Goal: Task Accomplishment & Management: Manage account settings

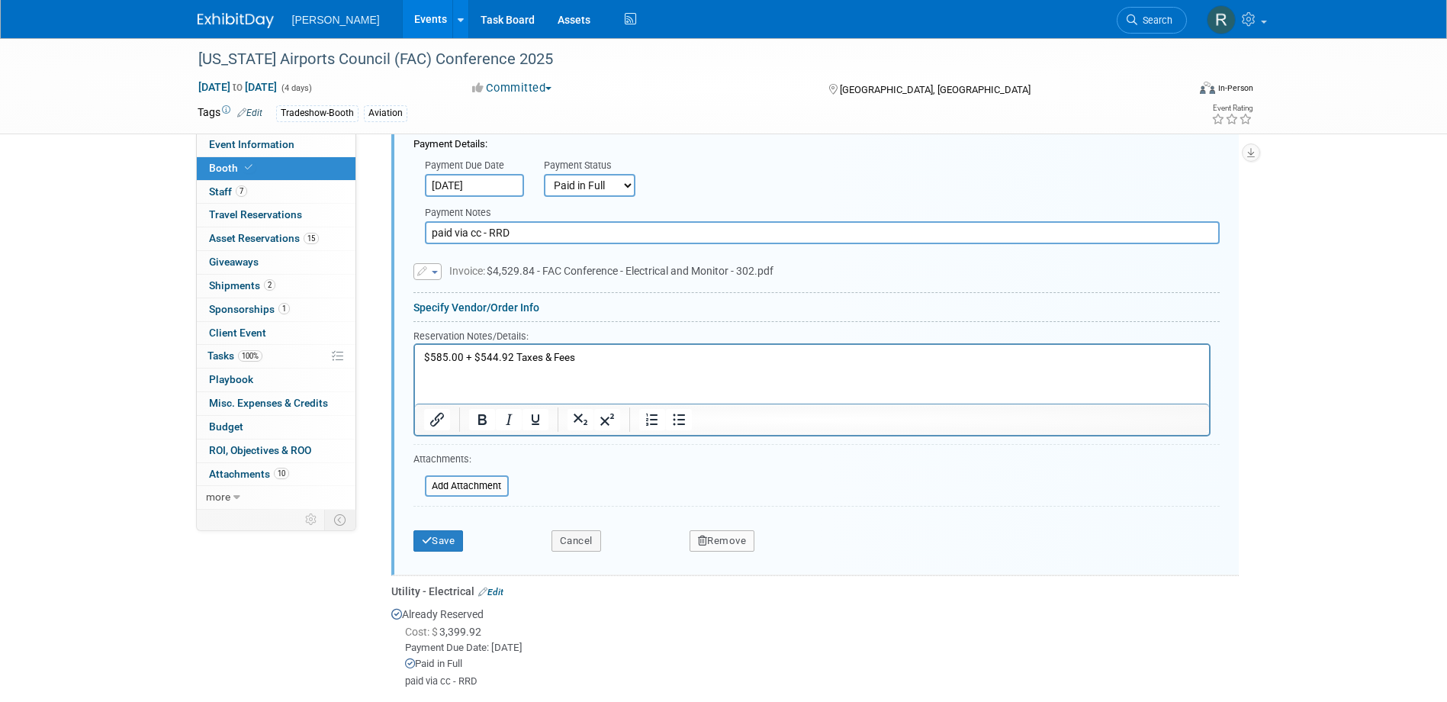
scroll to position [725, 0]
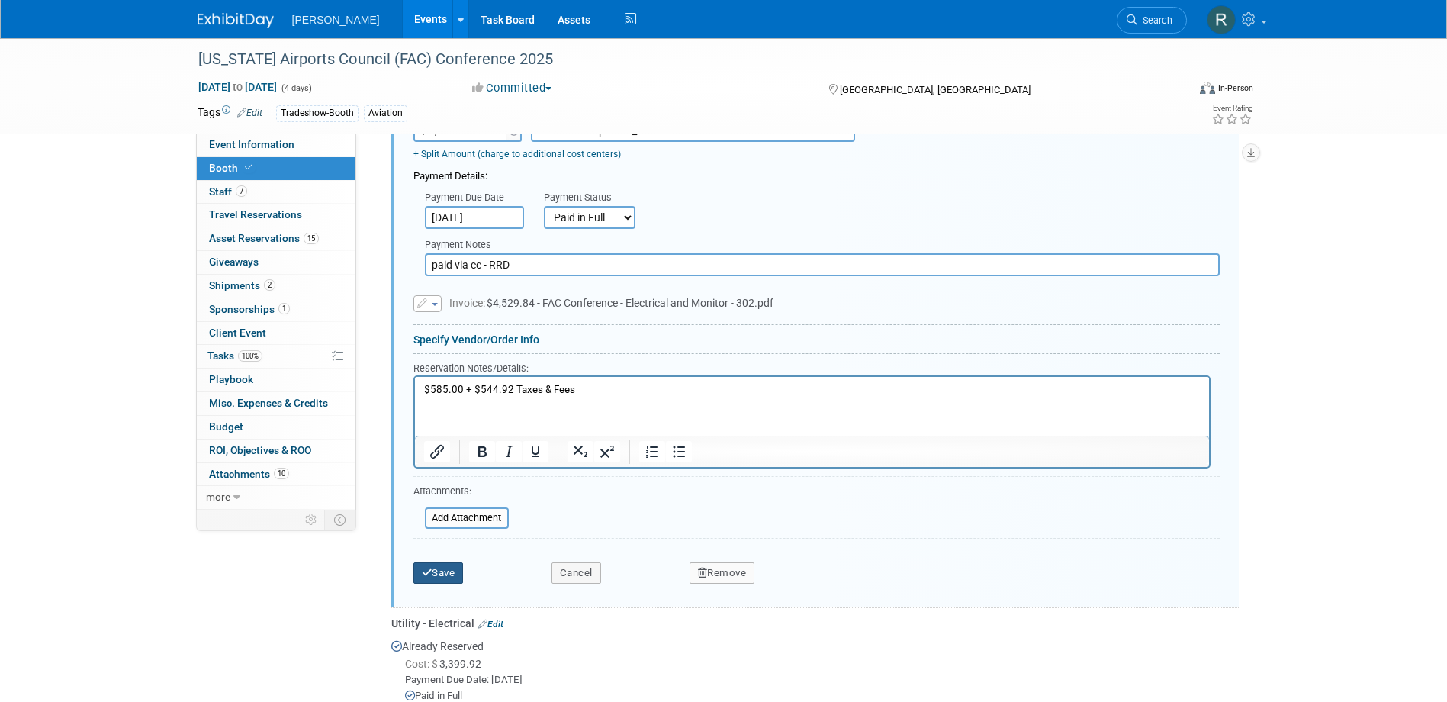
click at [455, 568] on button "Save" at bounding box center [438, 572] width 50 height 21
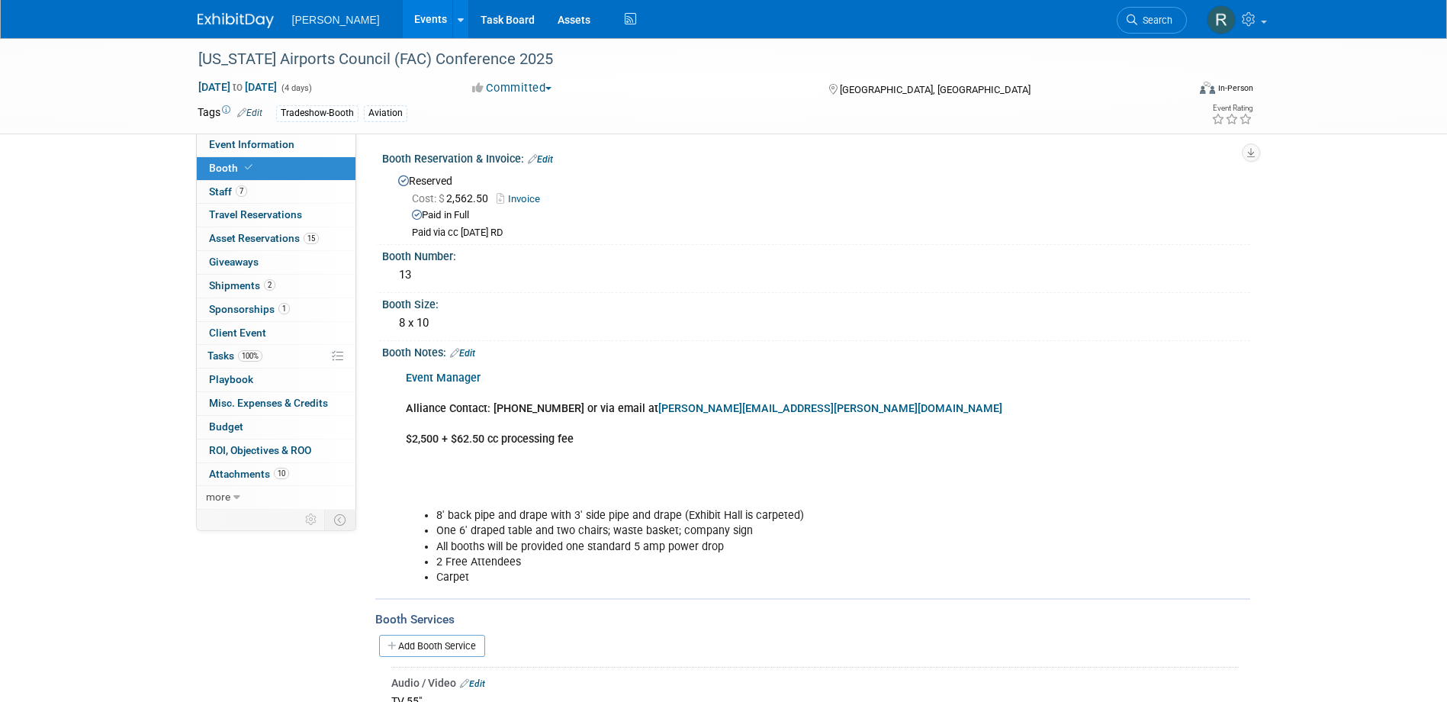
scroll to position [0, 0]
click at [543, 160] on link "Edit" at bounding box center [540, 162] width 25 height 11
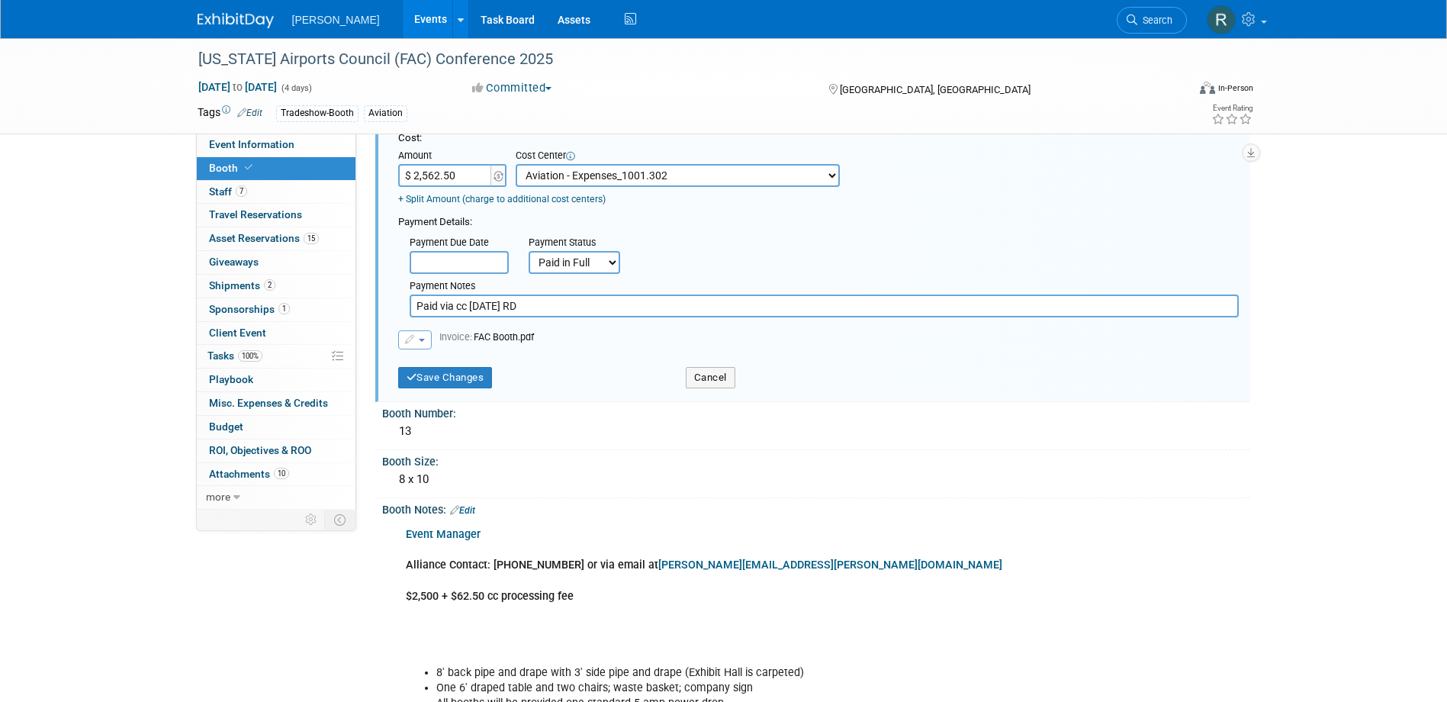
scroll to position [76, 0]
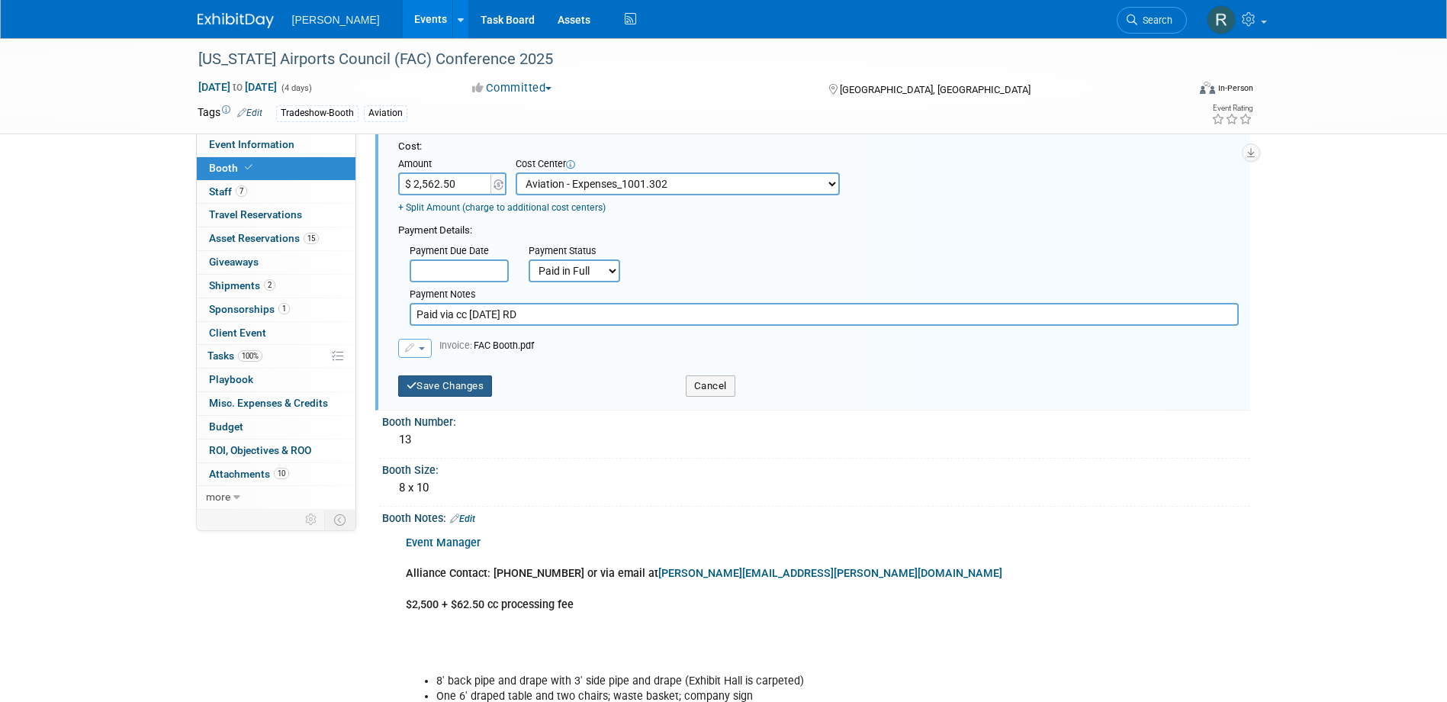
click at [445, 393] on button "Save Changes" at bounding box center [445, 385] width 95 height 21
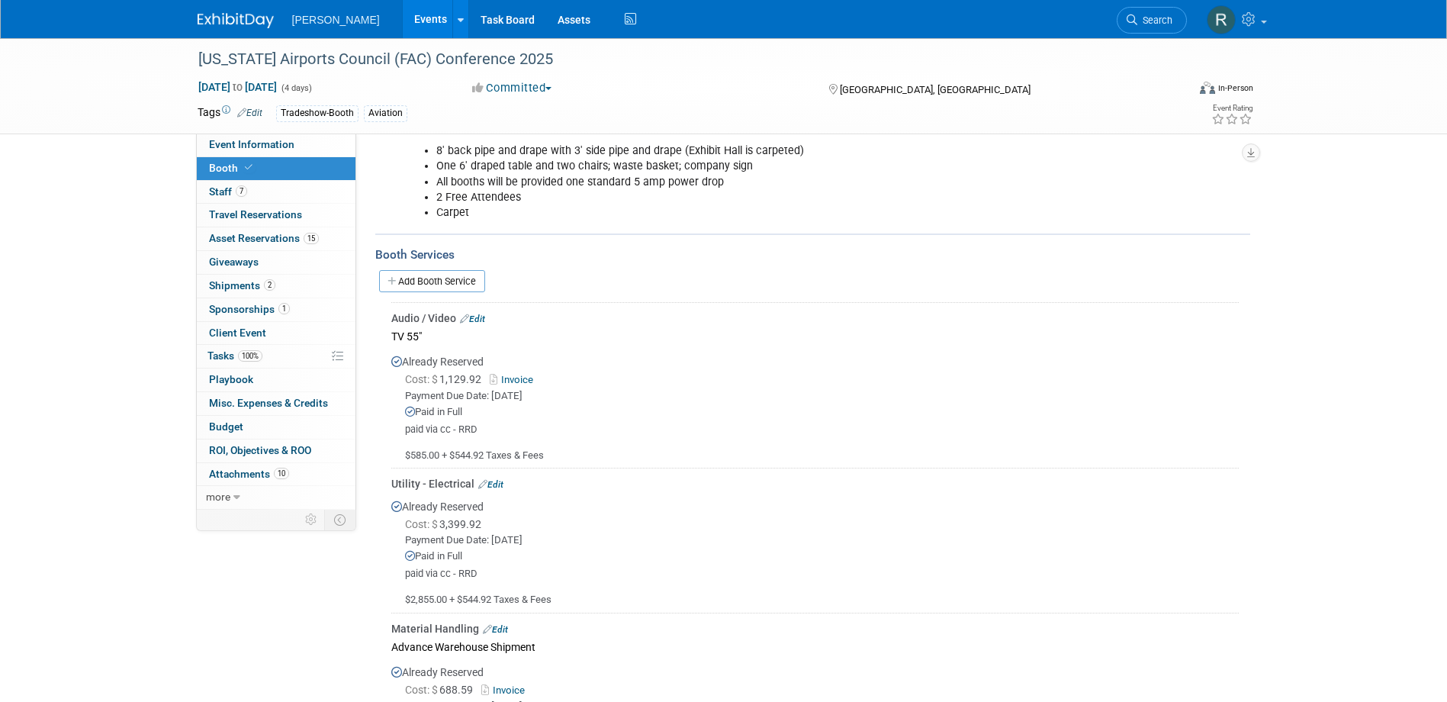
scroll to position [381, 0]
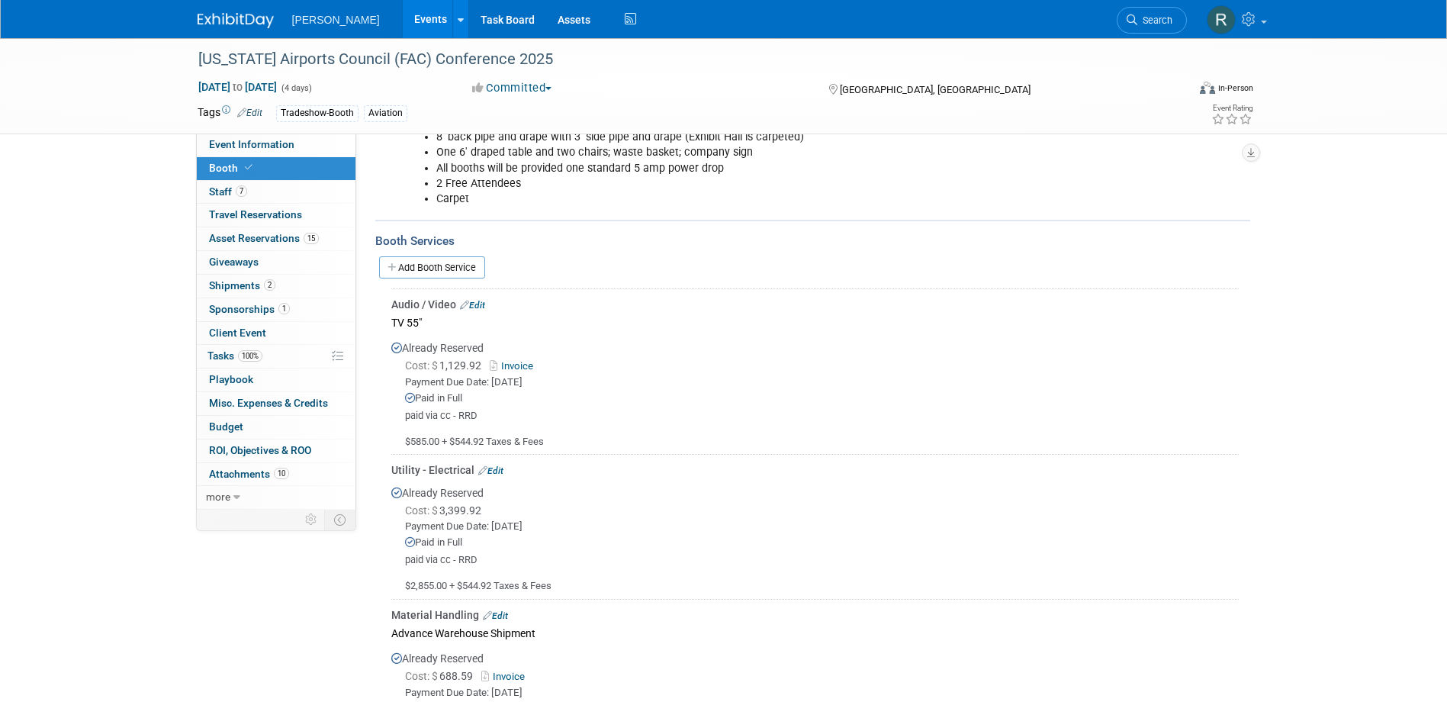
click at [500, 465] on link "Edit" at bounding box center [490, 470] width 25 height 11
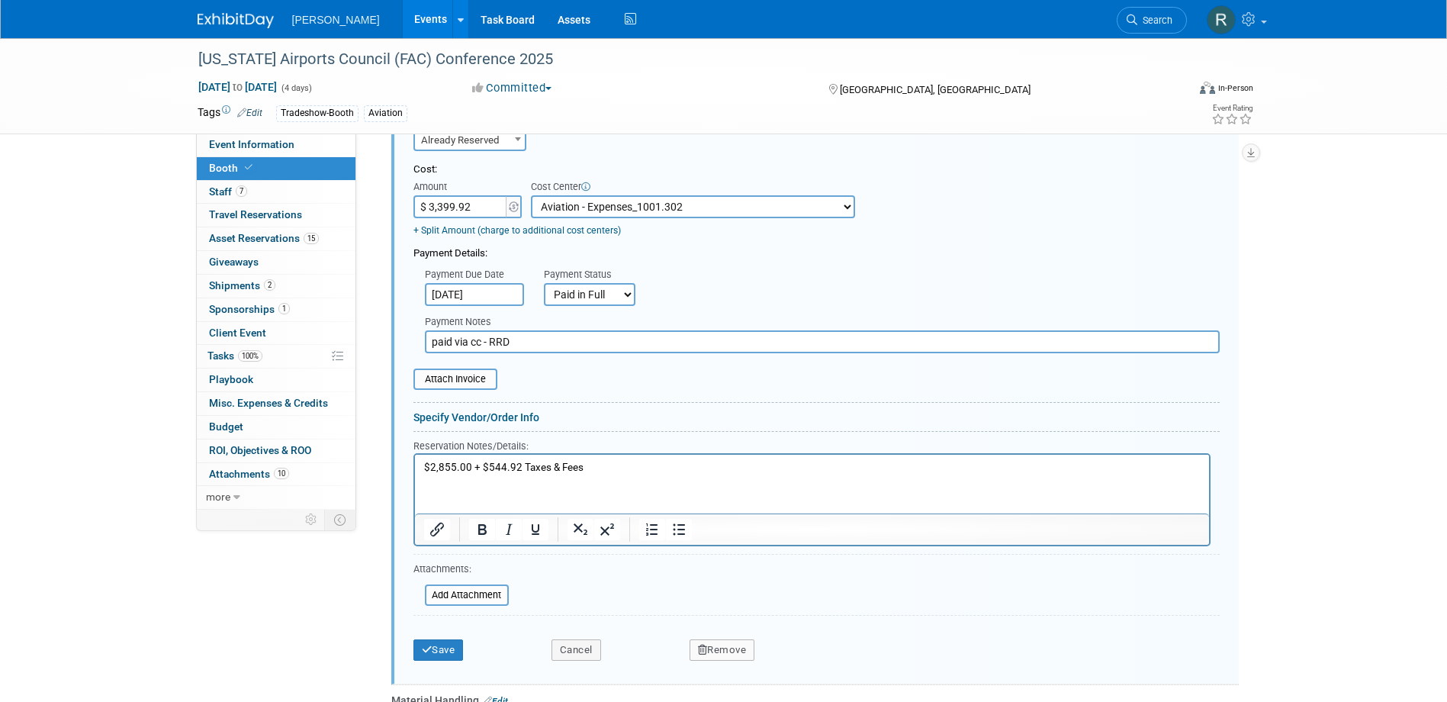
scroll to position [890, 0]
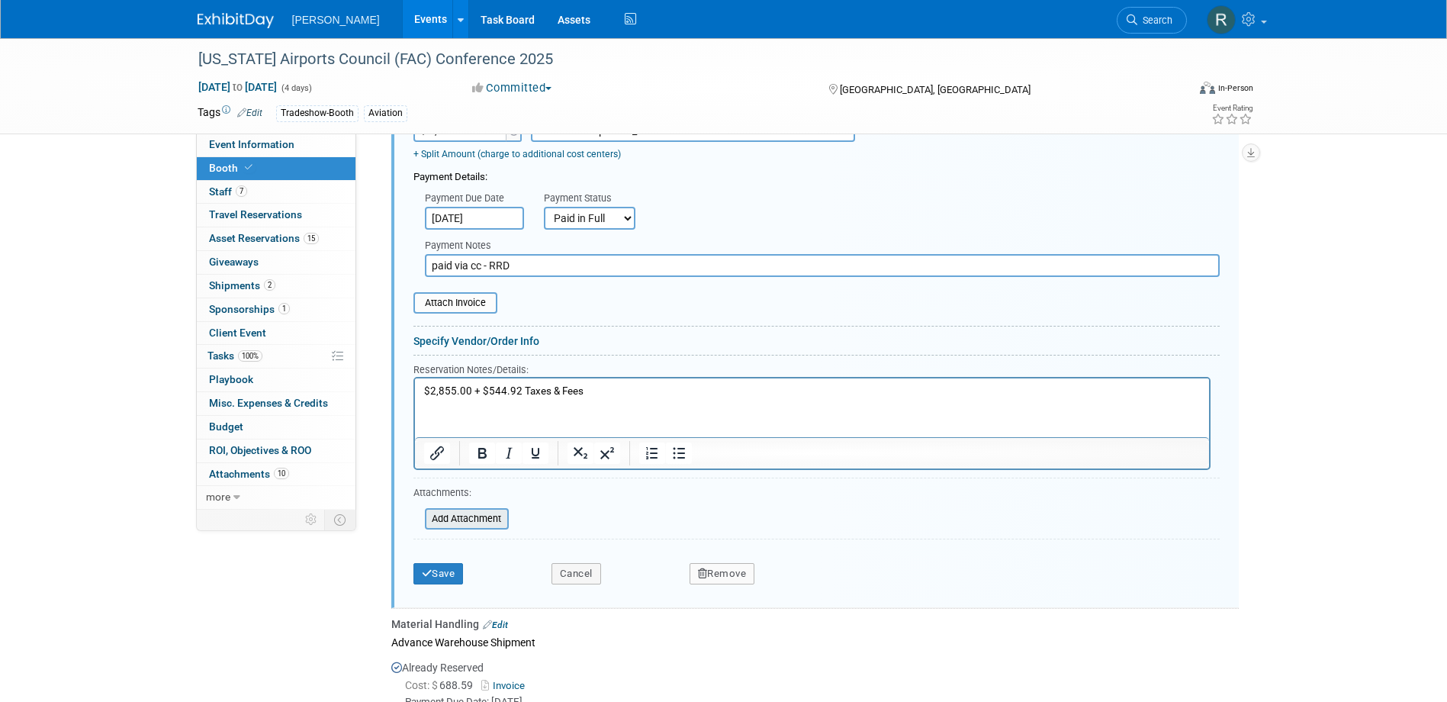
click at [479, 520] on input "file" at bounding box center [417, 519] width 182 height 18
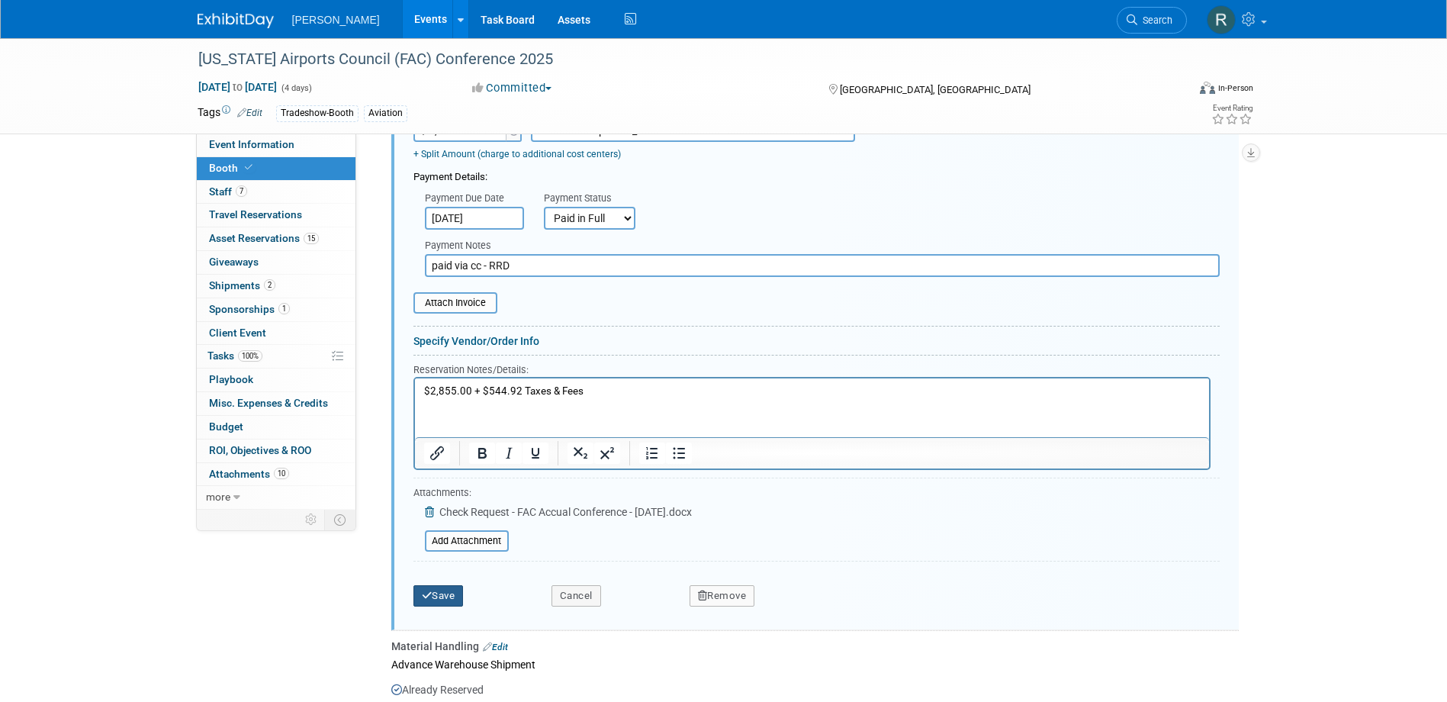
click at [440, 596] on button "Save" at bounding box center [438, 595] width 50 height 21
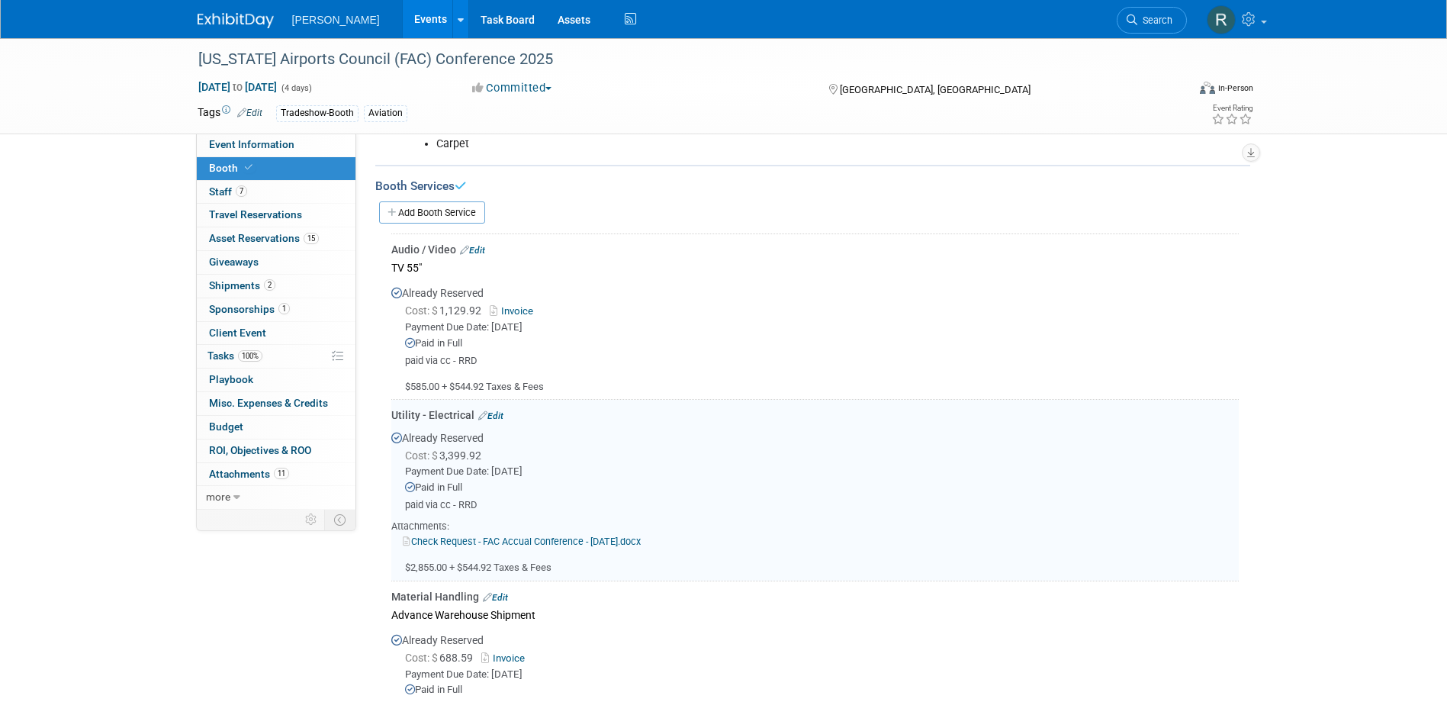
scroll to position [204, 0]
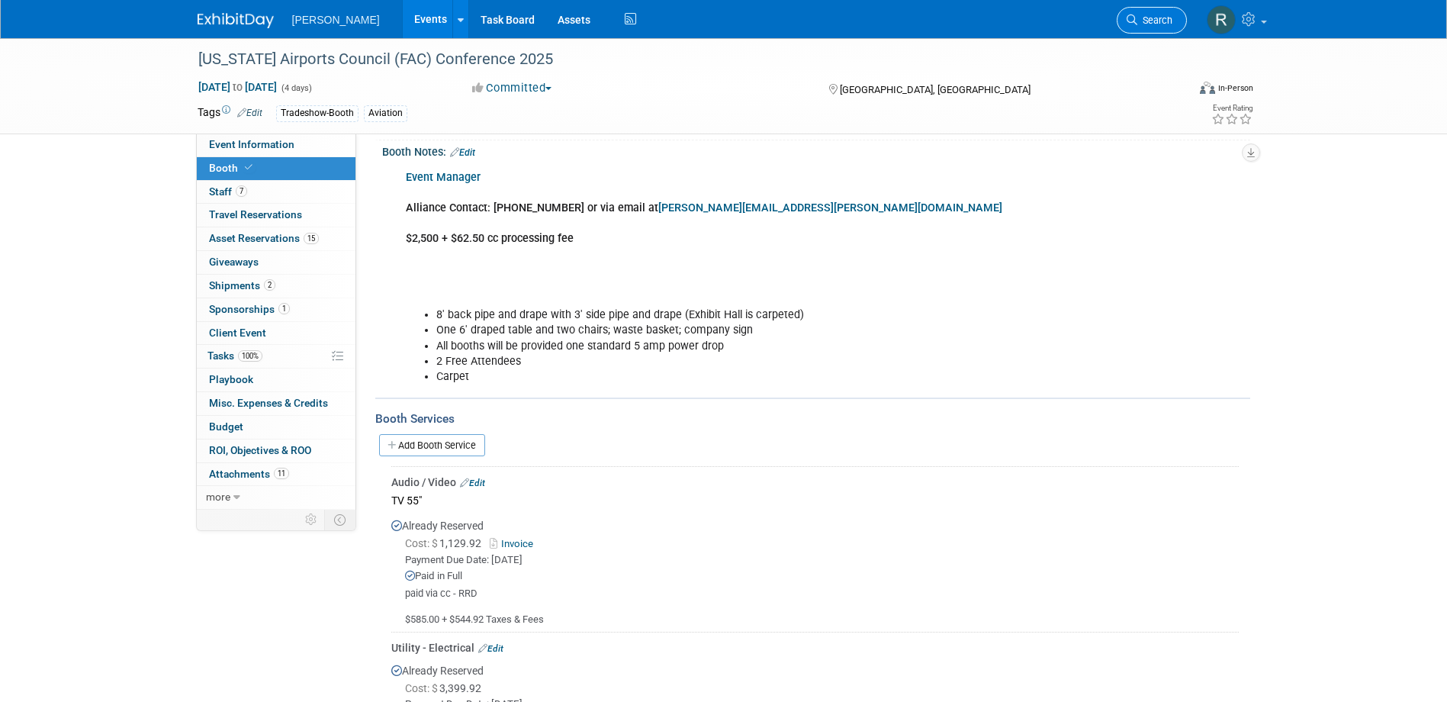
click at [1137, 16] on span "Search" at bounding box center [1154, 19] width 35 height 11
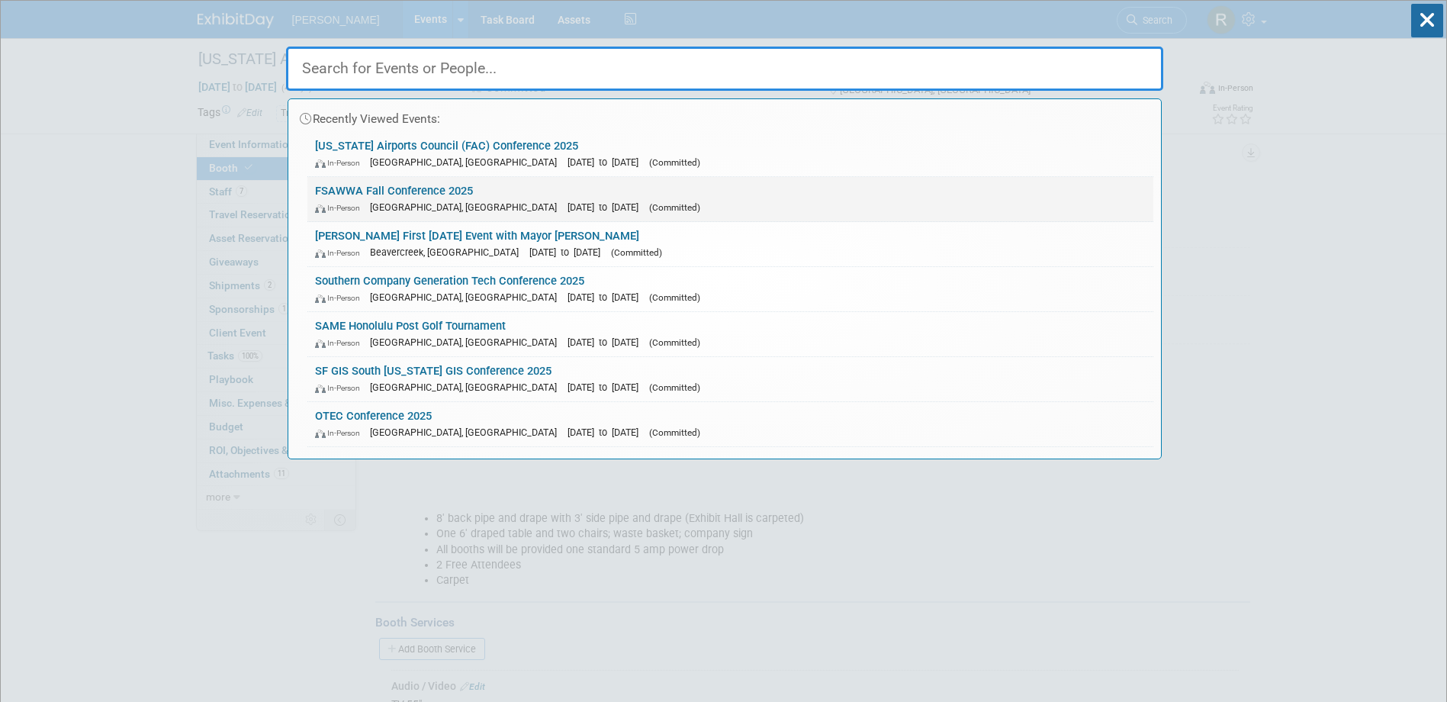
click at [454, 199] on div "In-Person Orlando, FL Nov 30, 2025 to Dec 3, 2025 (Committed)" at bounding box center [730, 207] width 831 height 16
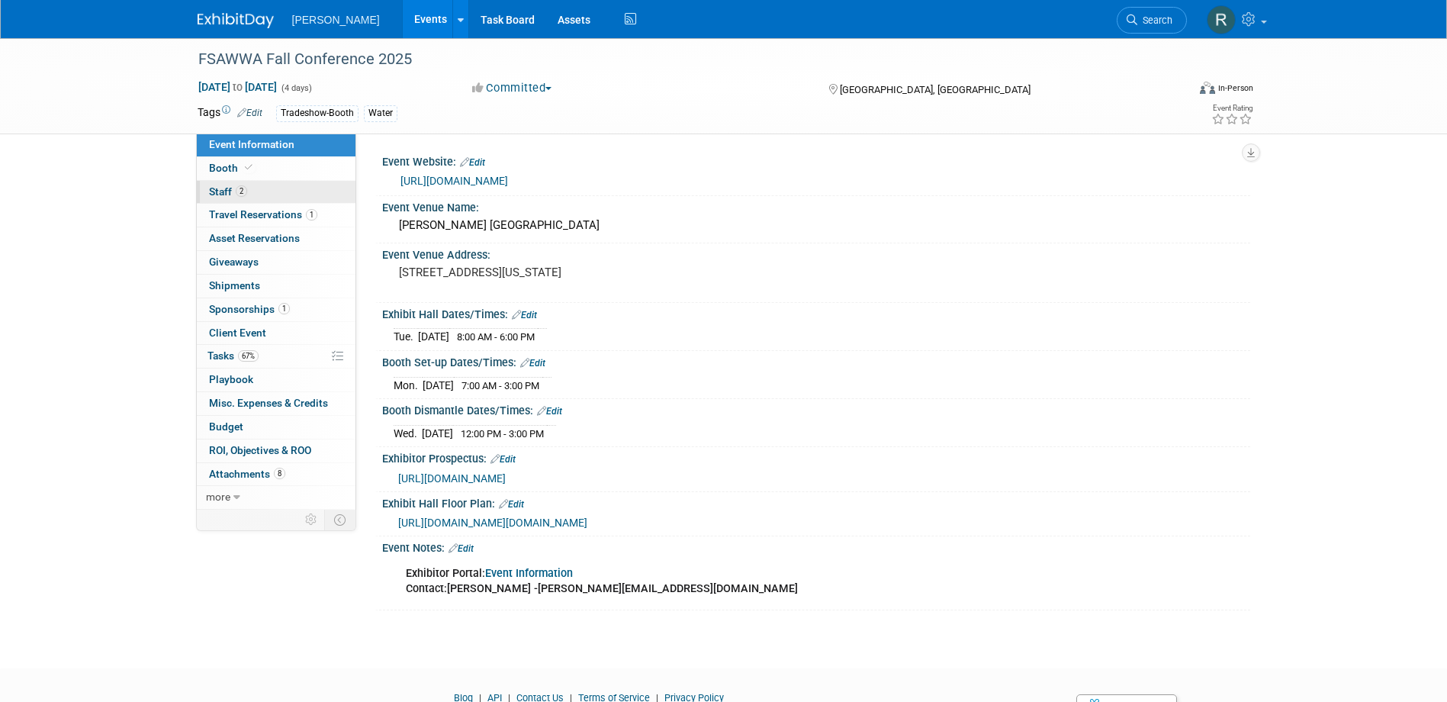
click at [285, 194] on link "2 Staff 2" at bounding box center [276, 192] width 159 height 23
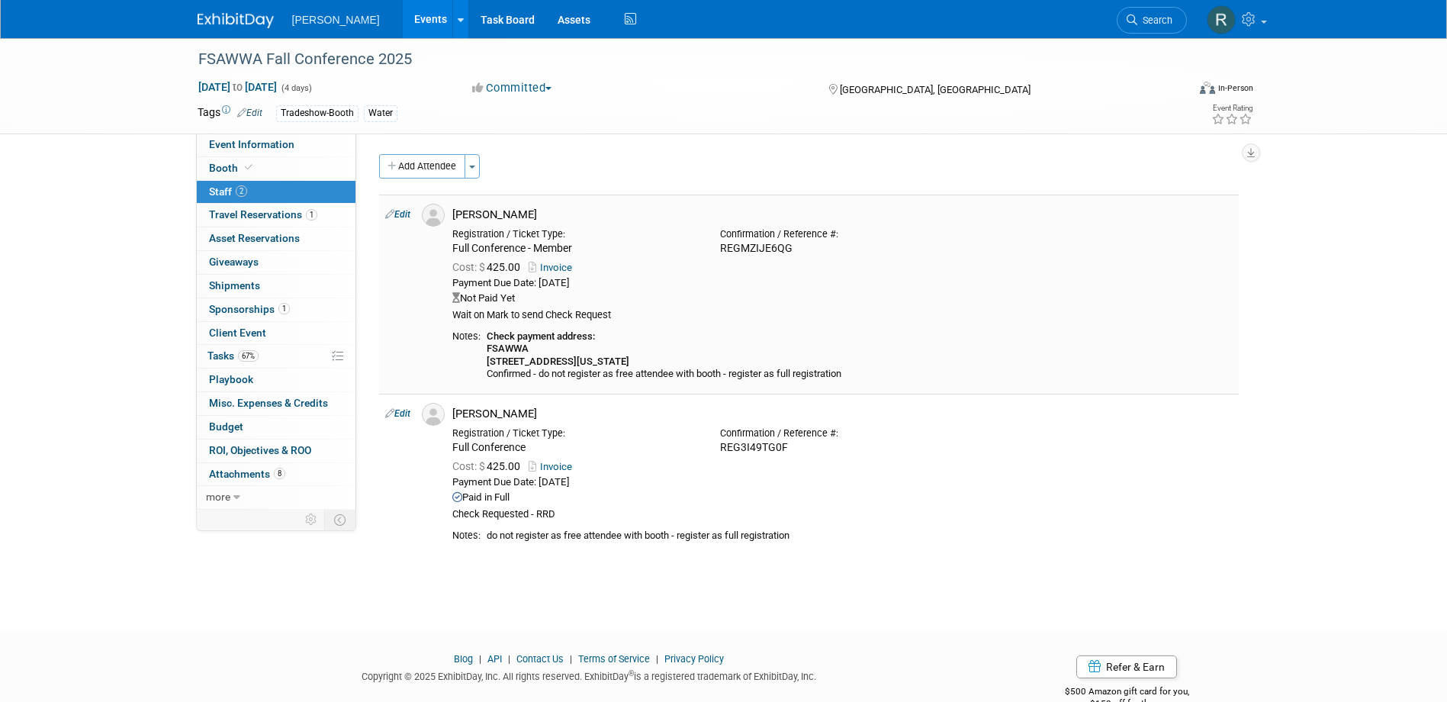
click at [506, 361] on b "Check payment address: FSAWWA 1320 Tennessee Avenue, St. Cloud, FL 34769" at bounding box center [558, 348] width 143 height 37
drag, startPoint x: 506, startPoint y: 361, endPoint x: 484, endPoint y: 342, distance: 28.6
click at [484, 342] on td "Check payment address: FSAWWA 1320 Tennessee Avenue, St. Cloud, FL 34769 Confir…" at bounding box center [857, 355] width 752 height 50
drag, startPoint x: 490, startPoint y: 348, endPoint x: 686, endPoint y: 361, distance: 195.7
click at [629, 361] on b "Check payment address: FSAWWA 1320 Tennessee Avenue, St. Cloud, FL 34769" at bounding box center [558, 348] width 143 height 37
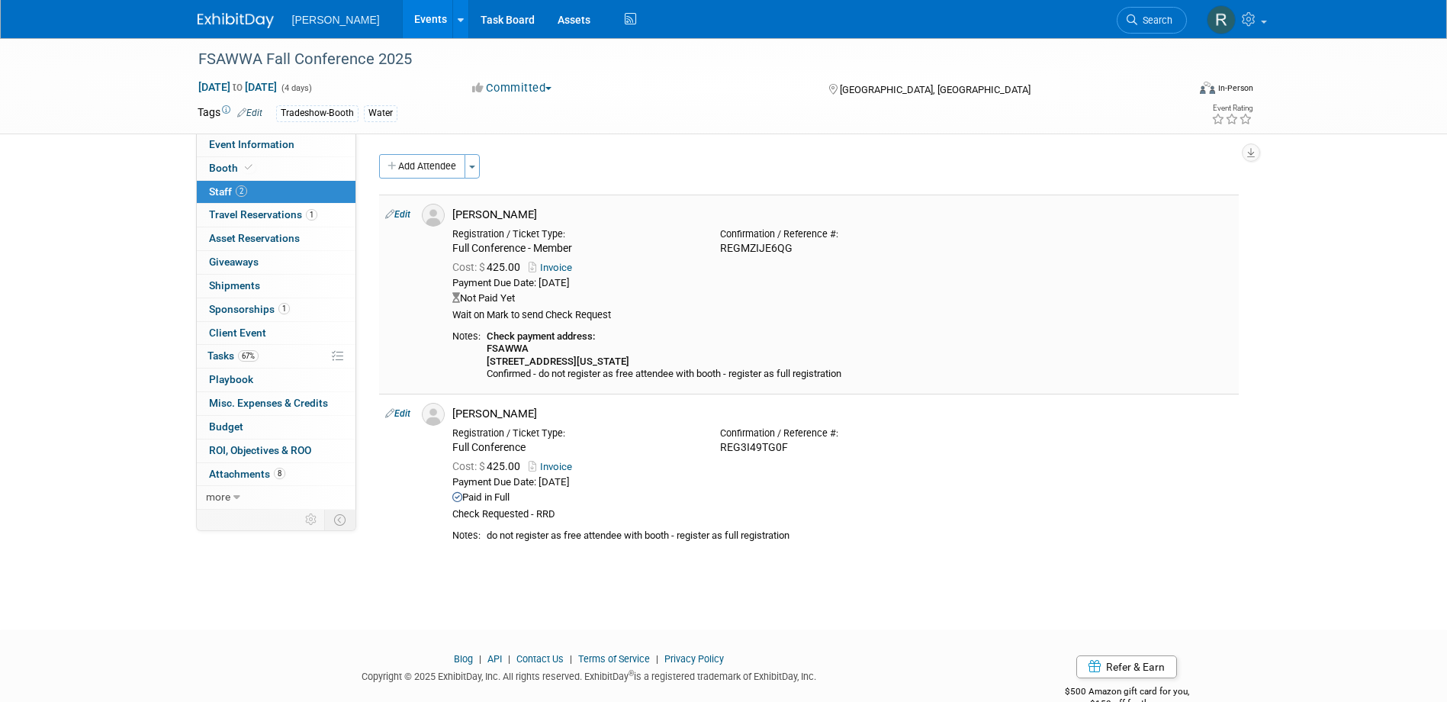
copy b "FSAWWA 1320 Tennessee Avenue, St. Cloud, FL 34769"
click at [407, 214] on link "Edit" at bounding box center [397, 214] width 25 height 11
select select "dccda20c-e85d-48dd-9cef-958a62215f11"
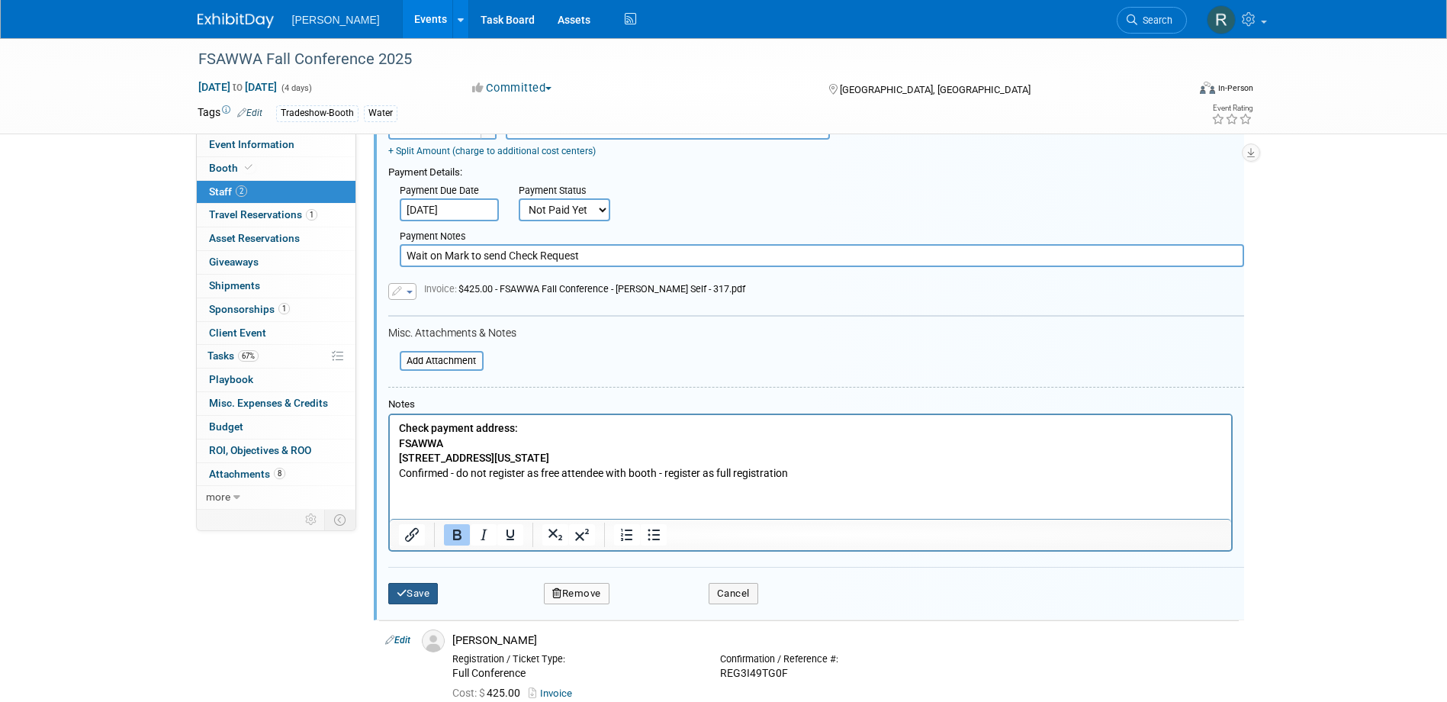
click at [399, 592] on icon "submit" at bounding box center [402, 593] width 11 height 10
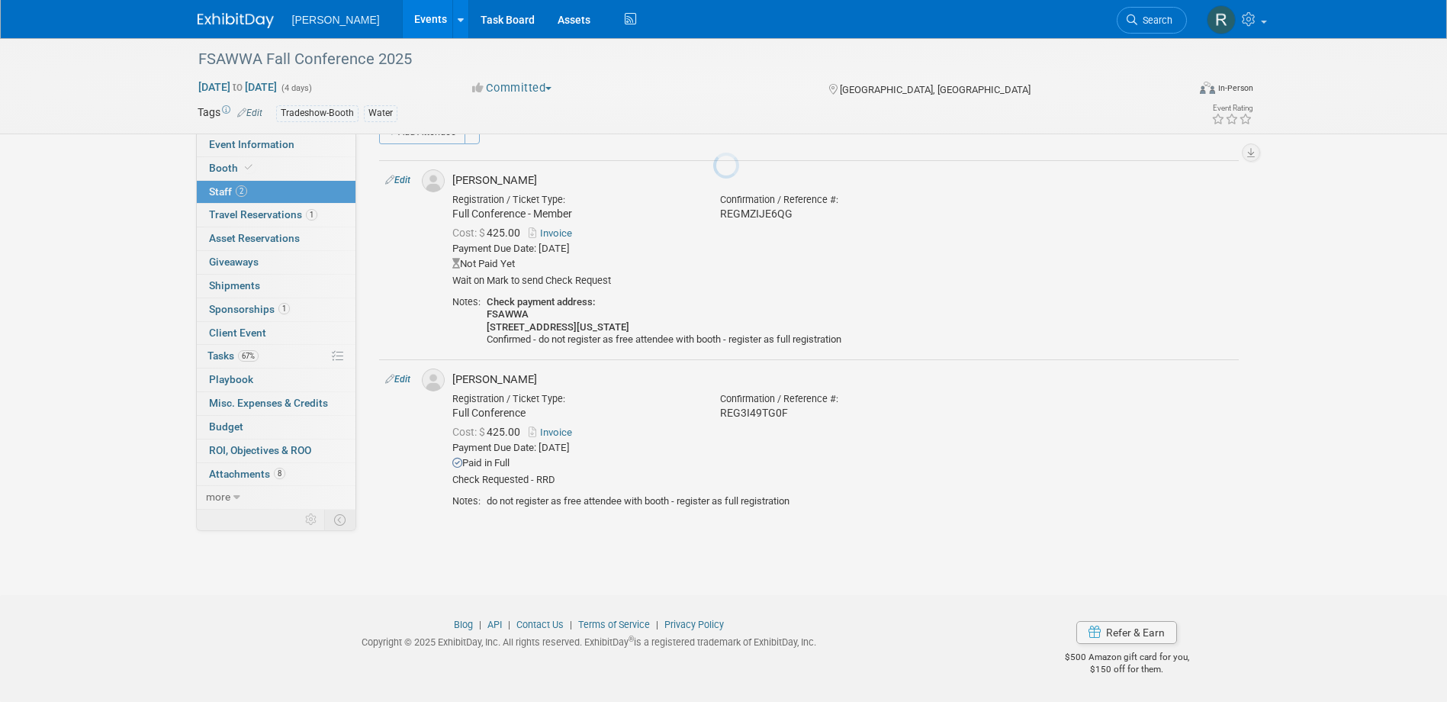
scroll to position [34, 0]
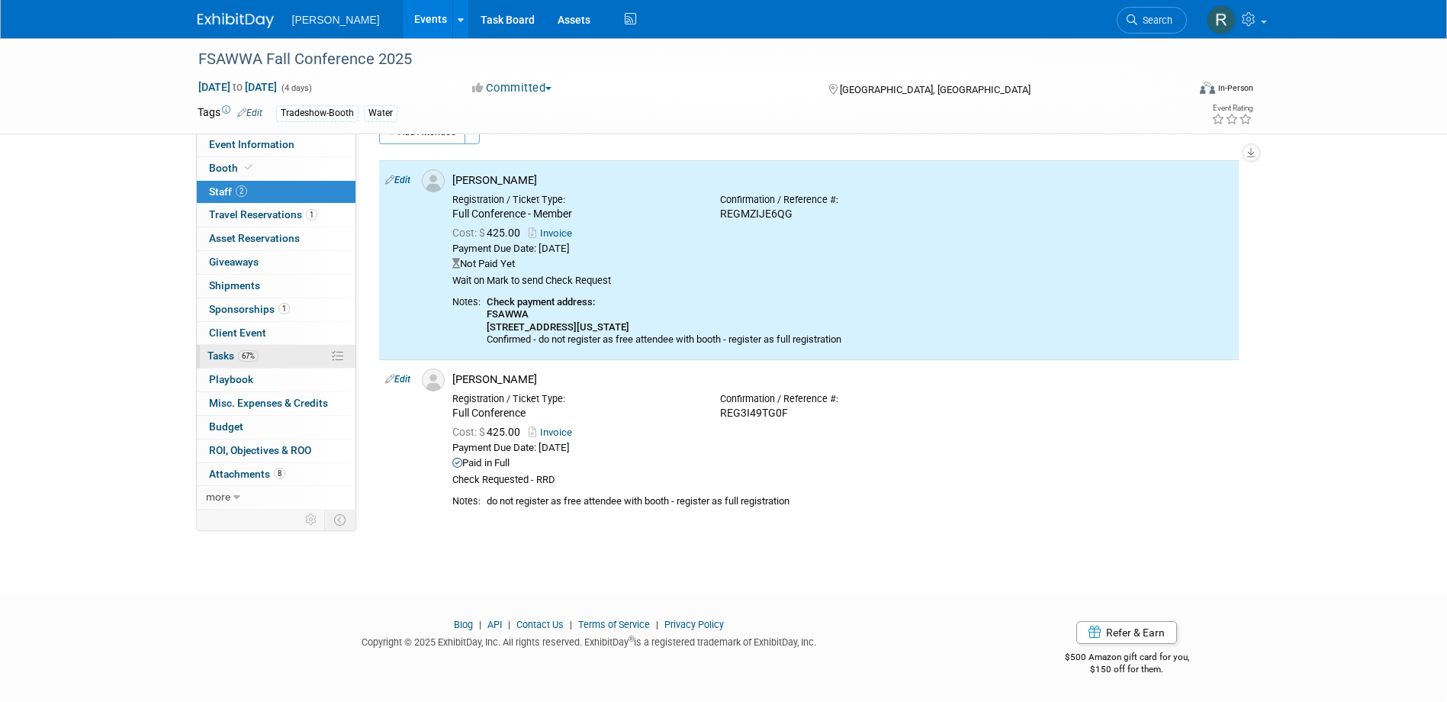
click at [230, 353] on span "Tasks 67%" at bounding box center [232, 355] width 51 height 12
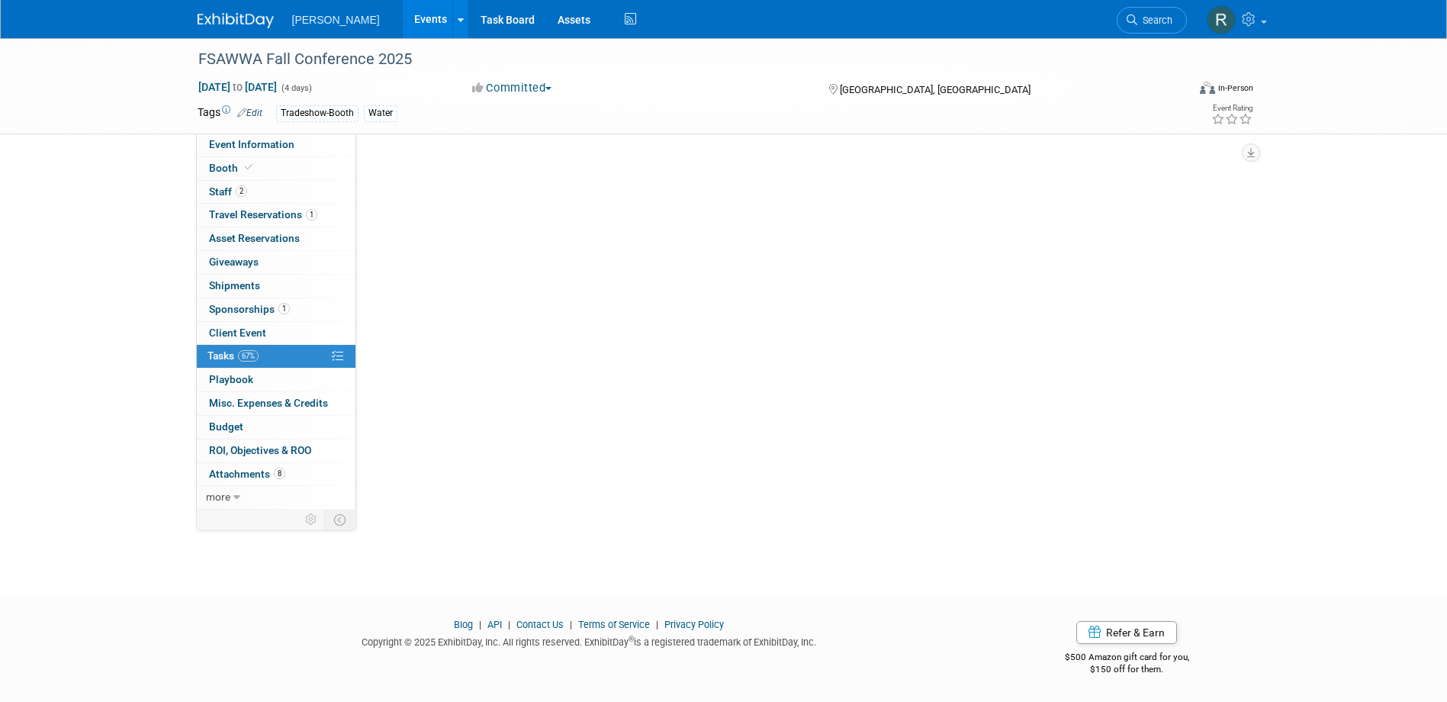
scroll to position [0, 0]
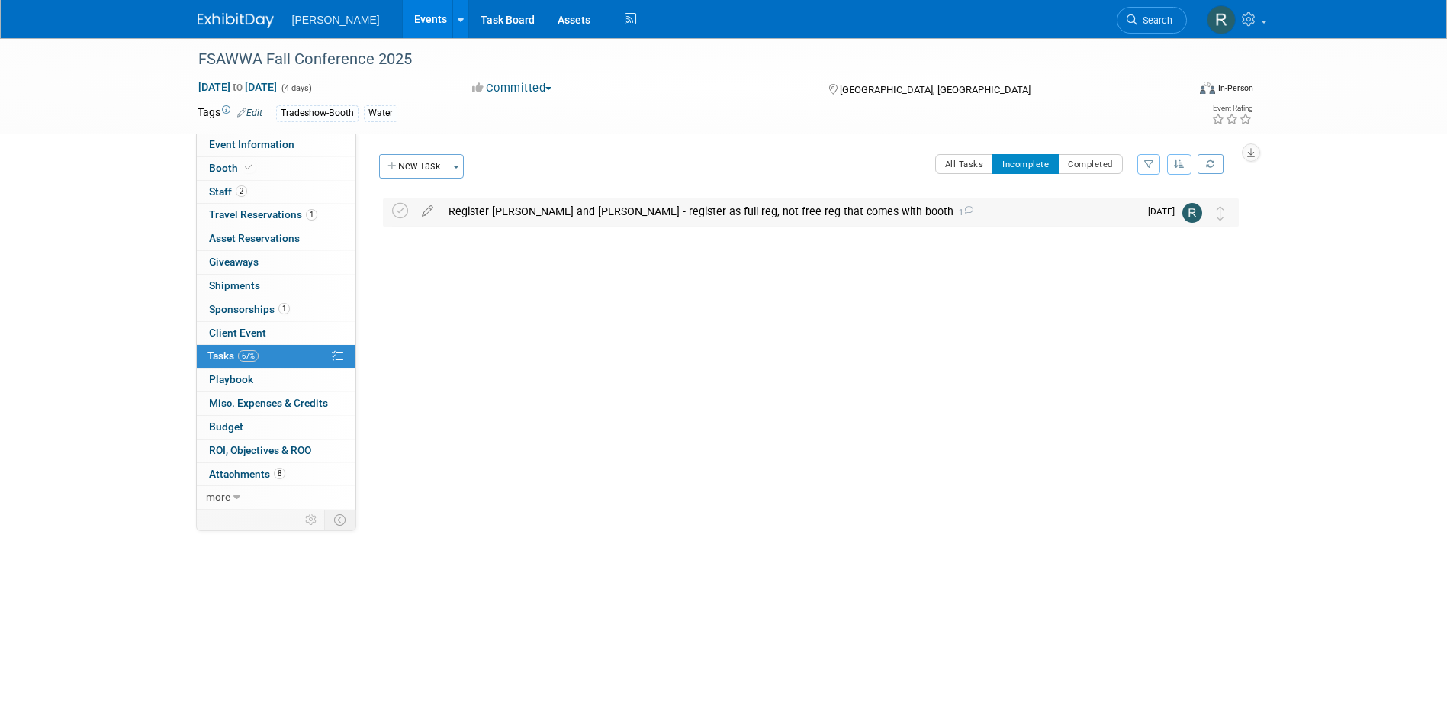
click at [496, 213] on div "Register Mark and Ken - register as full reg, not free reg that comes with boot…" at bounding box center [790, 211] width 698 height 26
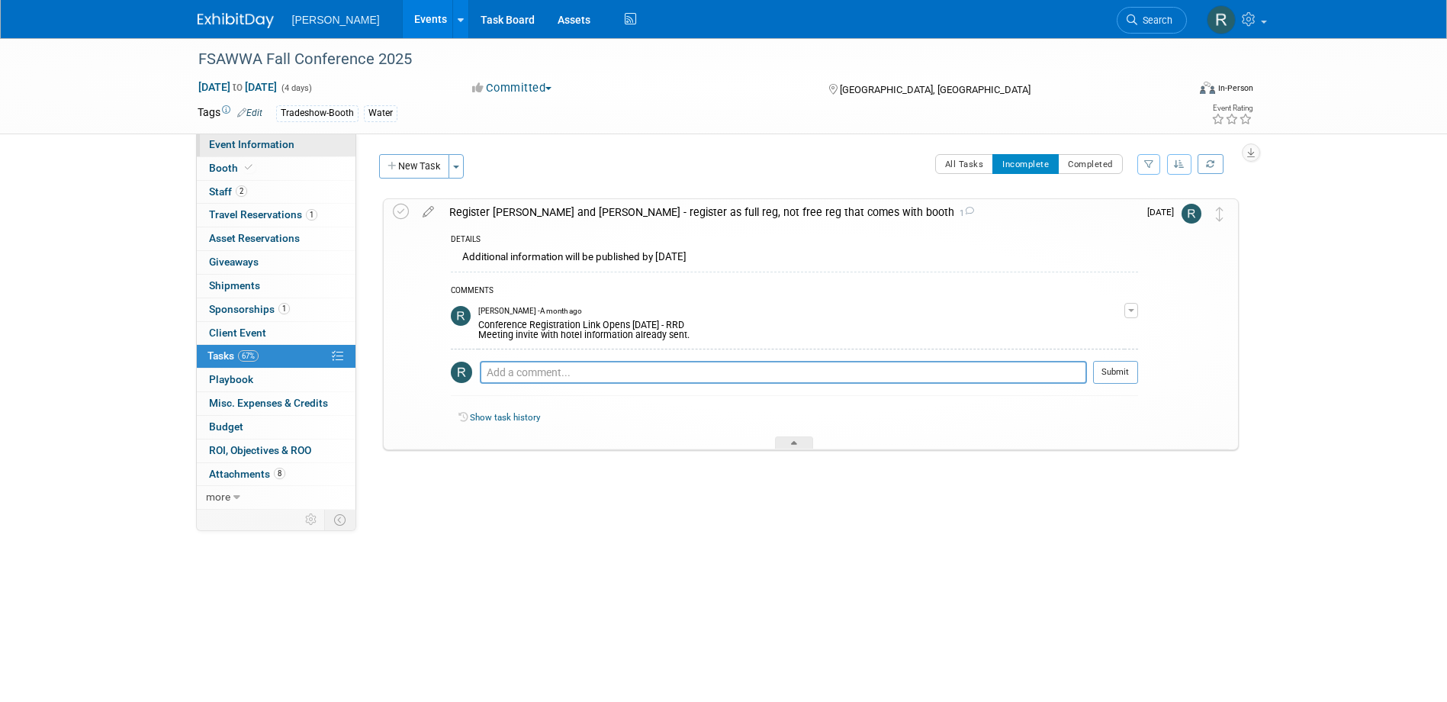
click at [252, 146] on span "Event Information" at bounding box center [251, 144] width 85 height 12
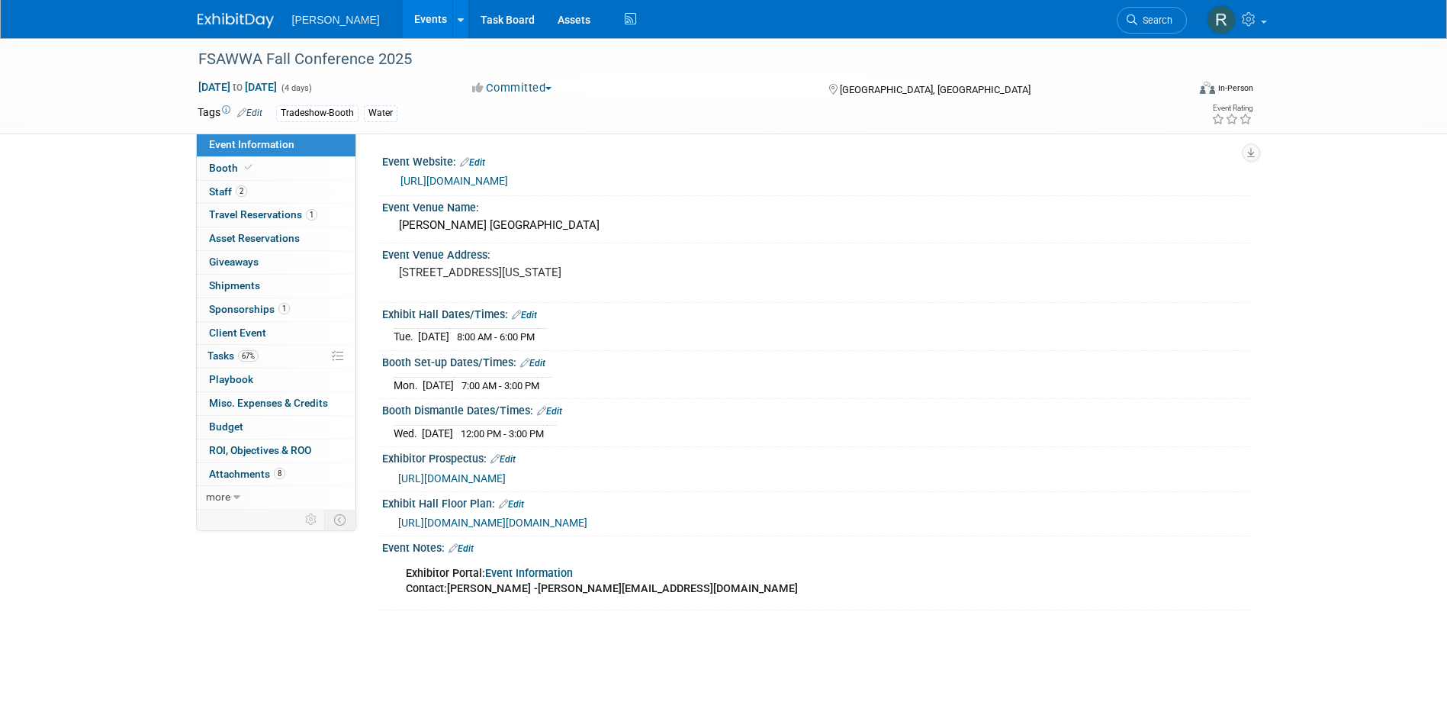
click at [1146, 36] on li "Search" at bounding box center [1152, 18] width 70 height 37
click at [1138, 24] on span "Search" at bounding box center [1154, 19] width 35 height 11
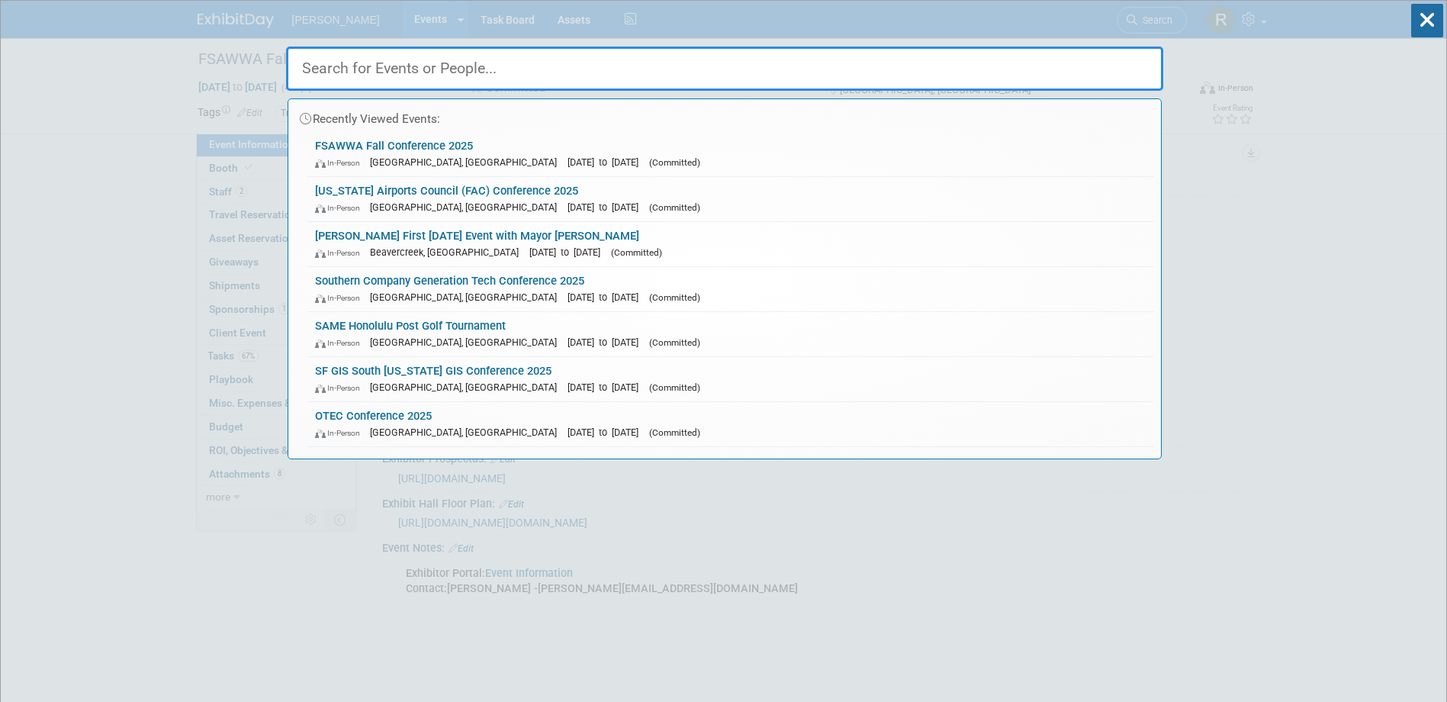
click at [828, 67] on input "text" at bounding box center [724, 69] width 877 height 44
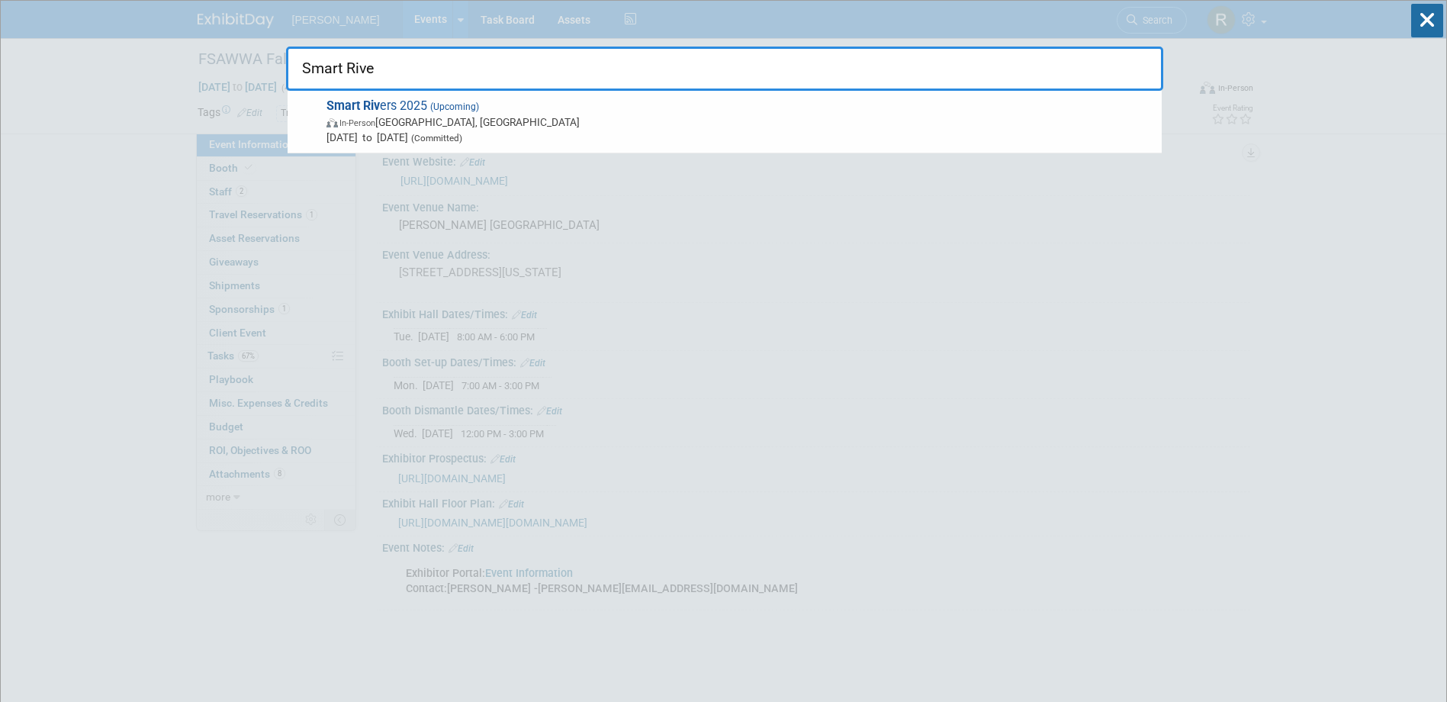
type input "Smart River"
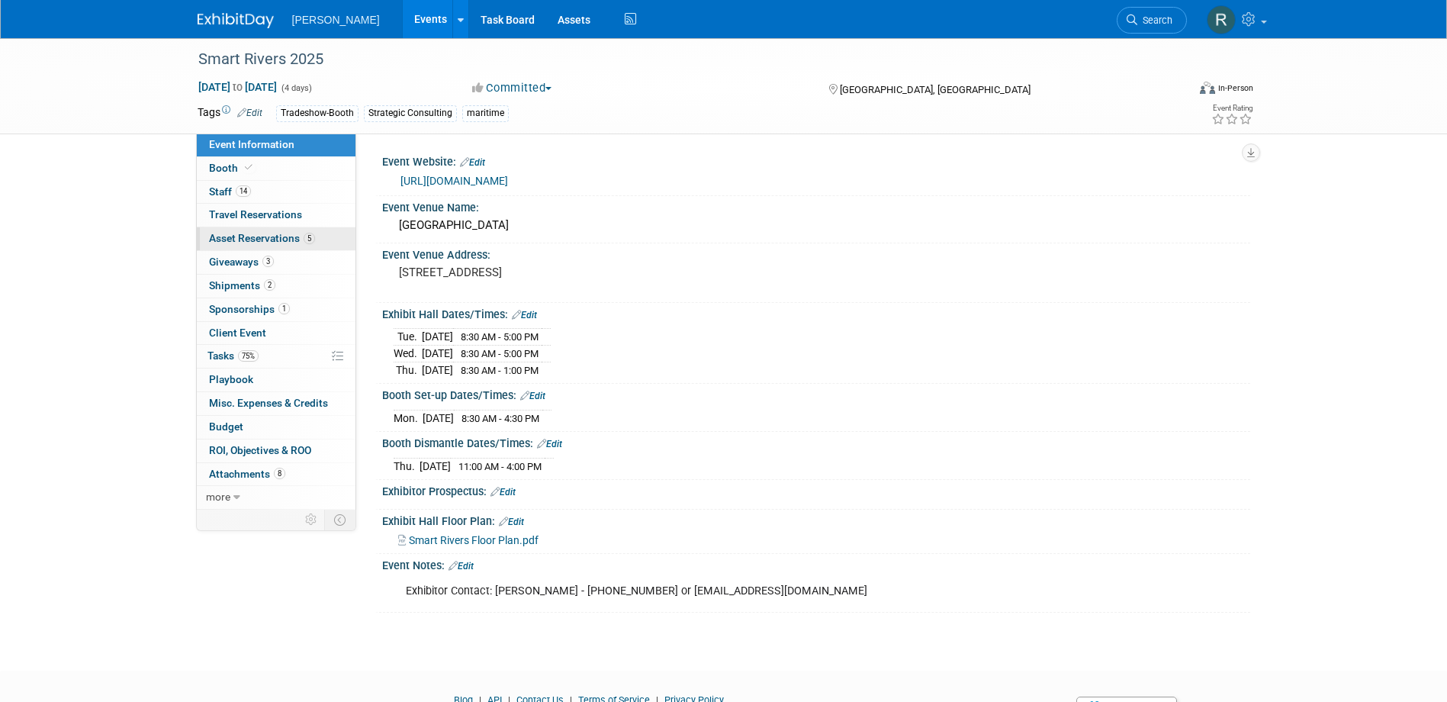
click at [291, 233] on span "Asset Reservations 5" at bounding box center [262, 238] width 106 height 12
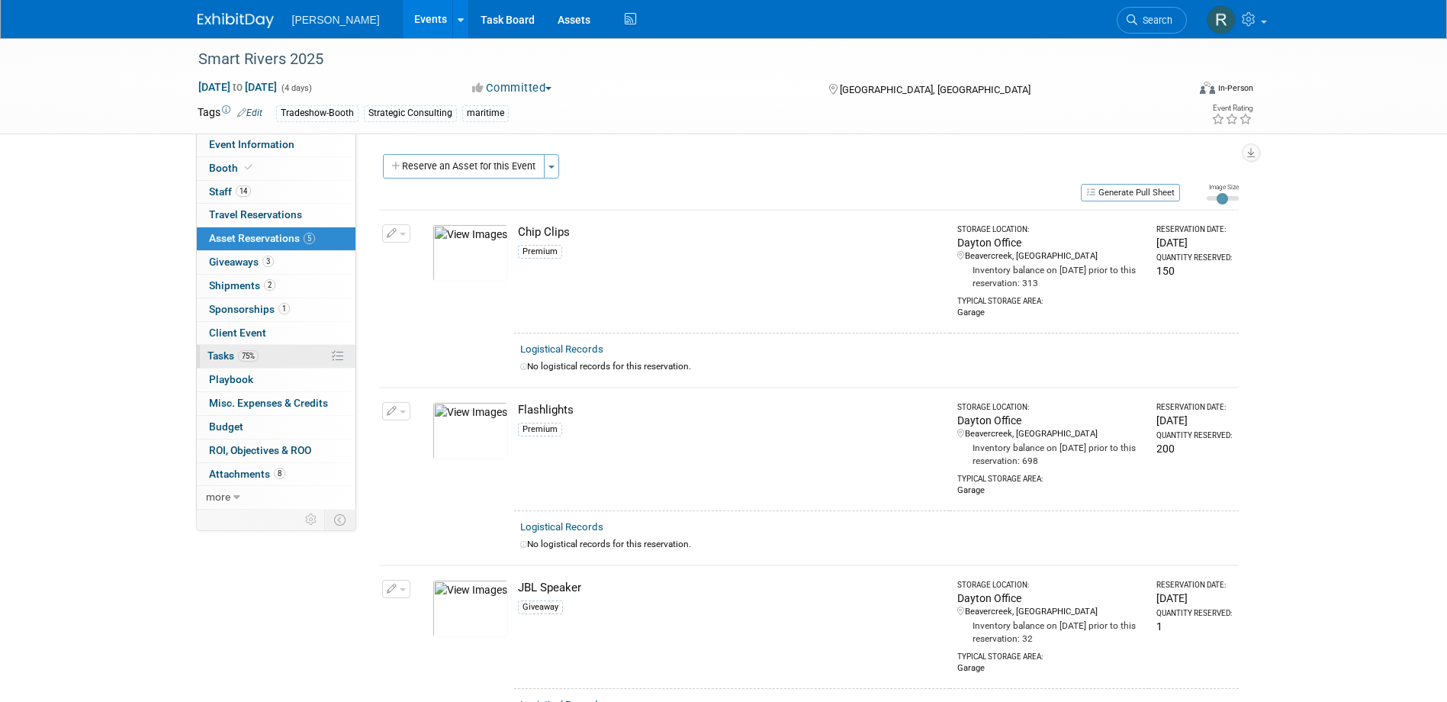
click at [226, 359] on span "Tasks 75%" at bounding box center [232, 355] width 51 height 12
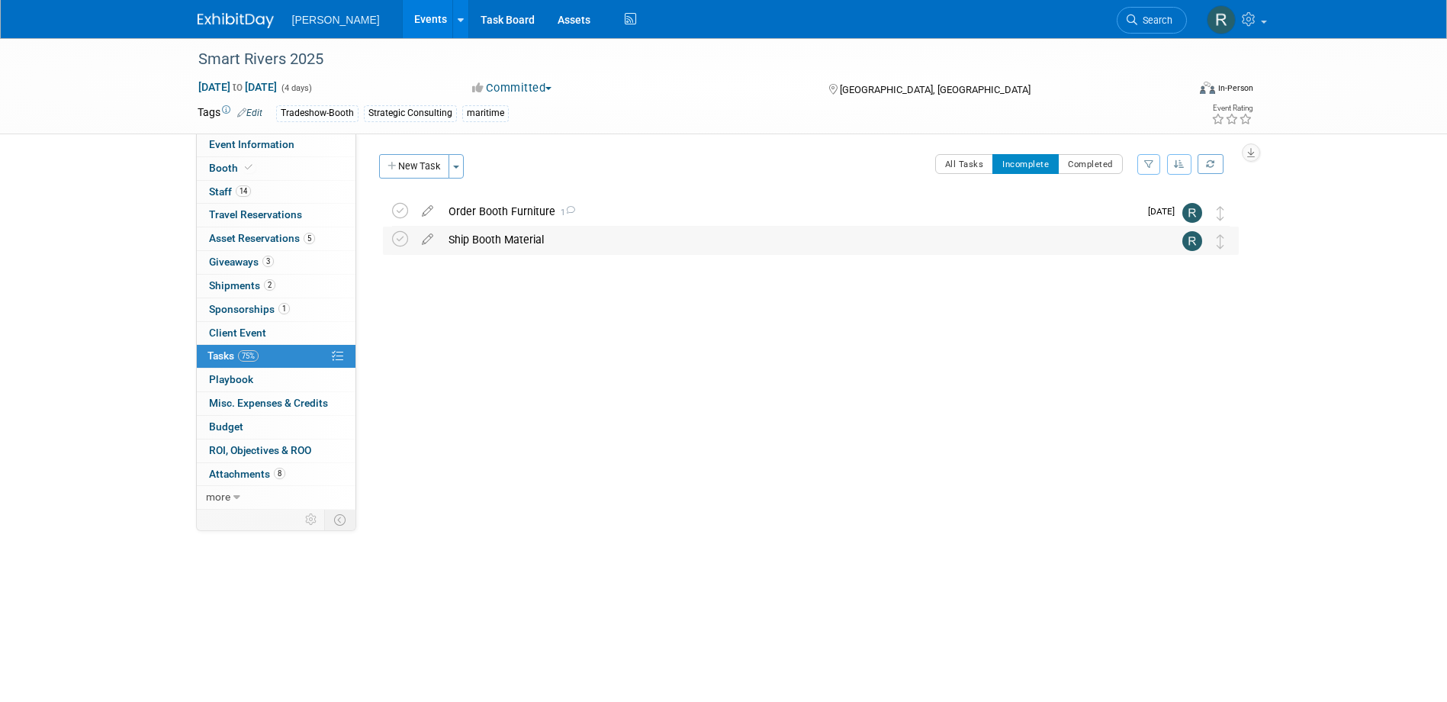
click at [471, 234] on div "Ship Booth Material" at bounding box center [796, 240] width 711 height 26
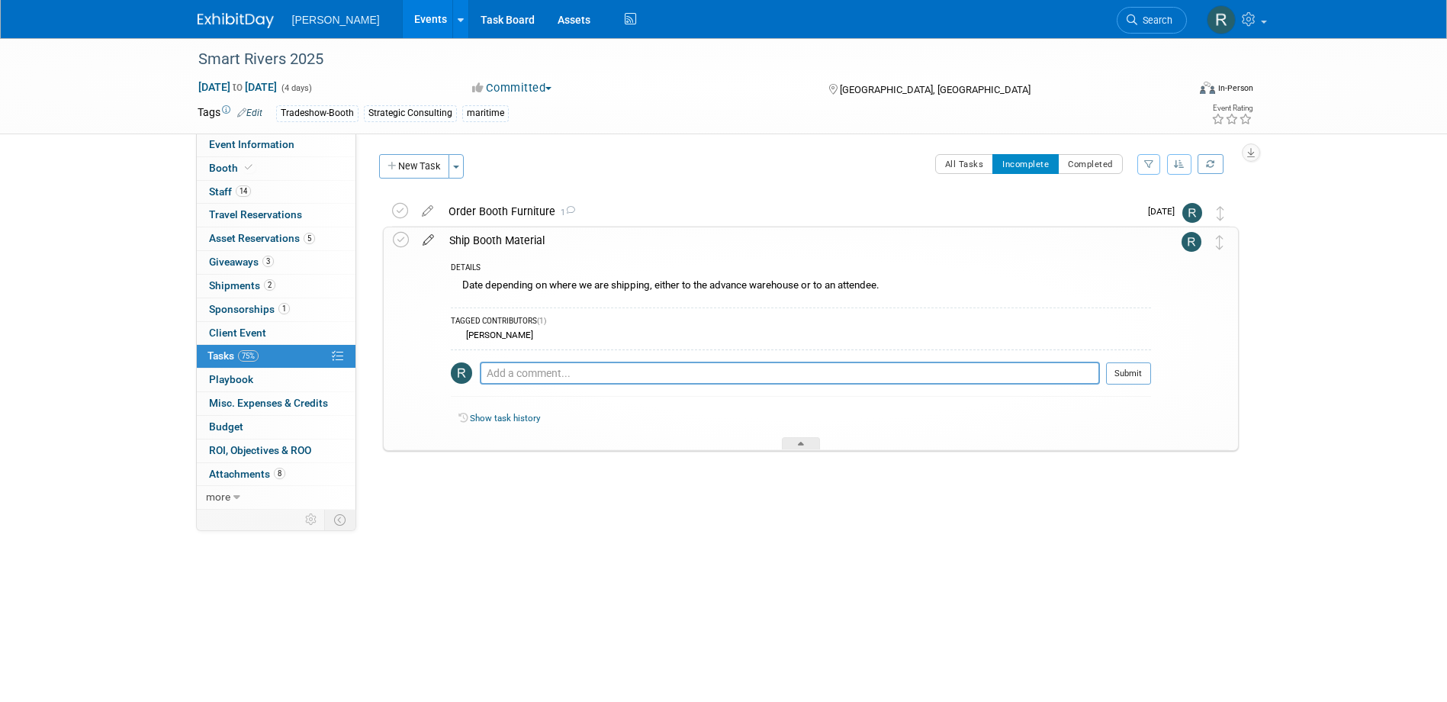
click at [428, 238] on icon at bounding box center [428, 236] width 27 height 19
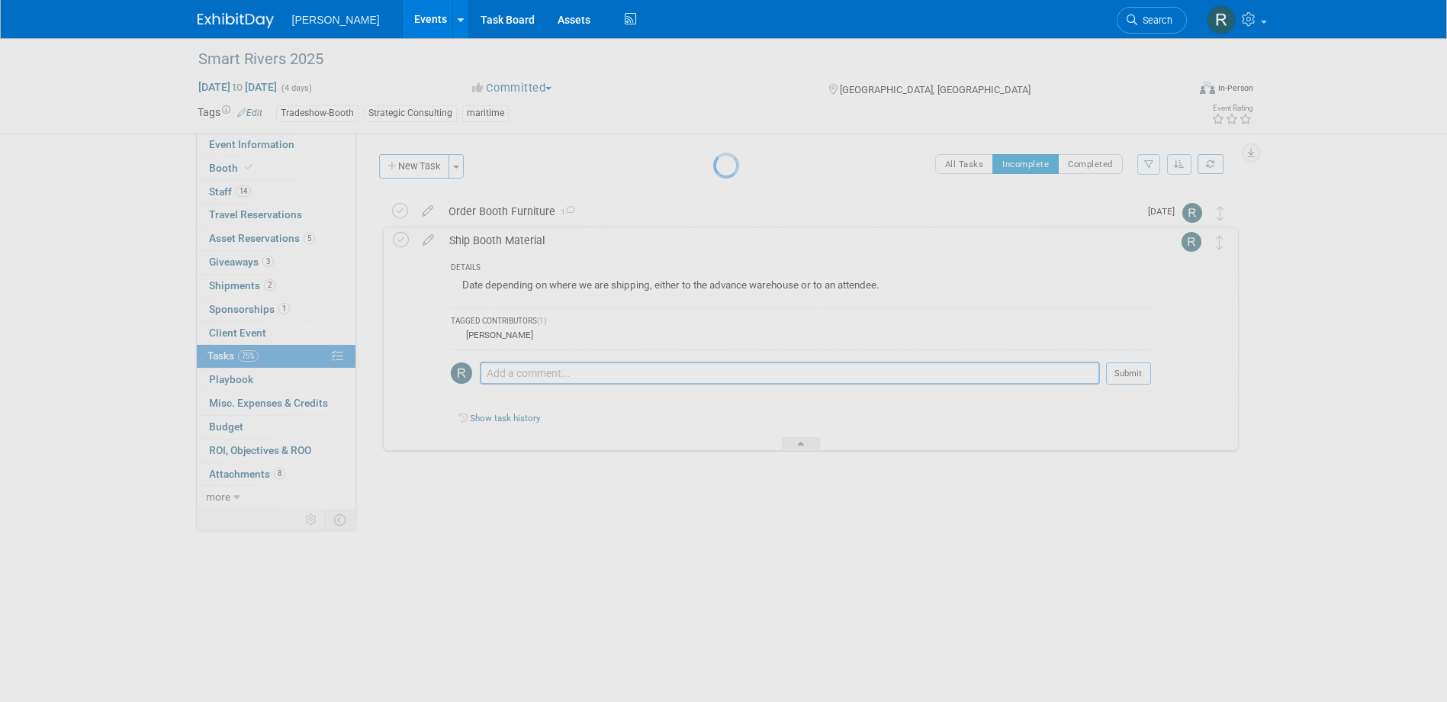
select select "7"
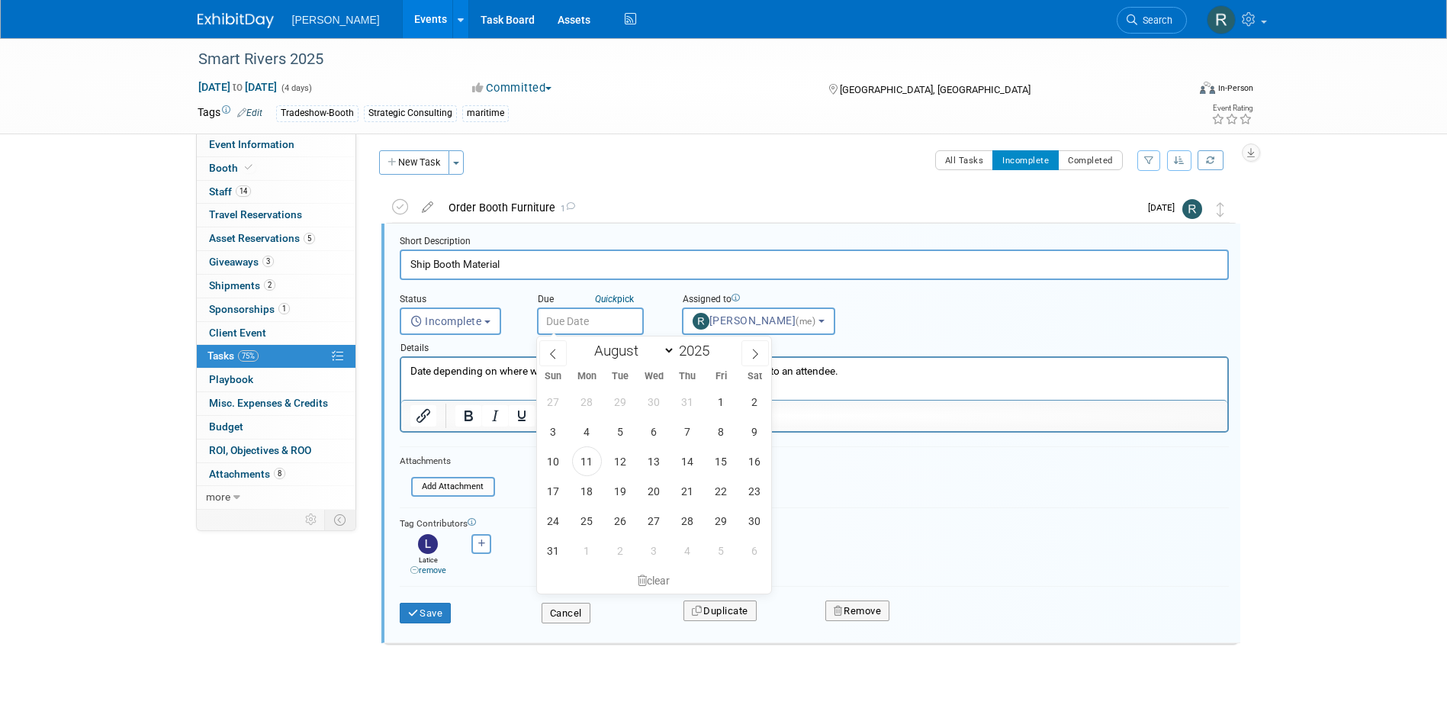
click at [593, 319] on input "text" at bounding box center [590, 320] width 107 height 27
click at [586, 491] on span "18" at bounding box center [587, 491] width 30 height 30
type input "Aug 18, 2025"
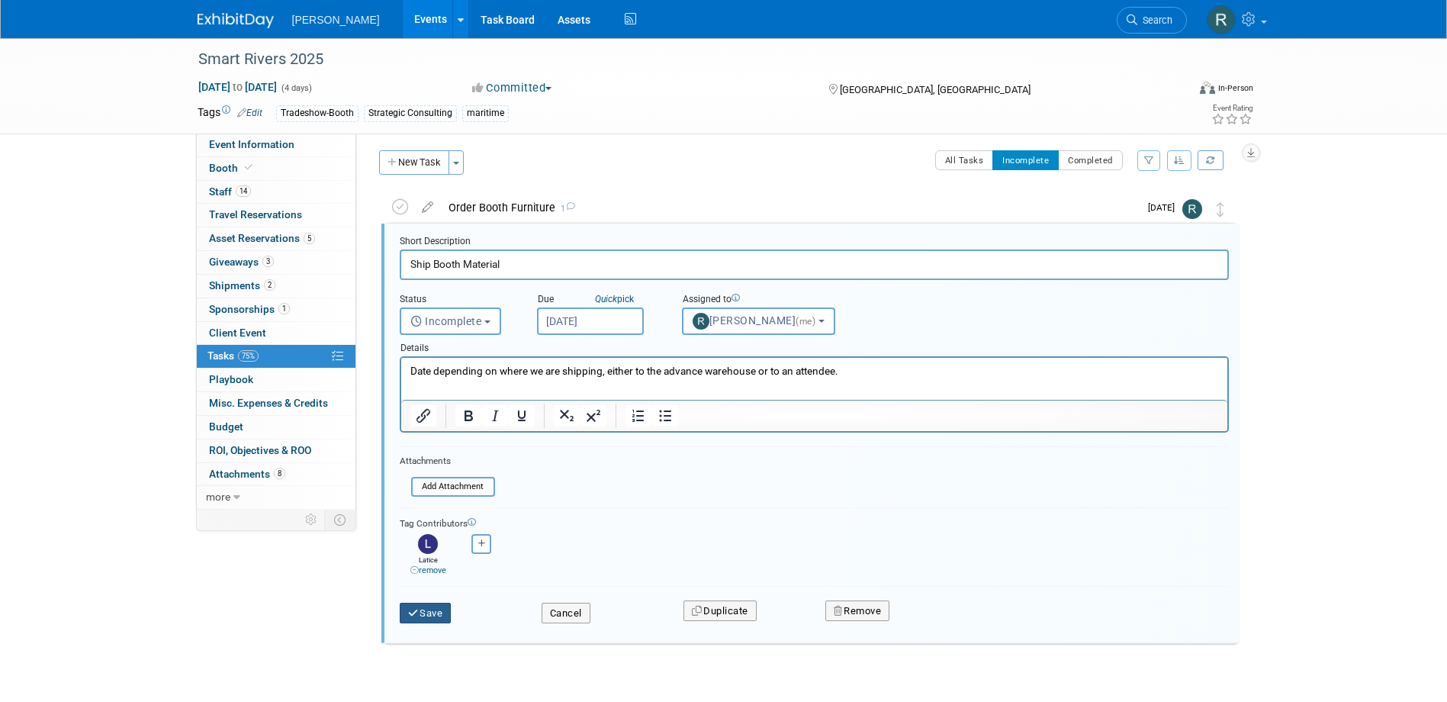
click at [418, 610] on icon "submit" at bounding box center [414, 613] width 12 height 10
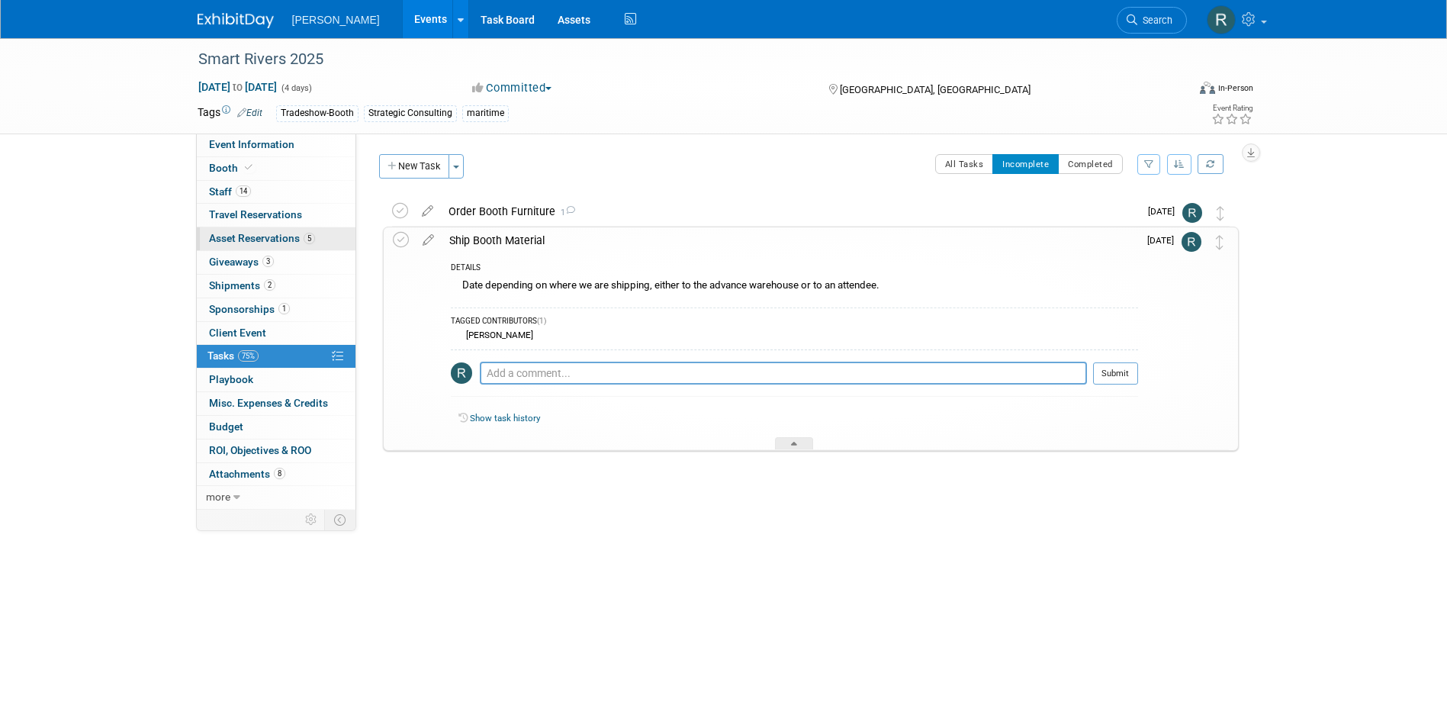
click at [283, 238] on span "Asset Reservations 5" at bounding box center [262, 238] width 106 height 12
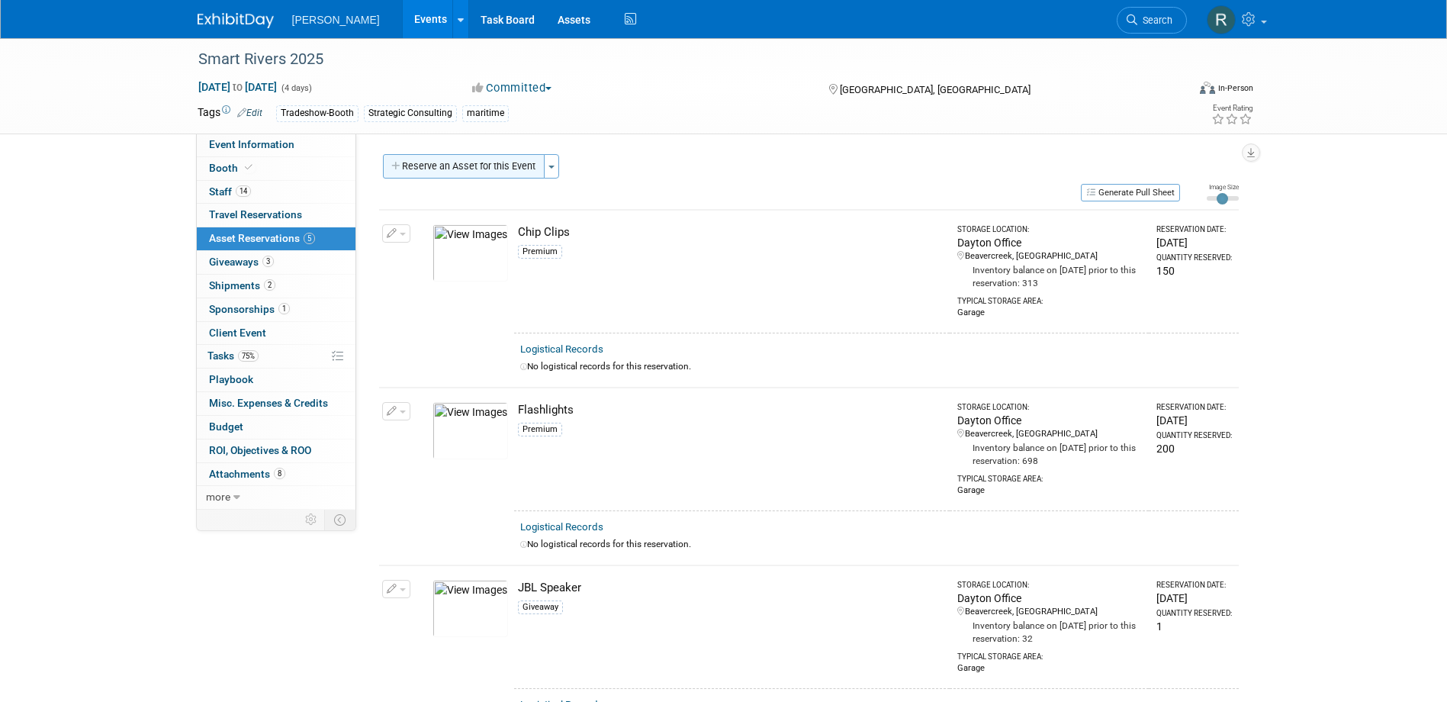
click at [496, 166] on button "Reserve an Asset for this Event" at bounding box center [464, 166] width 162 height 24
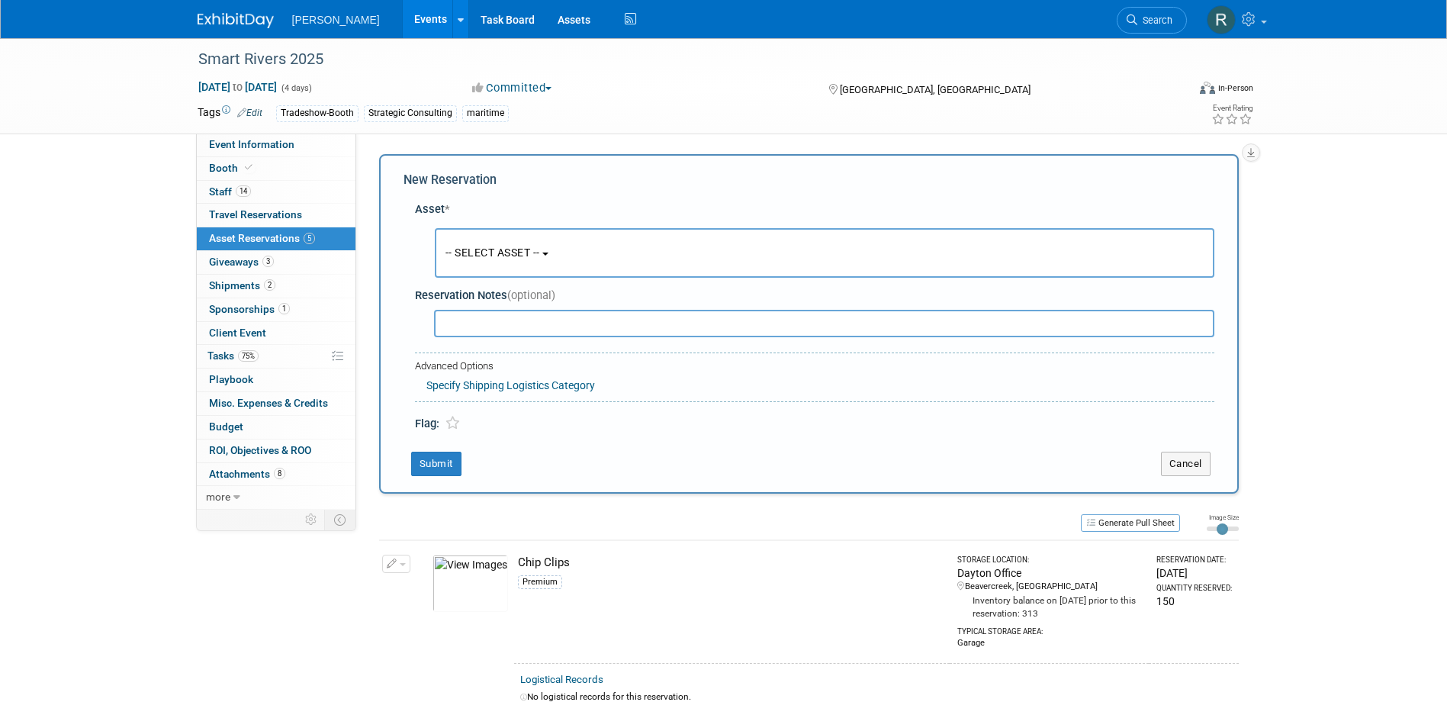
scroll to position [14, 0]
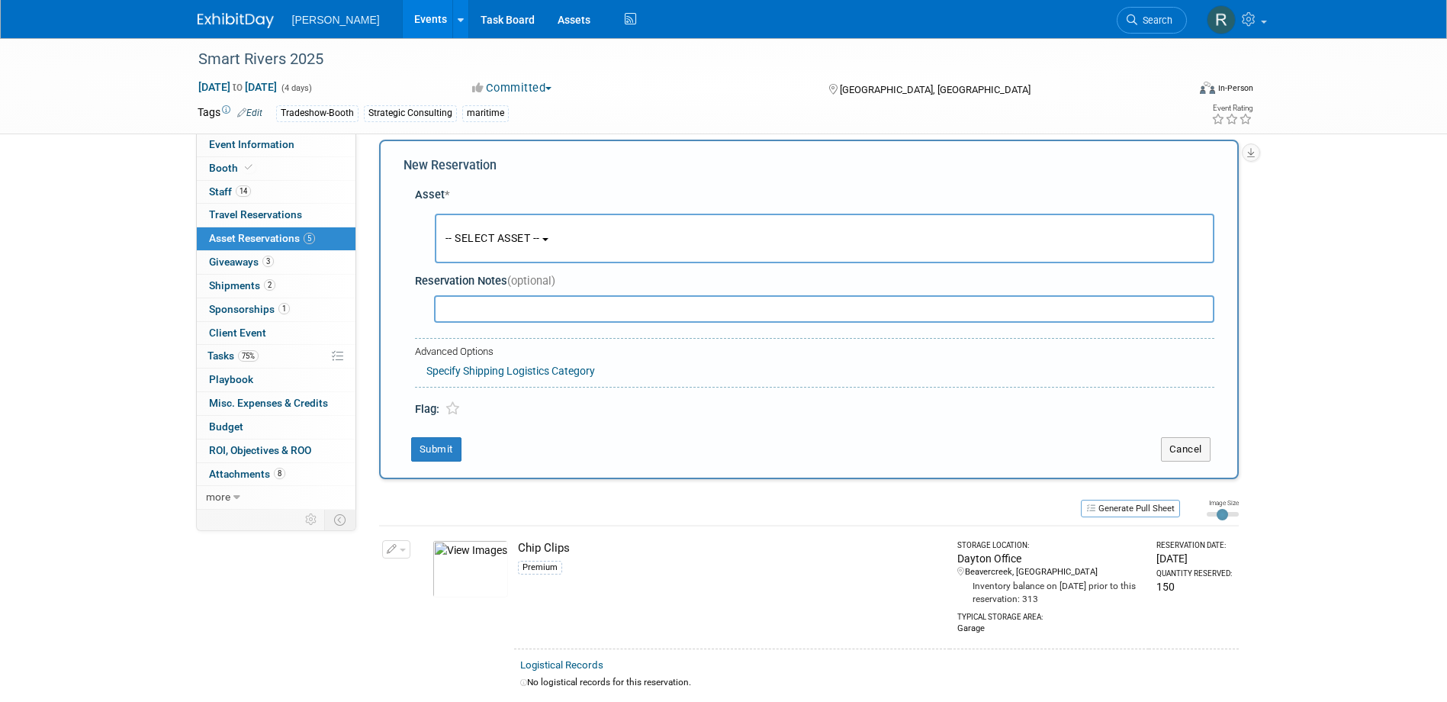
click at [499, 248] on button "-- SELECT ASSET --" at bounding box center [825, 239] width 780 height 50
click at [0, 0] on input "text" at bounding box center [0, 0] width 0 height 0
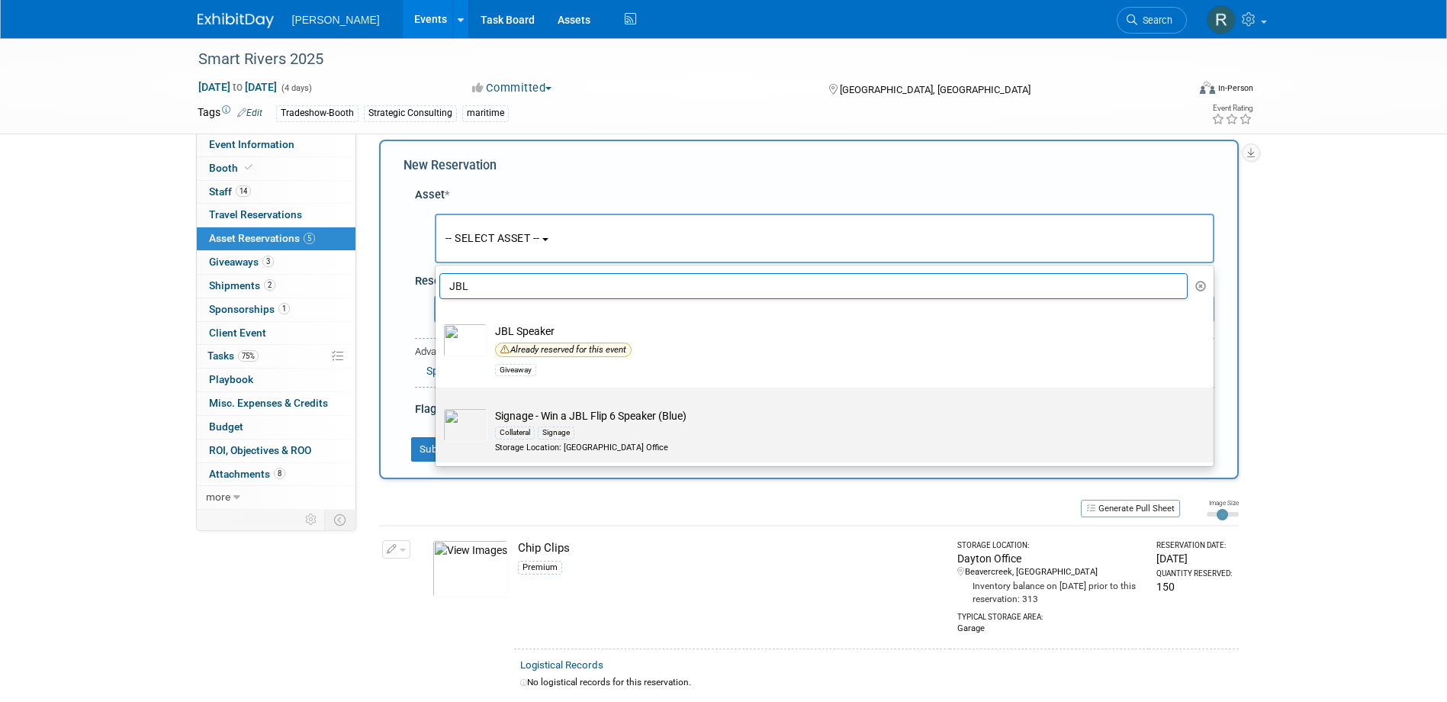
type input "JBL"
click at [530, 419] on td "Signage - Win a JBL Flip 6 Speaker (Blue) Collateral Signage Storage Location: …" at bounding box center [835, 430] width 696 height 45
click at [438, 406] on input "Signage - Win a JBL Flip 6 Speaker (Blue) Collateral Signage Storage Location: …" at bounding box center [433, 401] width 10 height 10
select select "10728416"
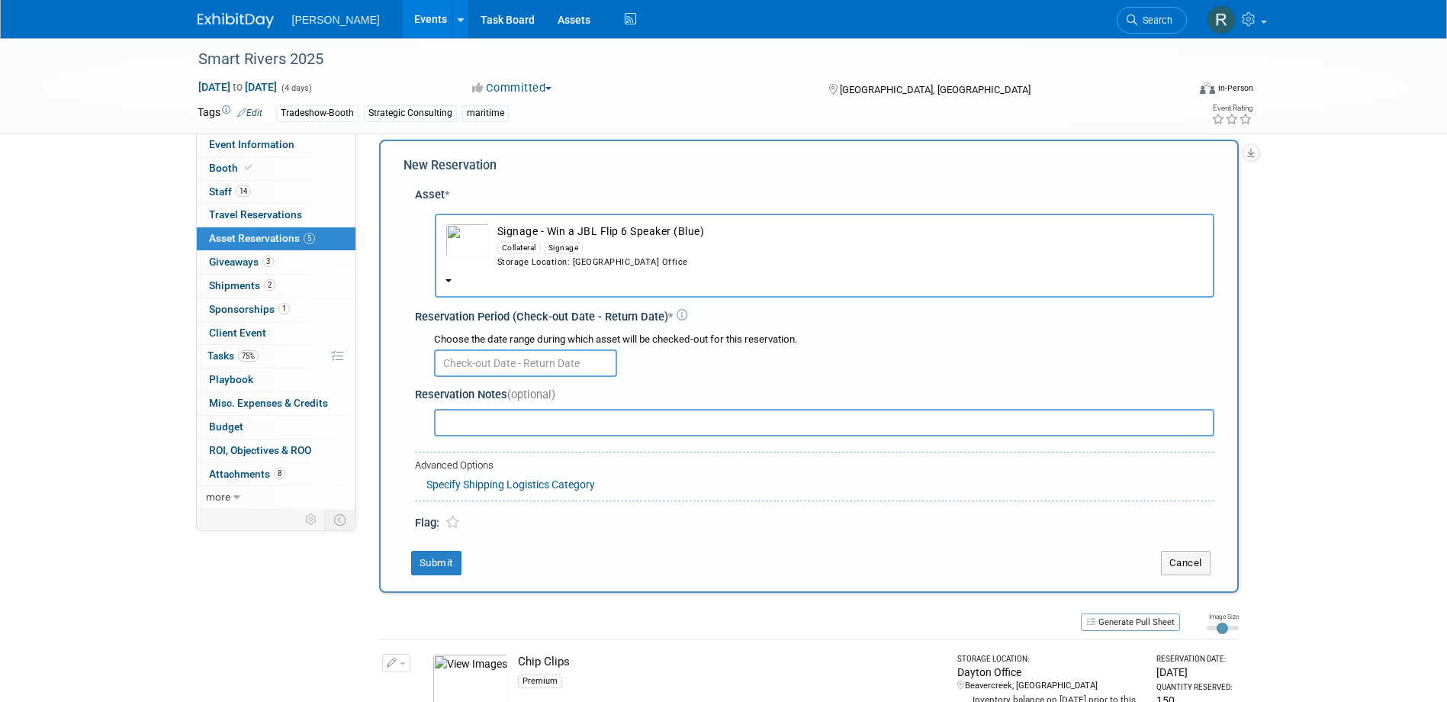
click at [526, 369] on input "text" at bounding box center [525, 362] width 183 height 27
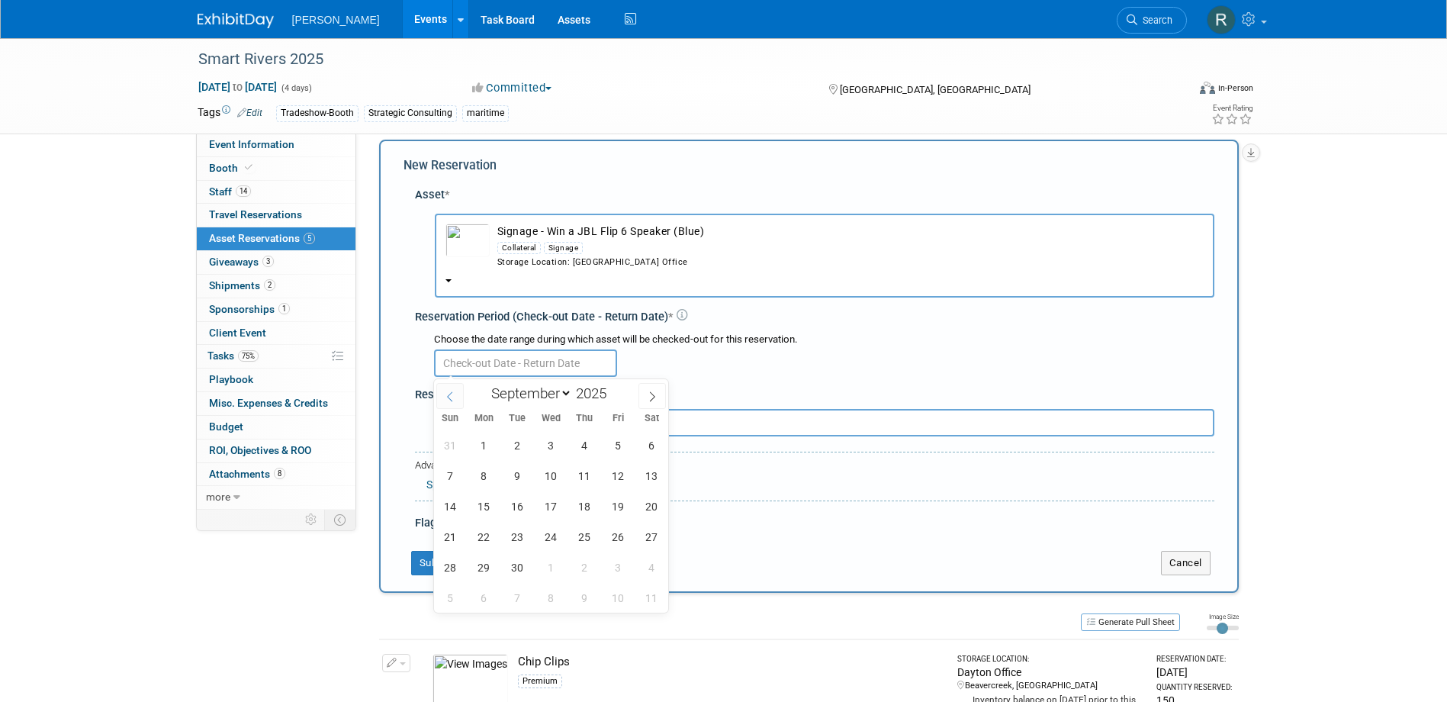
click at [448, 391] on icon at bounding box center [450, 396] width 11 height 11
select select "7"
click at [482, 535] on span "18" at bounding box center [484, 537] width 30 height 30
type input "Aug 18, 2025"
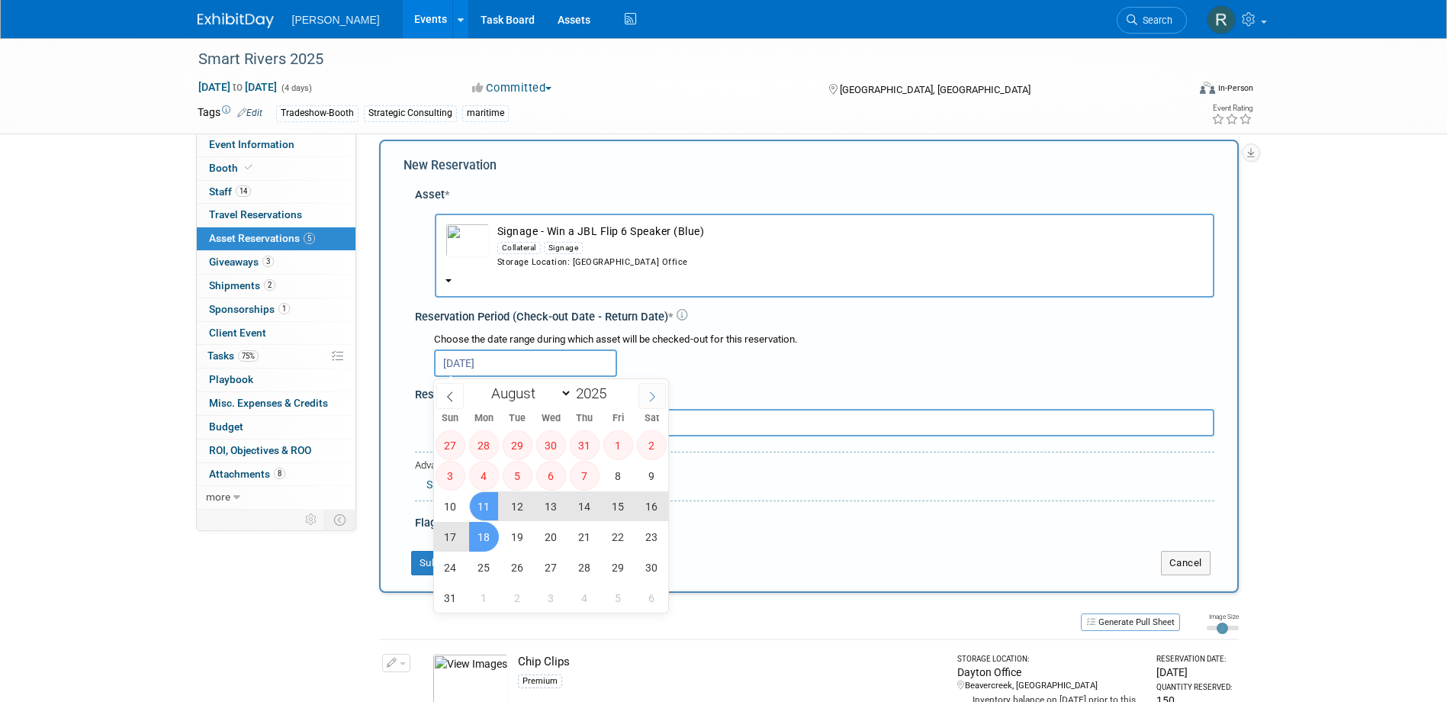
click at [651, 394] on icon at bounding box center [652, 396] width 11 height 11
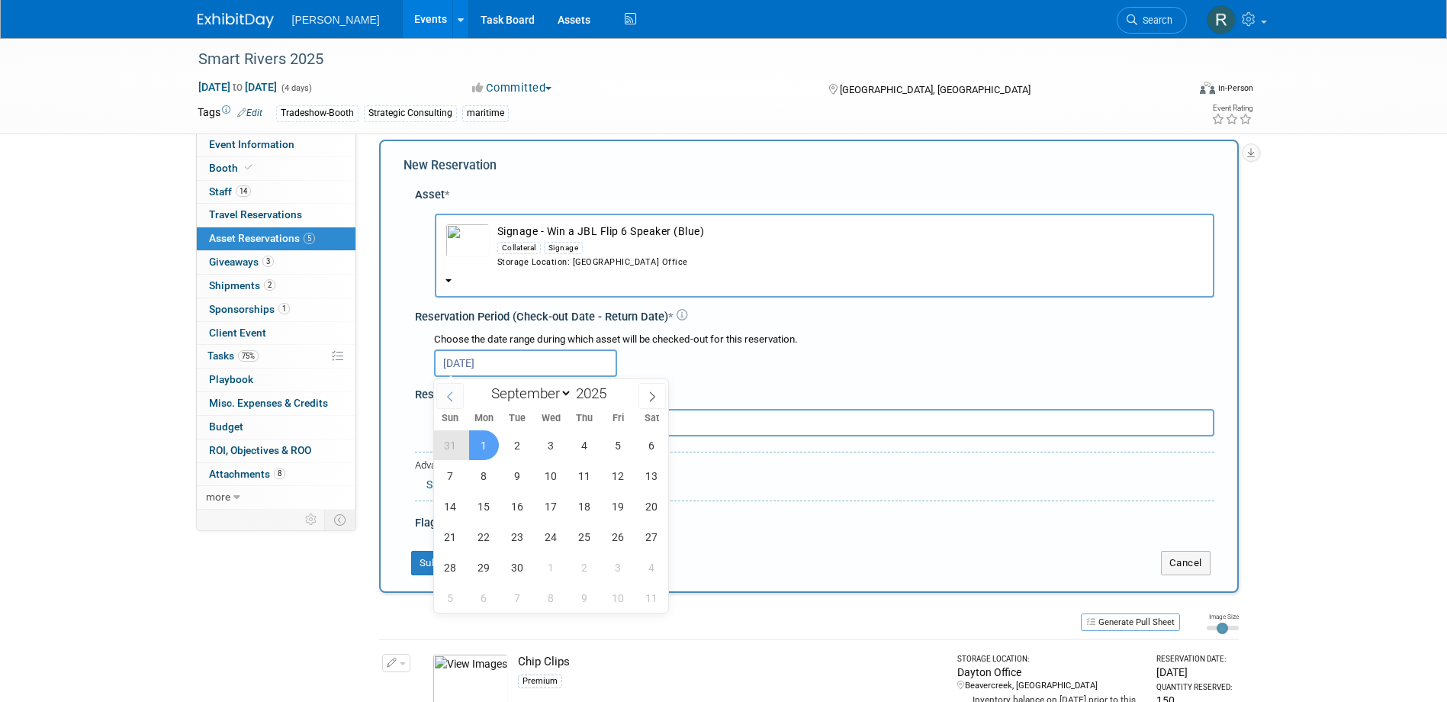
click at [455, 393] on span at bounding box center [449, 396] width 27 height 26
click at [483, 534] on span "18" at bounding box center [484, 537] width 30 height 30
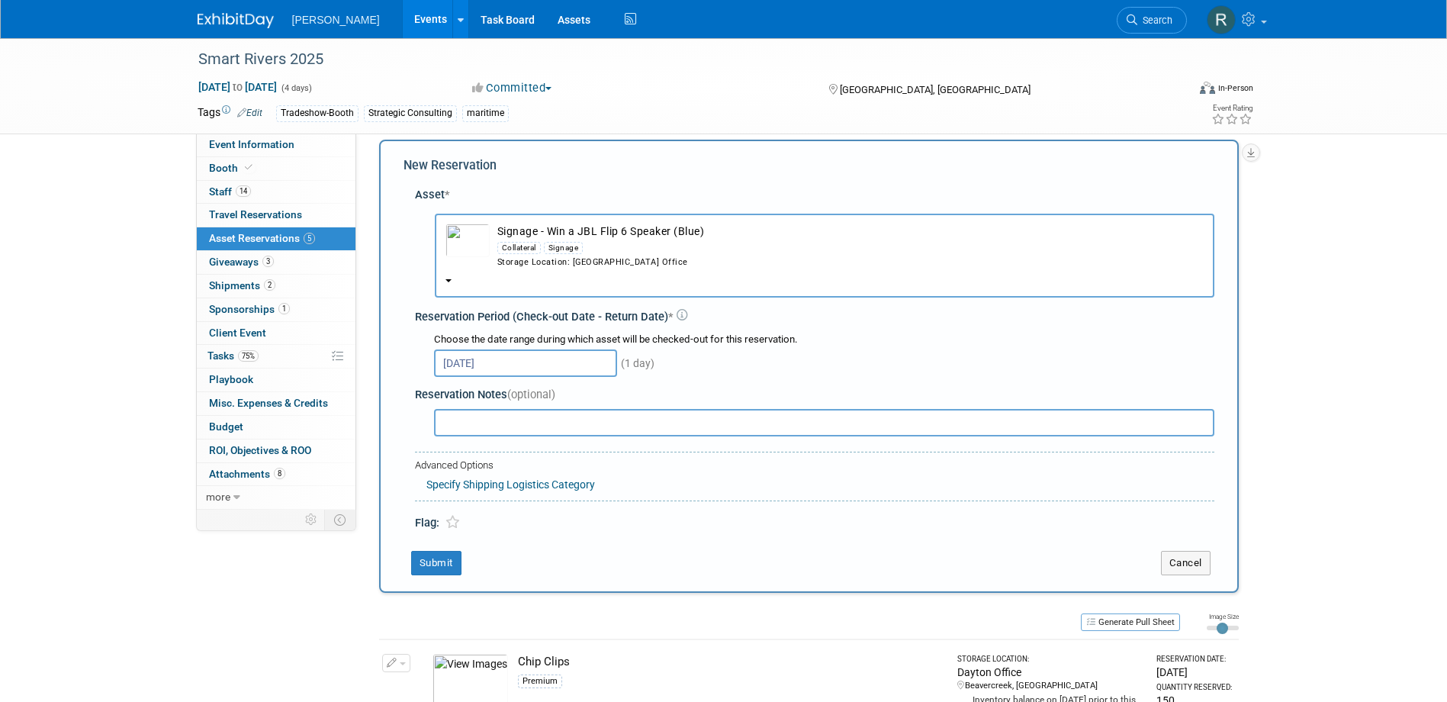
click at [520, 362] on input "Aug 18, 2025" at bounding box center [525, 362] width 183 height 27
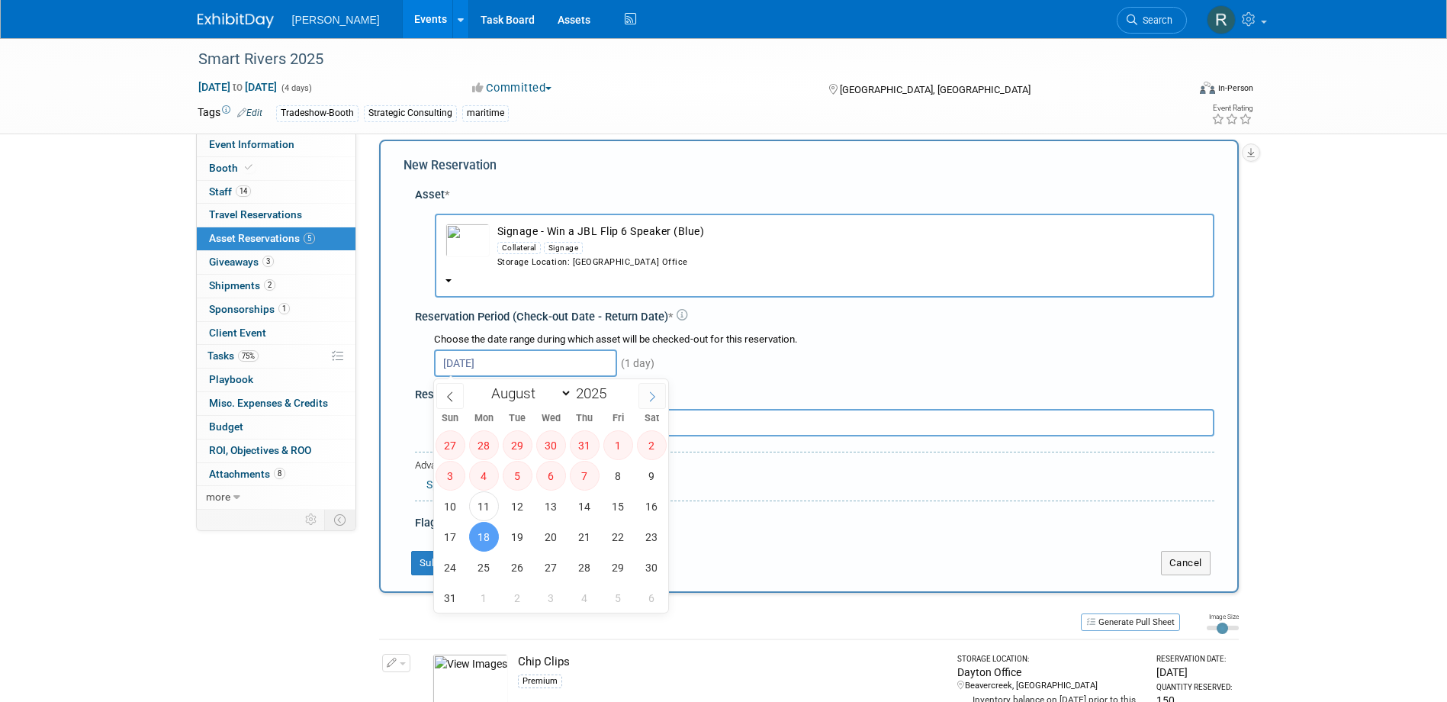
click at [647, 399] on icon at bounding box center [652, 396] width 11 height 11
select select "8"
drag, startPoint x: 486, startPoint y: 475, endPoint x: 601, endPoint y: 472, distance: 115.2
click at [601, 472] on div "31 1 2 3 4 5 6 7 8 9 10 11 12 13 14 15 16 17 18 19 20 21 22 23 24 25 26 27 28 2…" at bounding box center [551, 520] width 235 height 183
drag, startPoint x: 601, startPoint y: 472, endPoint x: 483, endPoint y: 475, distance: 118.3
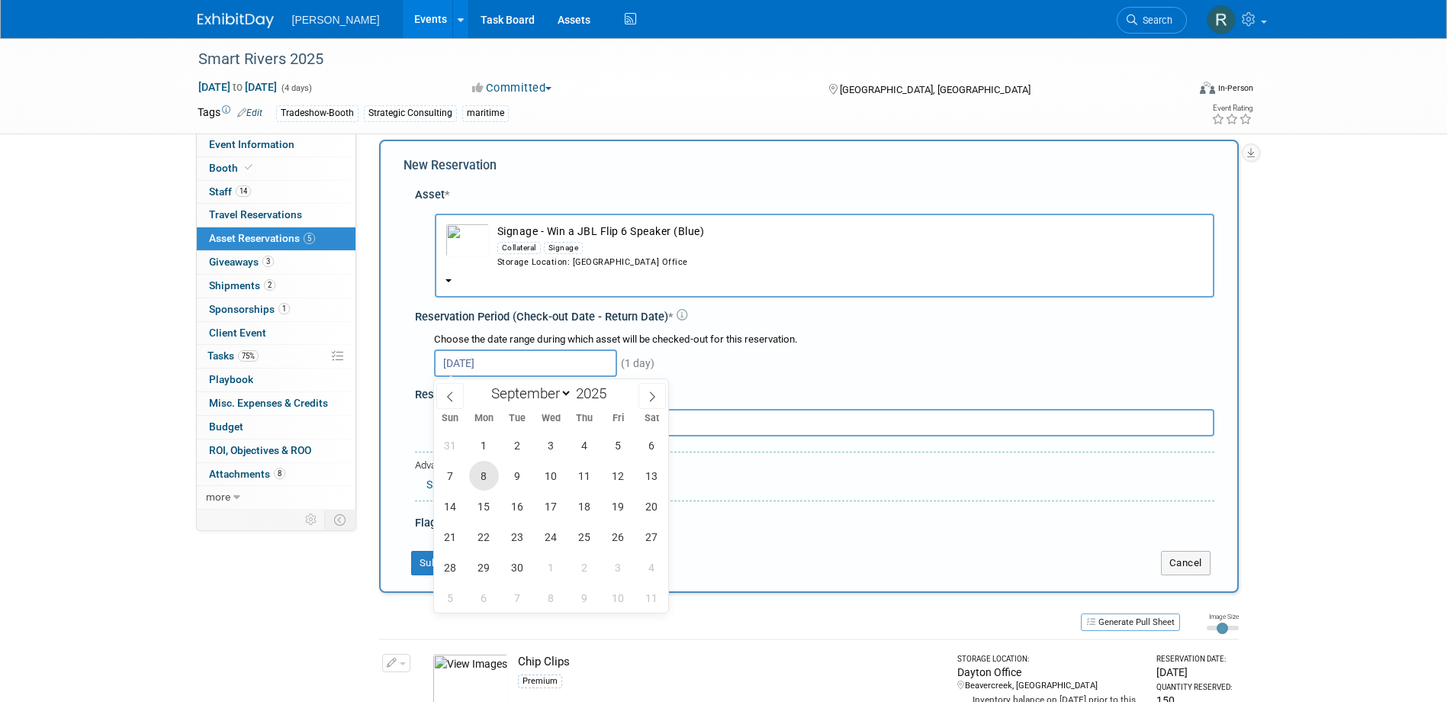
click at [483, 475] on span "8" at bounding box center [484, 476] width 30 height 30
drag, startPoint x: 494, startPoint y: 474, endPoint x: 614, endPoint y: 479, distance: 120.6
click at [614, 479] on div "31 1 2 3 4 5 6 7 8 9 10 11 12 13 14 15 16 17 18 19 20 21 22 23 24 25 26 27 28 2…" at bounding box center [551, 520] width 235 height 183
click at [614, 479] on span "12" at bounding box center [618, 476] width 30 height 30
type input "Sep 8, 2025 to Sep 12, 2025"
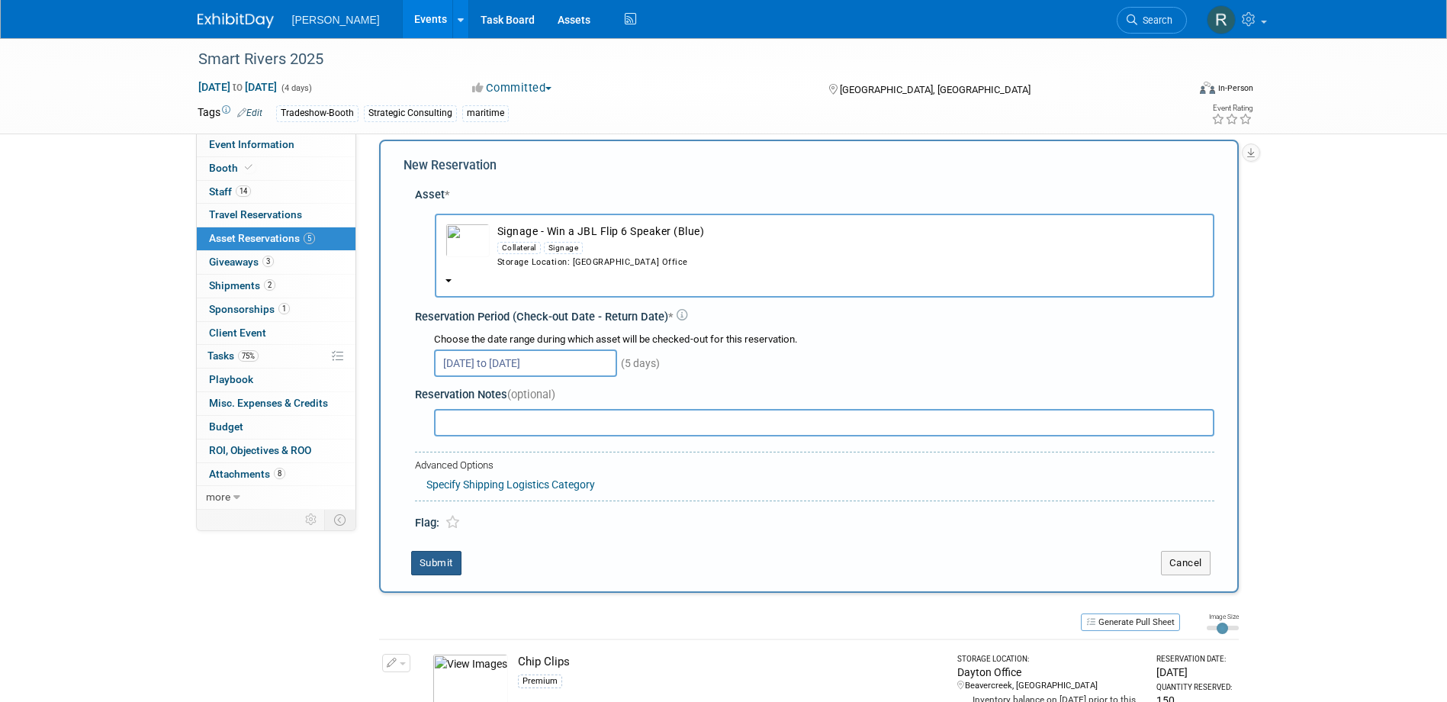
click at [439, 558] on button "Submit" at bounding box center [436, 563] width 50 height 24
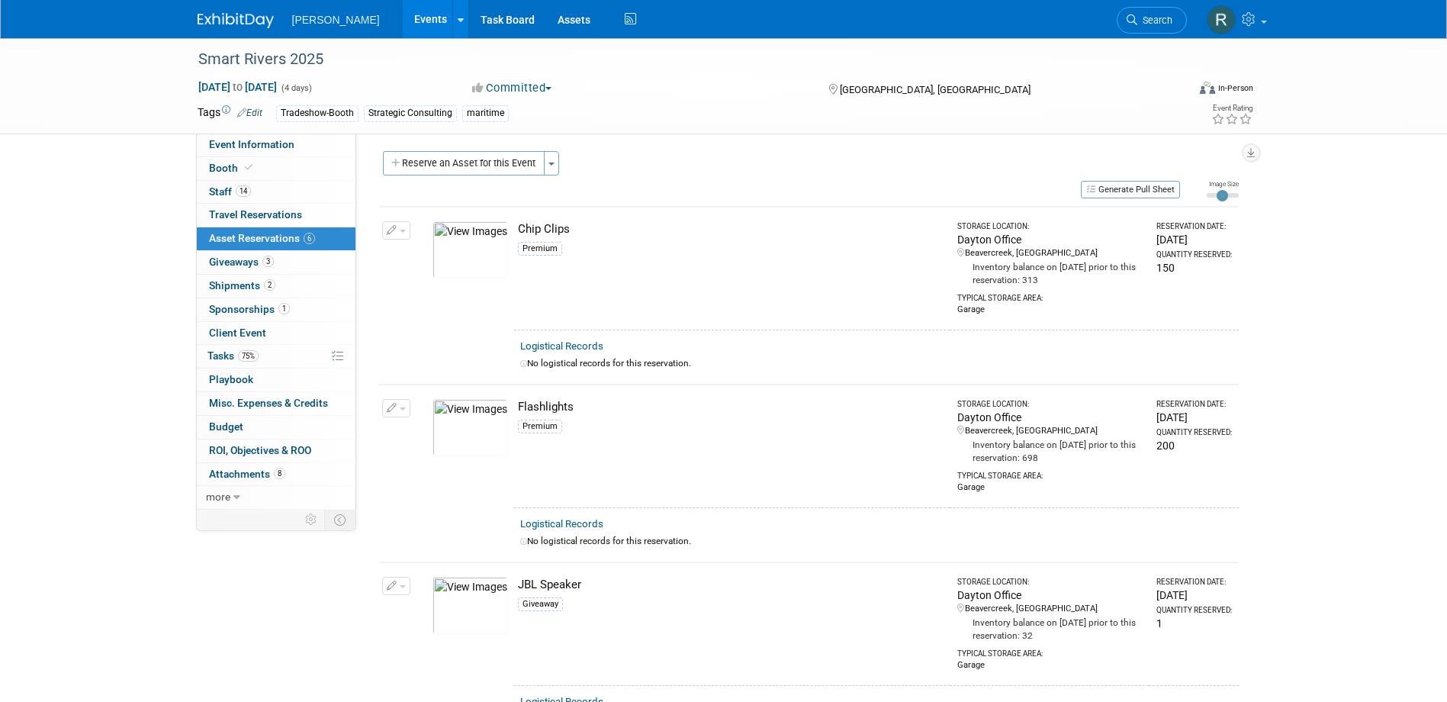
scroll to position [0, 0]
click at [252, 195] on link "14 Staff 14" at bounding box center [276, 192] width 159 height 23
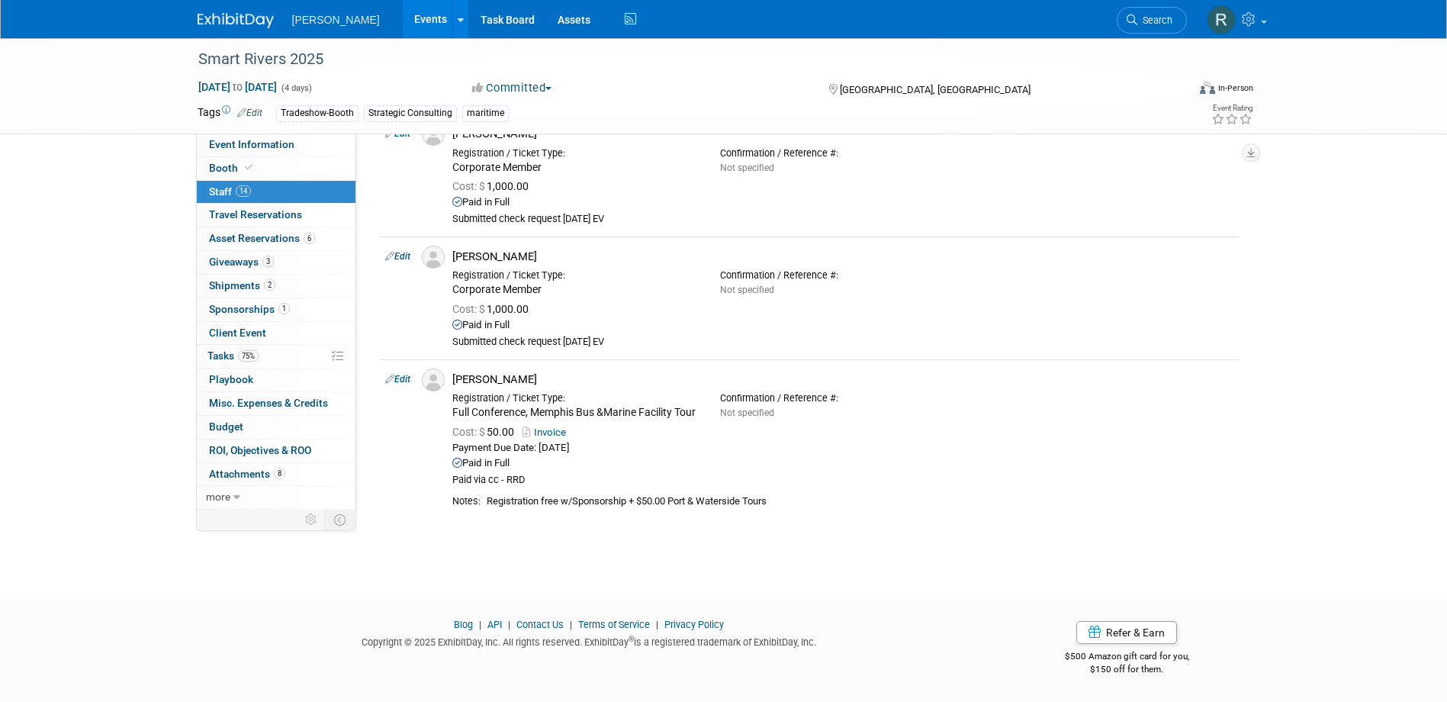
scroll to position [1513, 0]
click at [254, 333] on span "Client Event" at bounding box center [237, 332] width 57 height 12
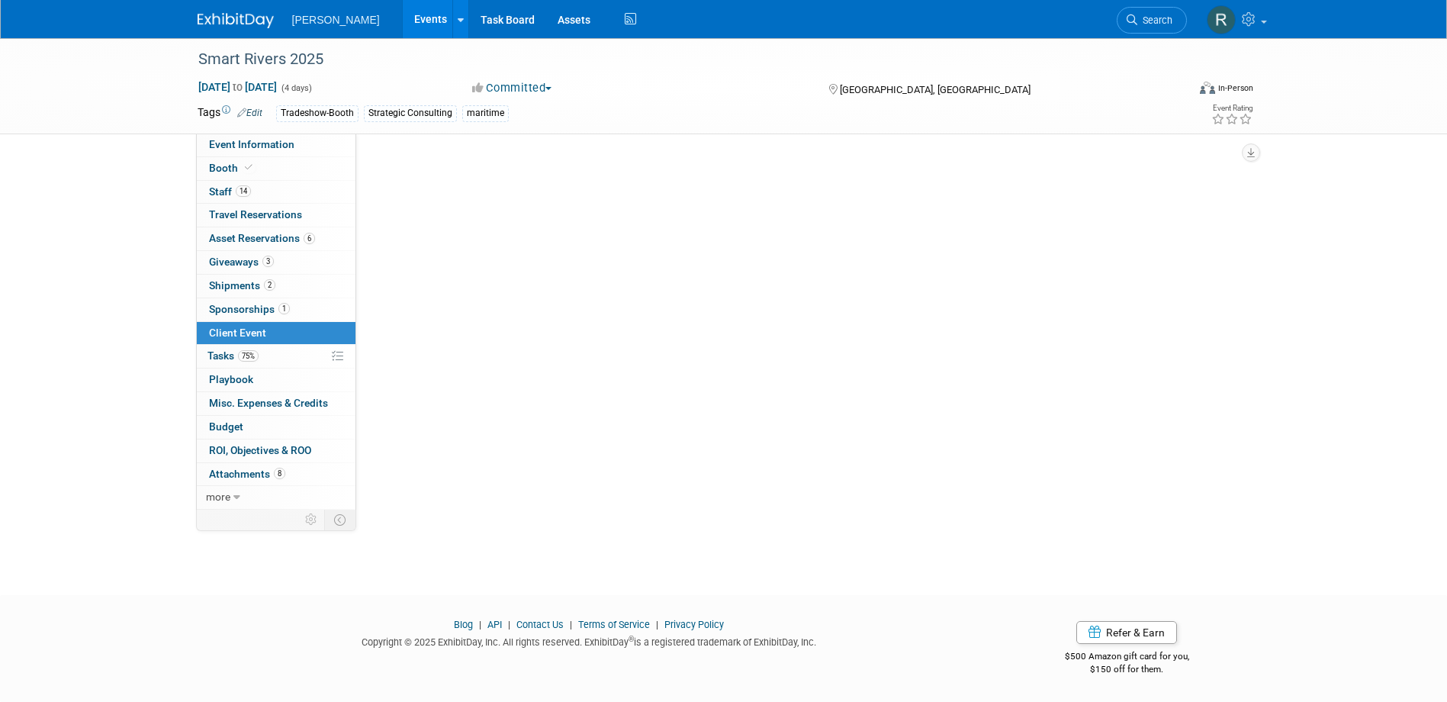
scroll to position [0, 0]
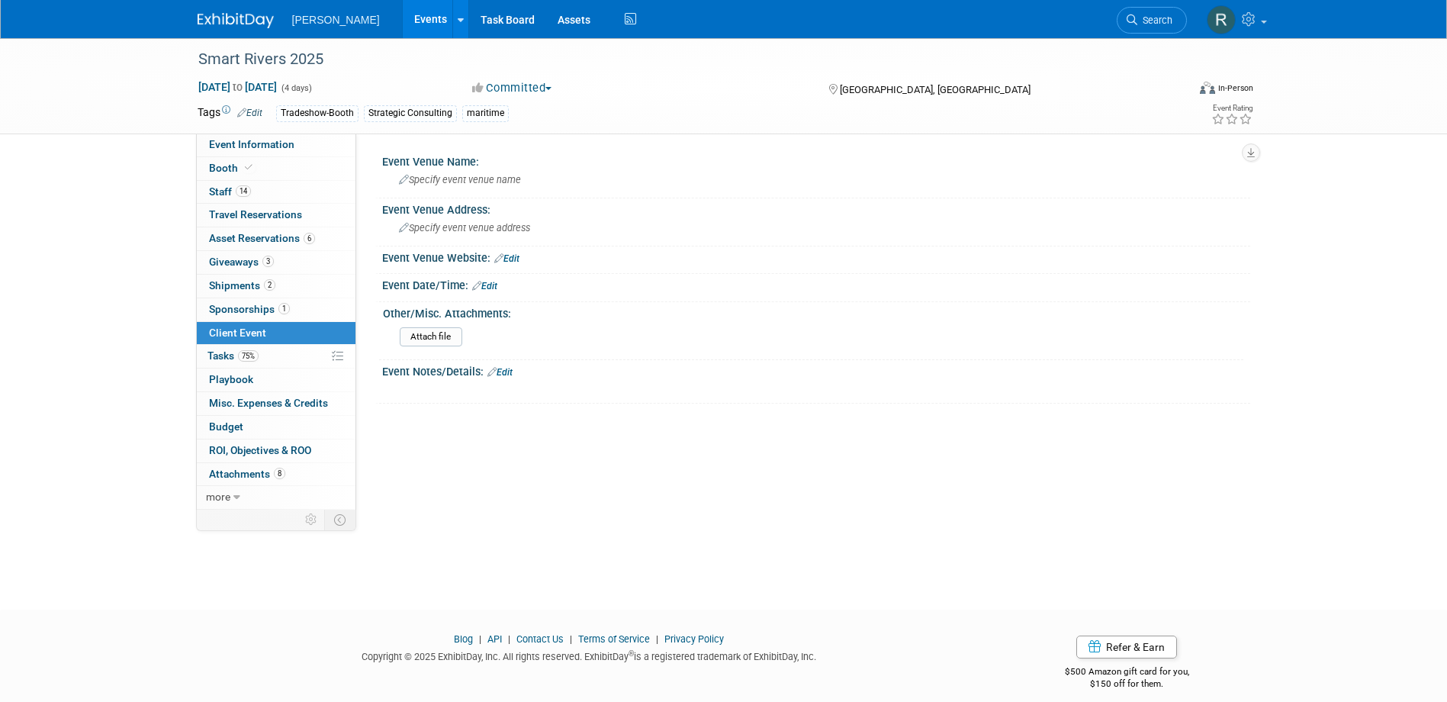
click at [492, 283] on link "Edit" at bounding box center [484, 286] width 25 height 11
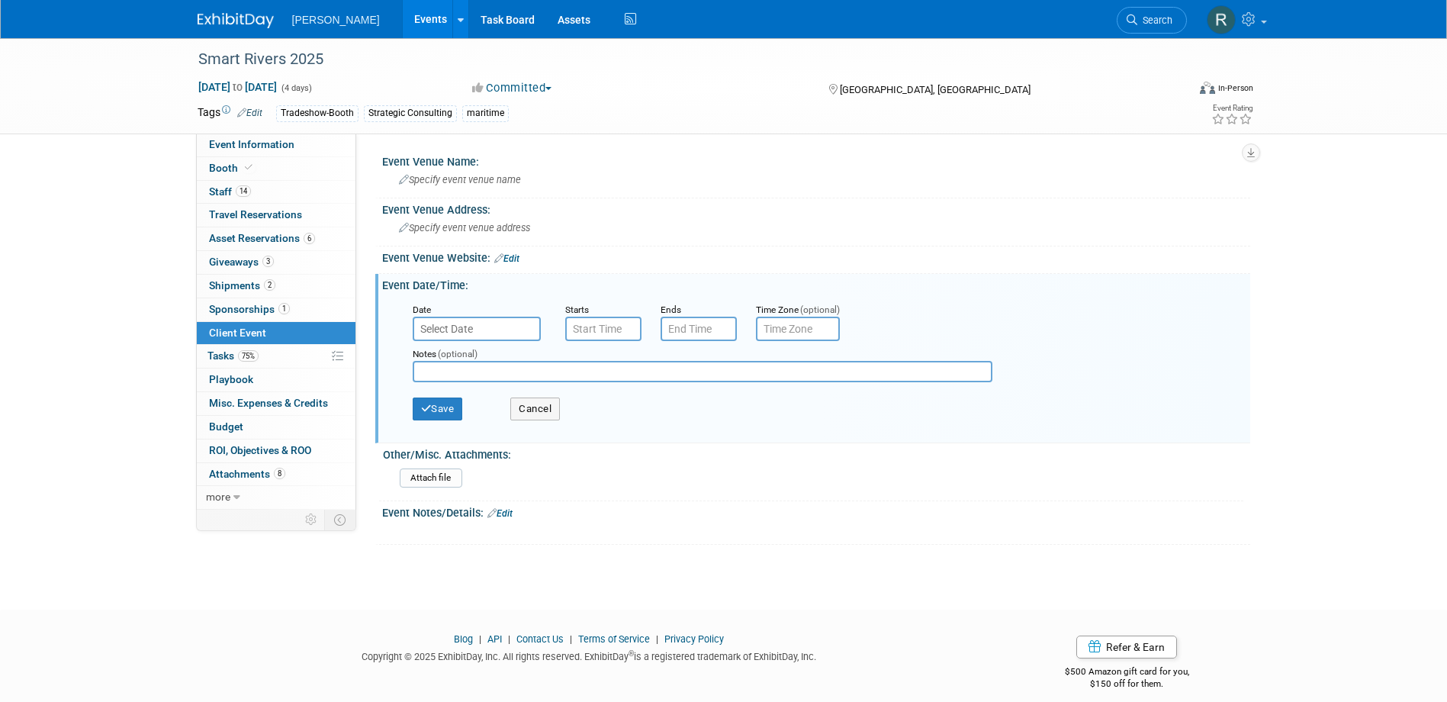
click at [487, 319] on input "text" at bounding box center [477, 329] width 128 height 24
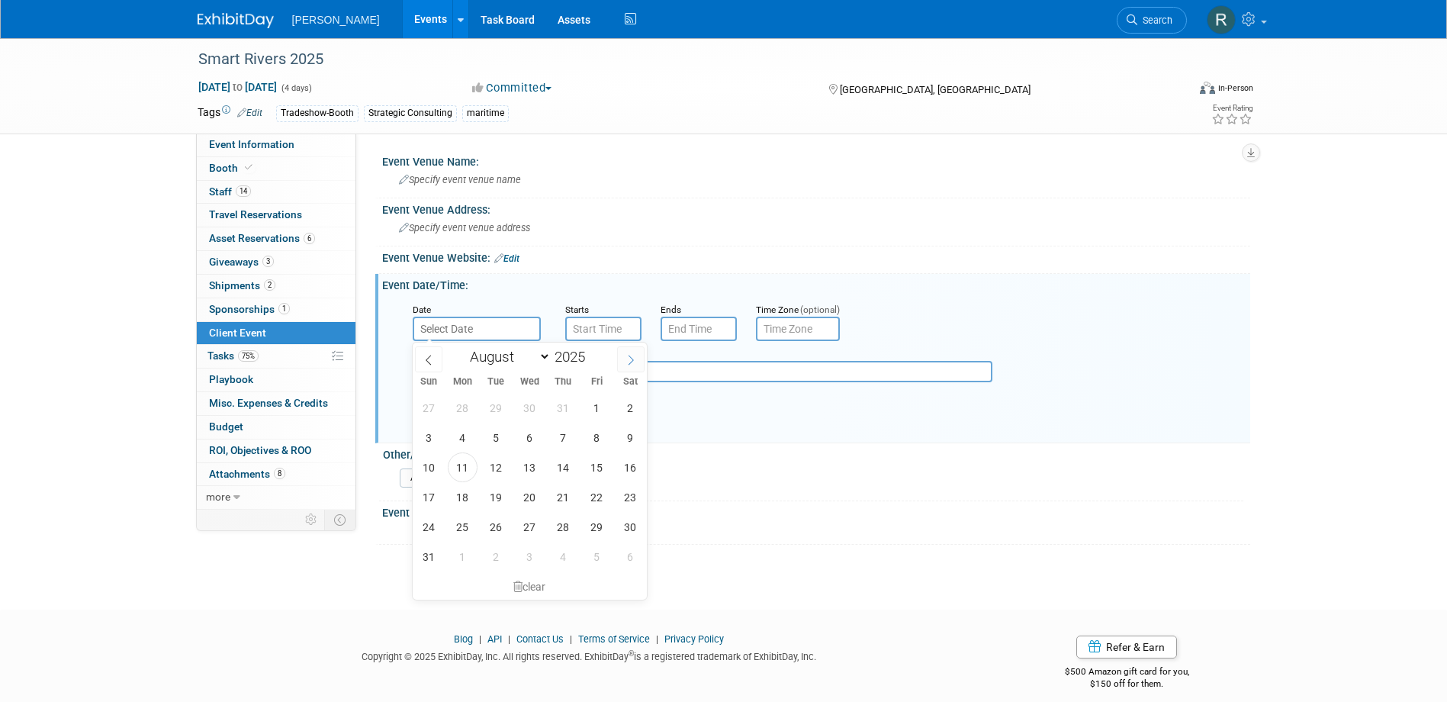
click at [638, 365] on span at bounding box center [630, 359] width 27 height 26
select select "8"
click at [467, 443] on span "8" at bounding box center [463, 438] width 30 height 30
type input "Sep 8, 2025"
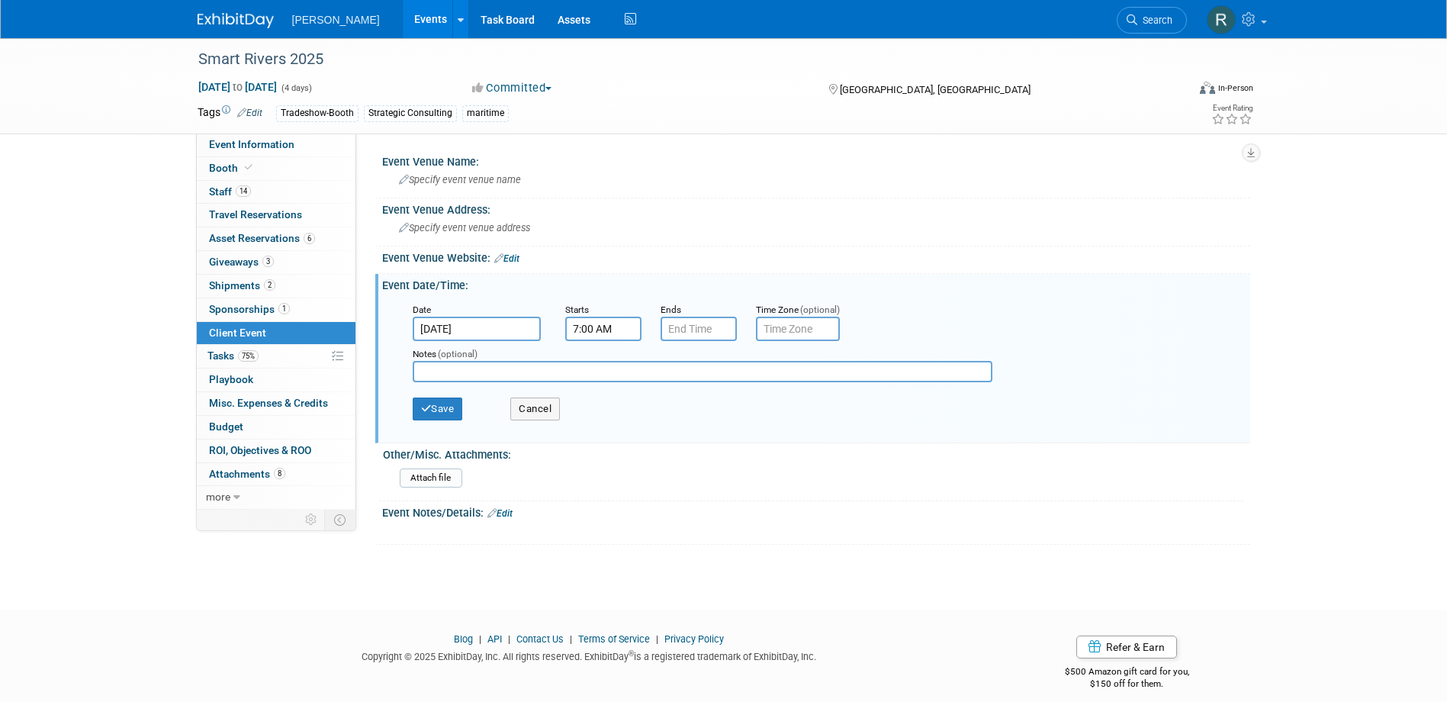
click at [616, 333] on input "7:00 AM" at bounding box center [603, 329] width 76 height 24
click at [592, 378] on span at bounding box center [600, 366] width 27 height 27
click at [732, 398] on button "AM" at bounding box center [733, 399] width 27 height 26
type input "8:00 PM"
drag, startPoint x: 701, startPoint y: 470, endPoint x: 690, endPoint y: 423, distance: 48.7
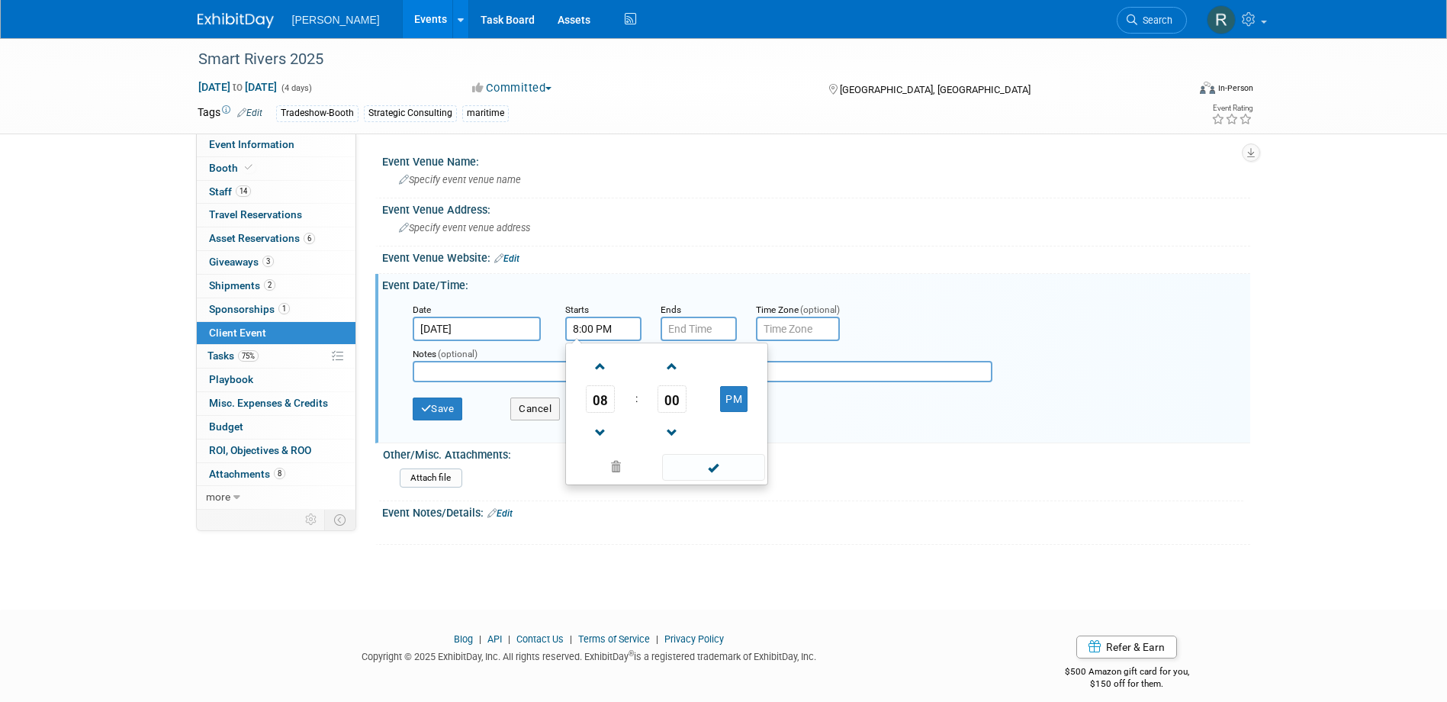
click at [701, 470] on span at bounding box center [713, 467] width 103 height 27
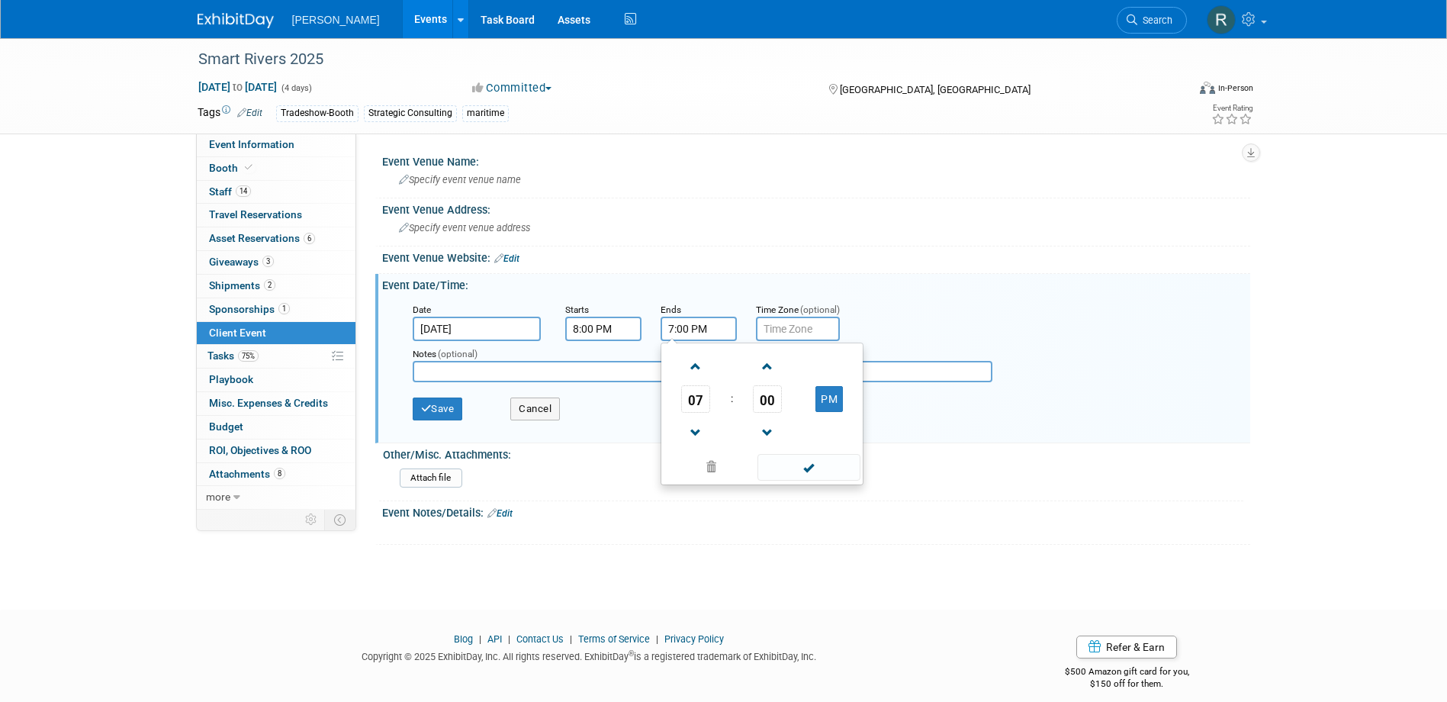
click at [696, 327] on input "7:00 PM" at bounding box center [699, 329] width 76 height 24
click at [705, 367] on span at bounding box center [696, 366] width 27 height 27
type input "10:00 PM"
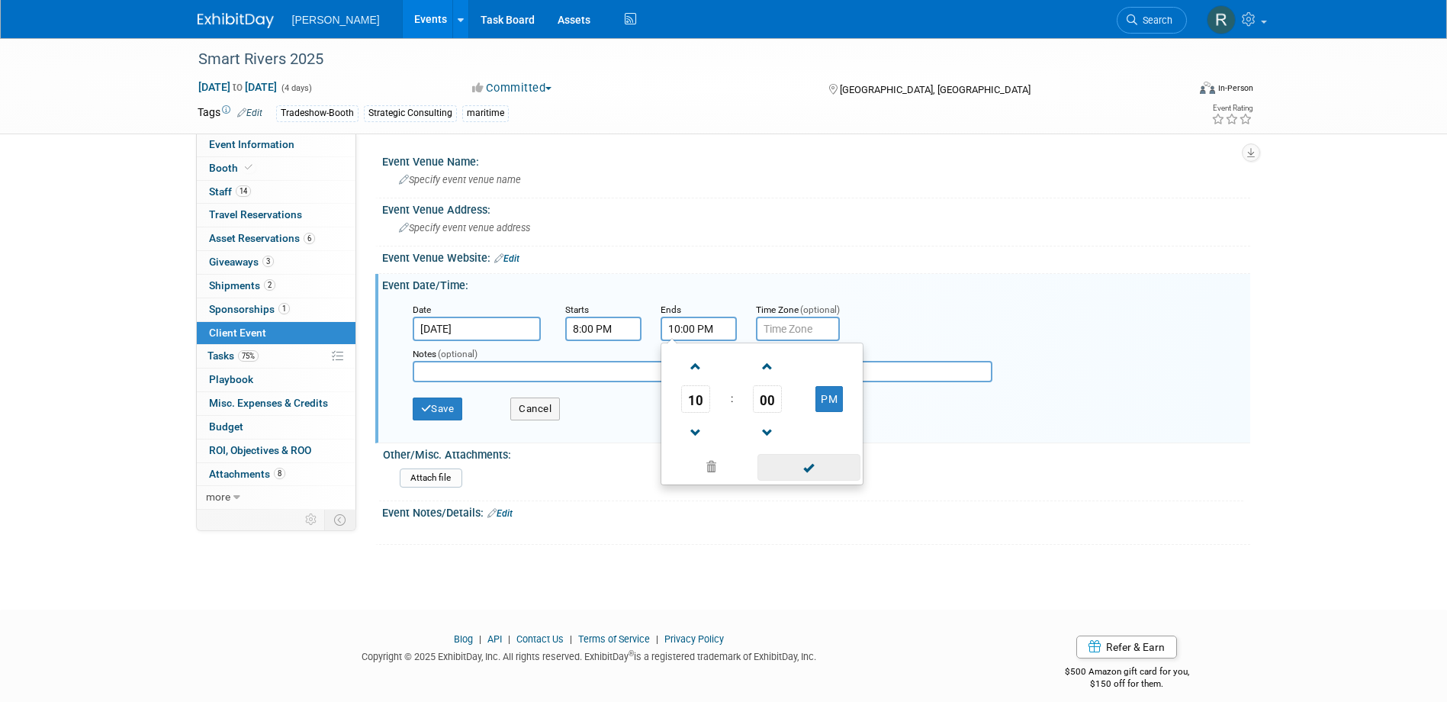
click at [786, 468] on span at bounding box center [808, 467] width 103 height 27
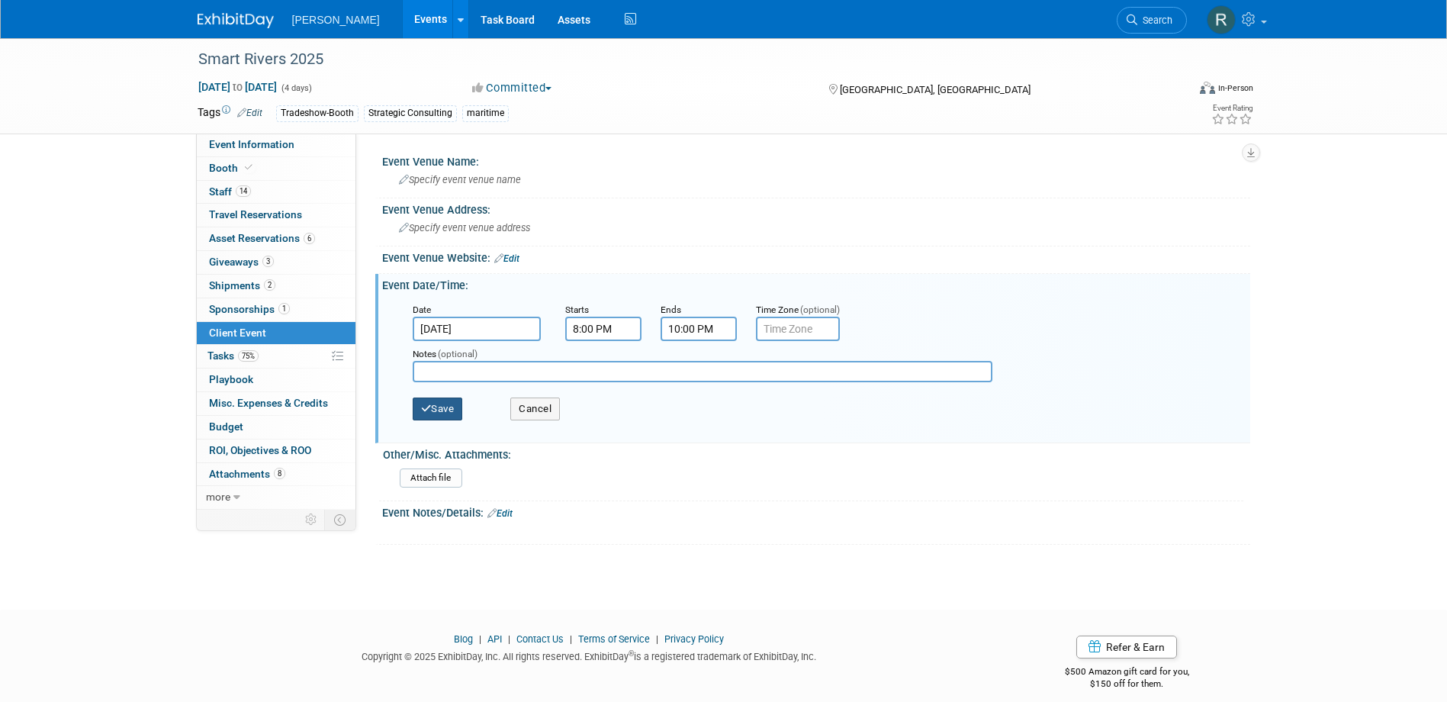
click at [438, 412] on button "Save" at bounding box center [438, 408] width 50 height 23
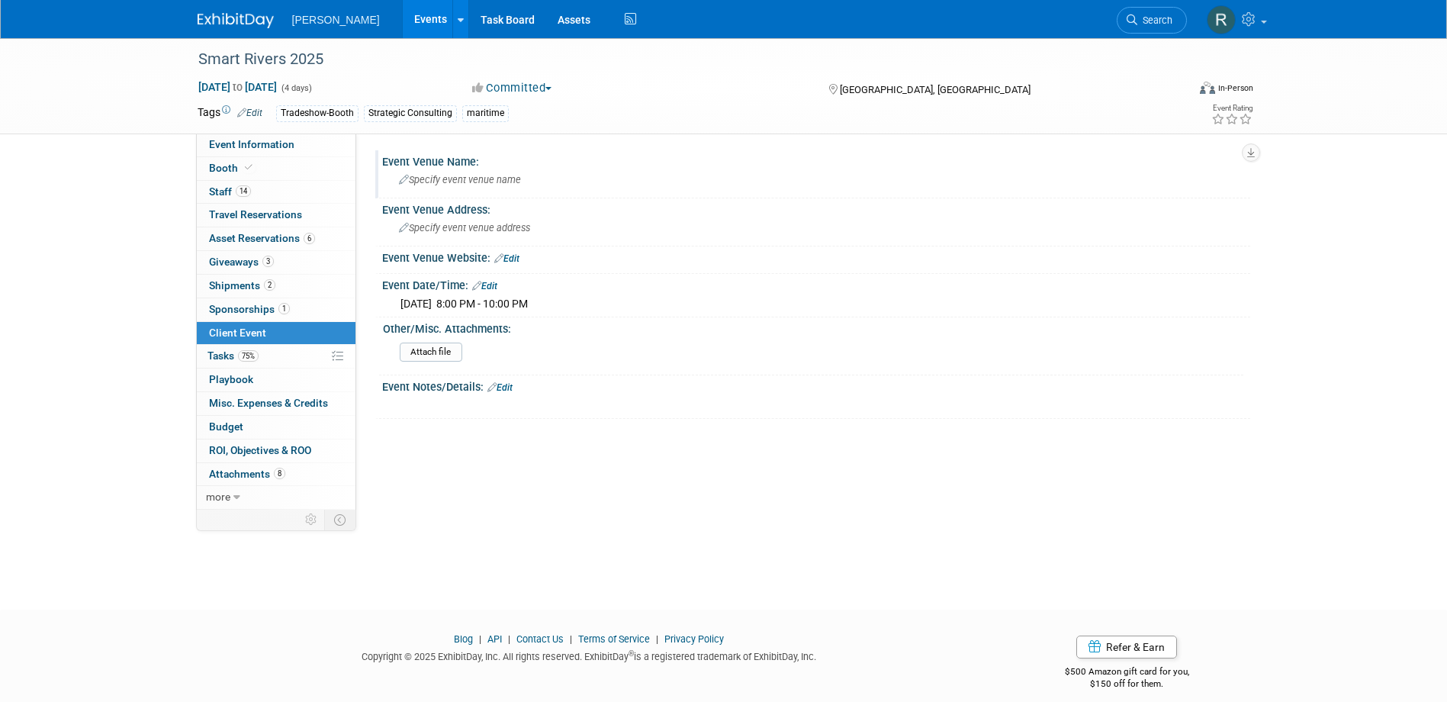
click at [455, 180] on span "Specify event venue name" at bounding box center [460, 179] width 122 height 11
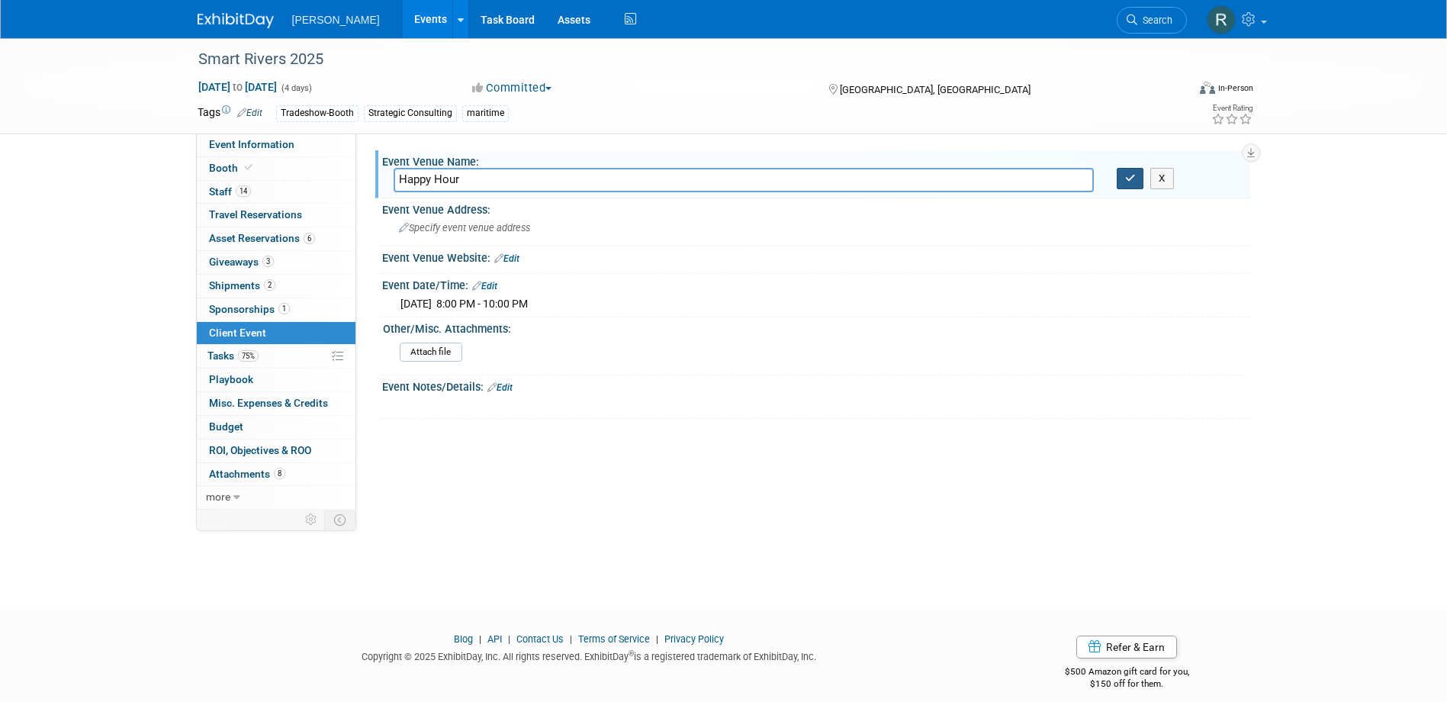
type input "Happy Hour"
click at [1129, 183] on icon "button" at bounding box center [1130, 178] width 11 height 10
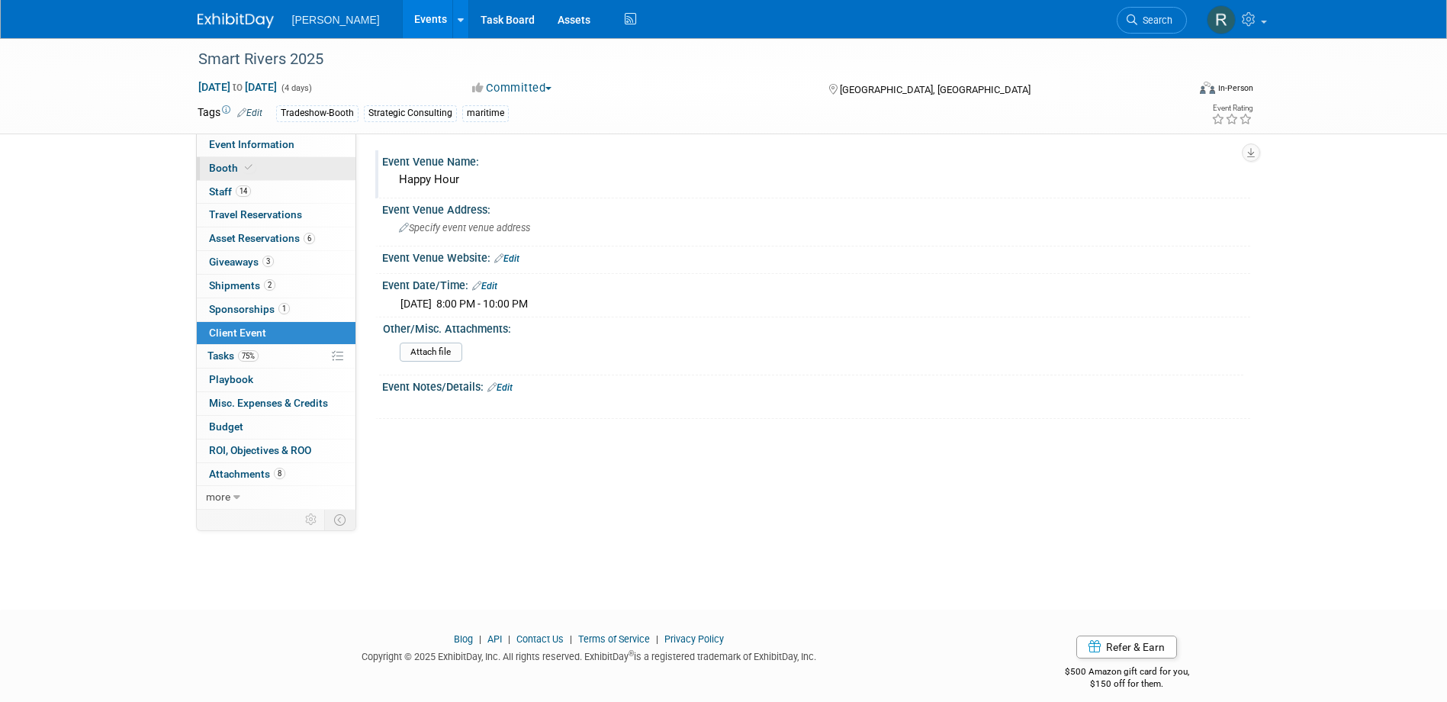
click at [253, 165] on span at bounding box center [249, 167] width 14 height 11
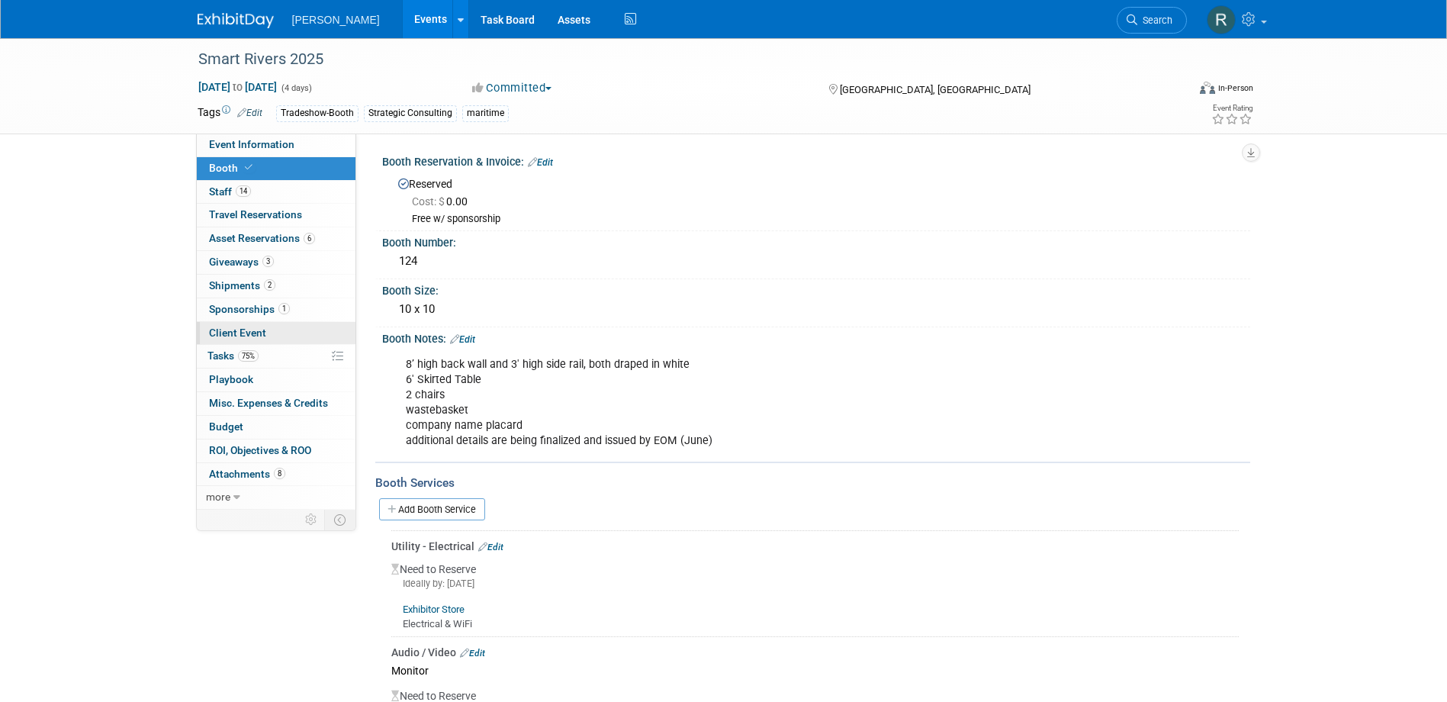
click at [262, 335] on span "Client Event" at bounding box center [237, 332] width 57 height 12
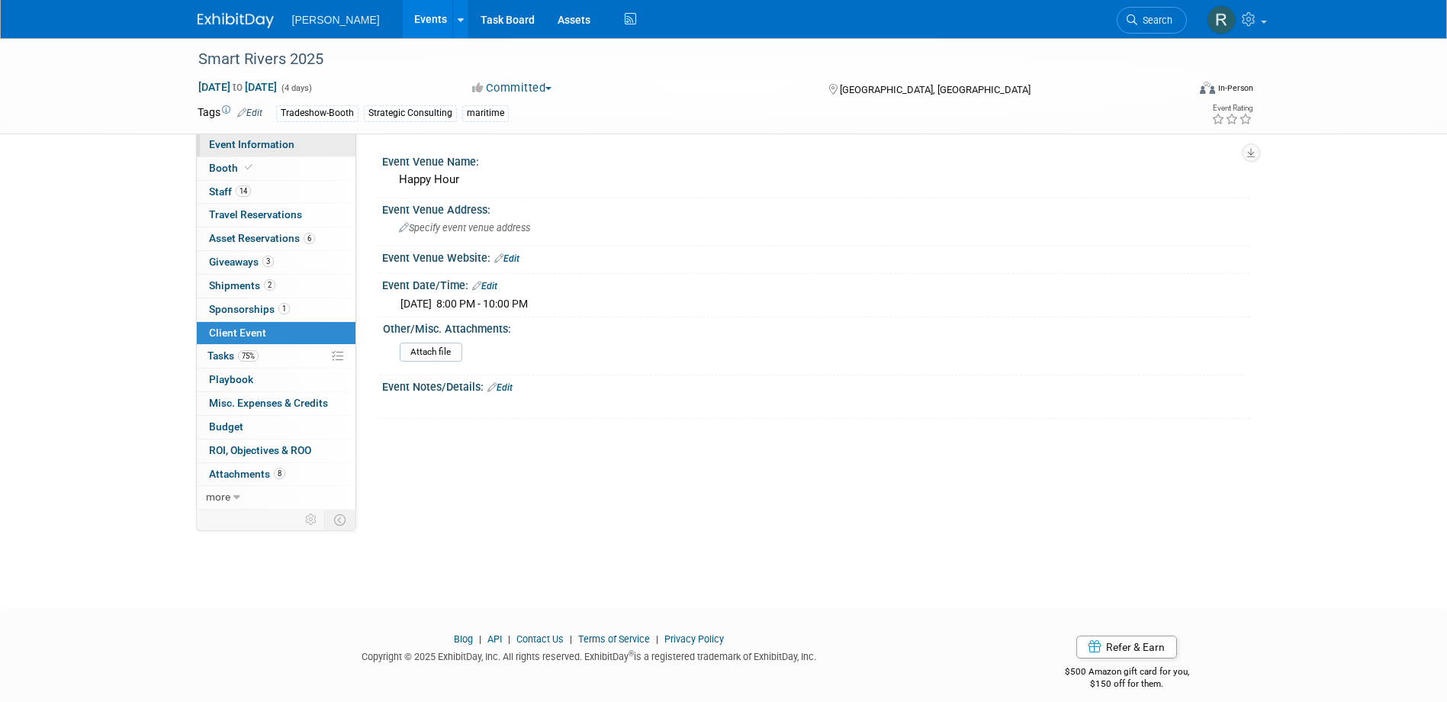
click at [301, 147] on link "Event Information" at bounding box center [276, 144] width 159 height 23
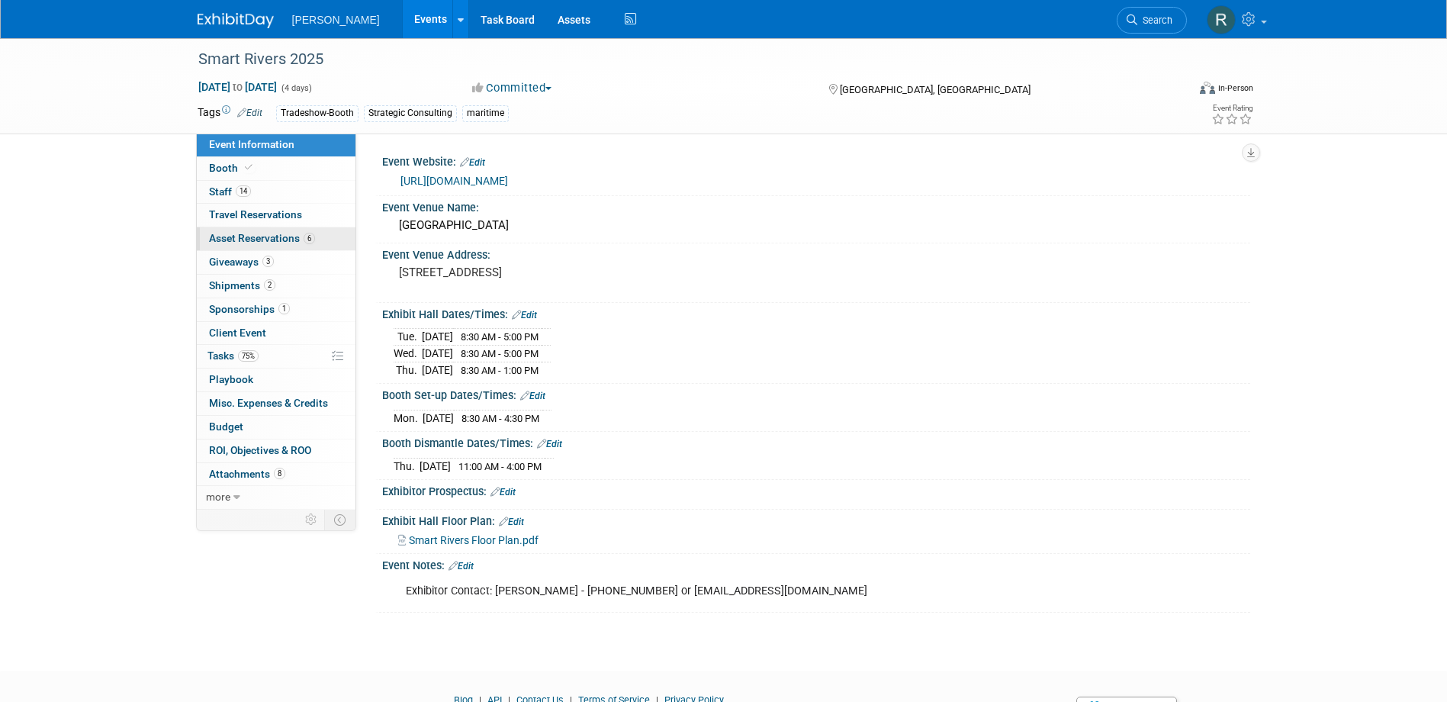
click at [262, 233] on span "Asset Reservations 6" at bounding box center [262, 238] width 106 height 12
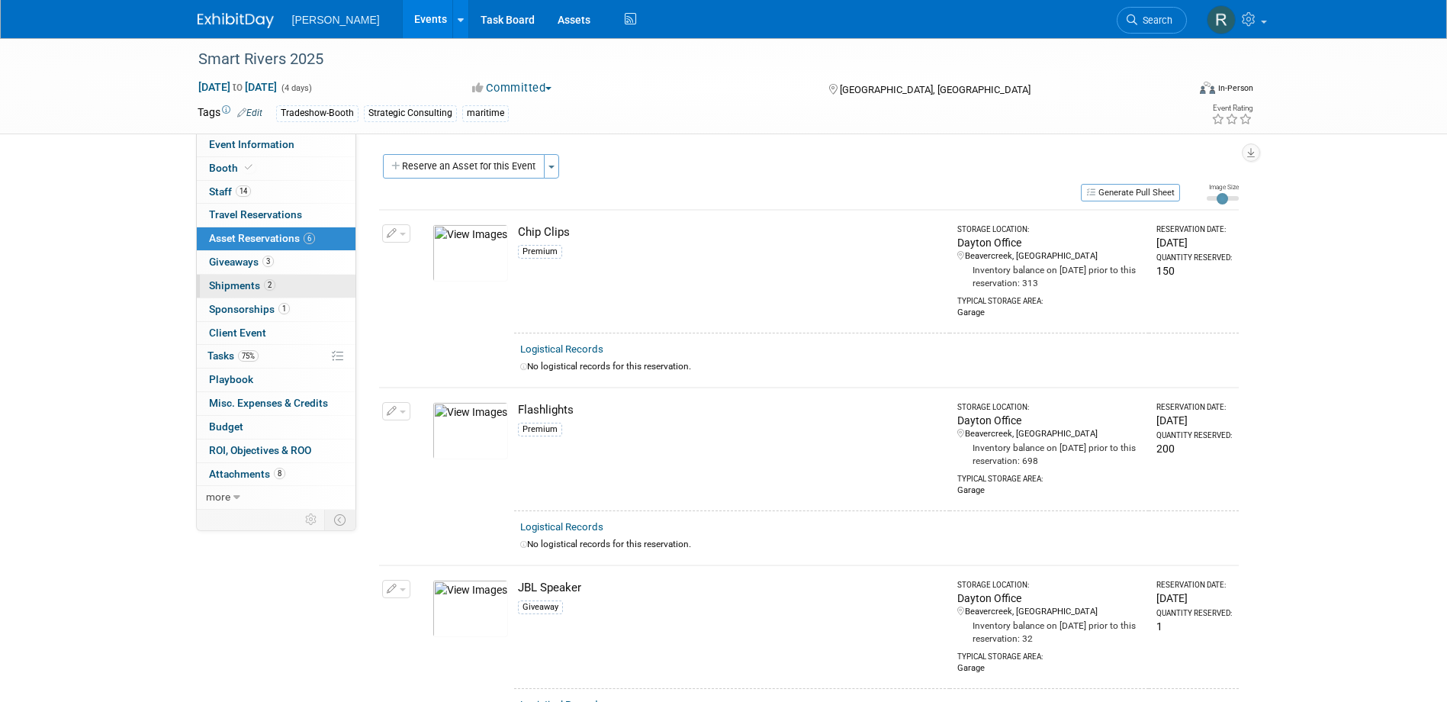
click at [245, 283] on span "Shipments 2" at bounding box center [242, 285] width 66 height 12
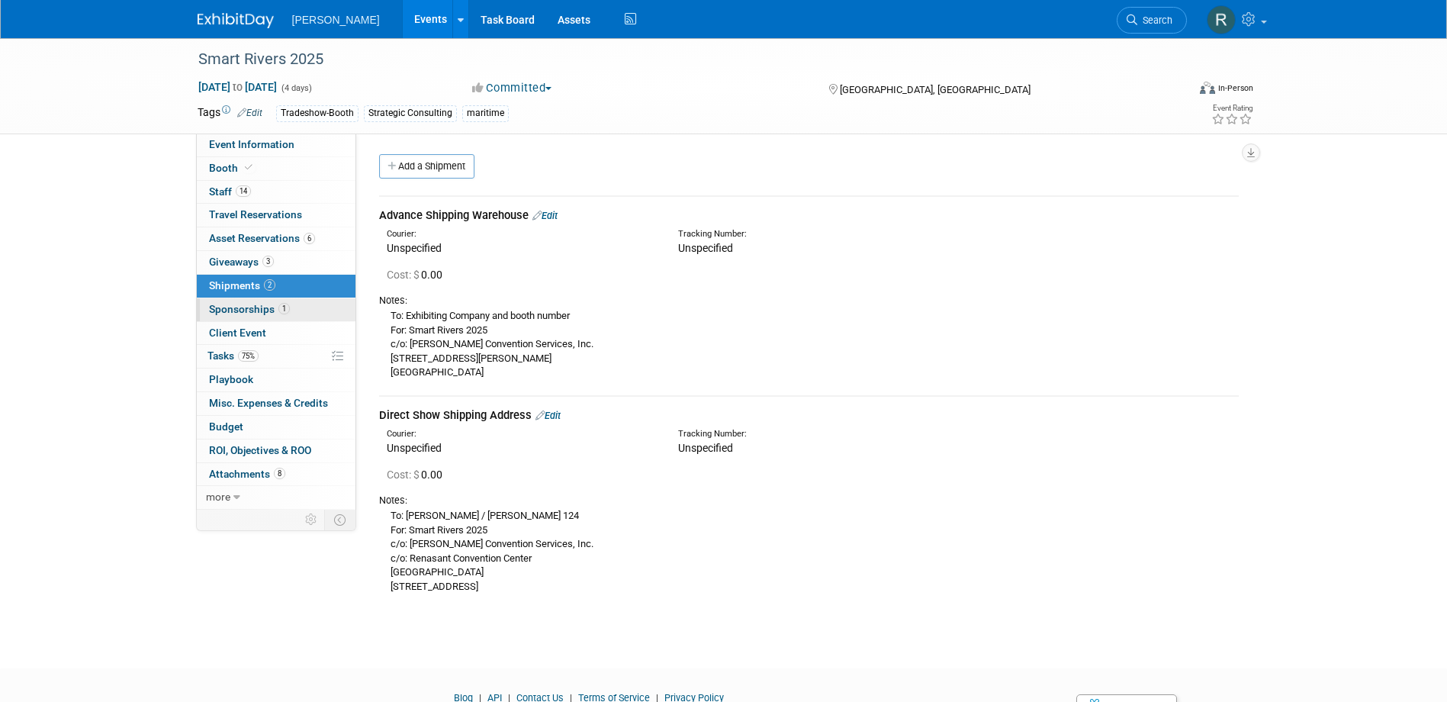
click at [243, 305] on span "Sponsorships 1" at bounding box center [249, 309] width 81 height 12
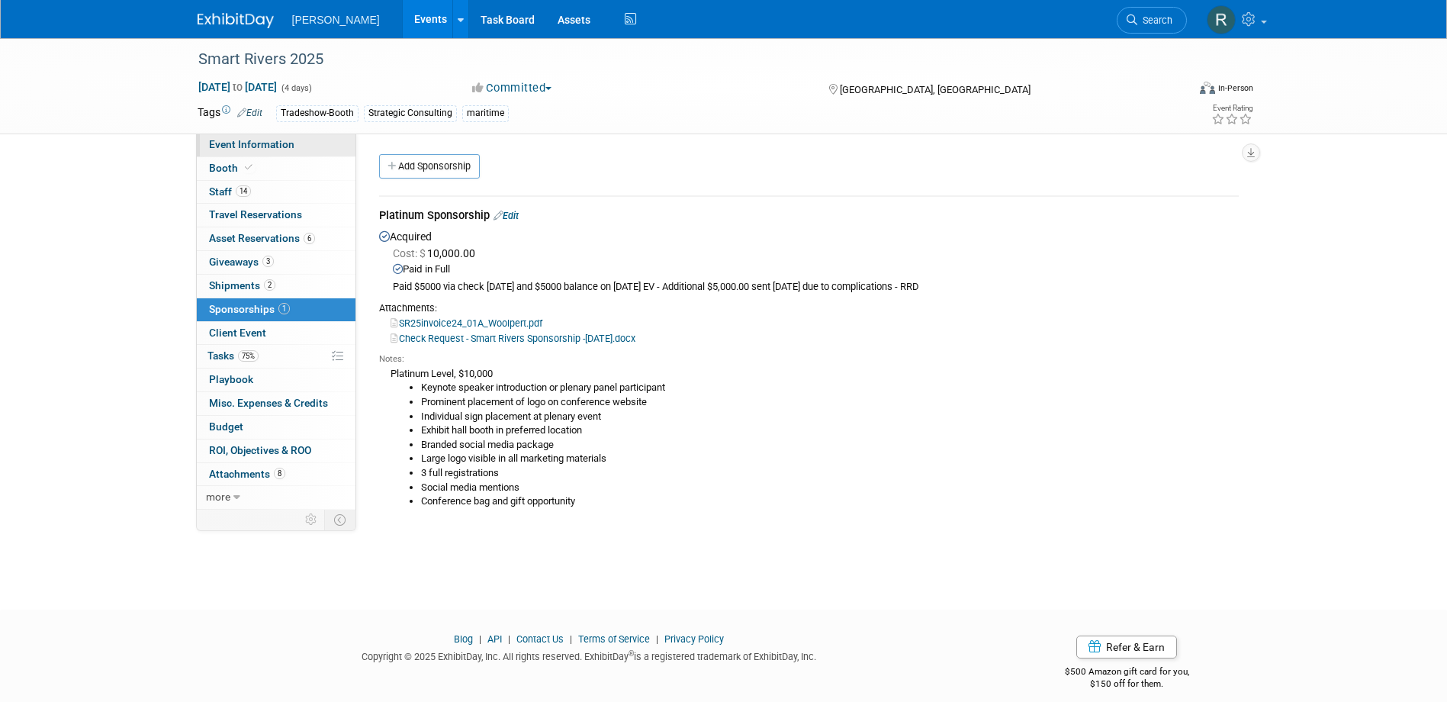
click at [243, 145] on span "Event Information" at bounding box center [251, 144] width 85 height 12
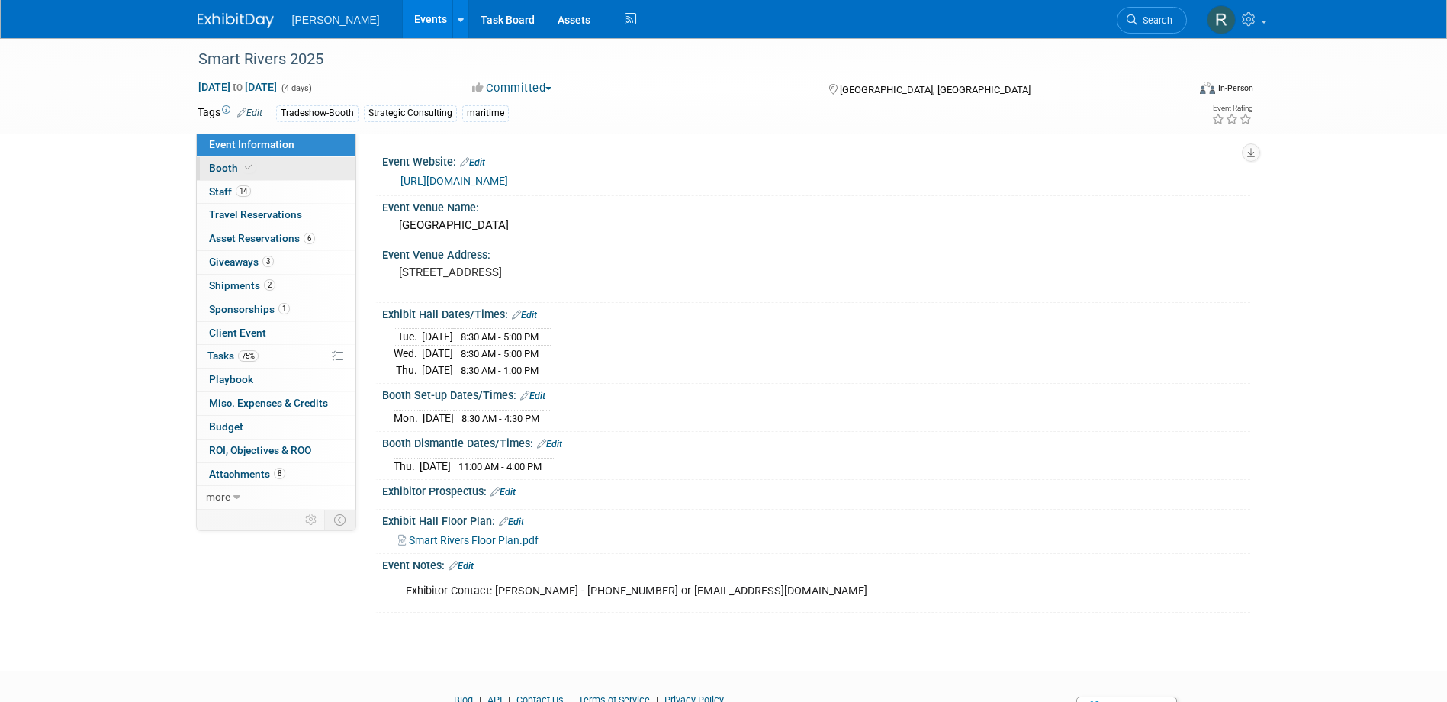
click at [272, 172] on link "Booth" at bounding box center [276, 168] width 159 height 23
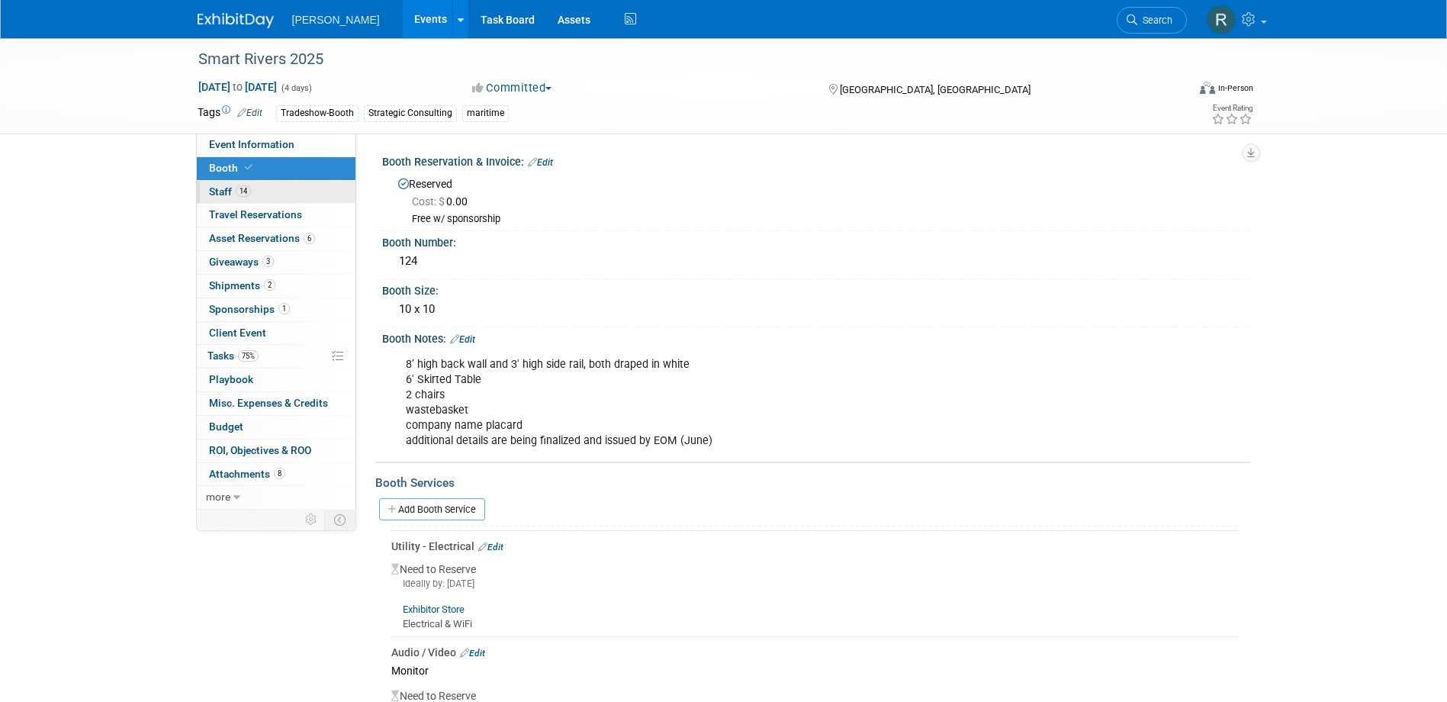
click at [279, 188] on link "14 Staff 14" at bounding box center [276, 192] width 159 height 23
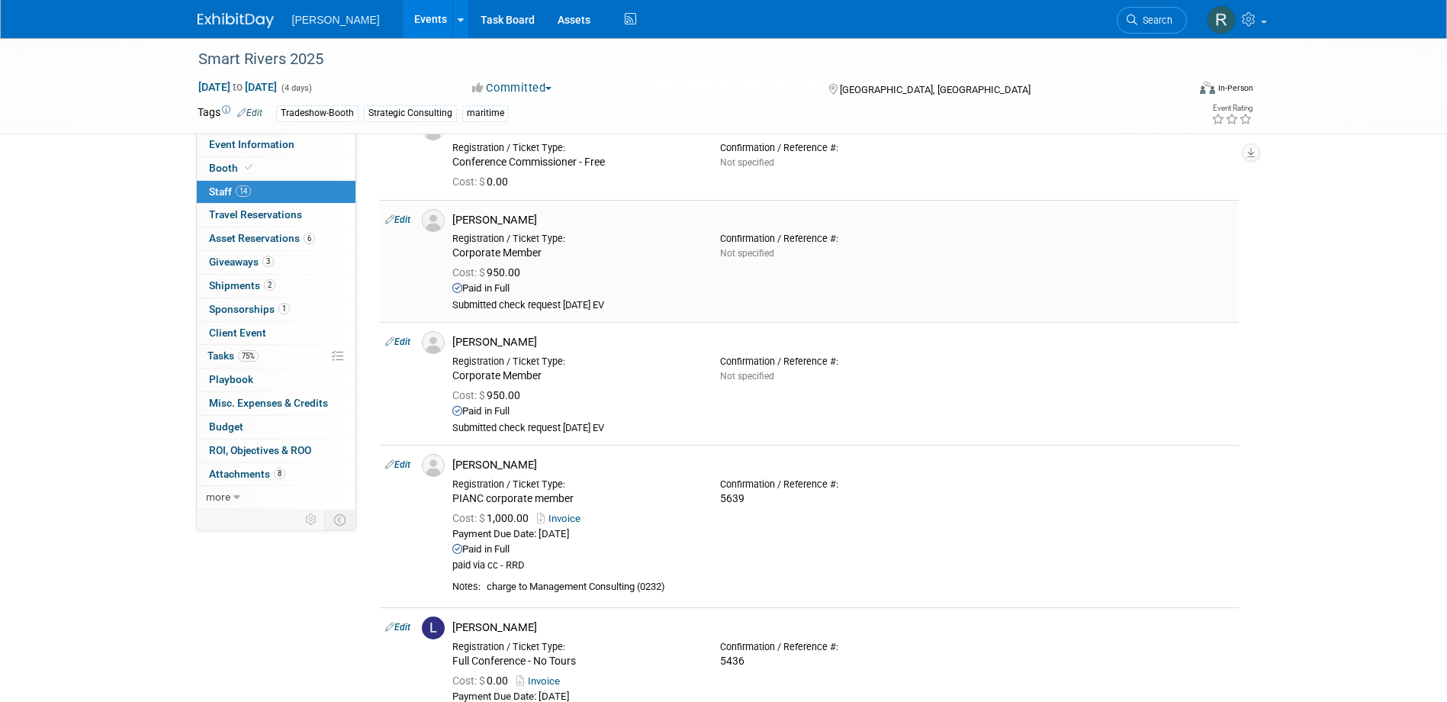
scroll to position [610, 0]
click at [404, 463] on link "Edit" at bounding box center [397, 461] width 25 height 11
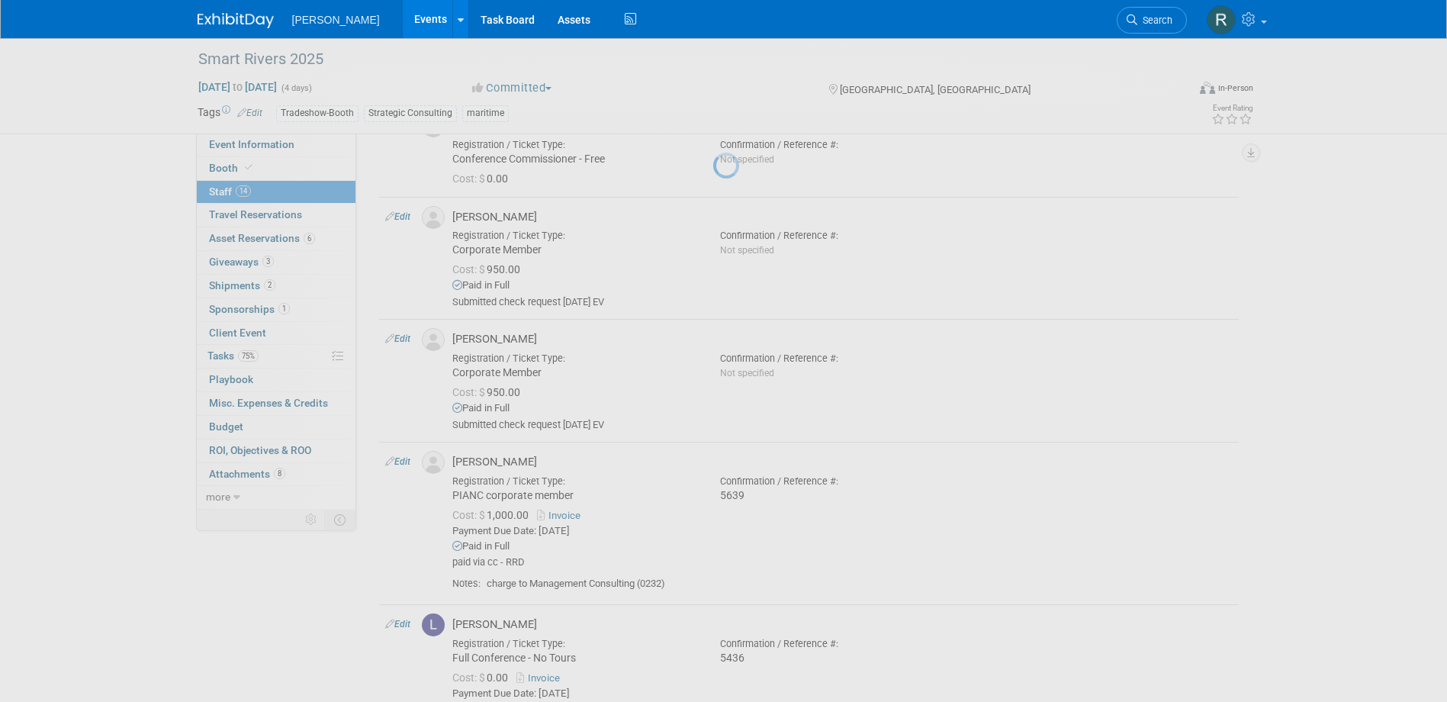
select select "b04bbde3-cf18-492b-85ad-af7edb594df1"
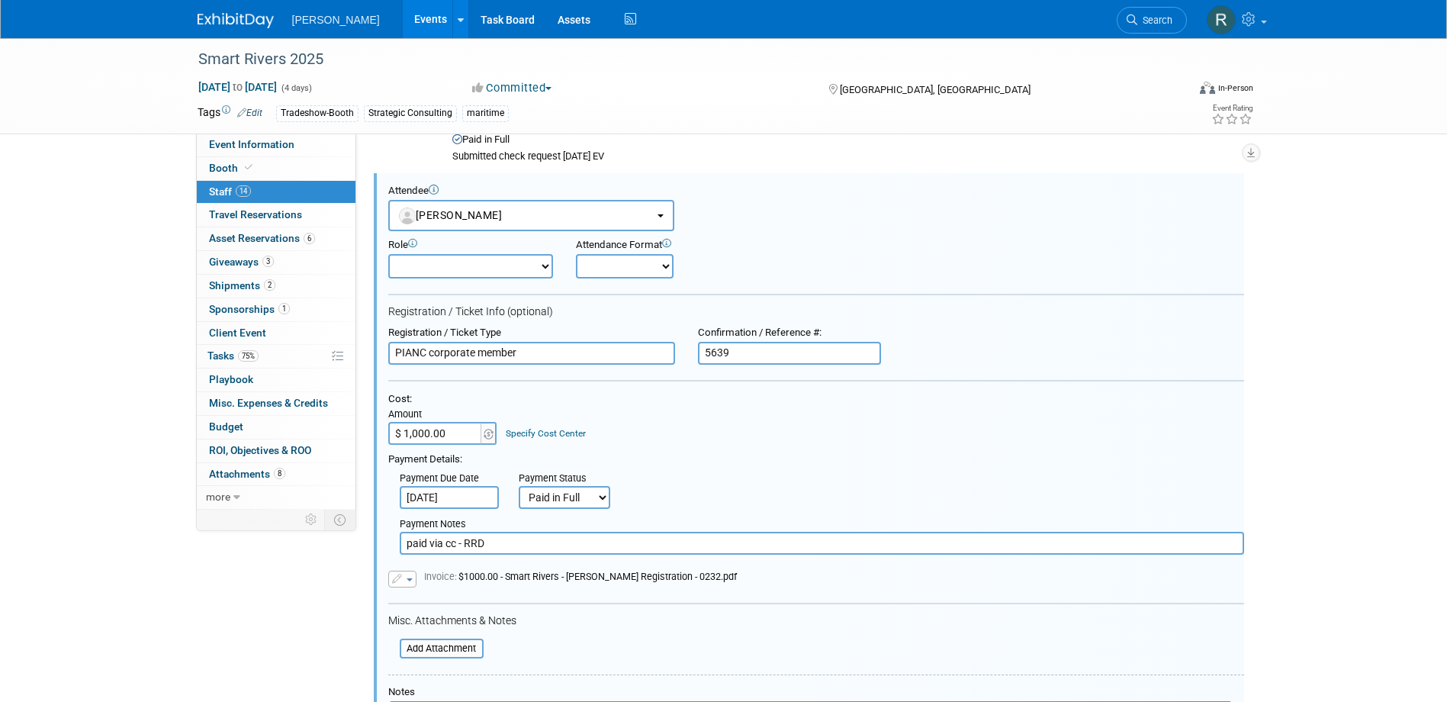
scroll to position [0, 0]
click at [494, 272] on select "Demonstrator Host Planner Presenter Sales Representative Set-up/Dismantle Crew …" at bounding box center [470, 266] width 165 height 24
select select "5"
click at [388, 254] on select "Demonstrator Host Planner Presenter Sales Representative Set-up/Dismantle Crew …" at bounding box center [470, 266] width 165 height 24
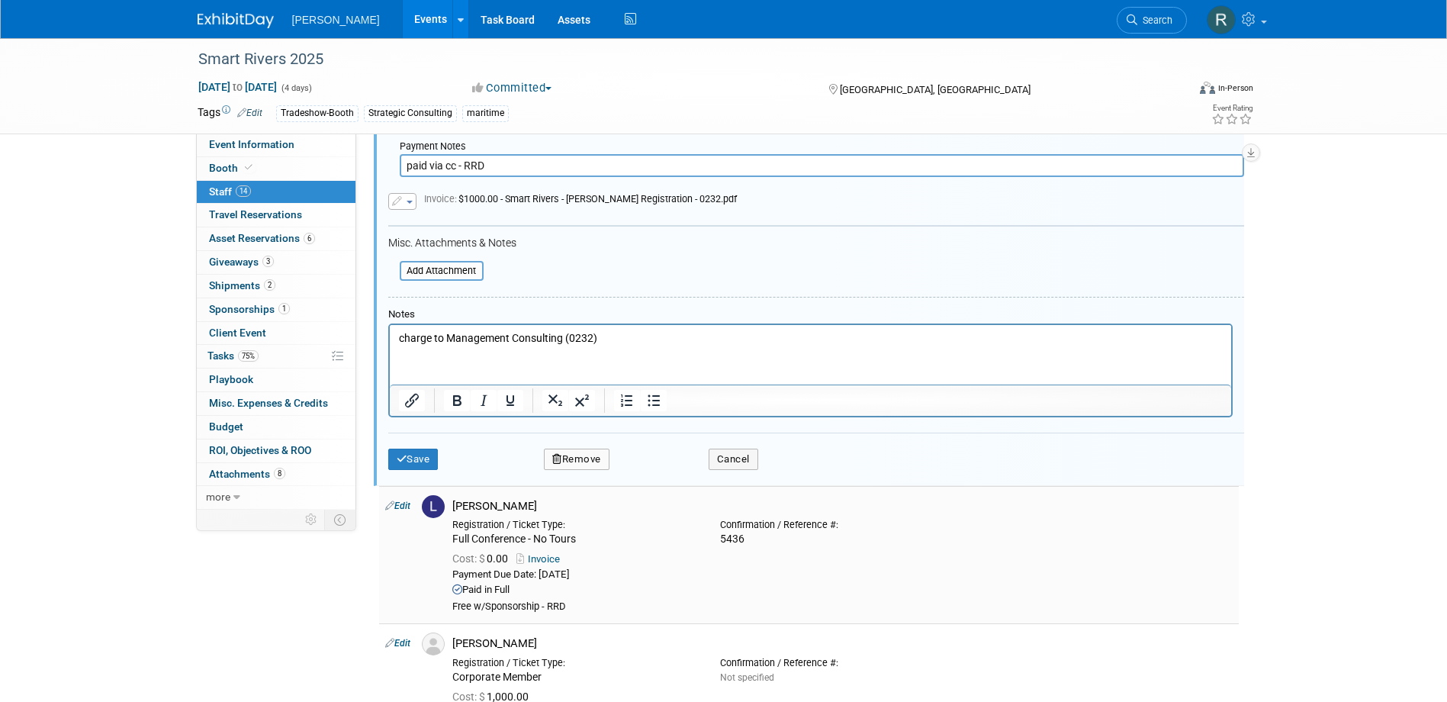
scroll to position [1260, 0]
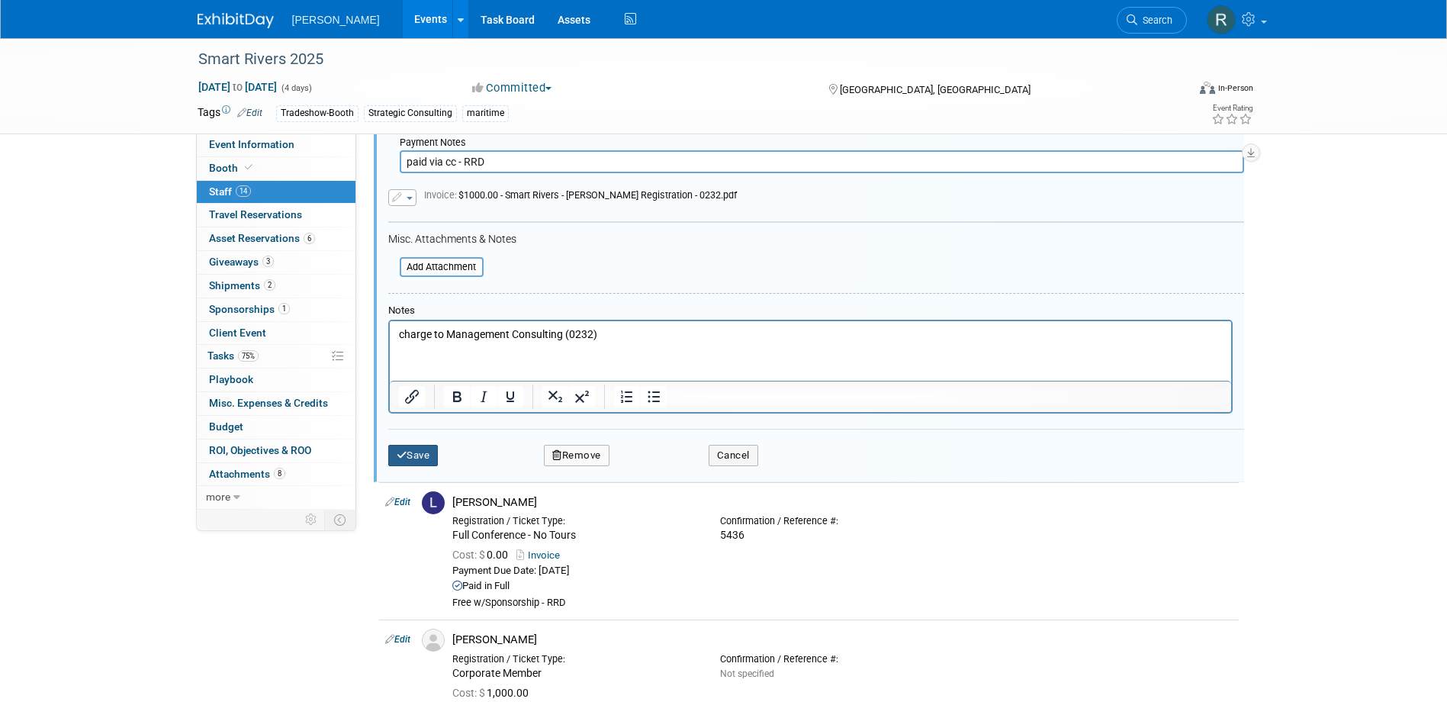
click at [421, 452] on button "Save" at bounding box center [413, 455] width 50 height 21
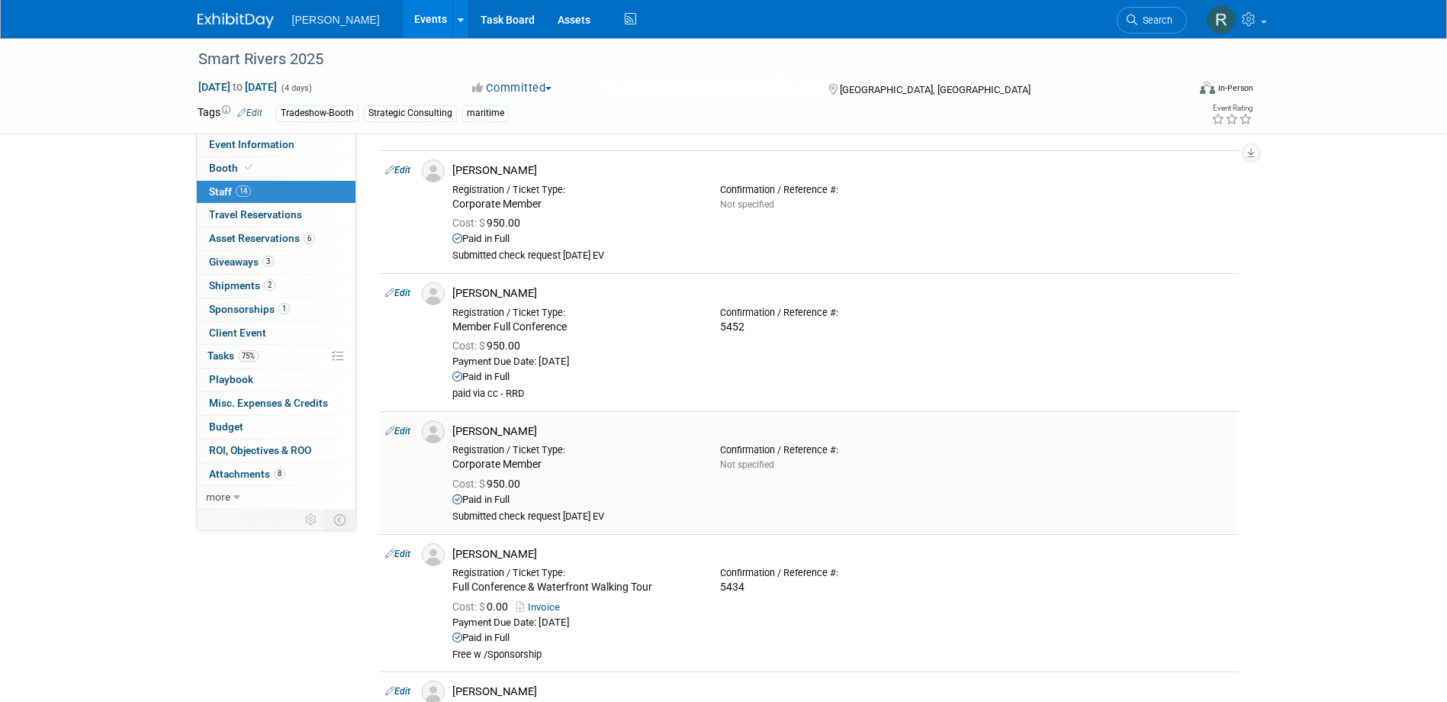
scroll to position [40, 0]
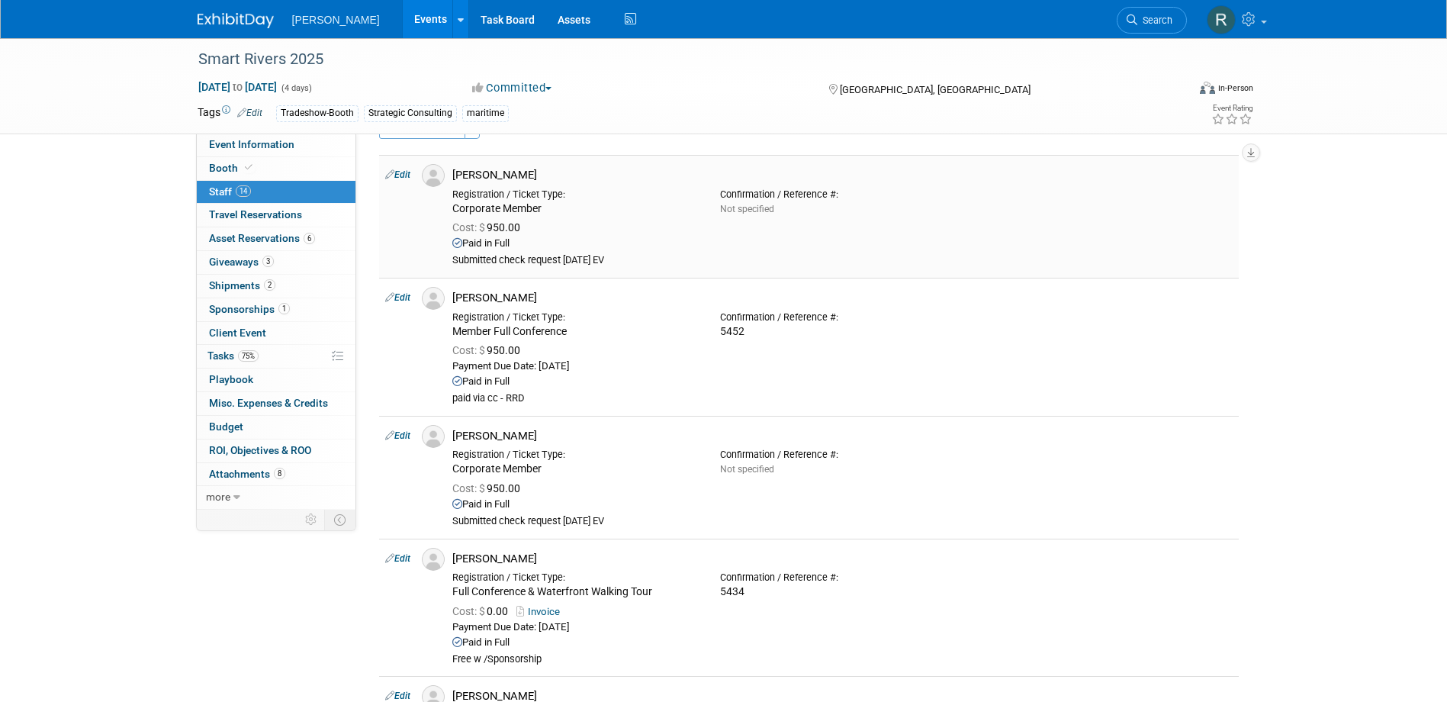
click at [399, 181] on td "Edit" at bounding box center [397, 216] width 37 height 123
click at [407, 174] on link "Edit" at bounding box center [397, 174] width 25 height 11
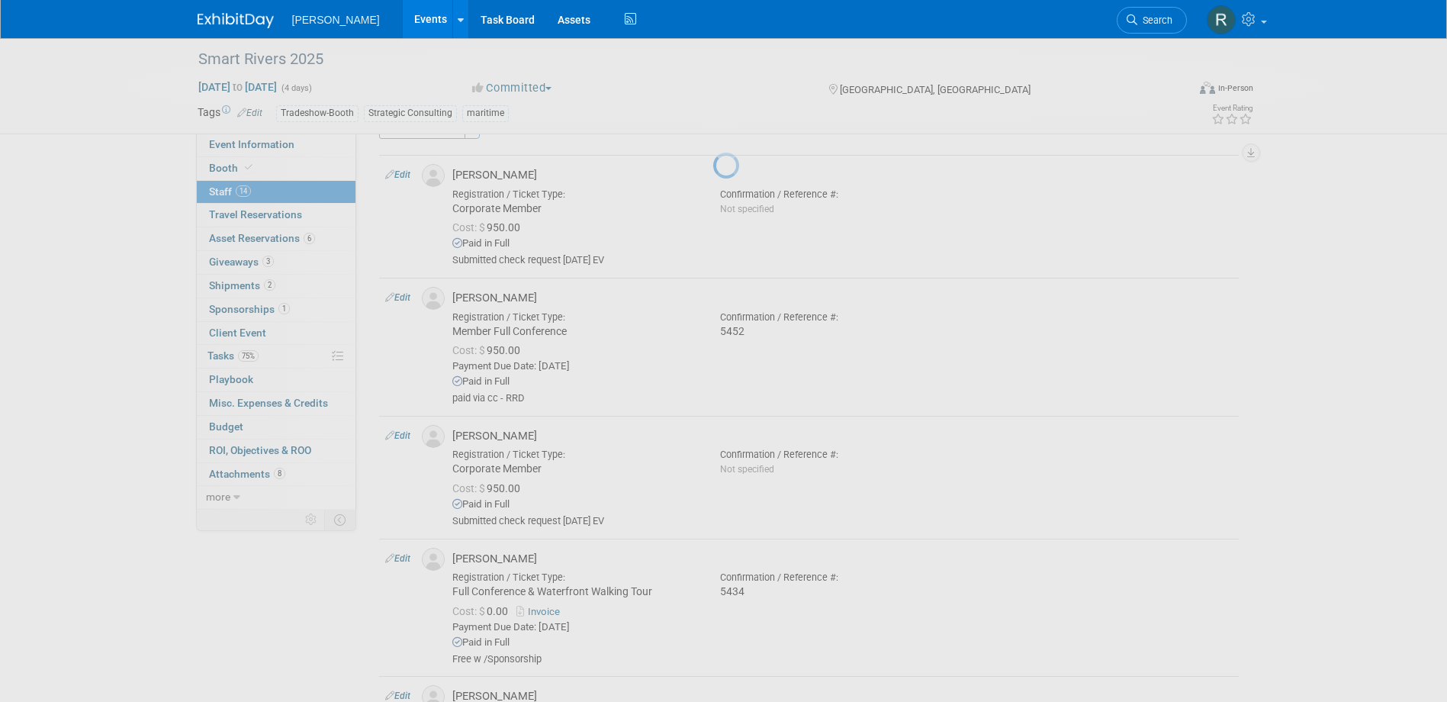
select select "635aaa78-4ffe-468e-8291-37b22bd107bd"
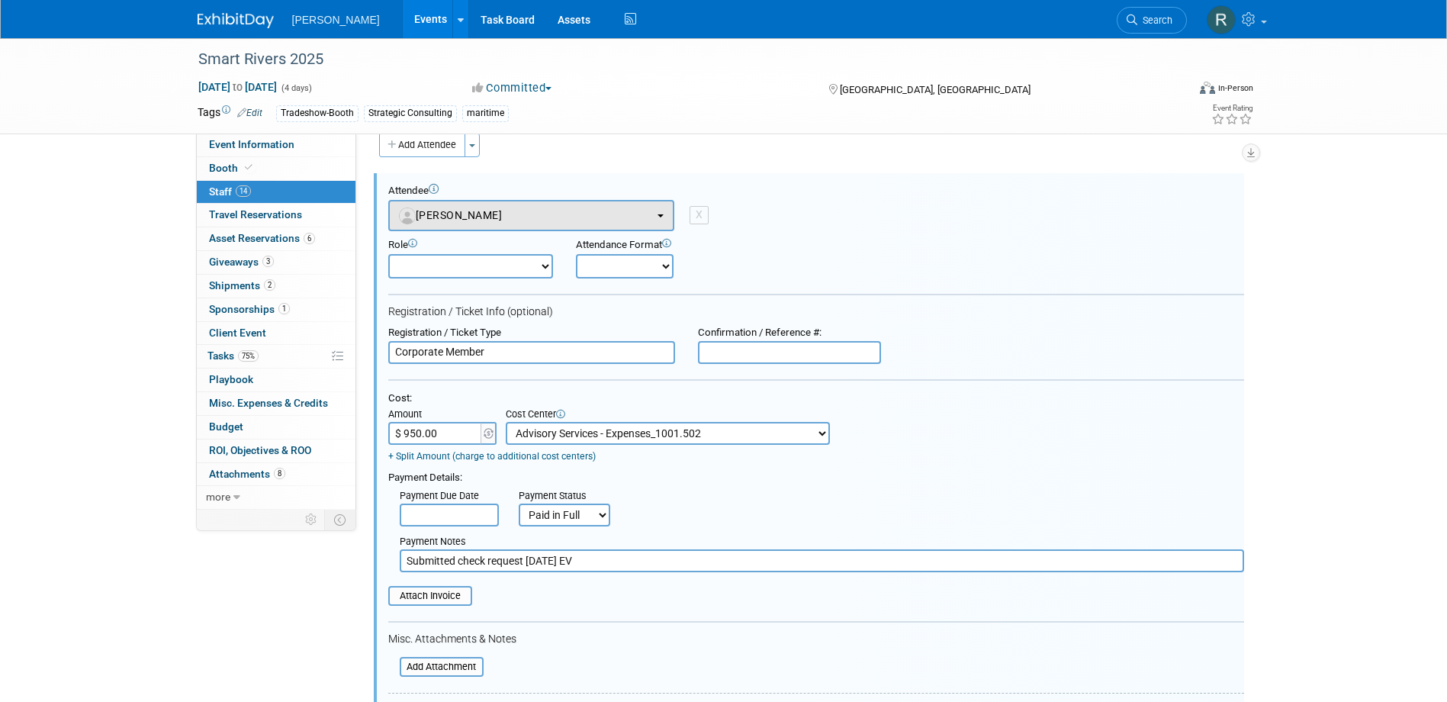
scroll to position [0, 0]
click at [461, 266] on select "Demonstrator Host Planner Presenter Sales Representative Set-up/Dismantle Crew …" at bounding box center [470, 266] width 165 height 24
select select "5"
click at [388, 254] on select "Demonstrator Host Planner Presenter Sales Representative Set-up/Dismantle Crew …" at bounding box center [470, 266] width 165 height 24
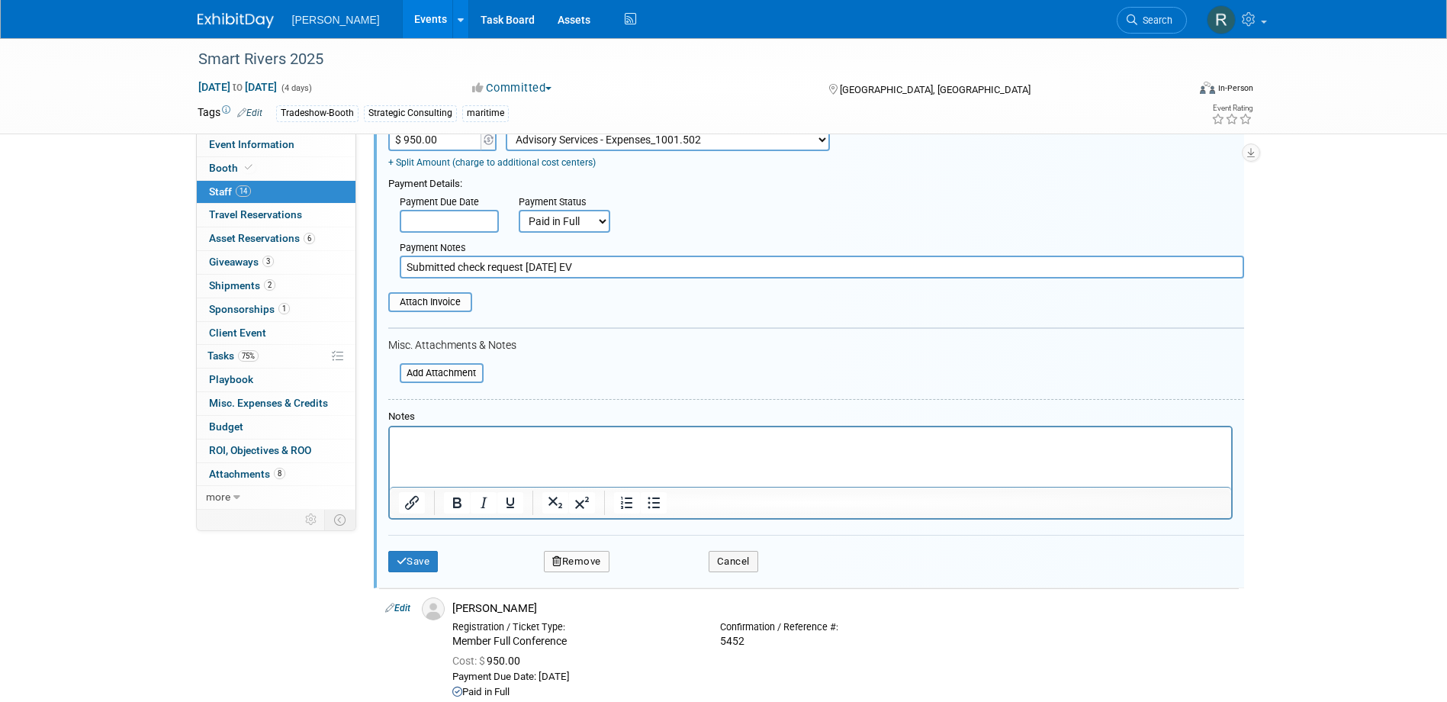
scroll to position [326, 0]
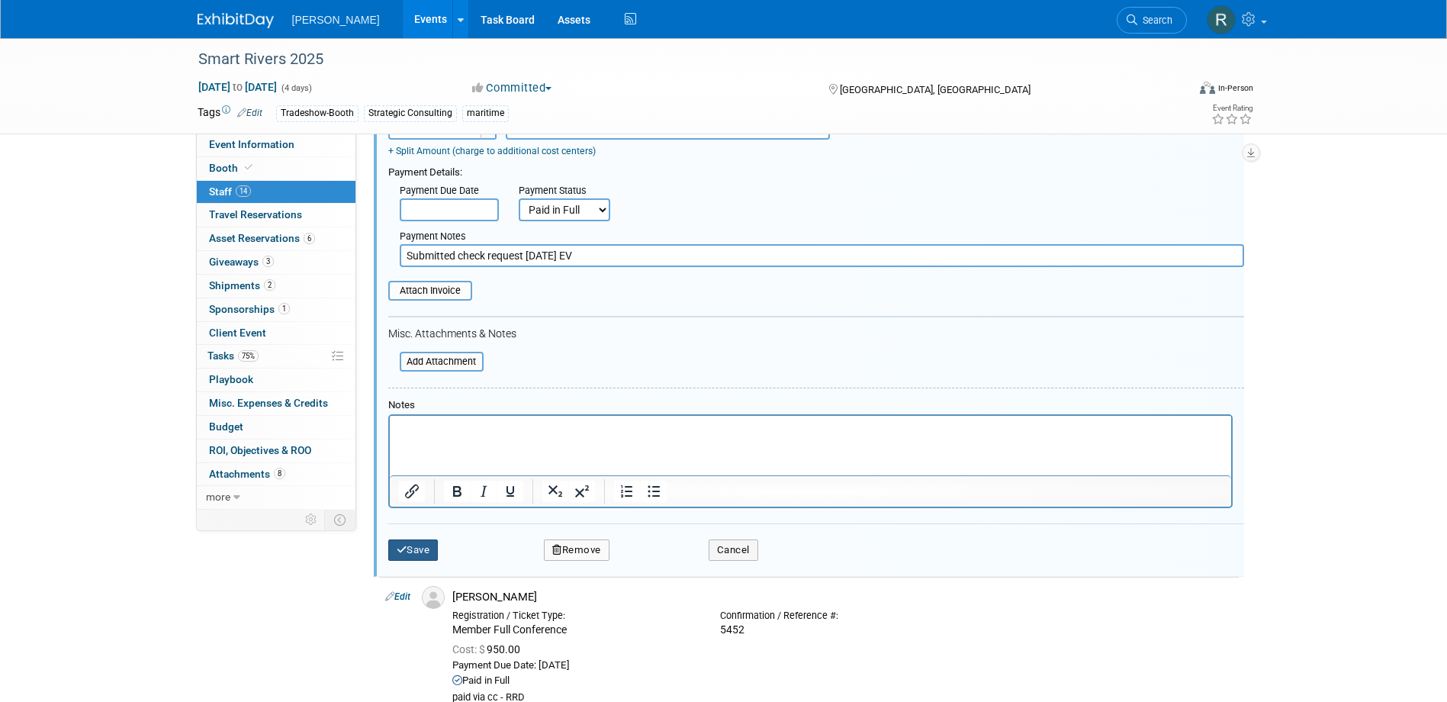
click at [419, 551] on button "Save" at bounding box center [413, 549] width 50 height 21
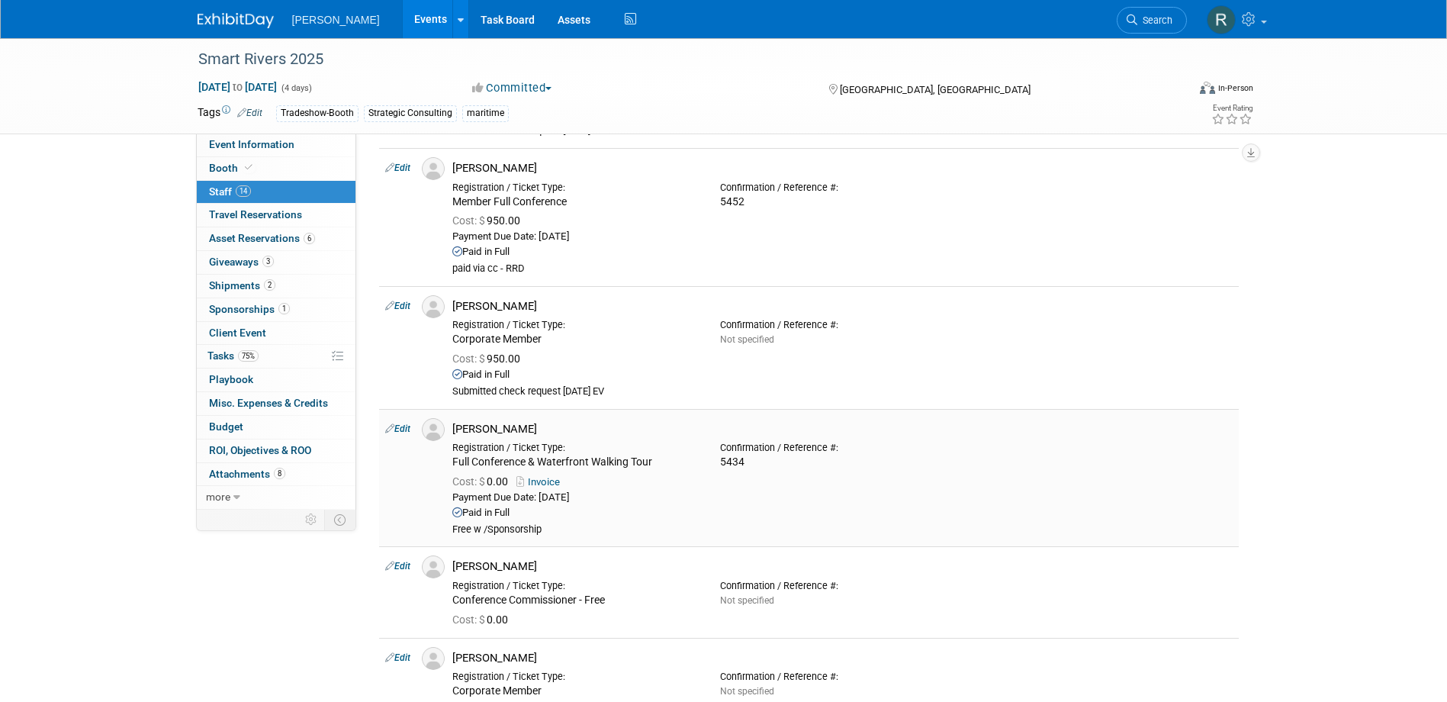
scroll to position [172, 0]
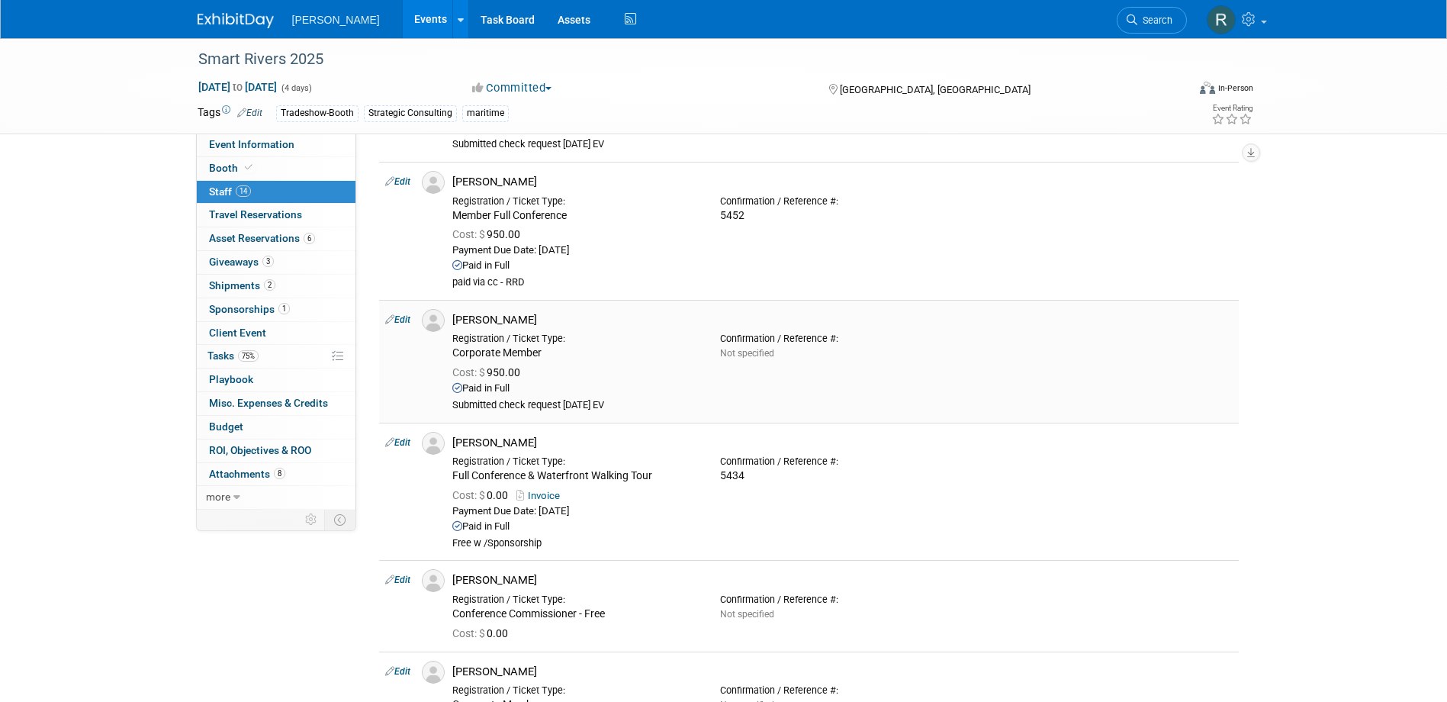
click at [409, 318] on link "Edit" at bounding box center [397, 319] width 25 height 11
select select "1c2a197f-1ac1-4d19-a1fd-6cdc61bf0b71"
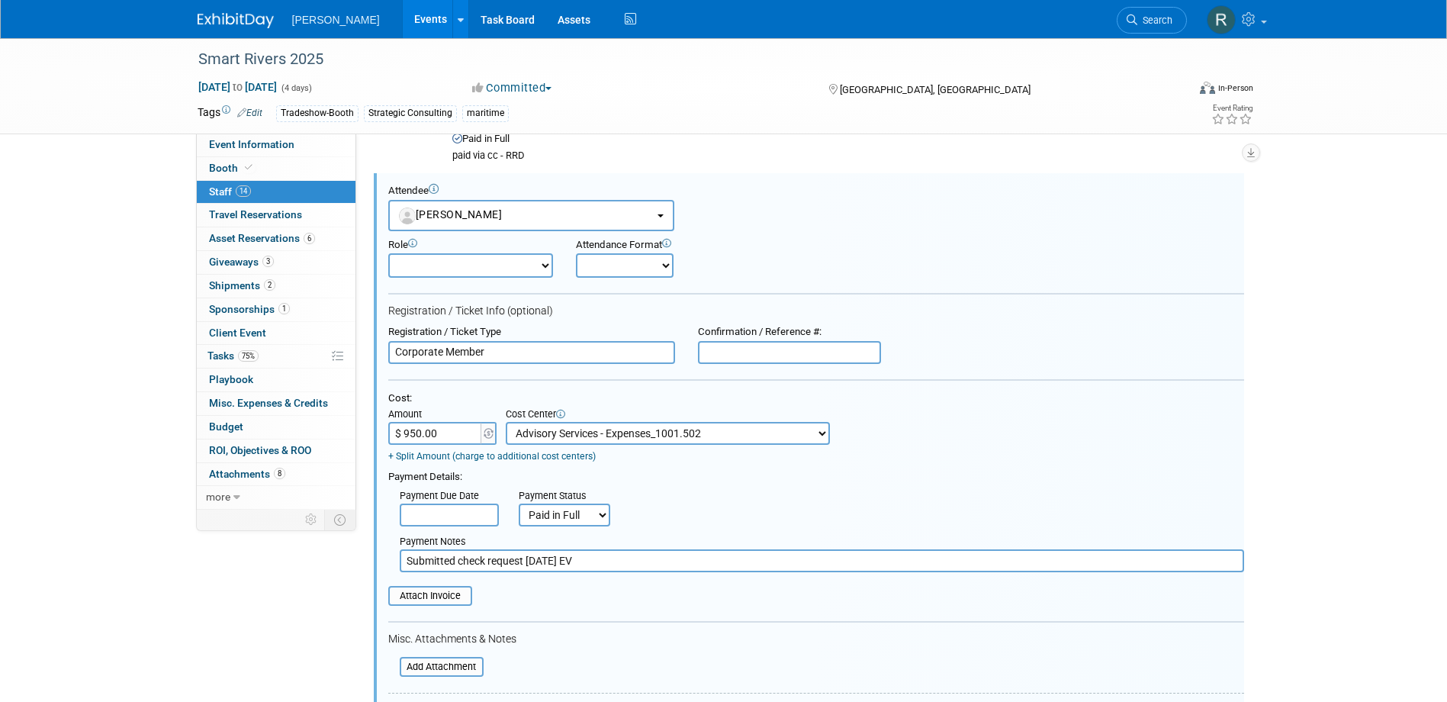
scroll to position [0, 0]
drag, startPoint x: 484, startPoint y: 266, endPoint x: 481, endPoint y: 280, distance: 13.9
click at [484, 266] on select "Demonstrator Host Planner Presenter Sales Representative Set-up/Dismantle Crew …" at bounding box center [470, 265] width 165 height 24
select select "5"
click at [388, 253] on select "Demonstrator Host Planner Presenter Sales Representative Set-up/Dismantle Crew …" at bounding box center [470, 265] width 165 height 24
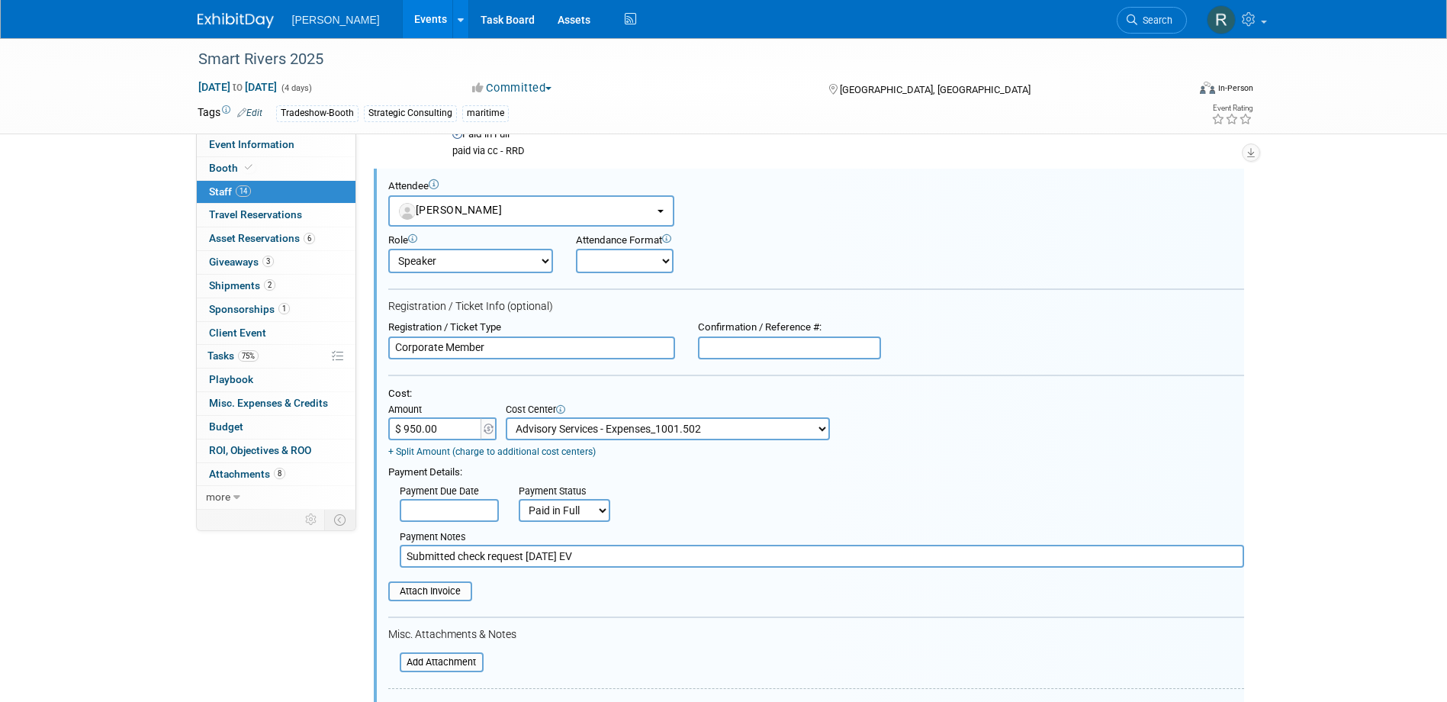
scroll to position [908, 0]
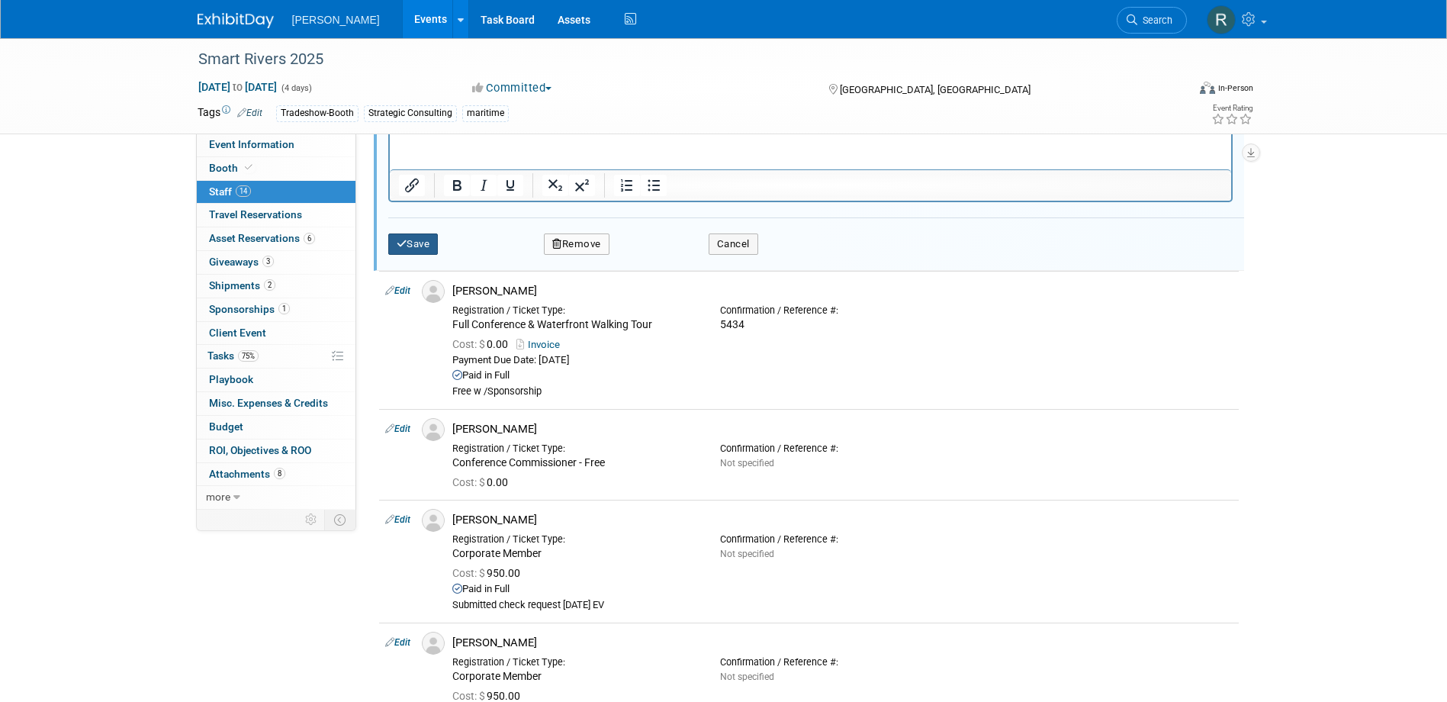
click at [414, 252] on button "Save" at bounding box center [413, 243] width 50 height 21
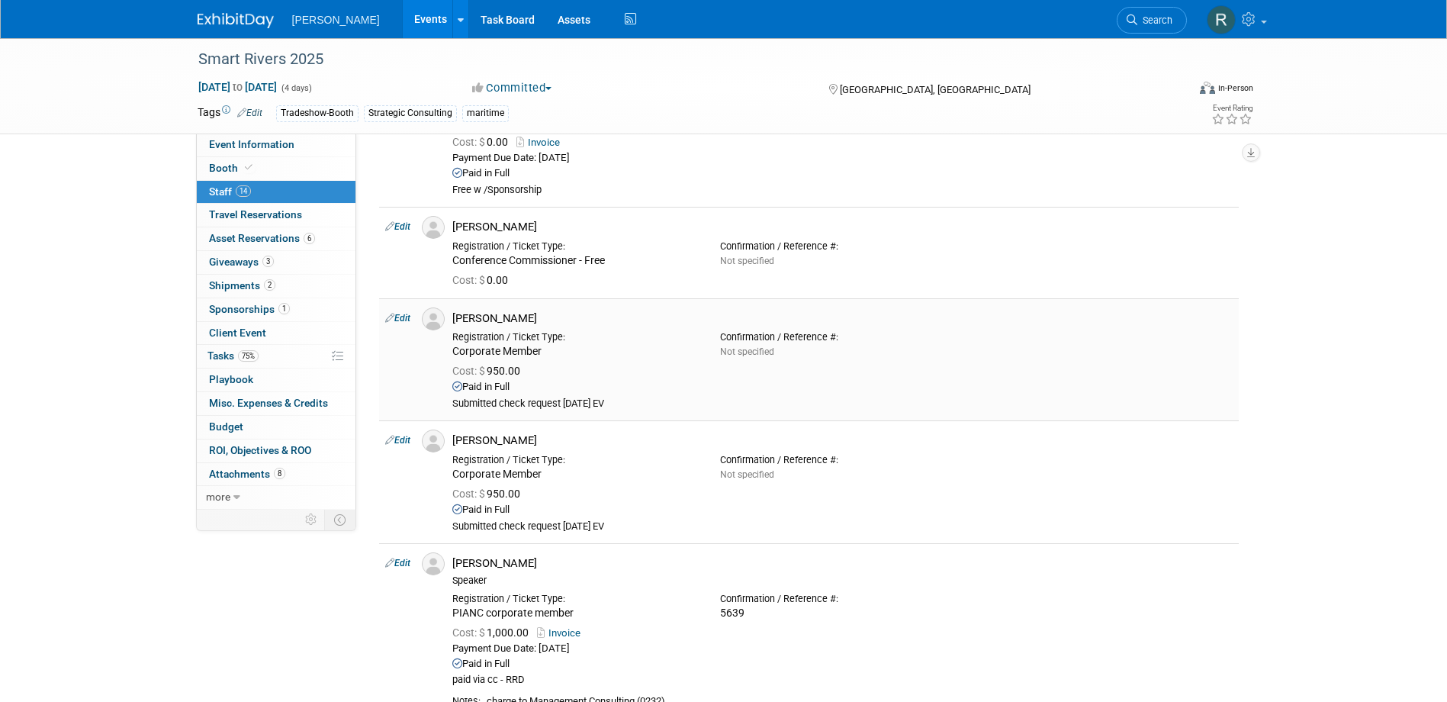
scroll to position [527, 0]
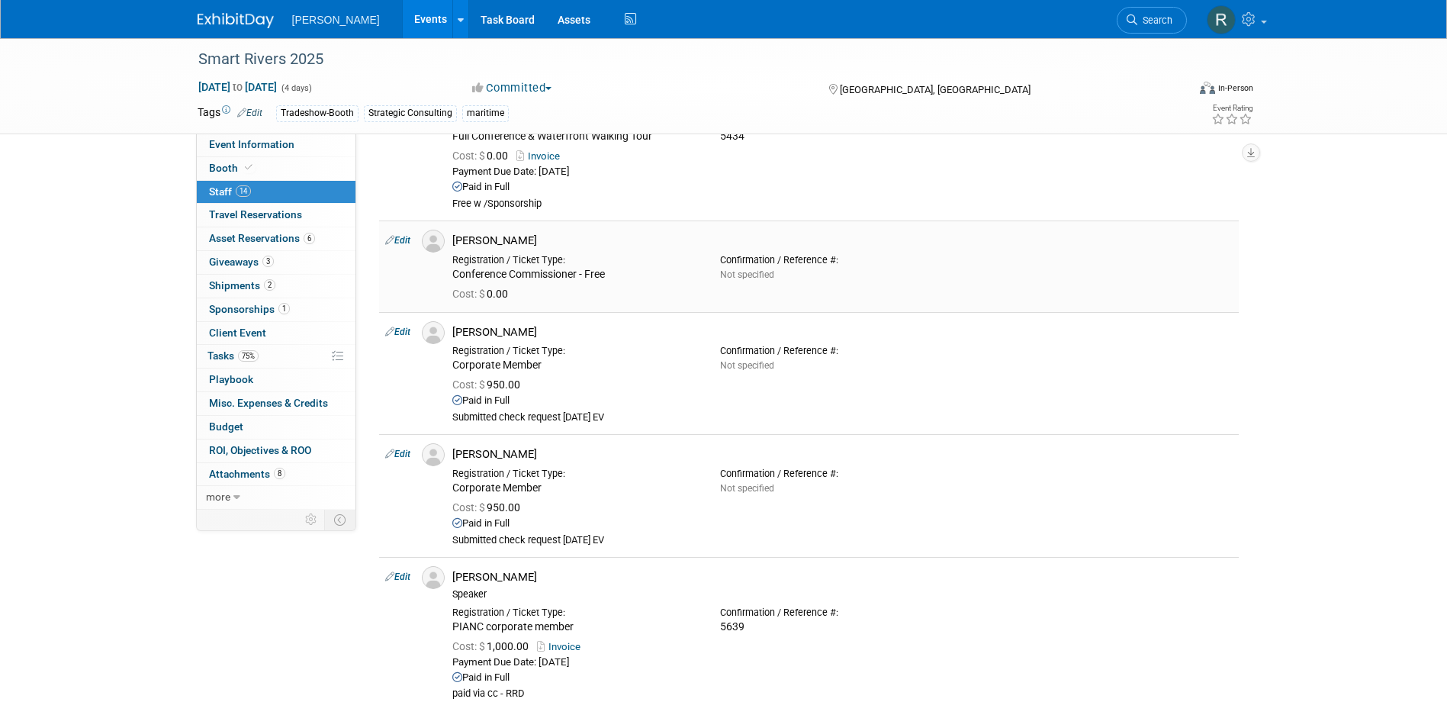
click at [404, 237] on link "Edit" at bounding box center [397, 240] width 25 height 11
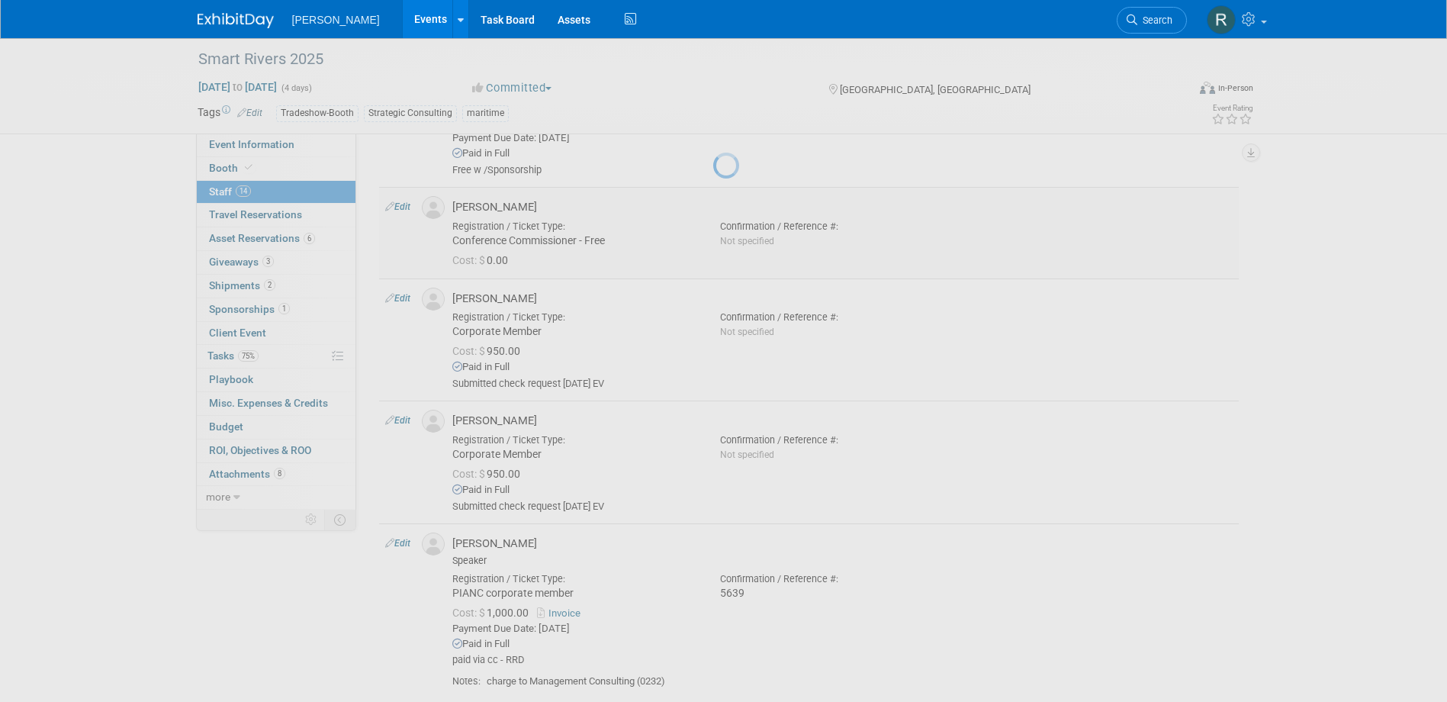
select select "073d7666-ae22-4066-bd04-757b5de935ad"
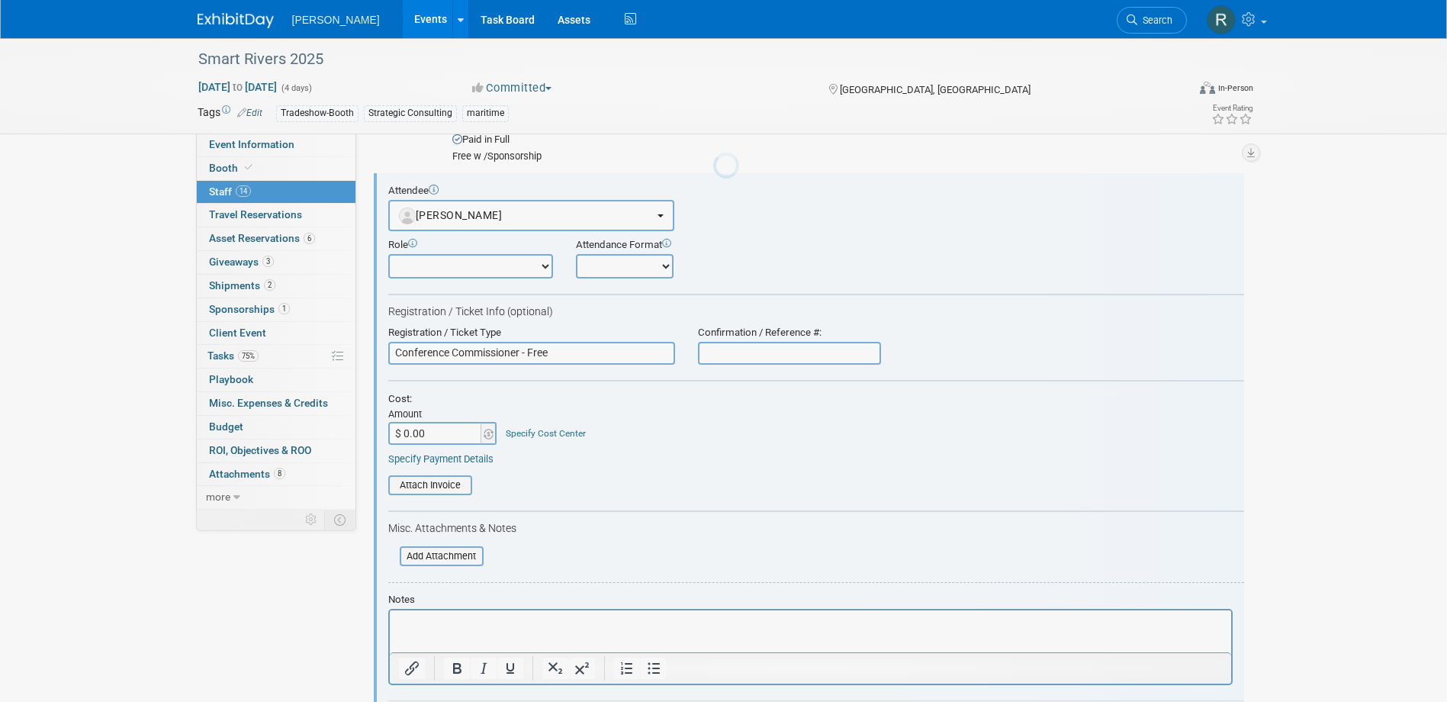
scroll to position [0, 0]
click at [444, 271] on select "Demonstrator Host Planner Presenter Sales Representative Set-up/Dismantle Crew …" at bounding box center [470, 266] width 165 height 24
click at [595, 294] on form "Attendee <img src="https://www.exhibitday.com/Images/Unassigned-User-Icon.png" …" at bounding box center [816, 467] width 856 height 564
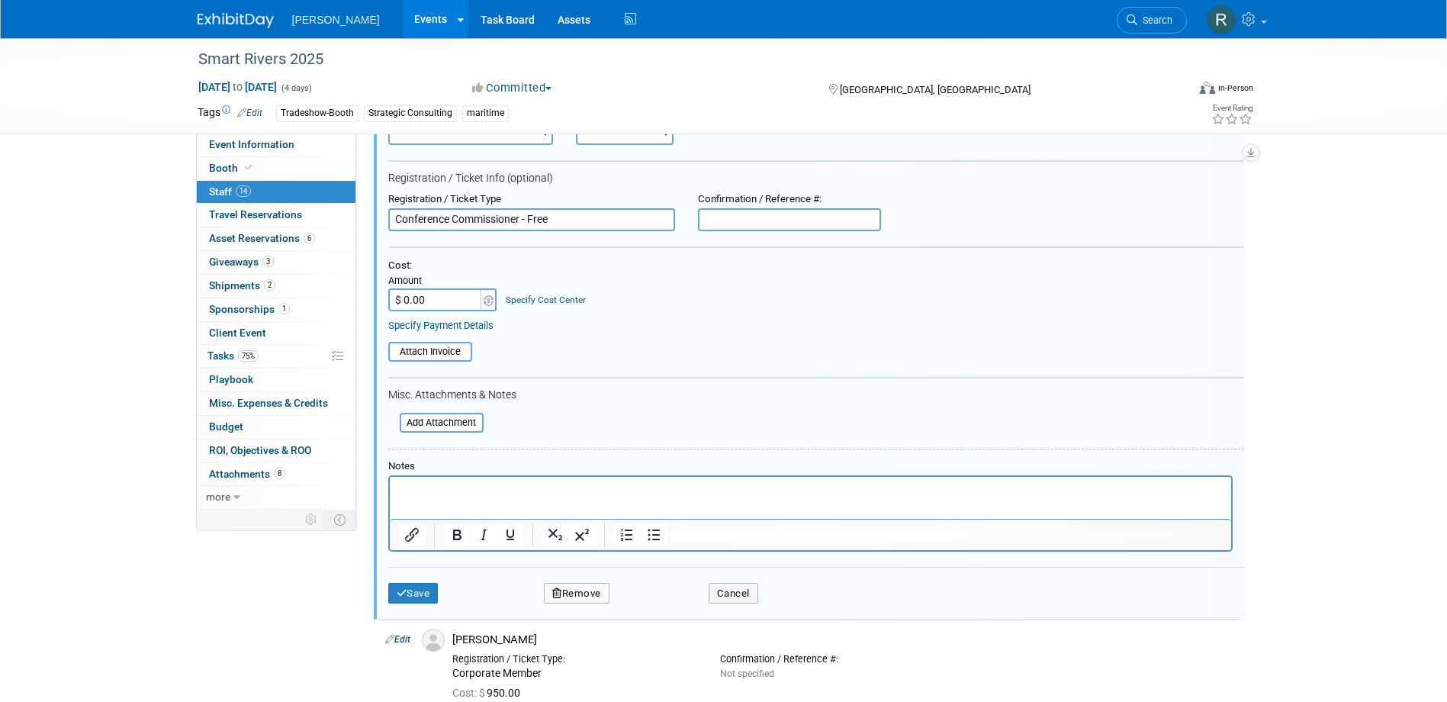
scroll to position [803, 0]
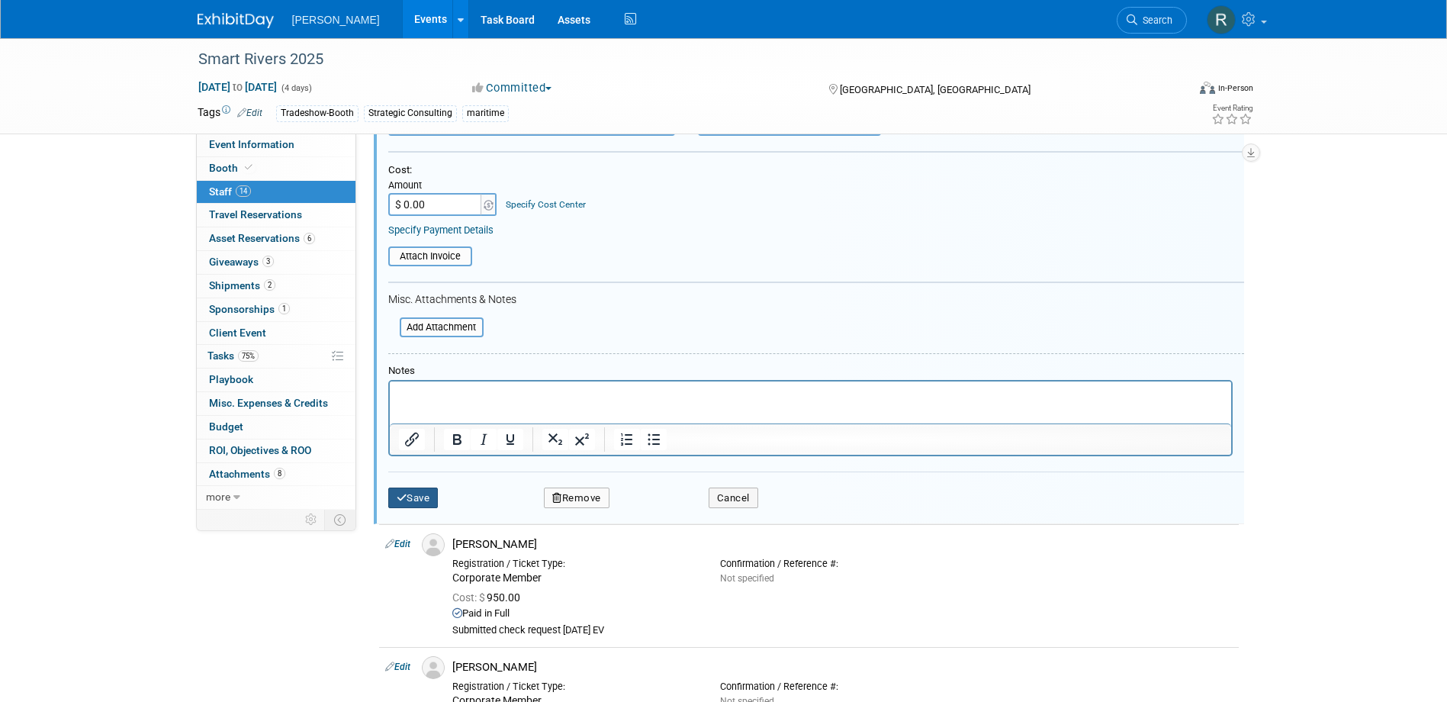
click at [415, 497] on button "Save" at bounding box center [413, 497] width 50 height 21
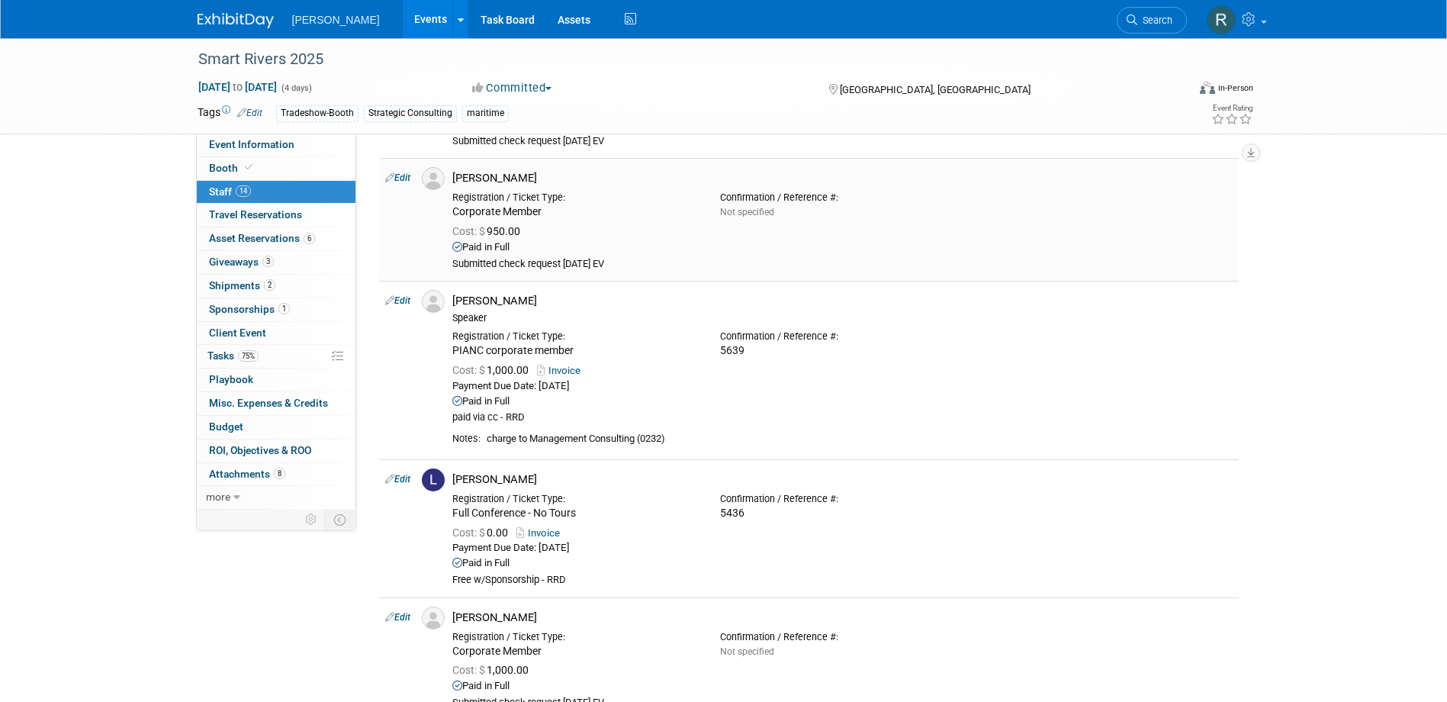
click at [402, 175] on link "Edit" at bounding box center [397, 177] width 25 height 11
select select "2ee089d5-651f-4e2e-8308-323c8de5e627"
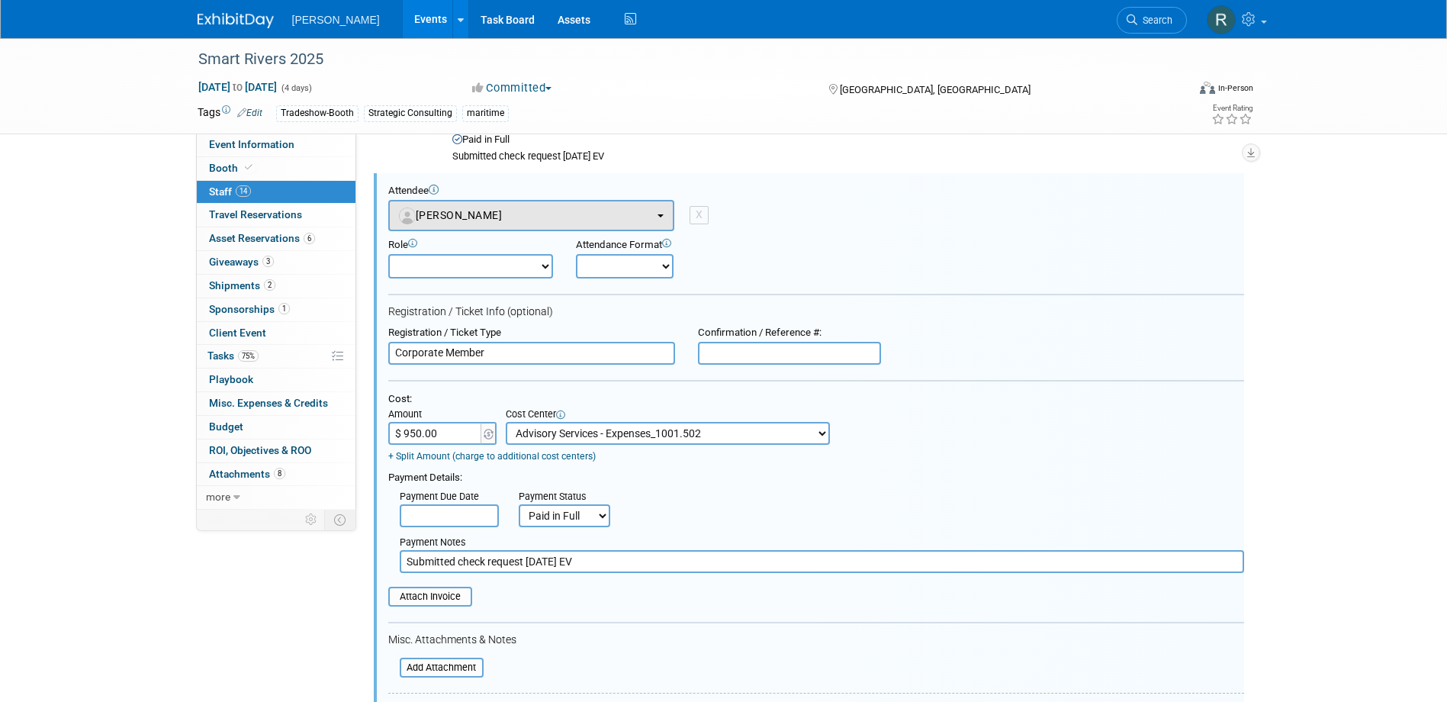
scroll to position [0, 0]
click at [437, 272] on select "Demonstrator Host Planner Presenter Sales Representative Set-up/Dismantle Crew …" at bounding box center [470, 266] width 165 height 24
select select "5"
click at [388, 254] on select "Demonstrator Host Planner Presenter Sales Representative Set-up/Dismantle Crew …" at bounding box center [470, 266] width 165 height 24
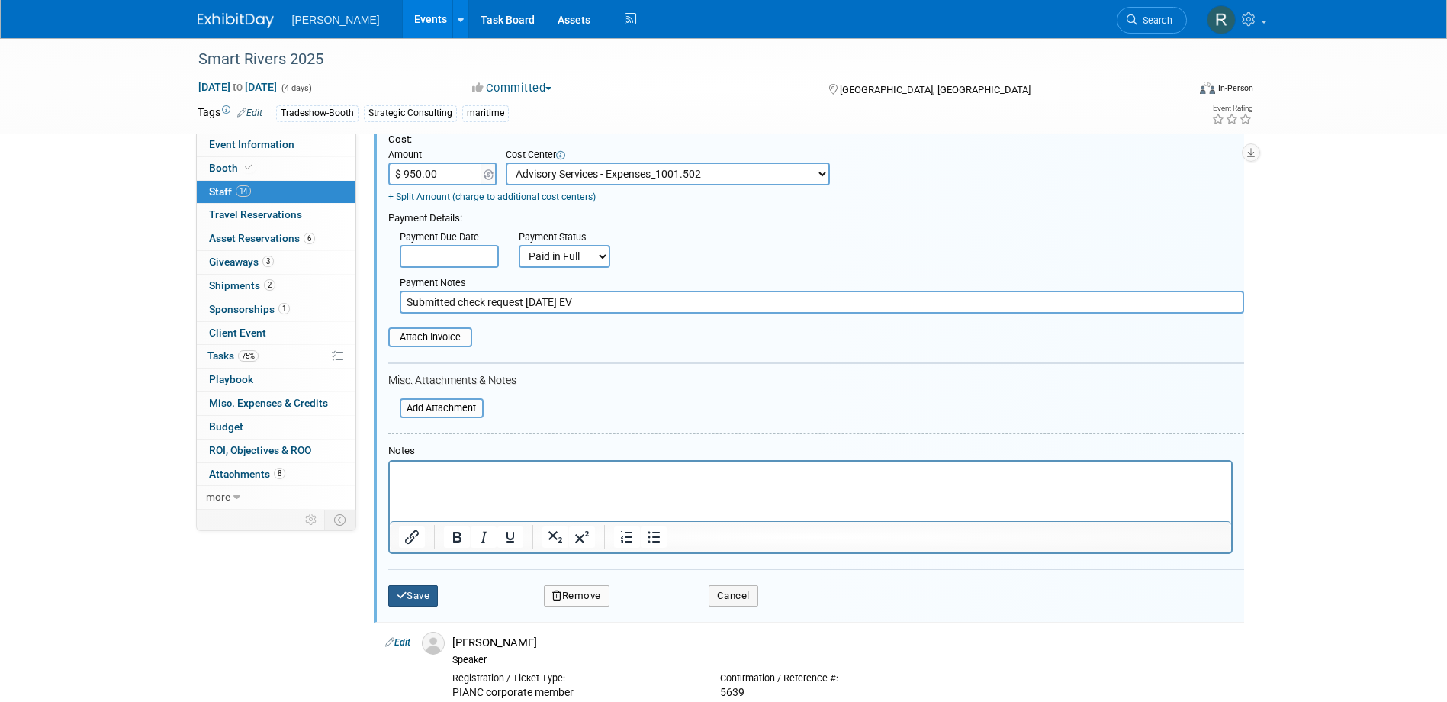
scroll to position [1093, 0]
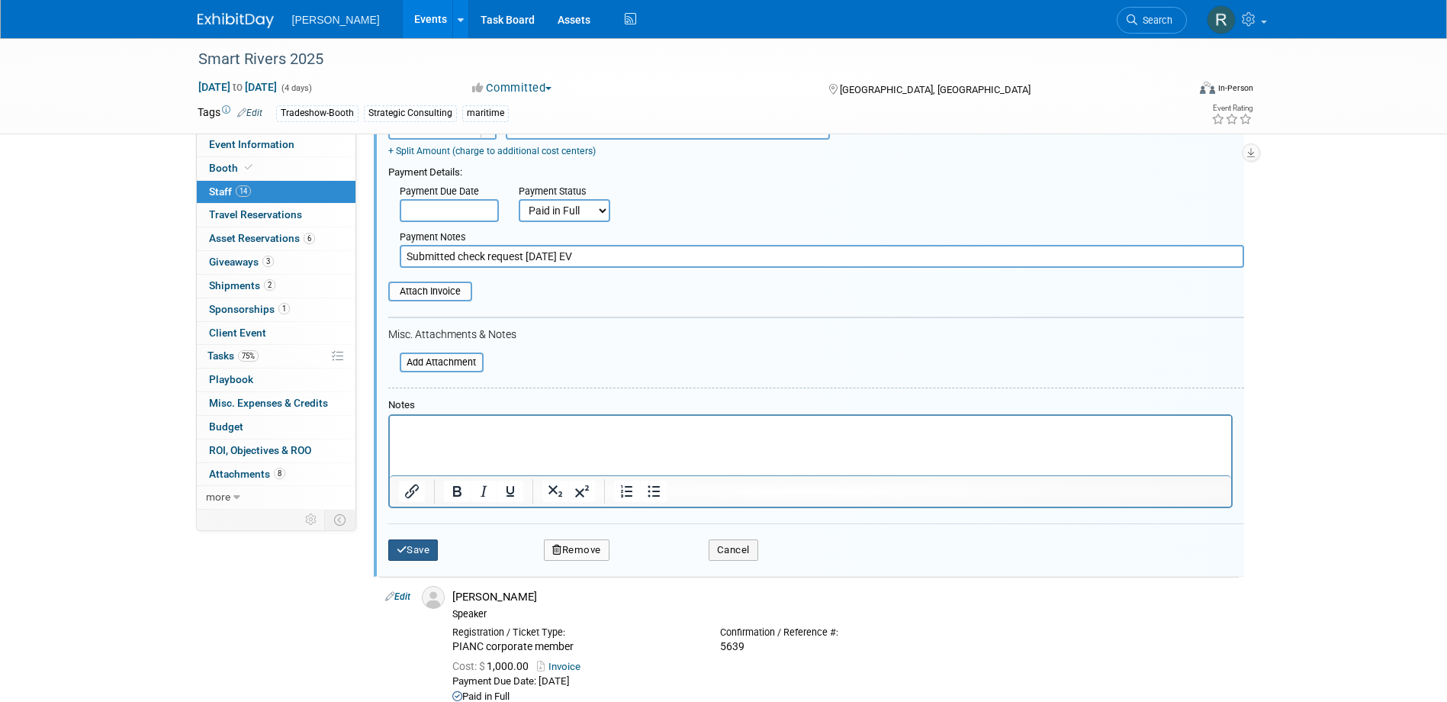
click at [406, 550] on icon "submit" at bounding box center [402, 550] width 11 height 10
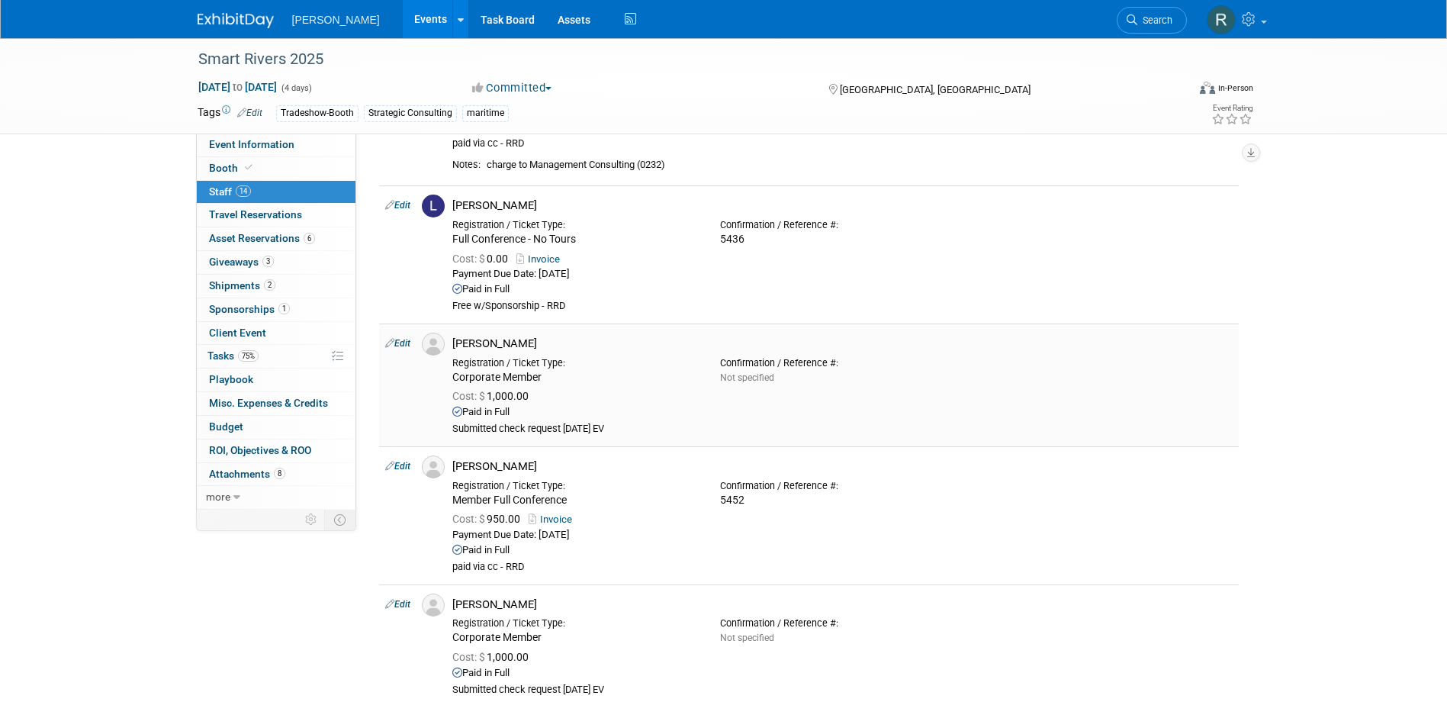
click at [403, 341] on link "Edit" at bounding box center [397, 343] width 25 height 11
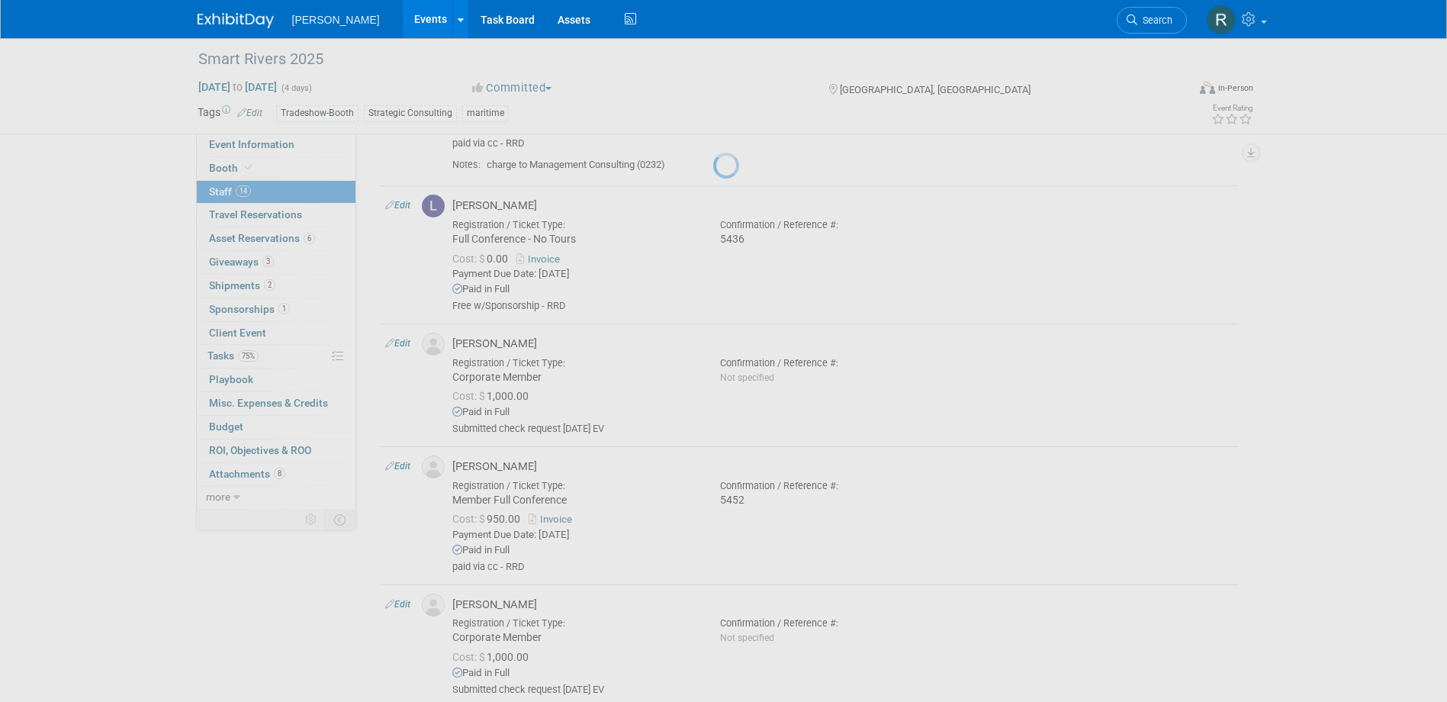
select select "b4a46322-e85d-472f-82a0-82790a9ec621"
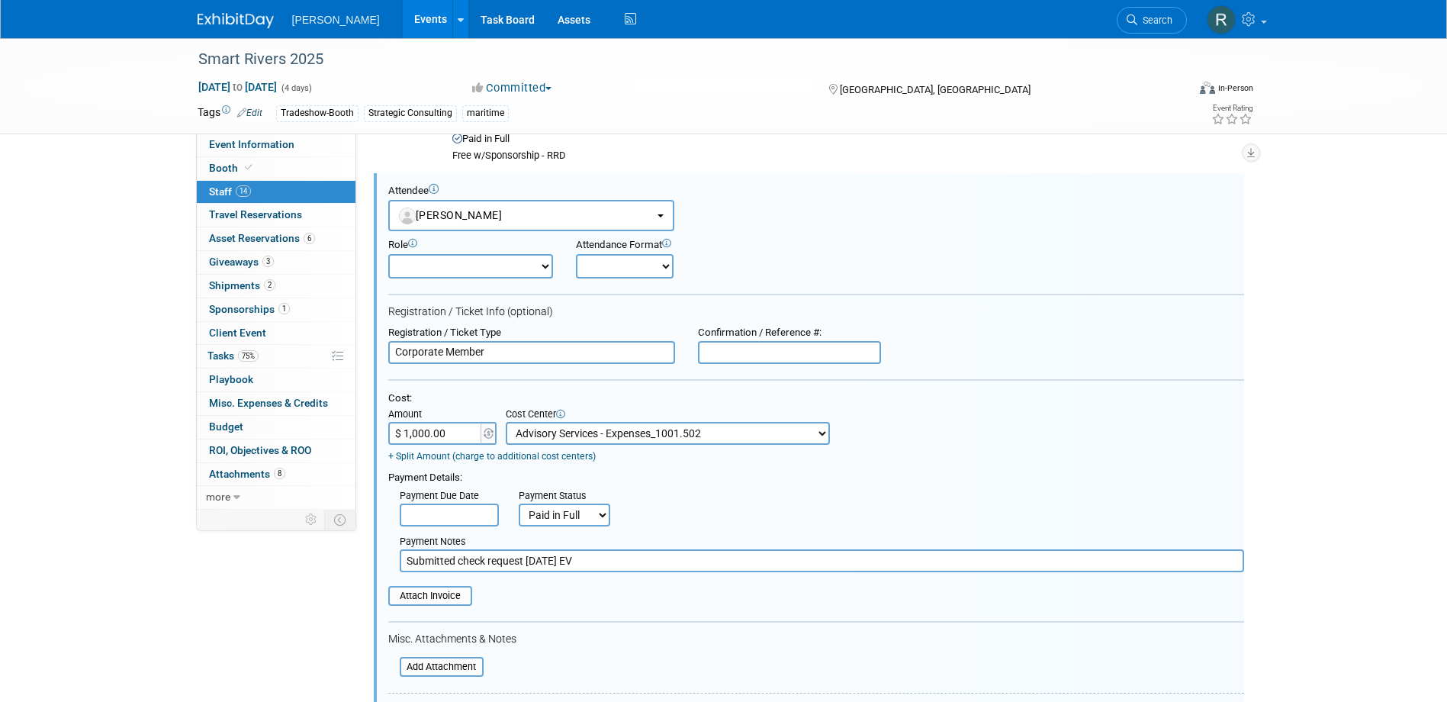
scroll to position [0, 0]
drag, startPoint x: 438, startPoint y: 271, endPoint x: 438, endPoint y: 281, distance: 9.9
click at [438, 271] on select "Demonstrator Host Planner Presenter Sales Representative Set-up/Dismantle Crew …" at bounding box center [470, 266] width 165 height 24
select select "5"
click at [388, 254] on select "Demonstrator Host Planner Presenter Sales Representative Set-up/Dismantle Crew …" at bounding box center [470, 266] width 165 height 24
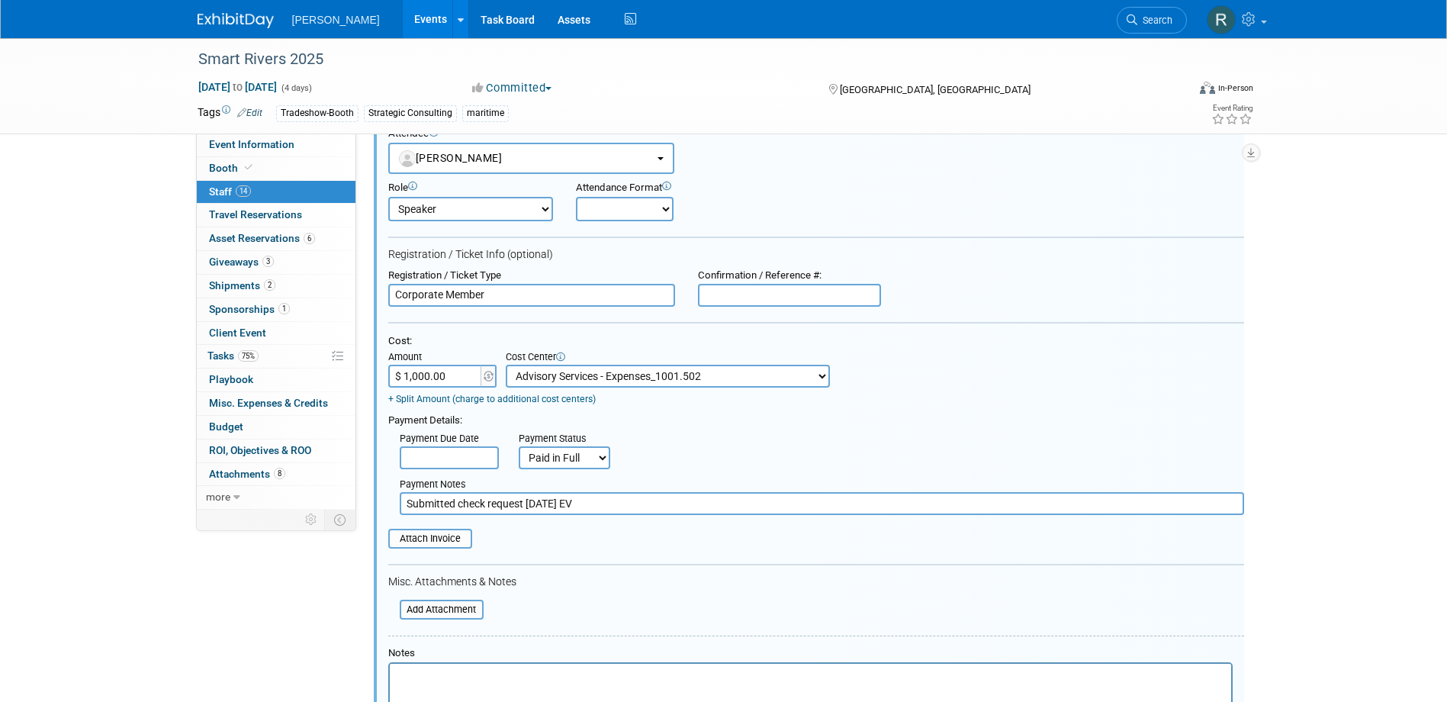
scroll to position [1548, 0]
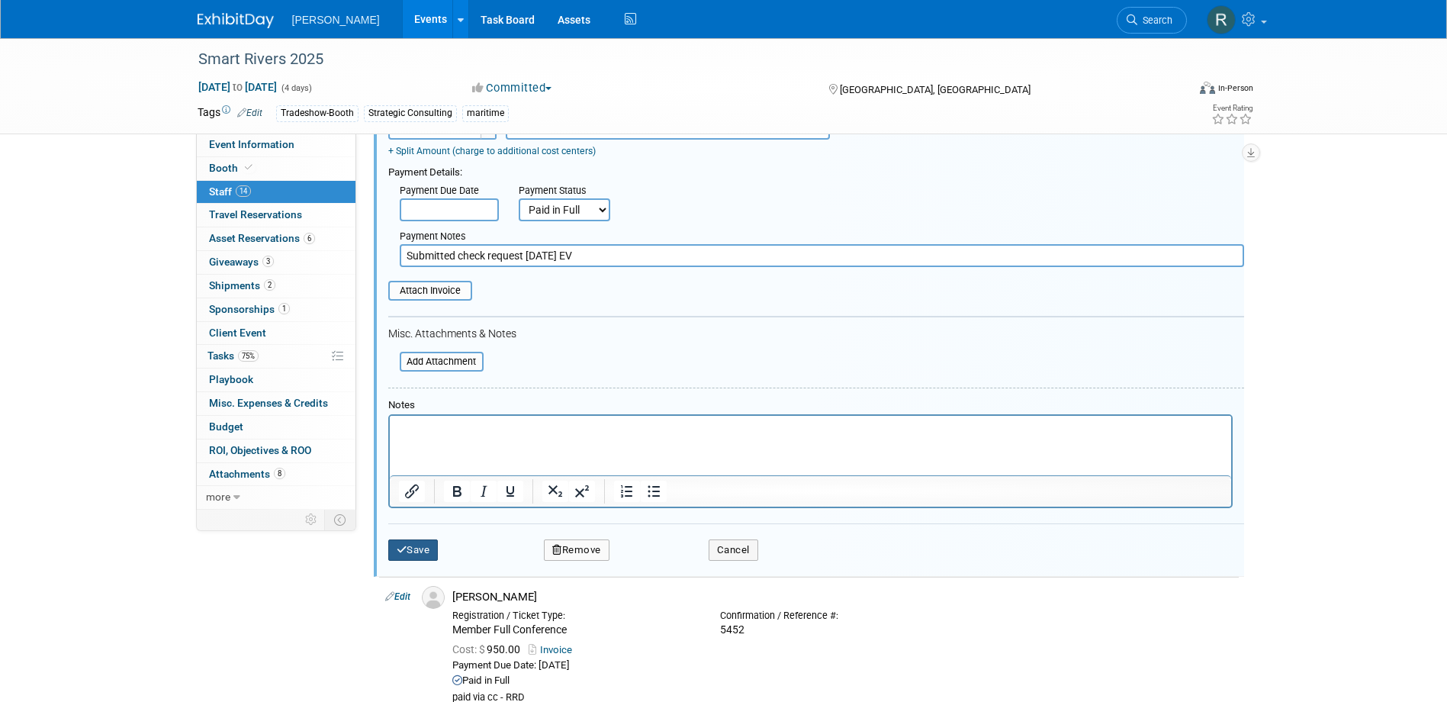
click at [408, 555] on button "Save" at bounding box center [413, 549] width 50 height 21
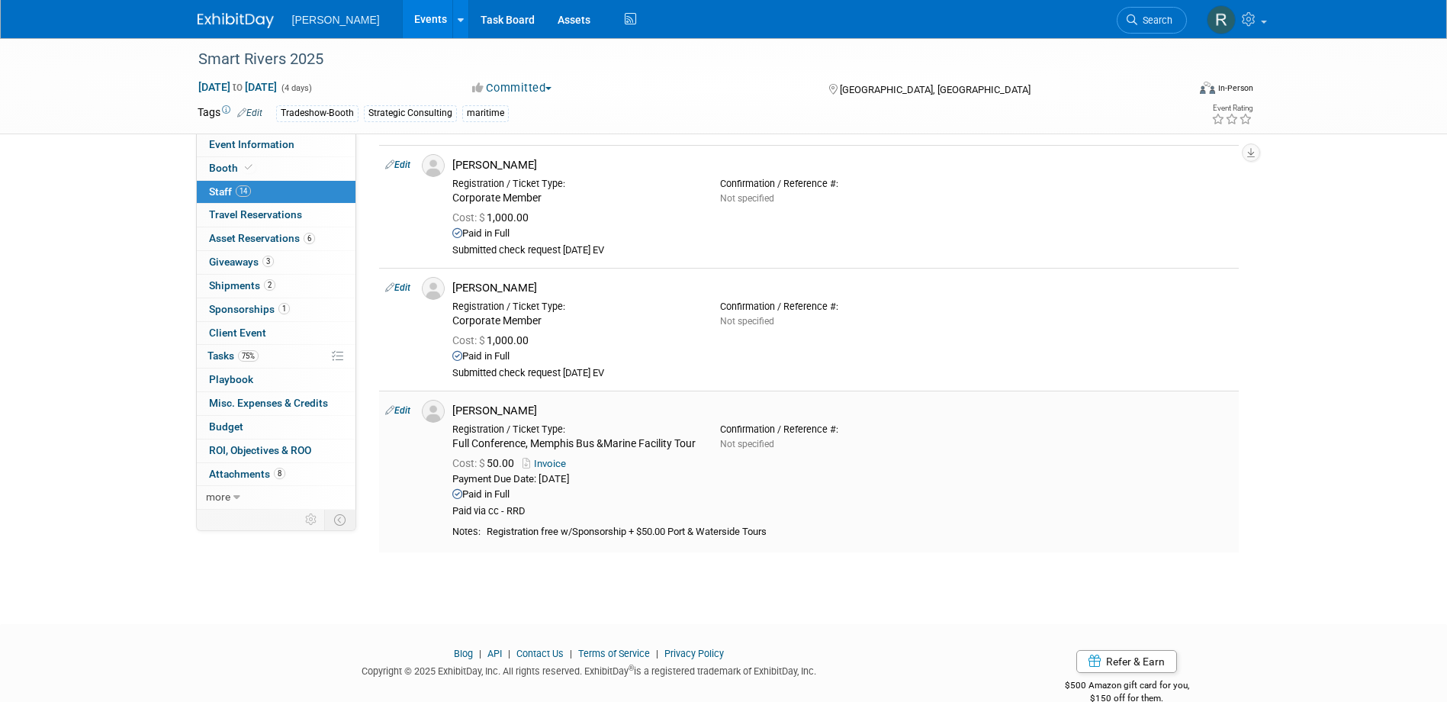
click at [400, 406] on link "Edit" at bounding box center [397, 410] width 25 height 11
select select "aa3a6dc0-19af-4028-824e-60bddbe41667"
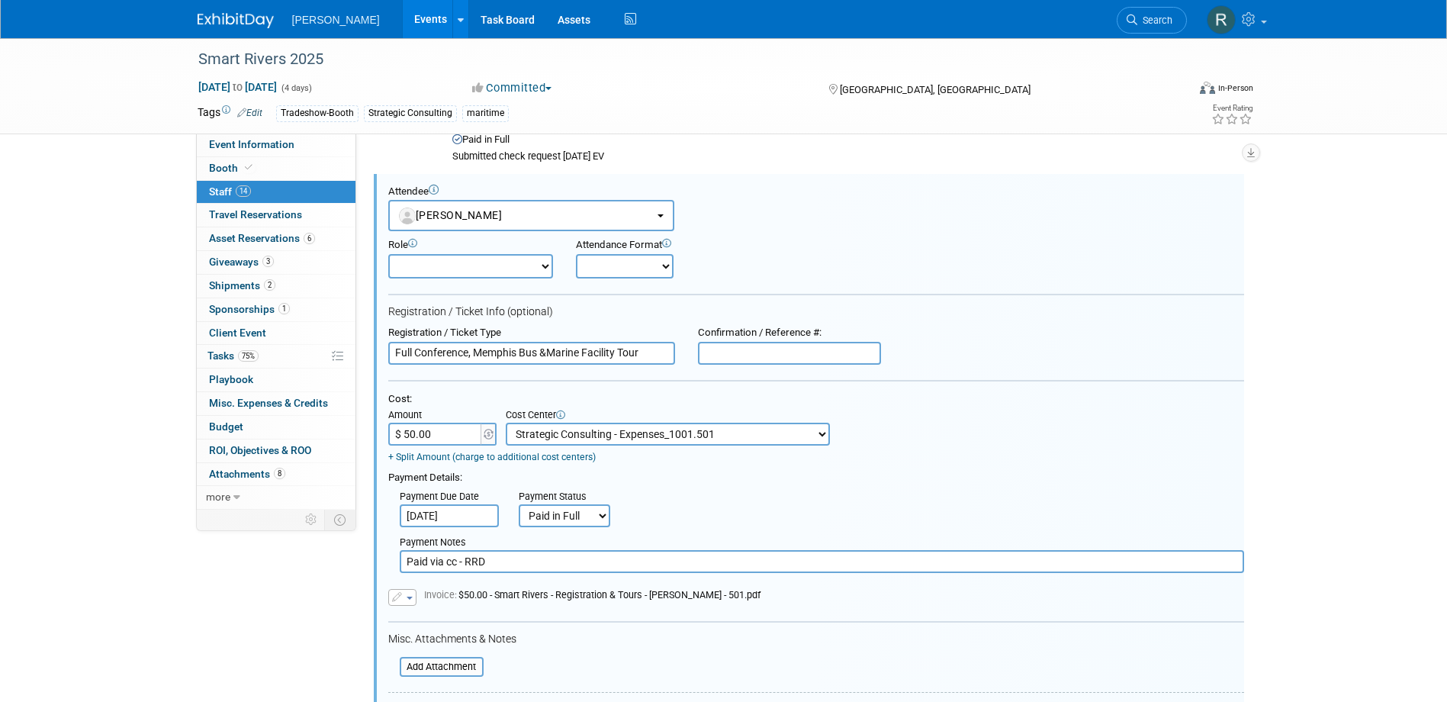
scroll to position [0, 0]
drag, startPoint x: 465, startPoint y: 265, endPoint x: 465, endPoint y: 278, distance: 13.0
click at [465, 265] on select "Demonstrator Host Planner Presenter Sales Representative Set-up/Dismantle Crew …" at bounding box center [470, 266] width 165 height 24
select select "5"
click at [388, 254] on select "Demonstrator Host Planner Presenter Sales Representative Set-up/Dismantle Crew …" at bounding box center [470, 266] width 165 height 24
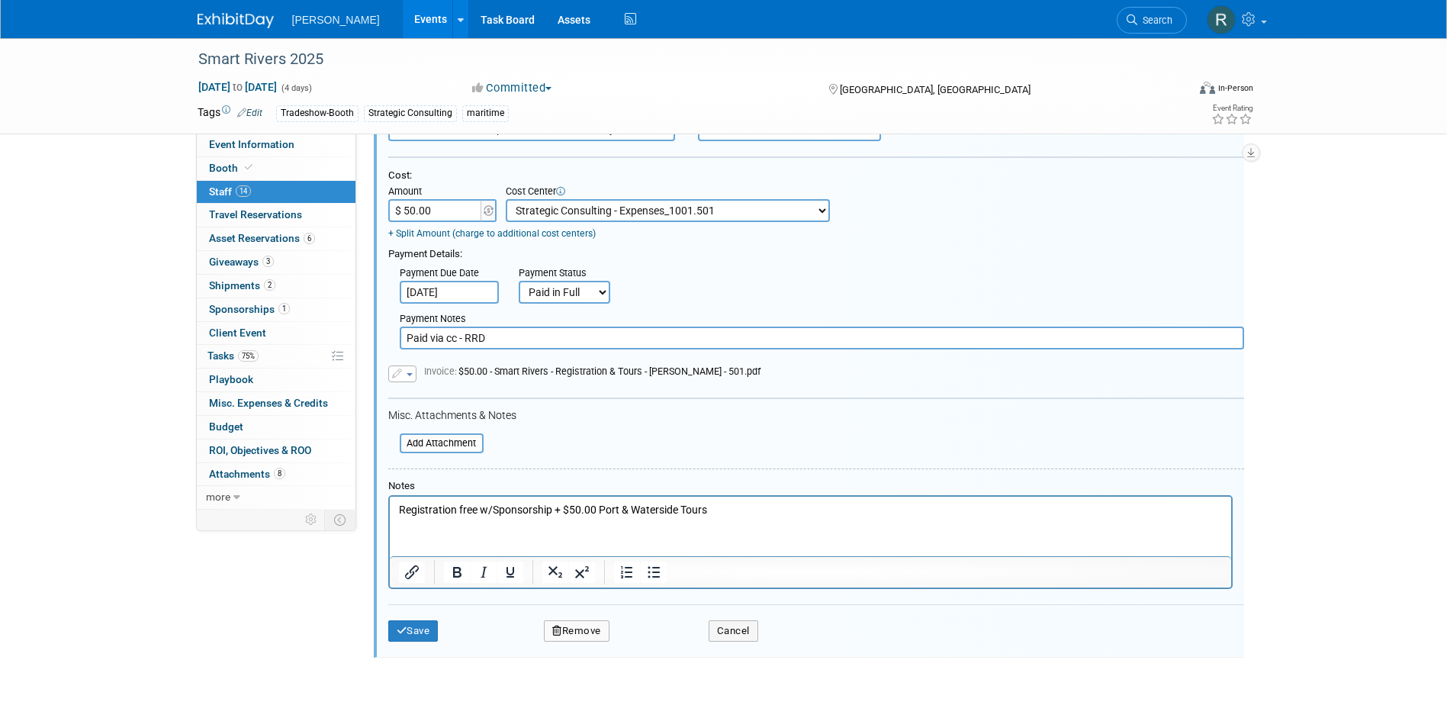
scroll to position [1994, 0]
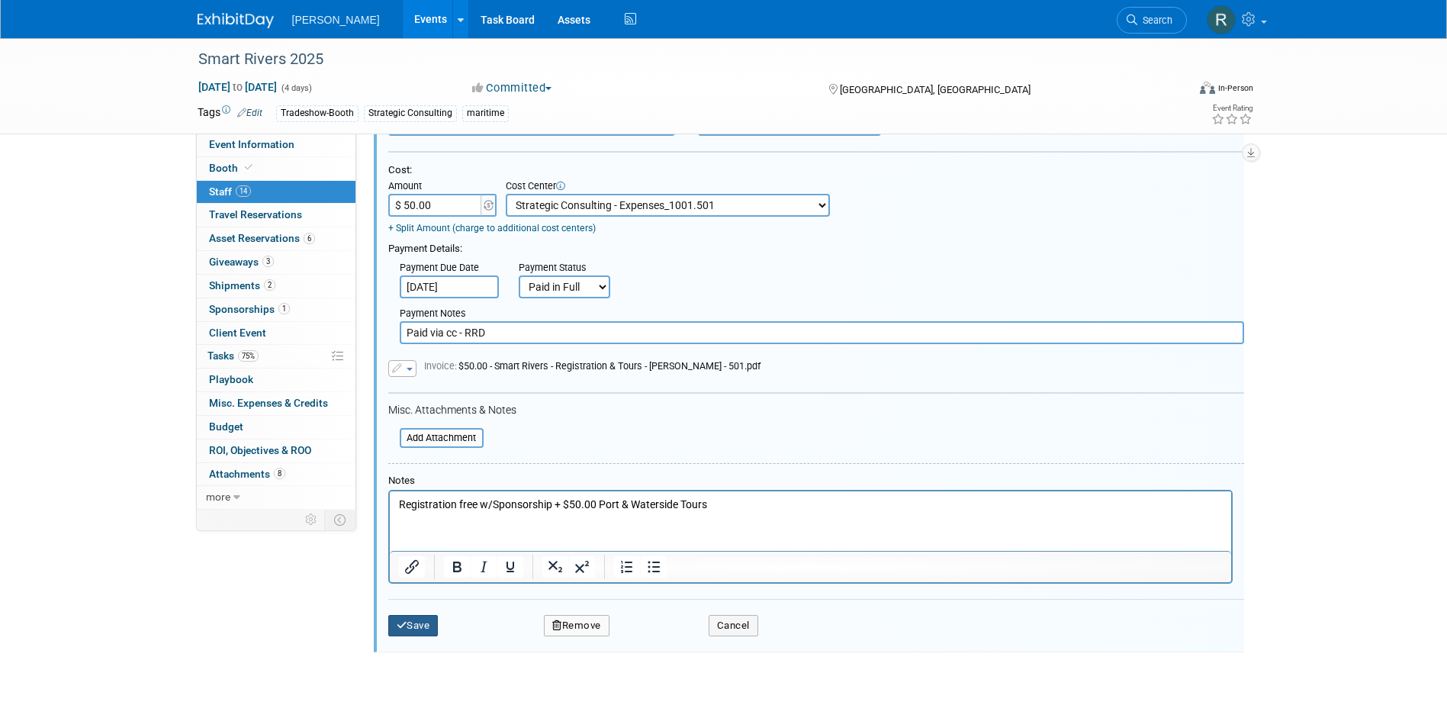
click at [413, 629] on button "Save" at bounding box center [413, 625] width 50 height 21
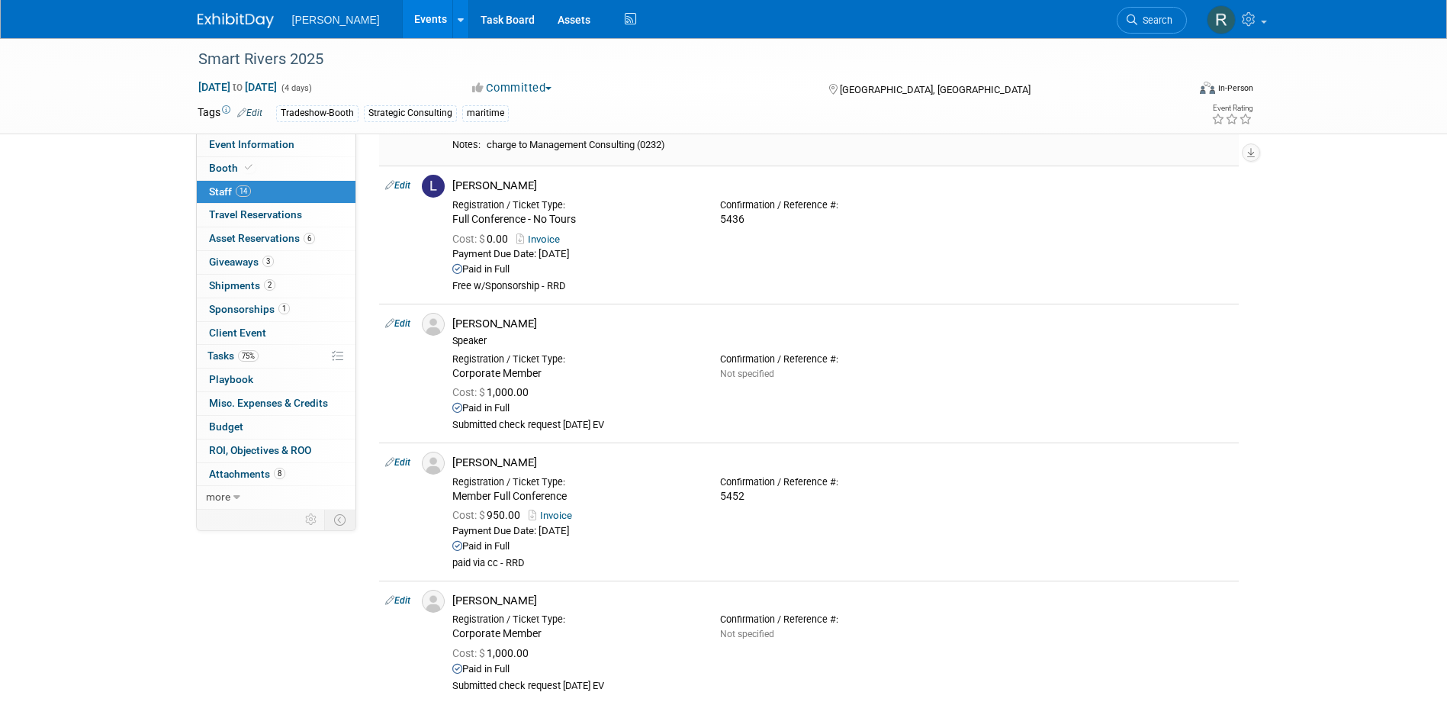
scroll to position [1151, 0]
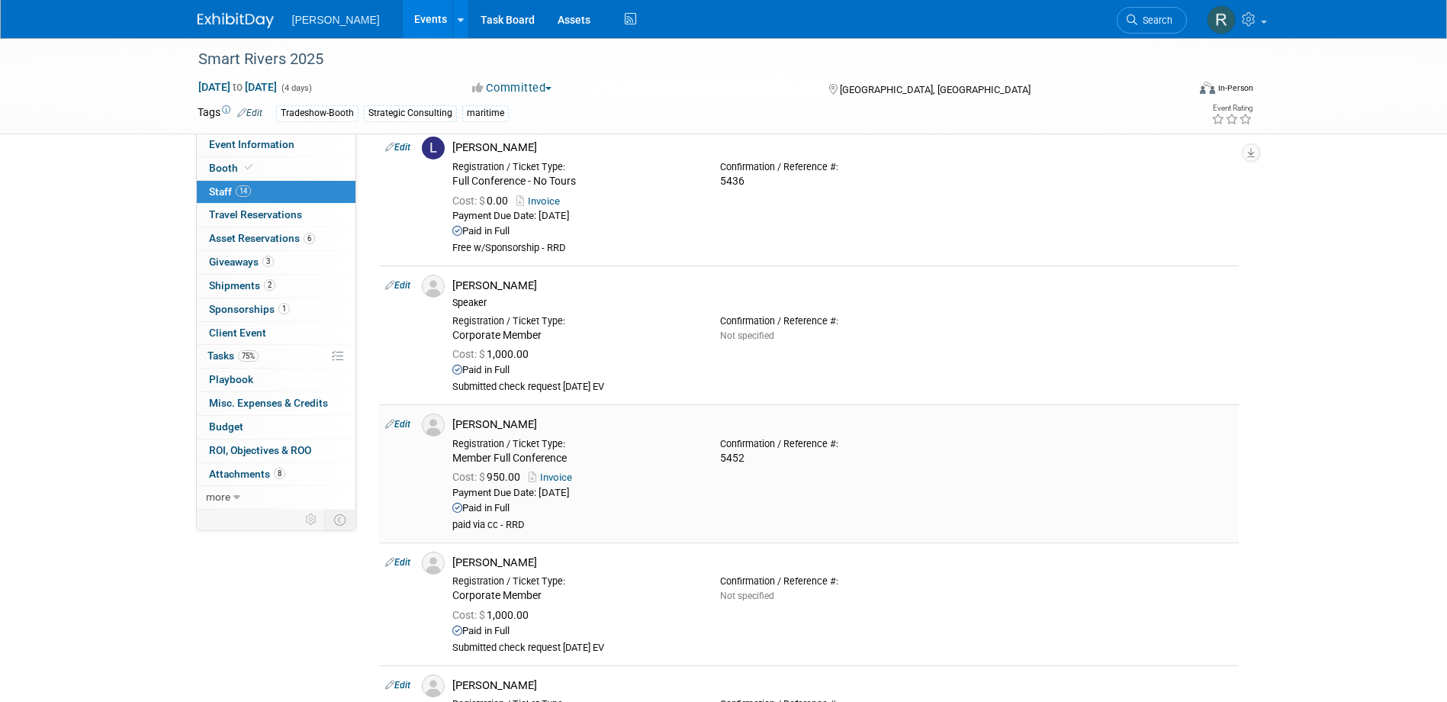
click at [402, 420] on link "Edit" at bounding box center [397, 424] width 25 height 11
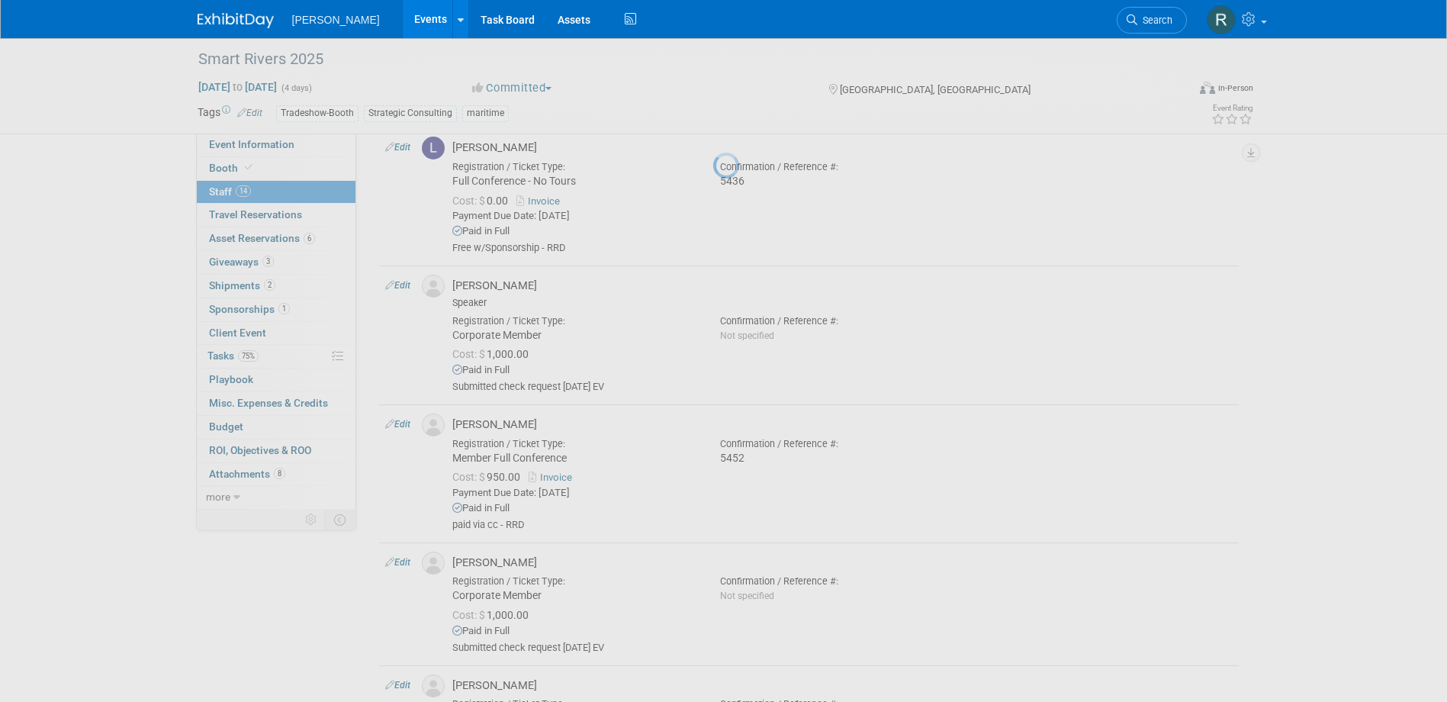
select select "6186ecb3-8087-46cb-a47b-d9c7b2cbf3b3"
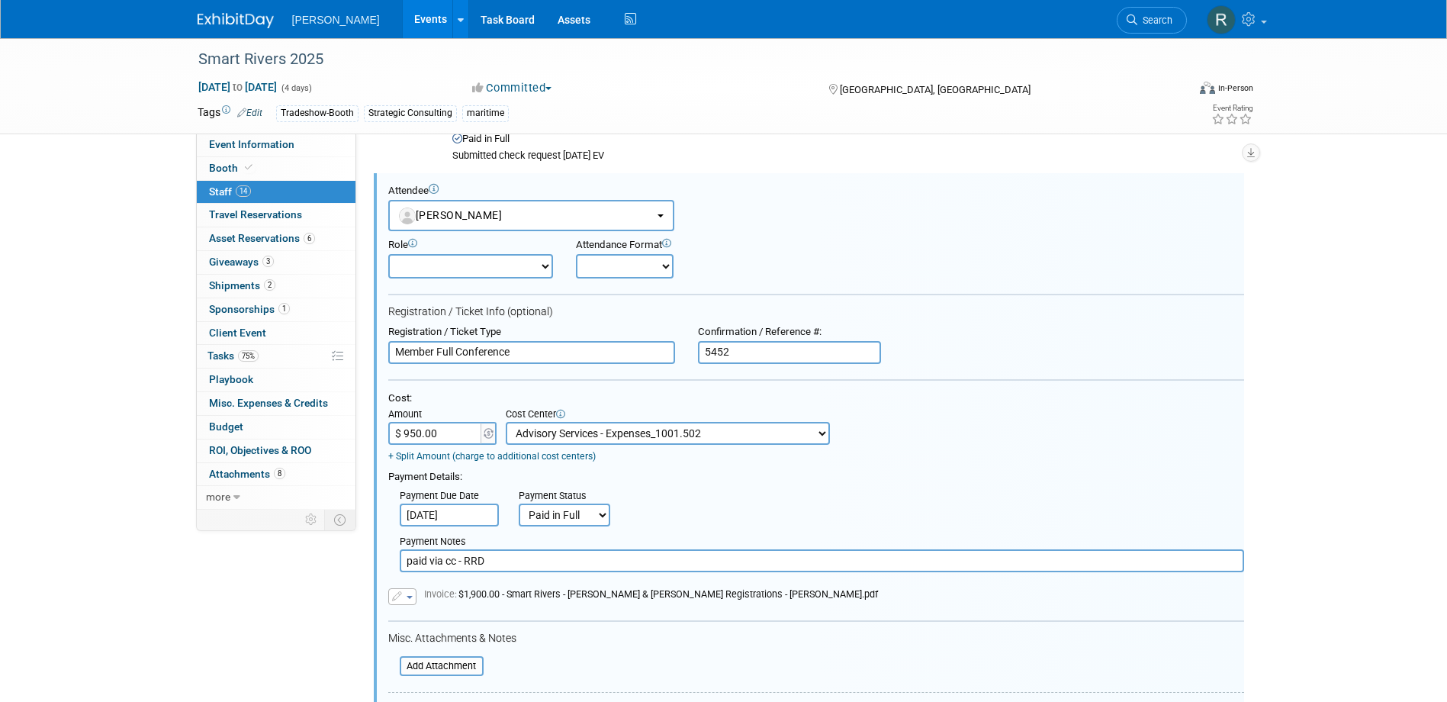
scroll to position [0, 0]
drag, startPoint x: 448, startPoint y: 268, endPoint x: 448, endPoint y: 281, distance: 13.0
click at [448, 268] on select "Demonstrator Host Planner Presenter Sales Representative Set-up/Dismantle Crew …" at bounding box center [470, 266] width 165 height 24
select select "5"
click at [388, 254] on select "Demonstrator Host Planner Presenter Sales Representative Set-up/Dismantle Crew …" at bounding box center [470, 266] width 165 height 24
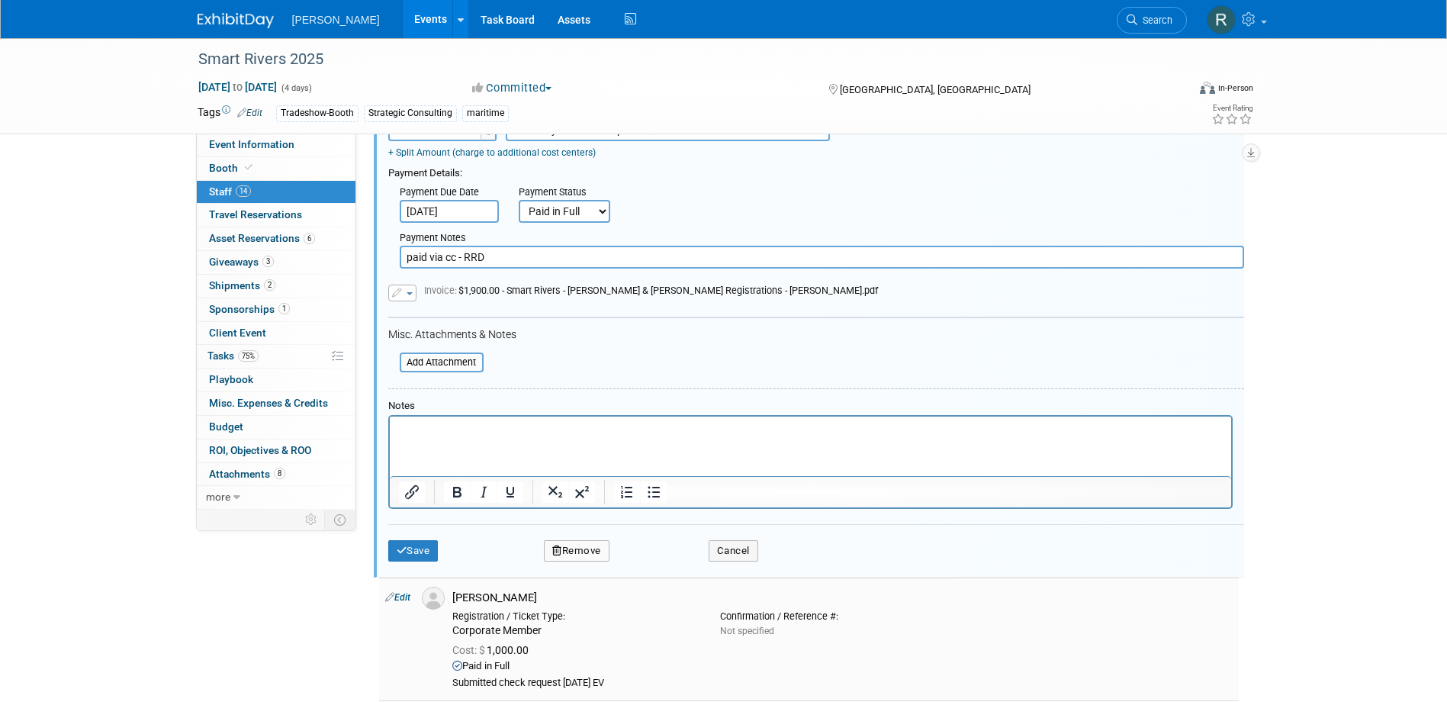
scroll to position [1840, 0]
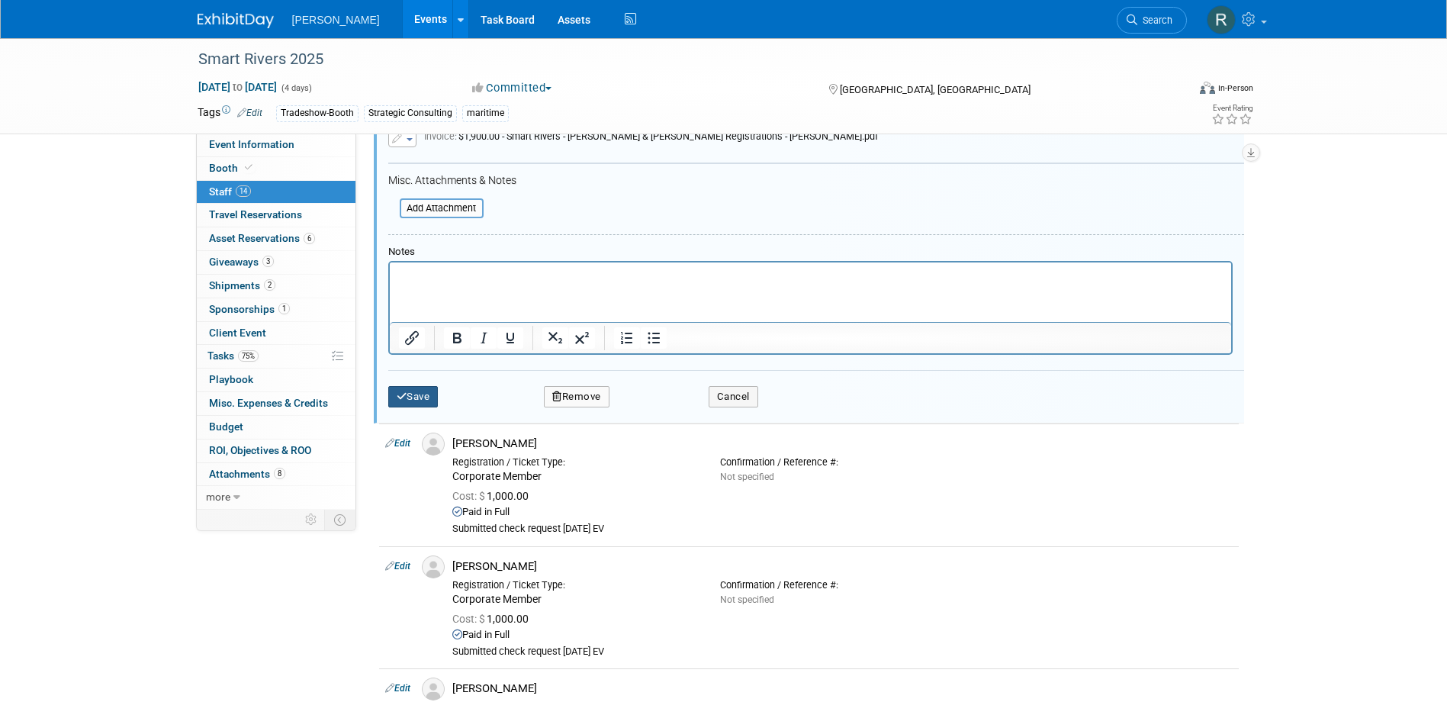
click at [417, 396] on button "Save" at bounding box center [413, 396] width 50 height 21
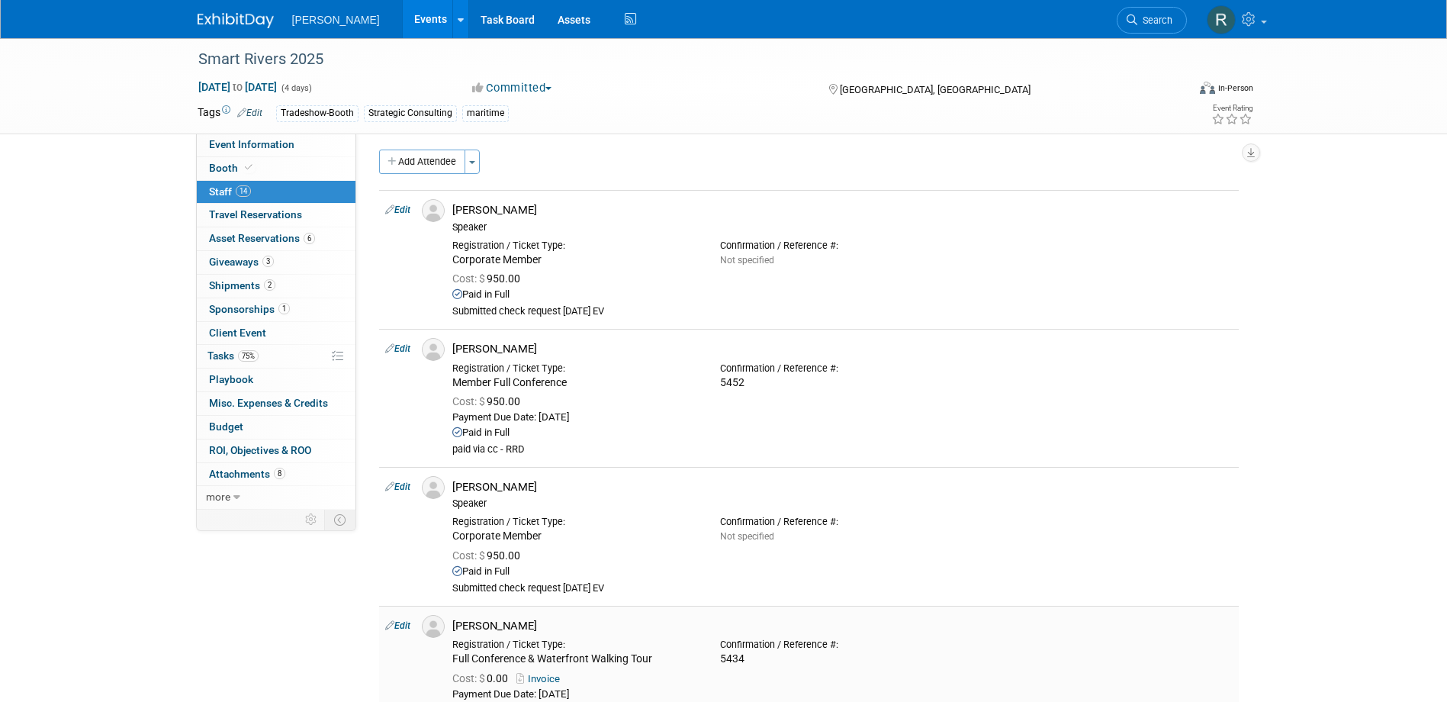
scroll to position [0, 0]
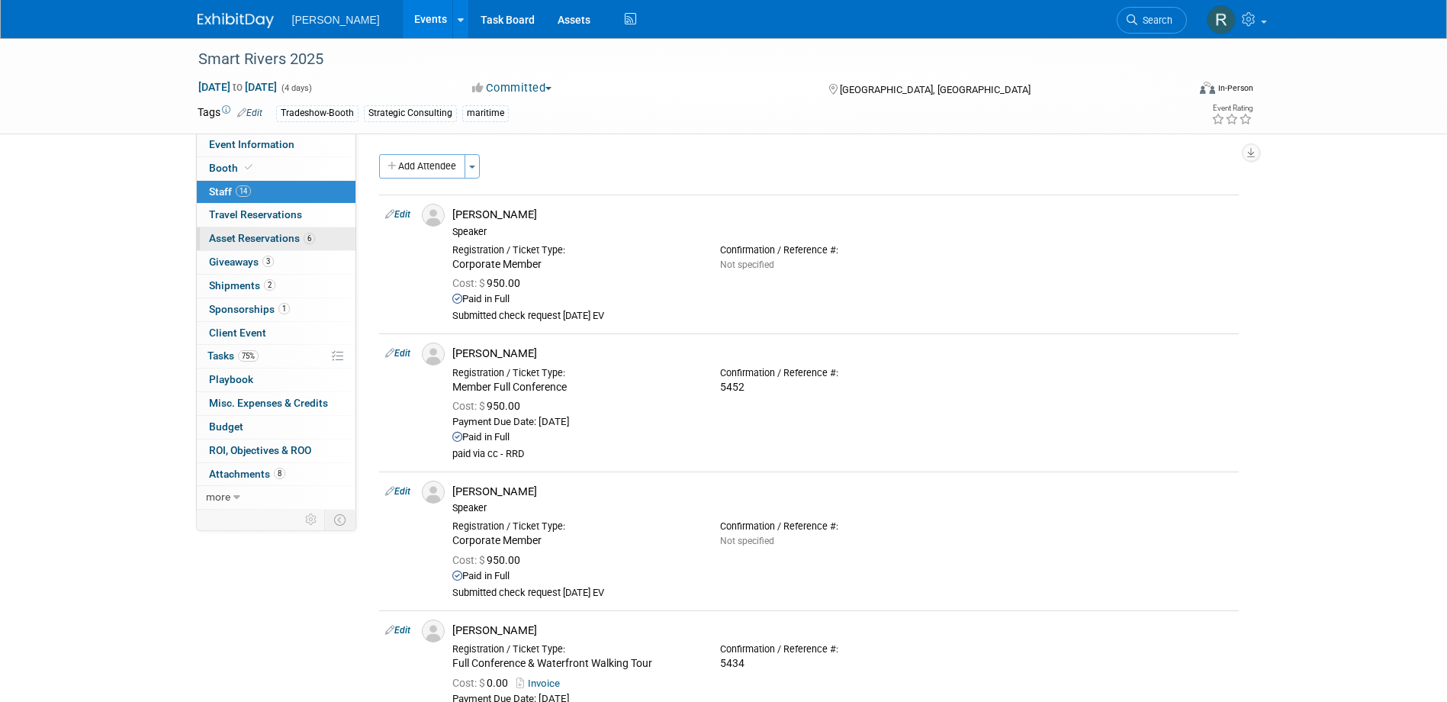
click at [267, 239] on span "Asset Reservations 6" at bounding box center [262, 238] width 106 height 12
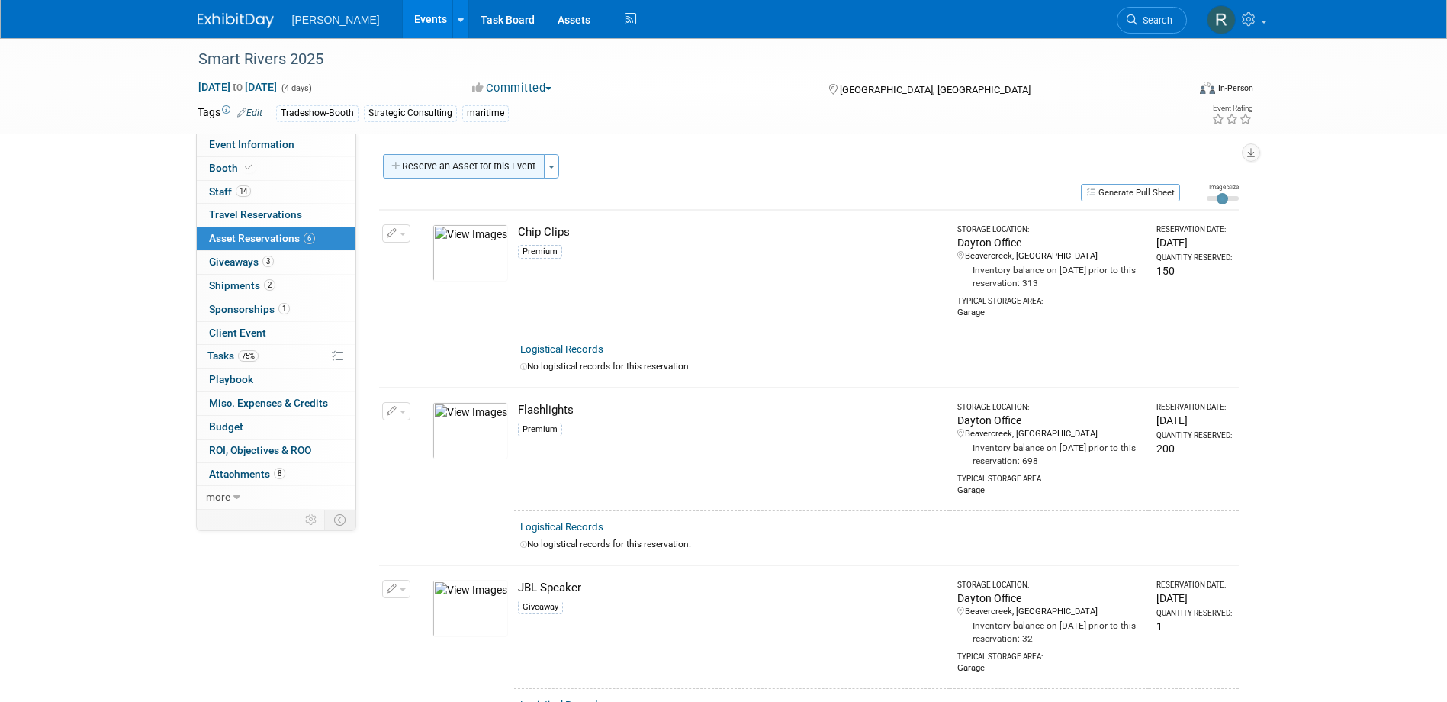
click at [462, 164] on button "Reserve an Asset for this Event" at bounding box center [464, 166] width 162 height 24
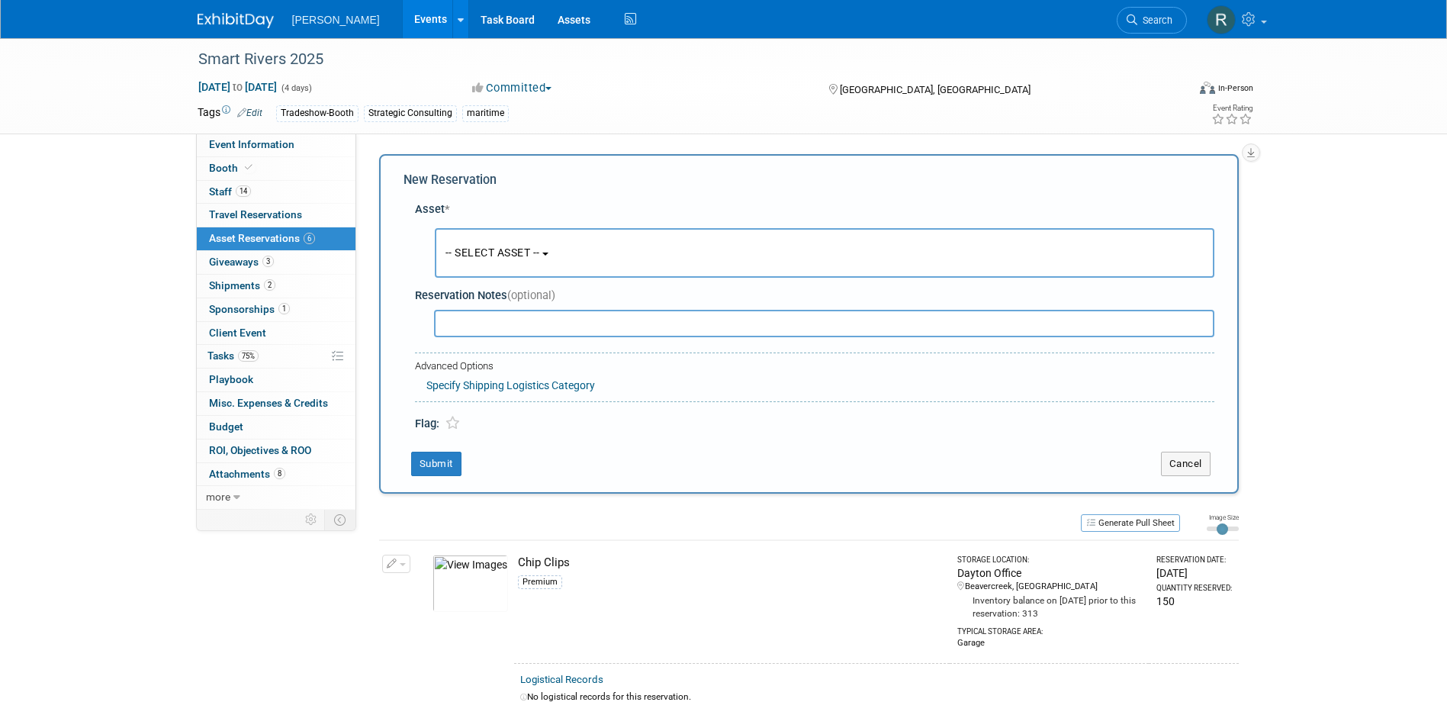
scroll to position [14, 0]
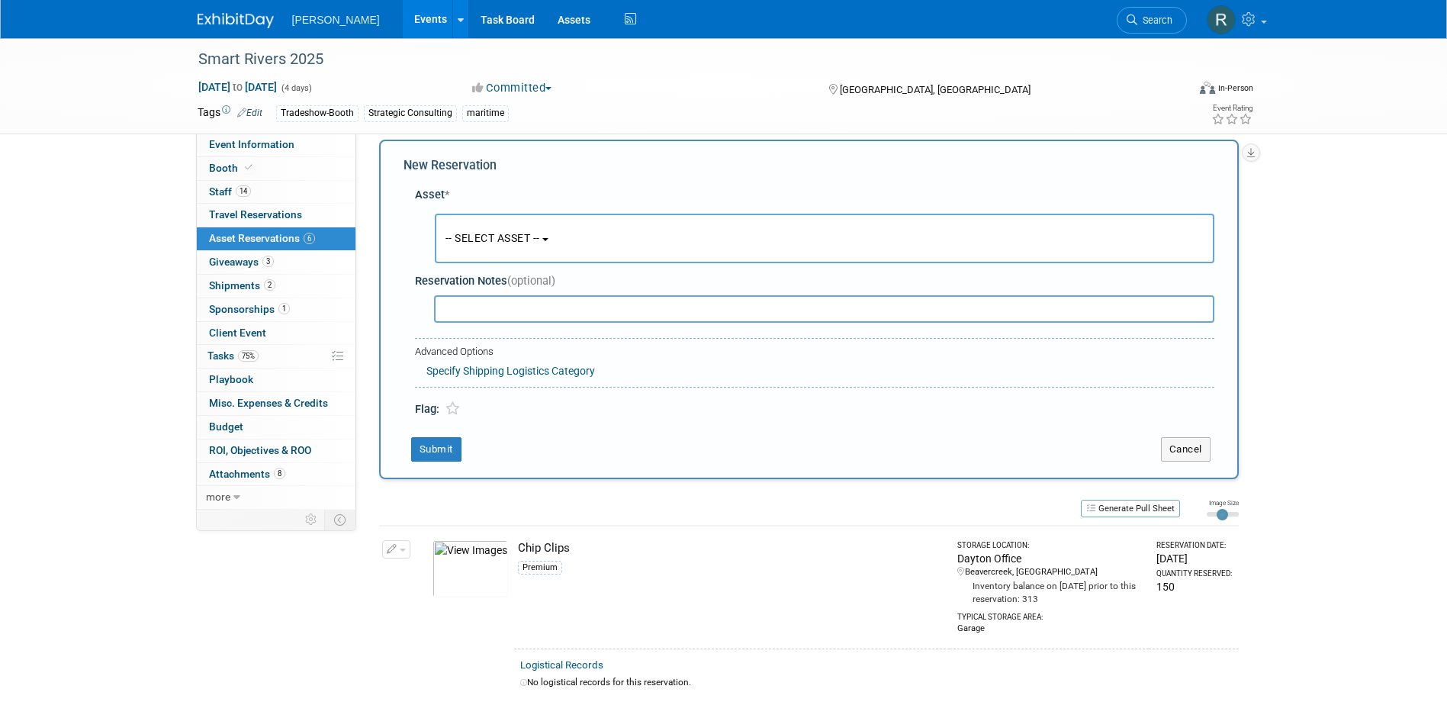
click at [460, 230] on button "-- SELECT ASSET --" at bounding box center [825, 239] width 780 height 50
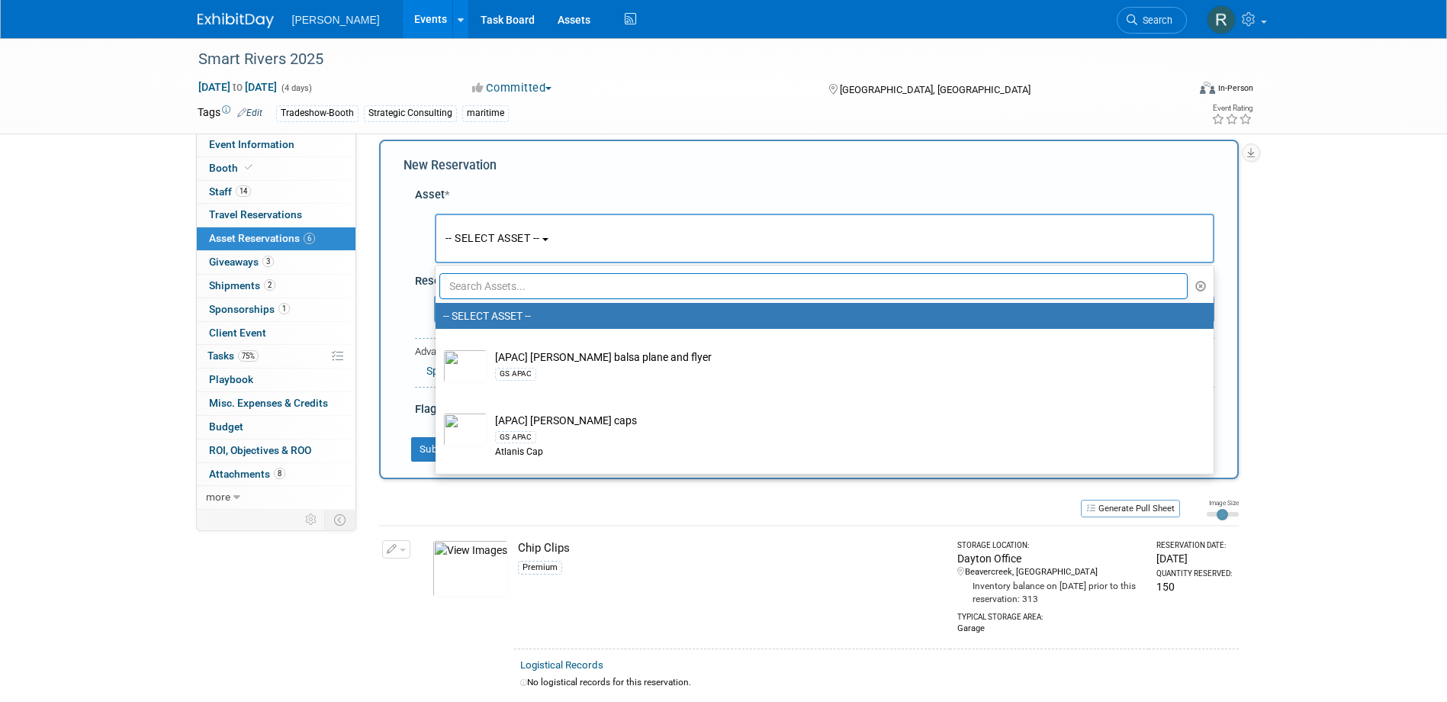
click at [478, 283] on input "text" at bounding box center [813, 286] width 749 height 26
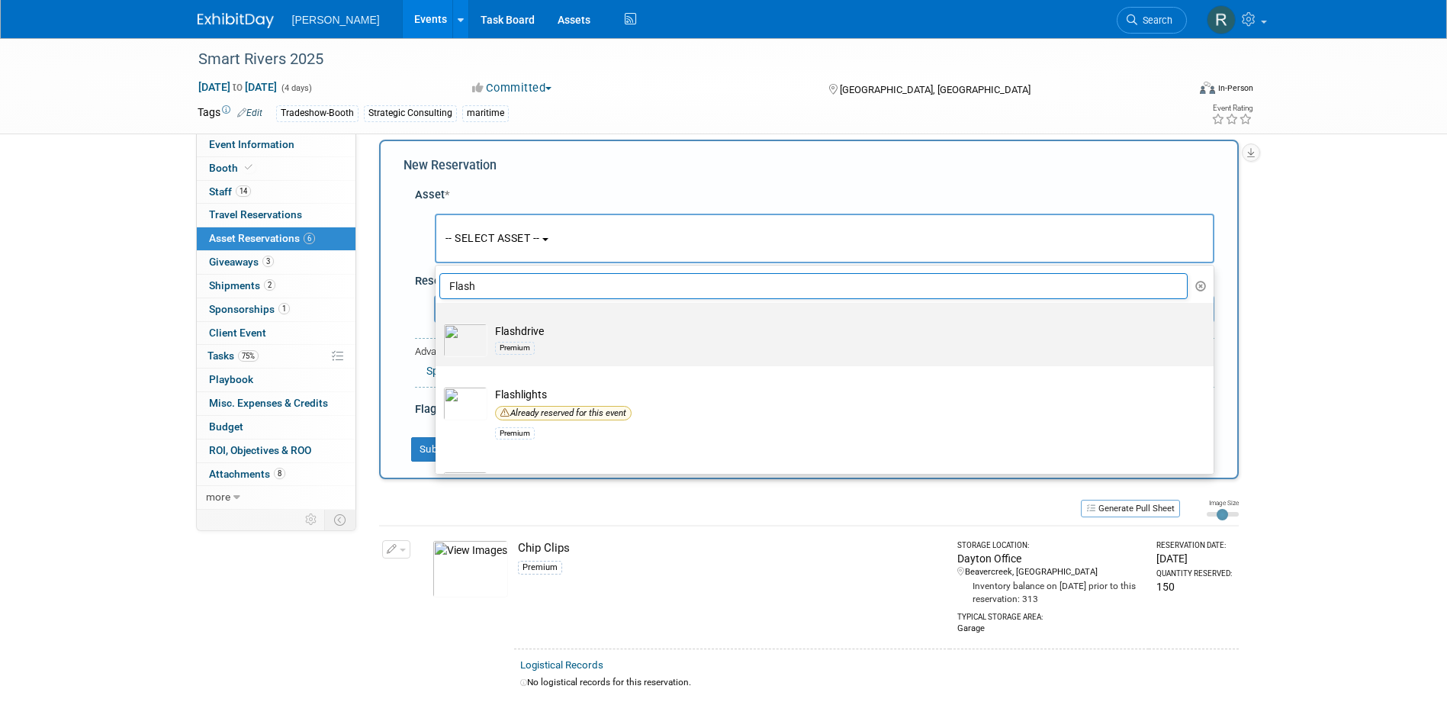
type input "Flash"
click at [489, 337] on td "Flashdrive Premium" at bounding box center [835, 340] width 696 height 34
click at [438, 321] on input "Flashdrive Premium" at bounding box center [433, 316] width 10 height 10
select select "10728272"
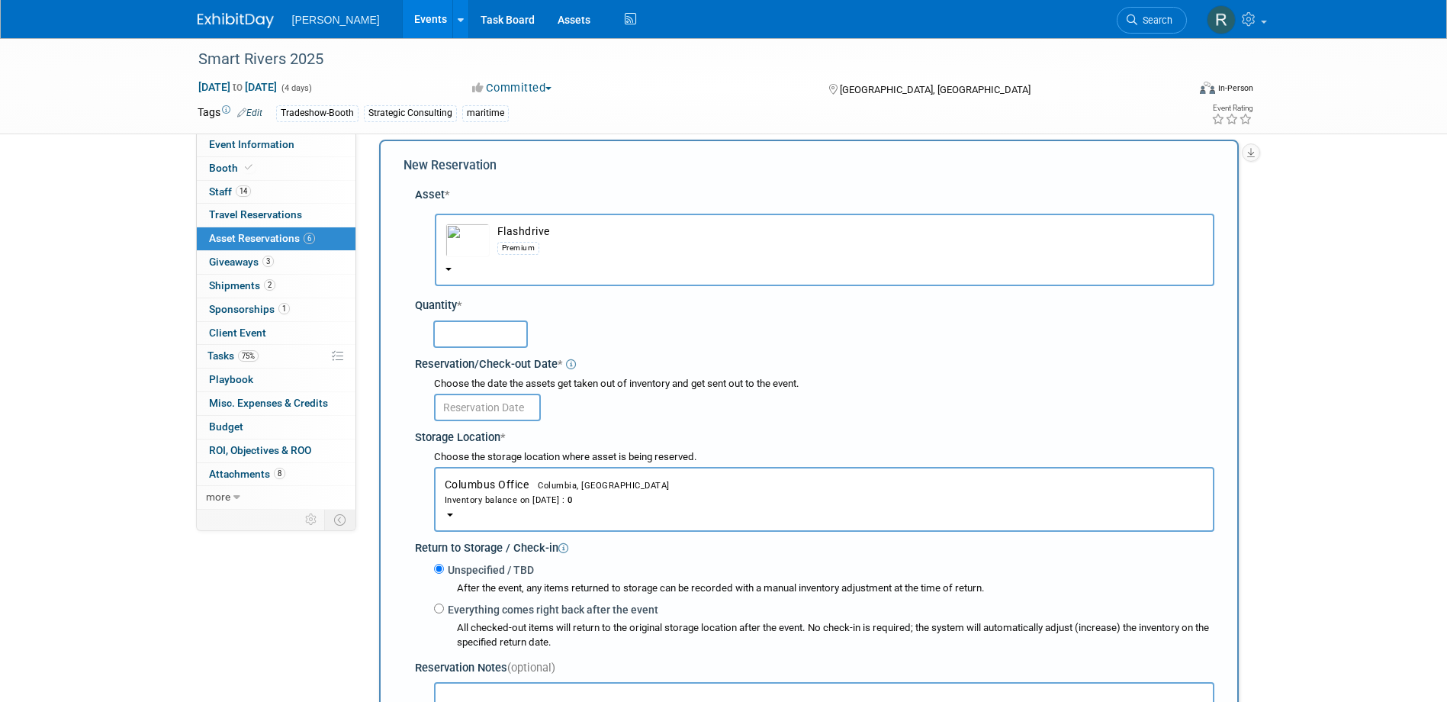
click at [508, 332] on input "text" at bounding box center [480, 333] width 95 height 27
type input "1"
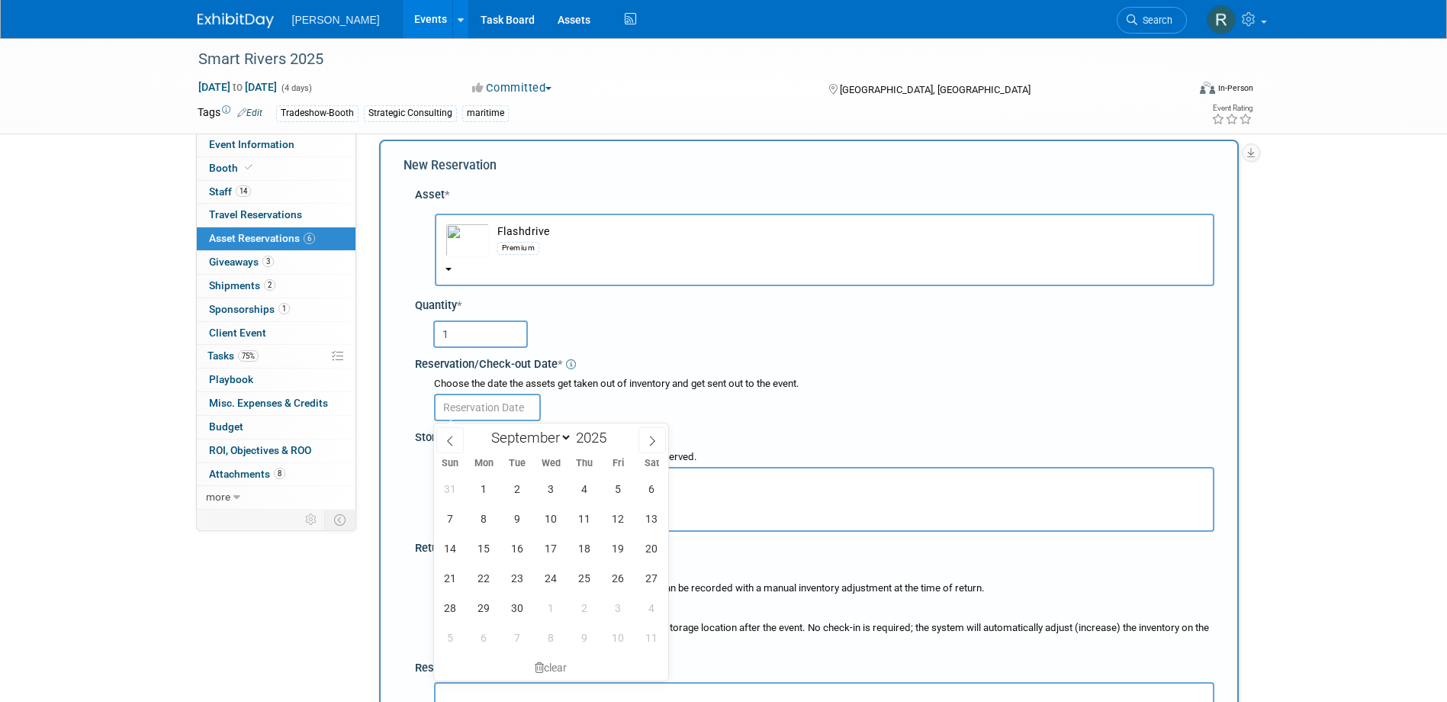
click at [507, 410] on input "text" at bounding box center [487, 407] width 107 height 27
click at [494, 525] on span "8" at bounding box center [484, 518] width 30 height 30
type input "Sep 8, 2025"
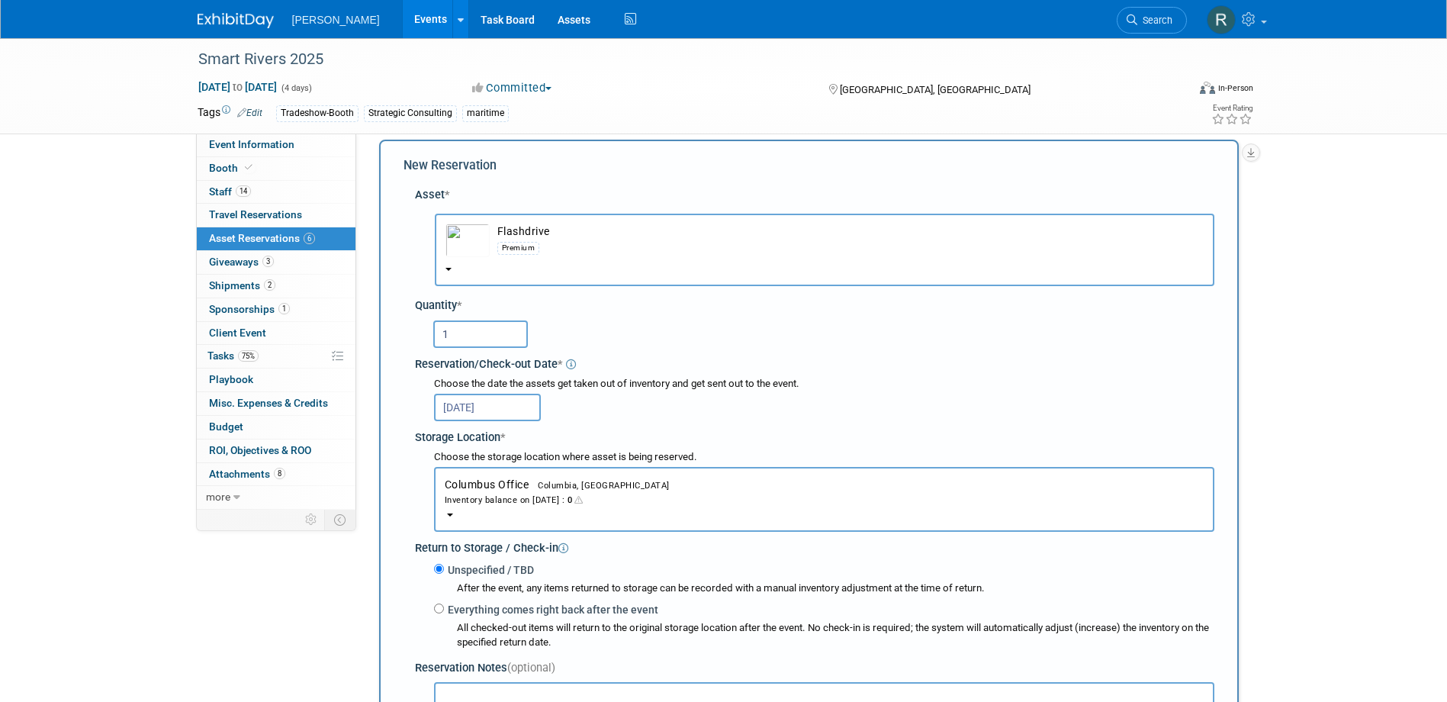
click at [490, 502] on div "Inventory balance on Sep 8, 2025 : 0" at bounding box center [824, 499] width 759 height 14
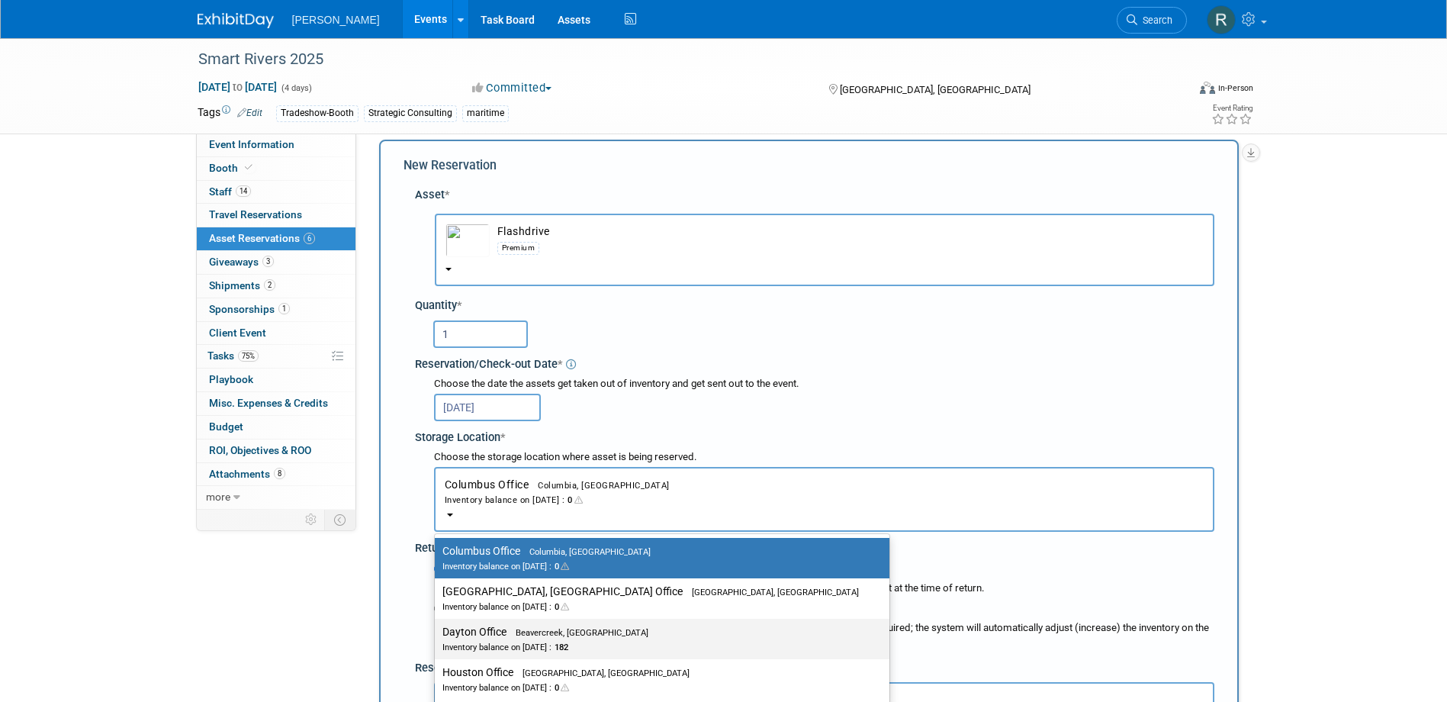
click at [493, 635] on label "Dayton Office Beavercreek, OH Inventory balance on Sep 8, 2025 : 182" at bounding box center [658, 639] width 432 height 34
click at [437, 635] on input "Dayton Office Beavercreek, OH Inventory balance on Sep 8, 2025 : 182" at bounding box center [432, 632] width 10 height 10
select select "11223930"
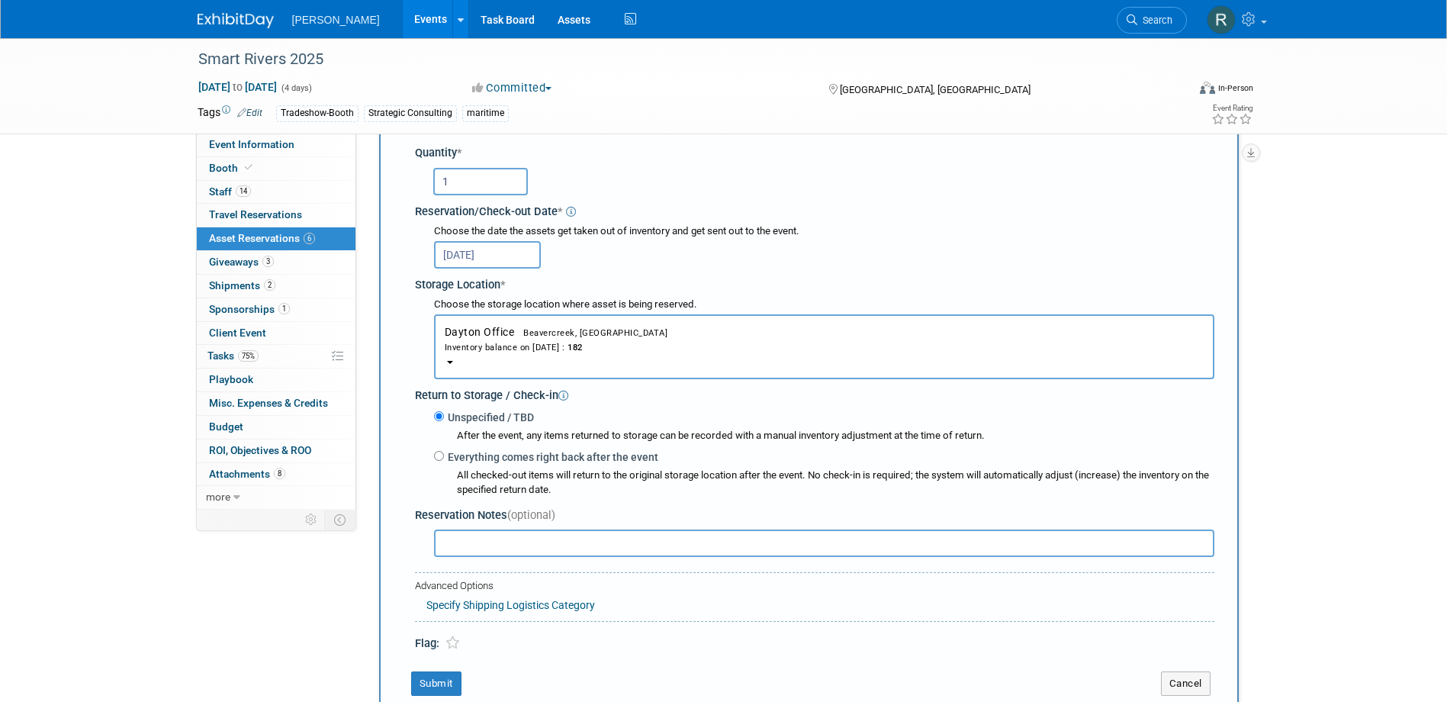
scroll to position [243, 0]
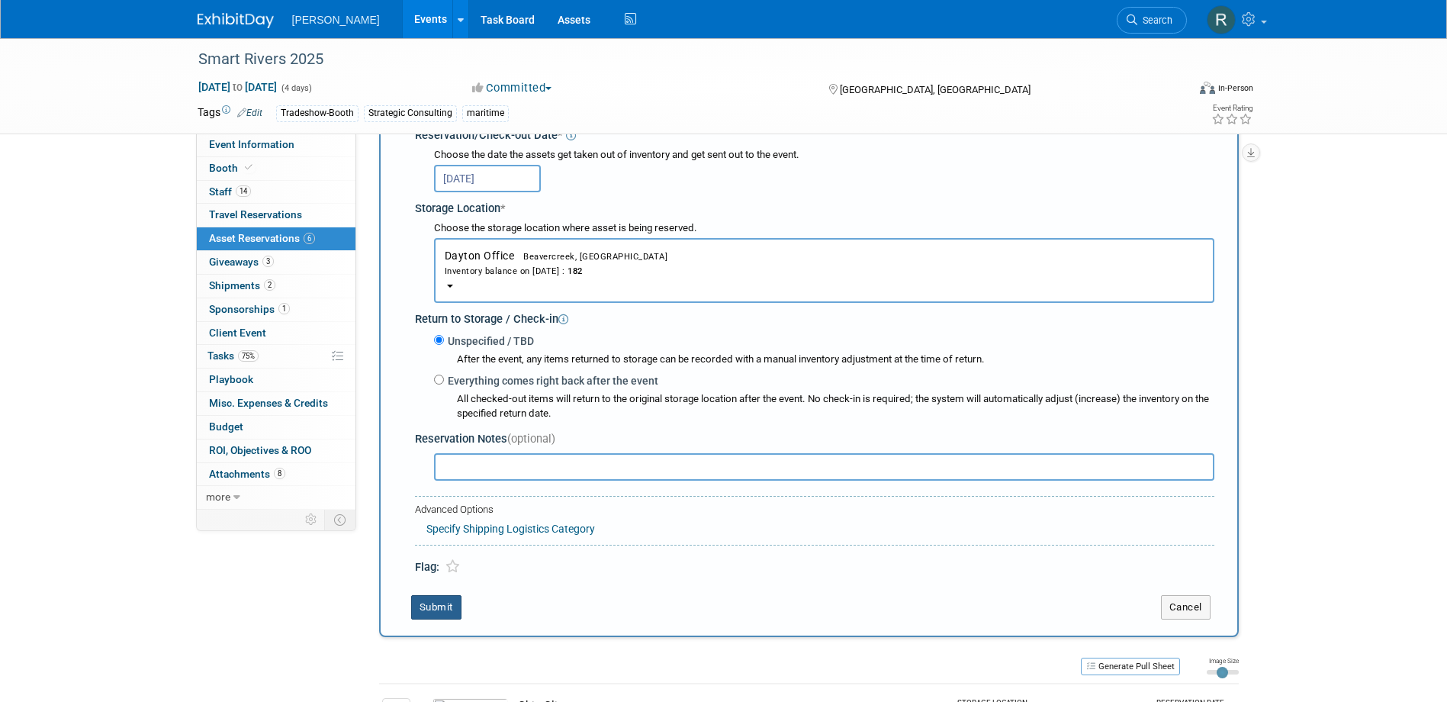
click at [439, 613] on button "Submit" at bounding box center [436, 607] width 50 height 24
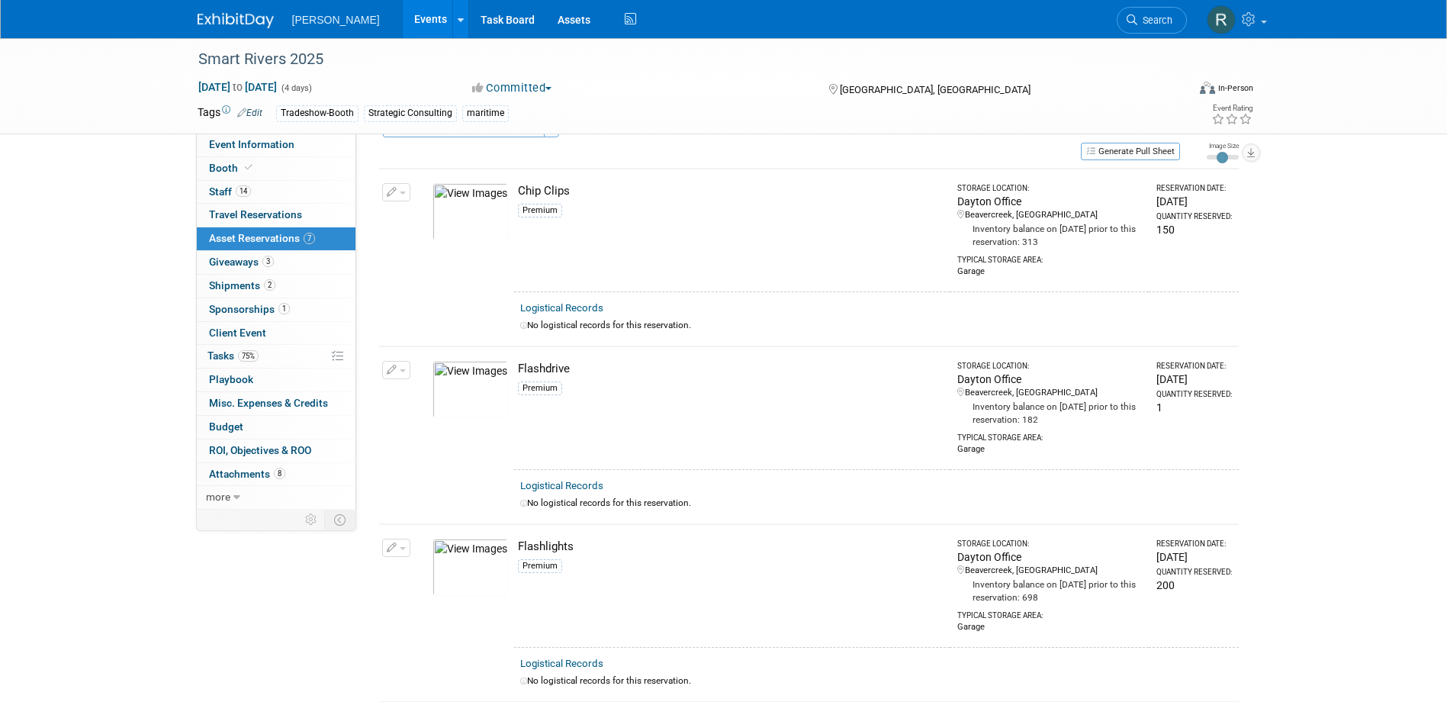
scroll to position [0, 0]
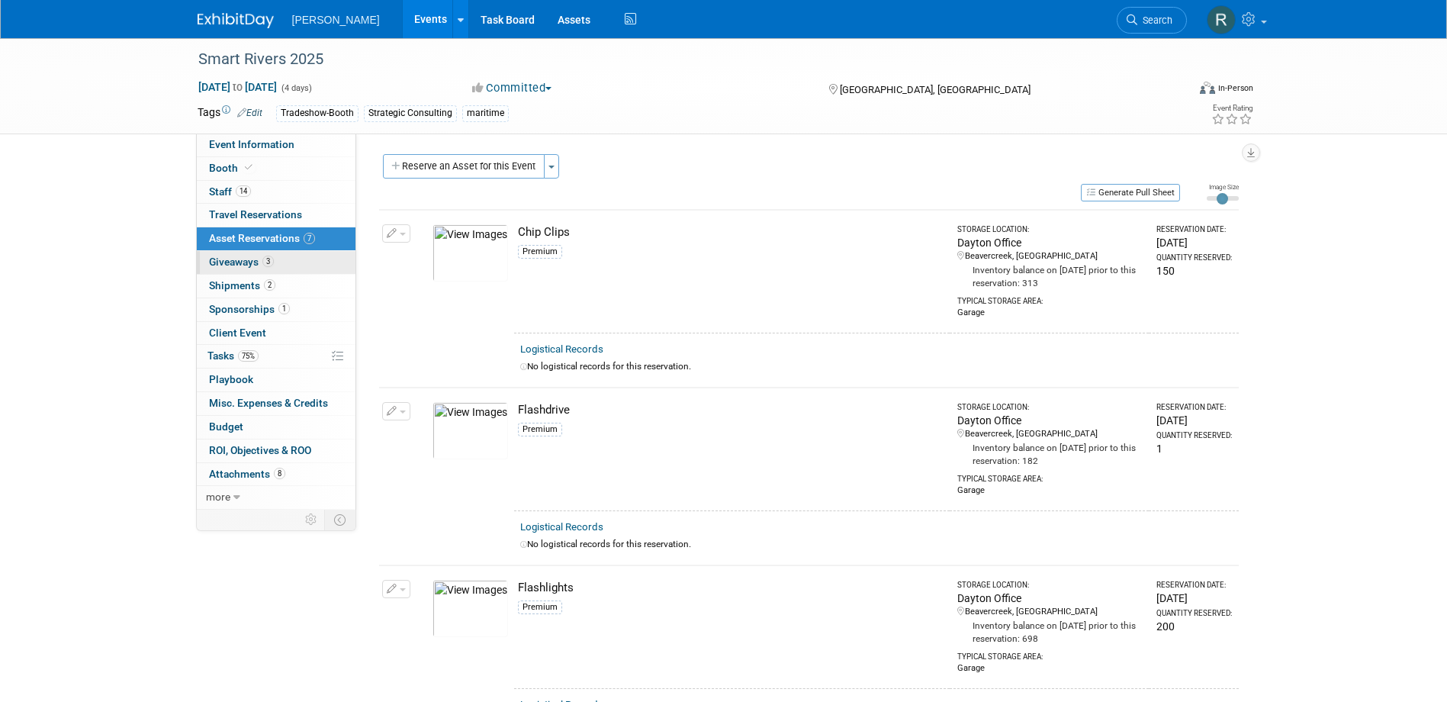
click at [255, 260] on span "Giveaways 3" at bounding box center [241, 262] width 65 height 12
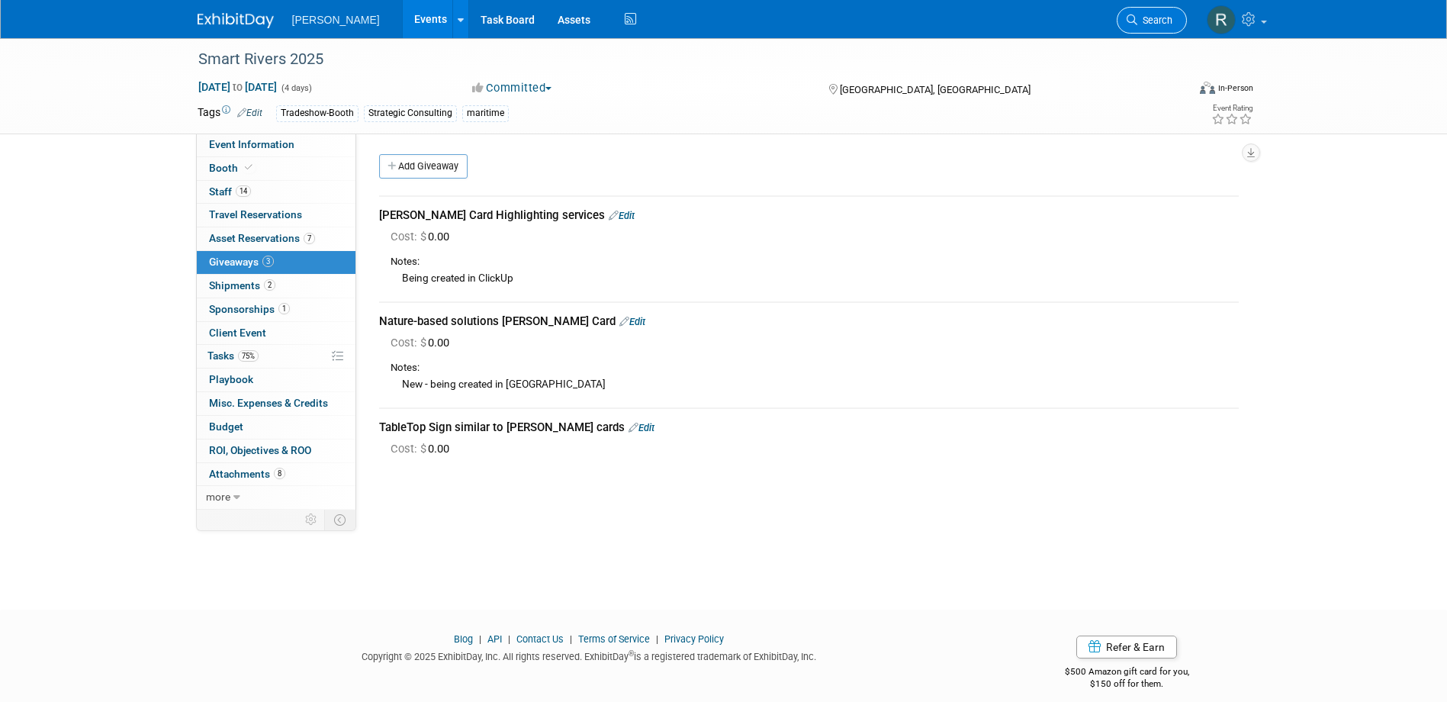
click at [1134, 14] on link "Search" at bounding box center [1152, 20] width 70 height 27
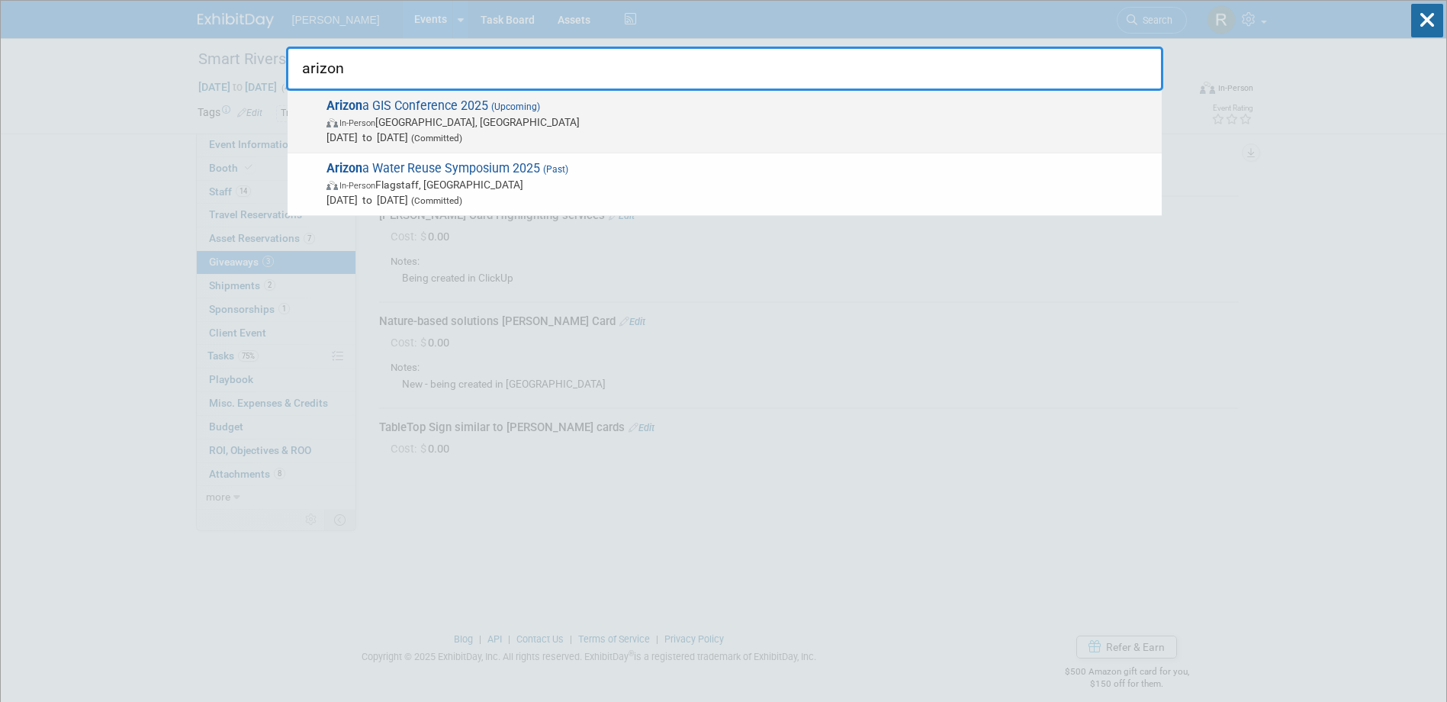
type input "arizon"
click at [568, 117] on span "In-Person Prescott, AZ" at bounding box center [740, 121] width 828 height 15
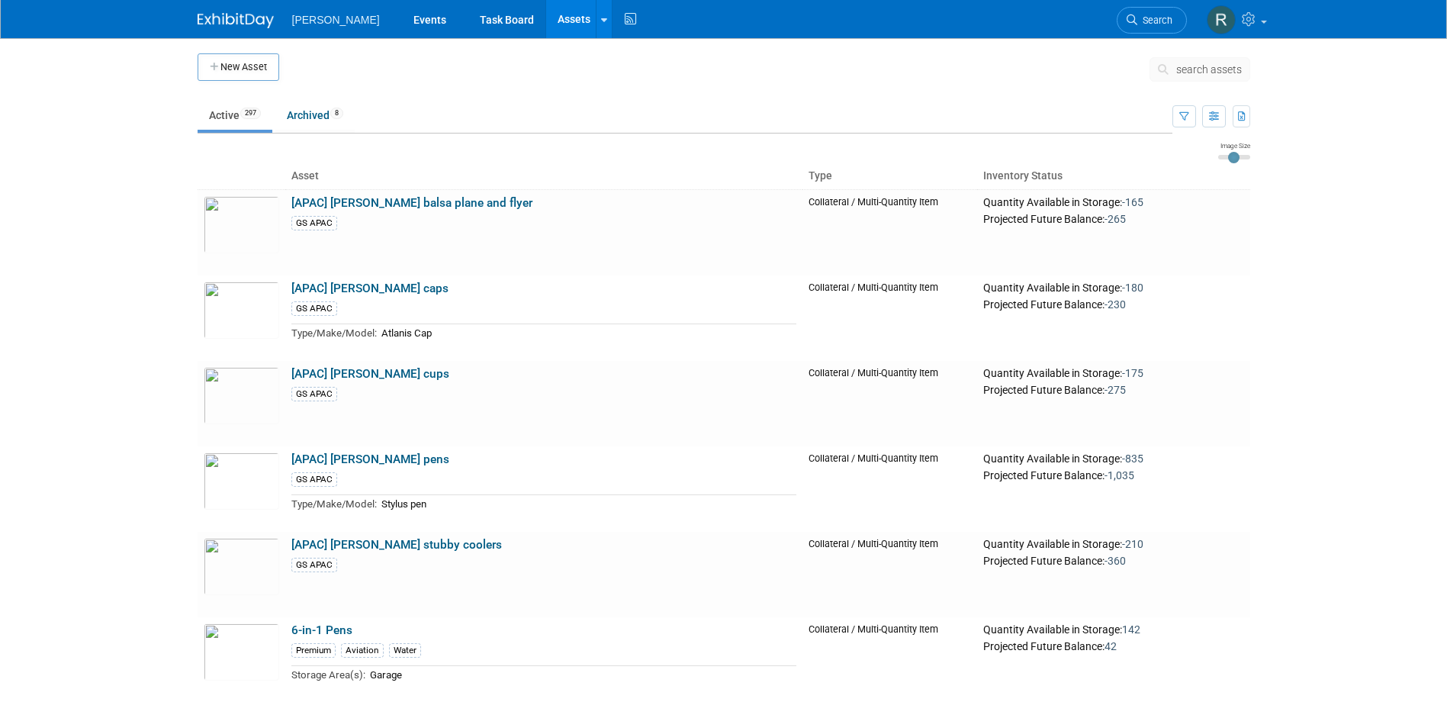
drag, startPoint x: 0, startPoint y: 0, endPoint x: 1197, endPoint y: 71, distance: 1198.9
click at [1197, 71] on span "search assets" at bounding box center [1209, 69] width 66 height 12
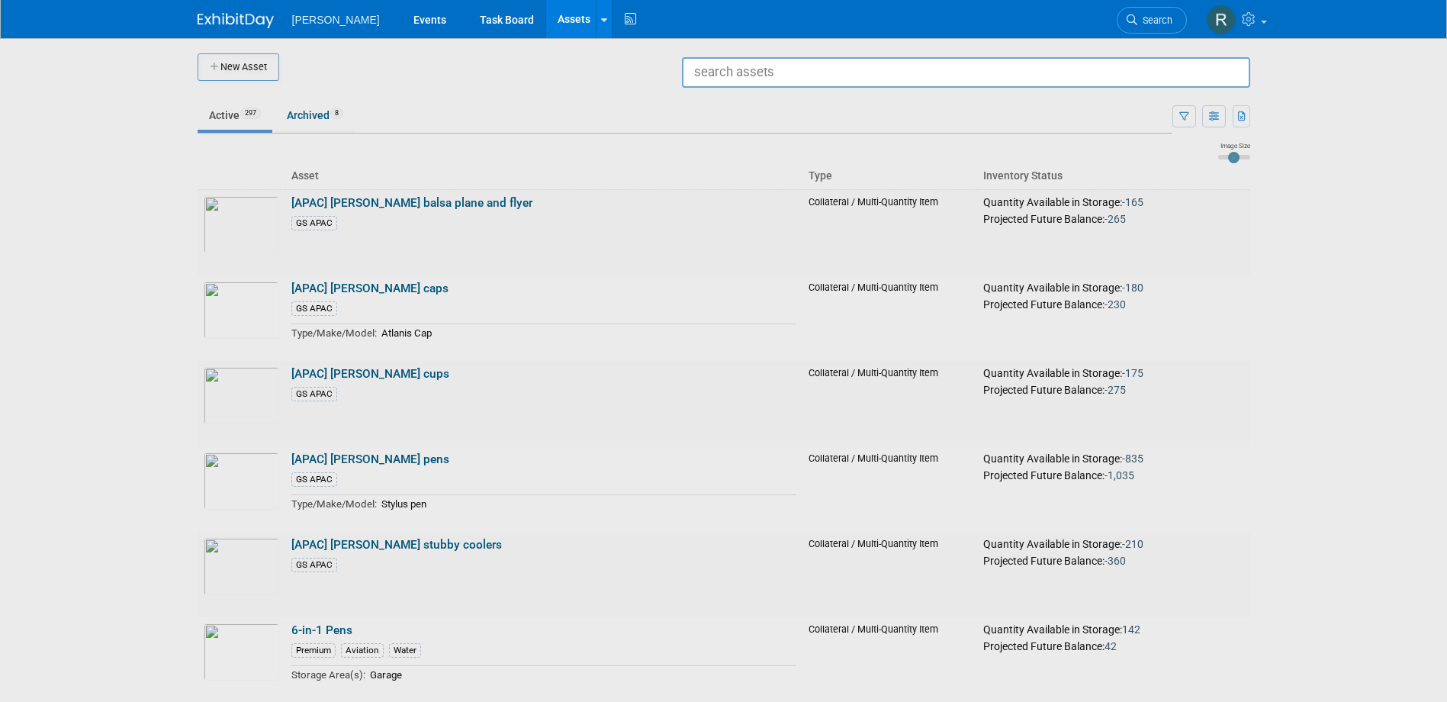
click at [1124, 76] on input "text" at bounding box center [966, 72] width 568 height 31
type input "c"
click at [724, 78] on div at bounding box center [724, 351] width 0 height 702
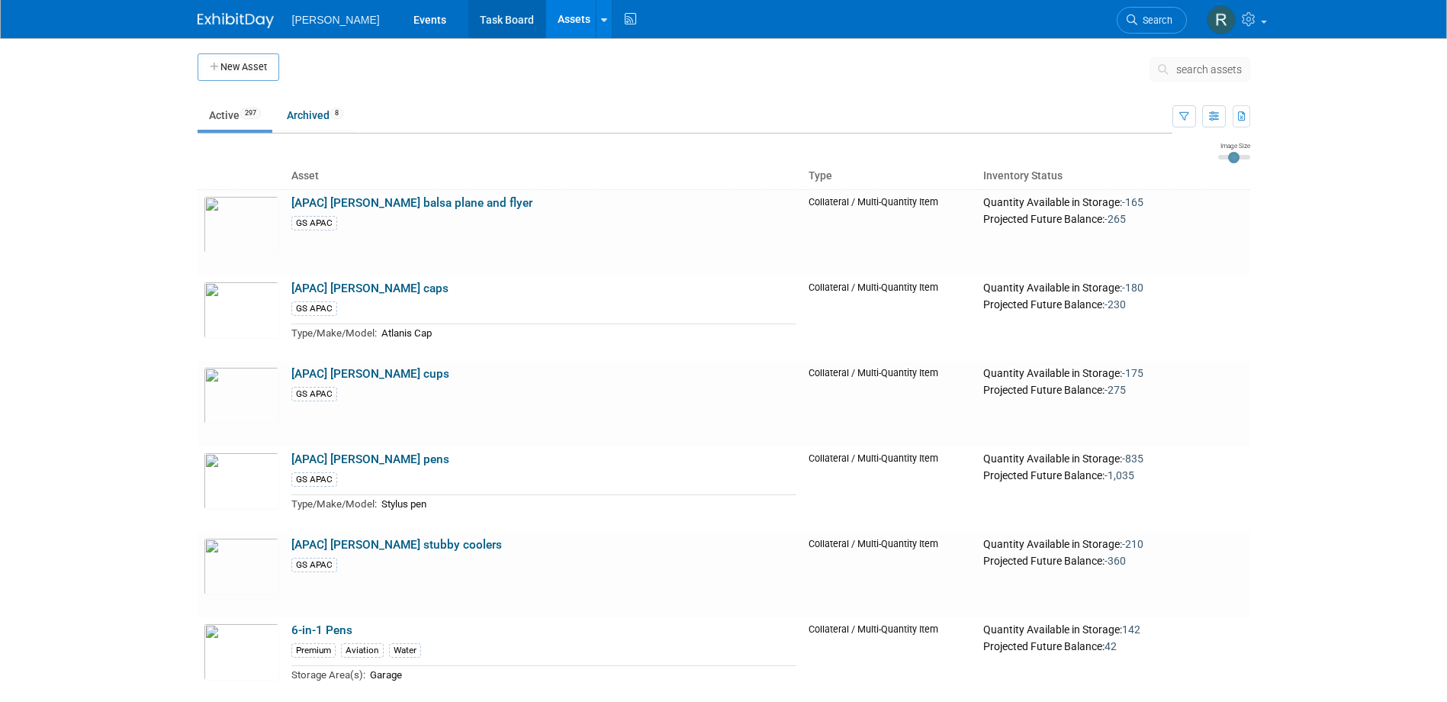
click at [468, 15] on link "Task Board" at bounding box center [506, 19] width 77 height 38
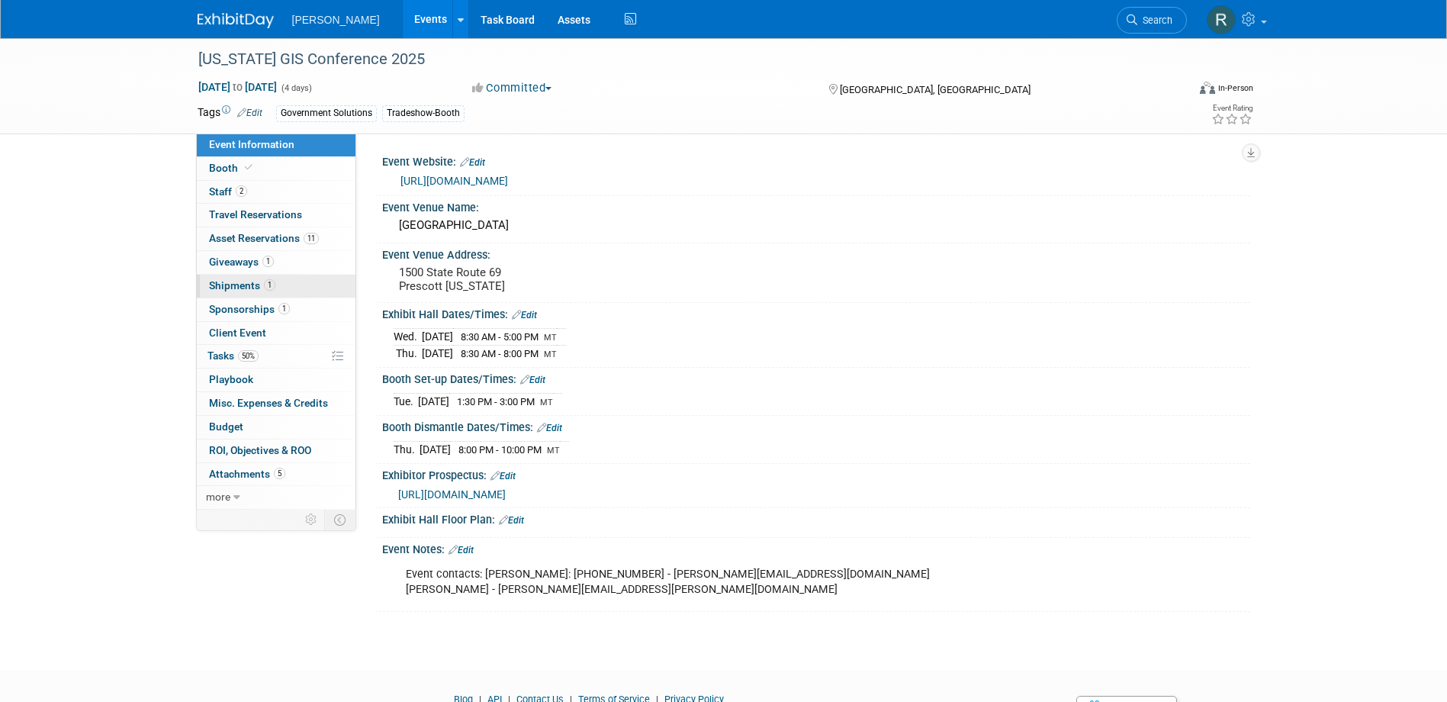
click at [240, 283] on span "Shipments 1" at bounding box center [242, 285] width 66 height 12
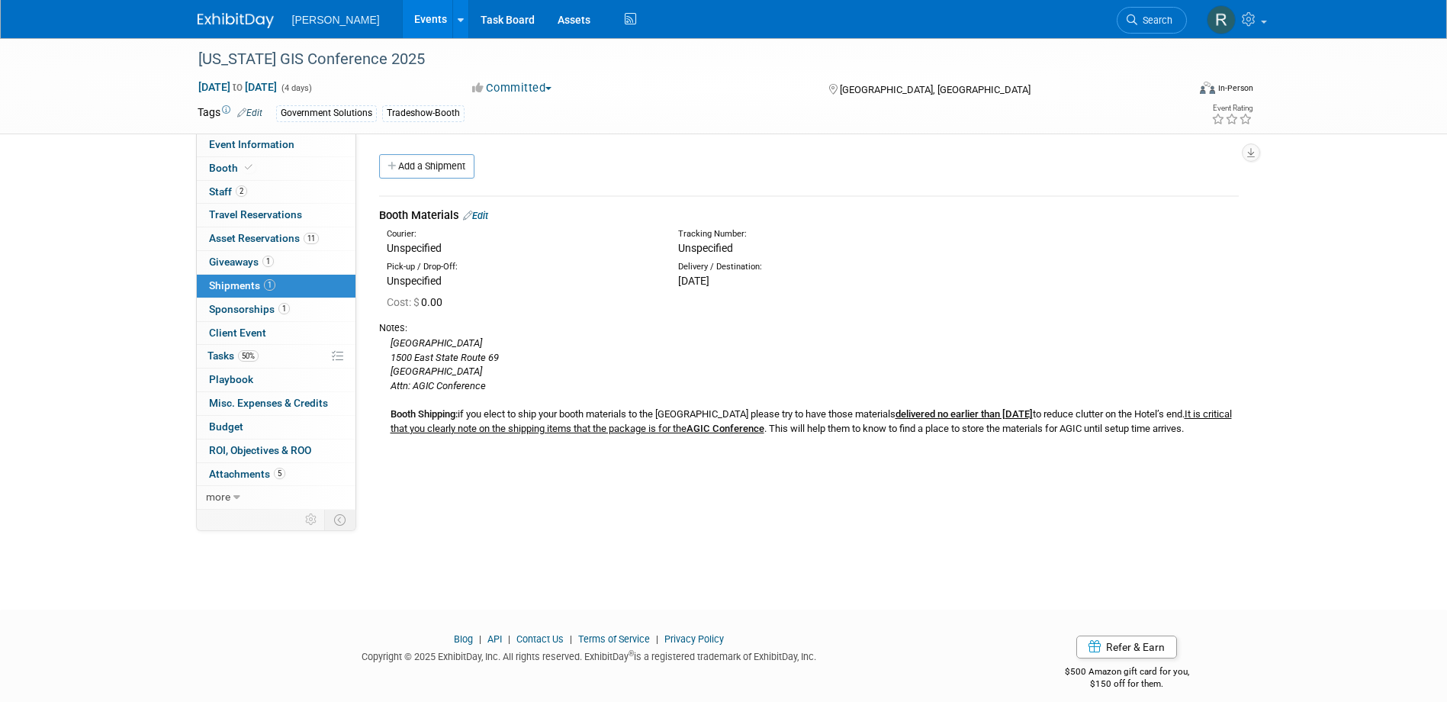
click at [453, 380] on icon "Attn: AGIC Conference" at bounding box center [438, 385] width 95 height 11
drag, startPoint x: 391, startPoint y: 341, endPoint x: 489, endPoint y: 389, distance: 109.5
click at [489, 389] on div "Prescott Resort and Conference Center 1500 East State Route 69 Prescott, AZ 863…" at bounding box center [809, 385] width 860 height 101
copy div "Prescott Resort and Conference Center 1500 East State Route 69 Prescott, AZ 863…"
click at [245, 198] on link "2 Staff 2" at bounding box center [276, 192] width 159 height 23
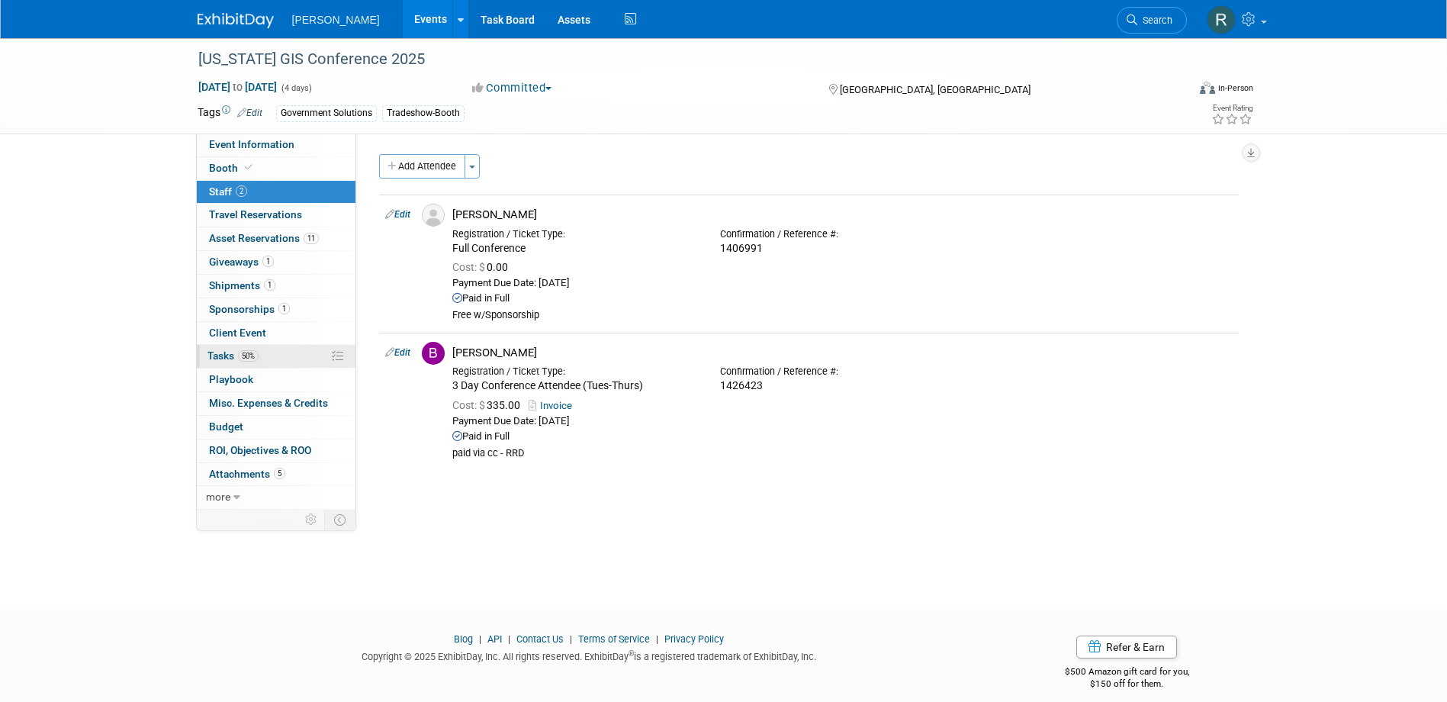
click at [227, 354] on span "Tasks 50%" at bounding box center [232, 355] width 51 height 12
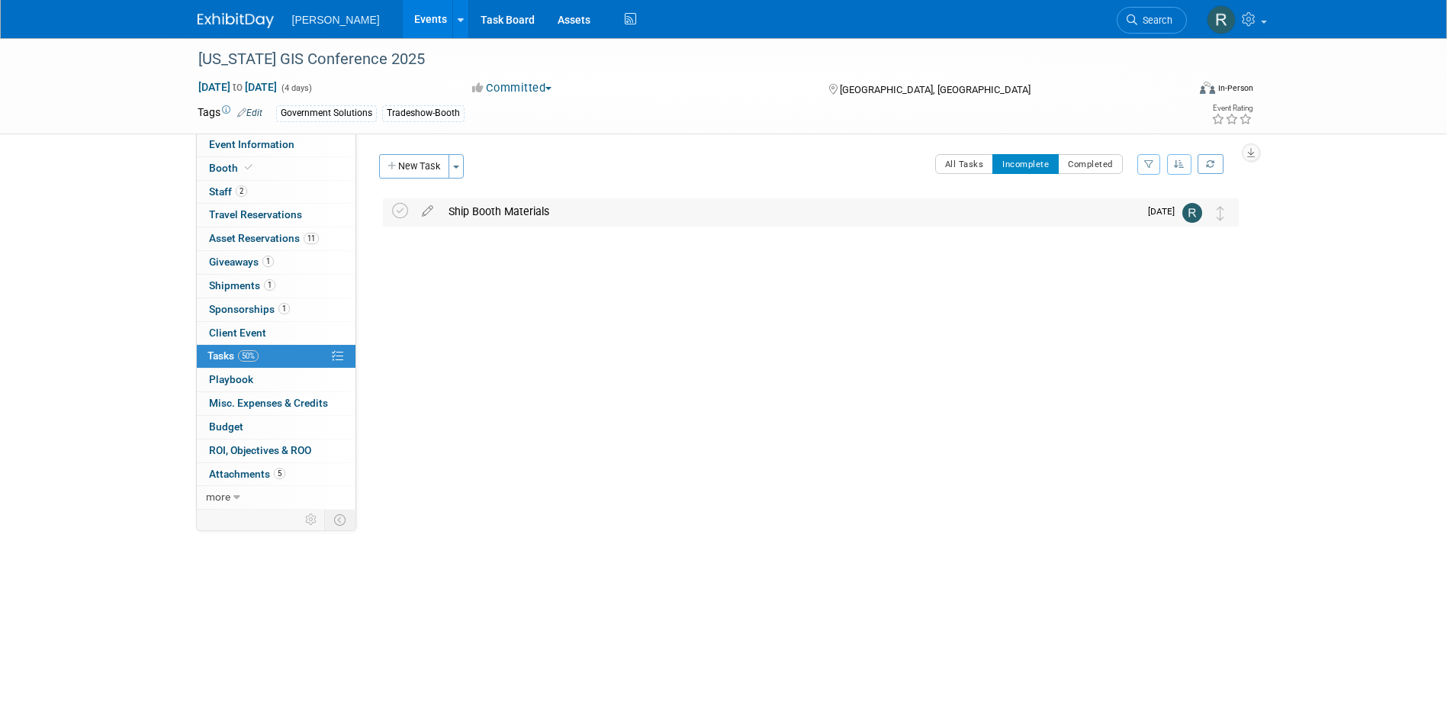
click at [501, 211] on div "Ship Booth Materials" at bounding box center [790, 211] width 698 height 26
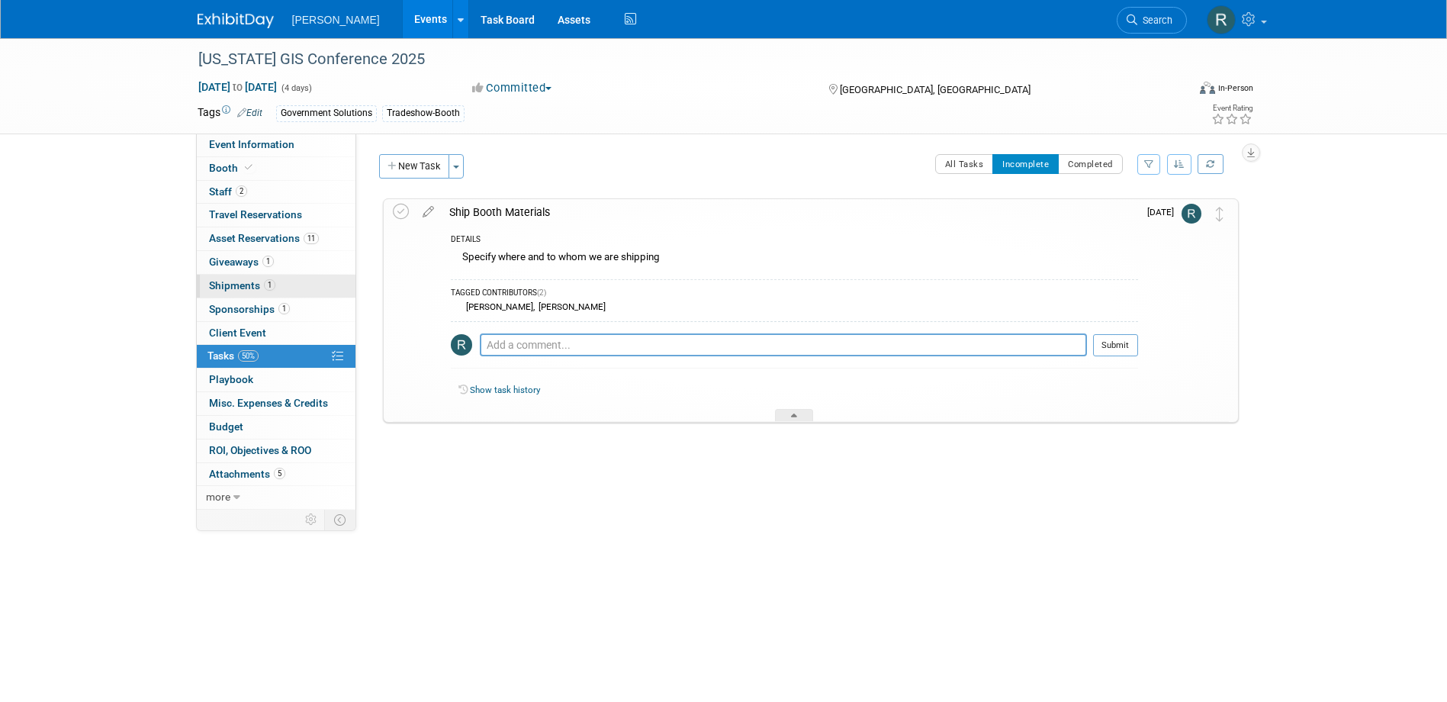
click at [249, 282] on span "Shipments 1" at bounding box center [242, 285] width 66 height 12
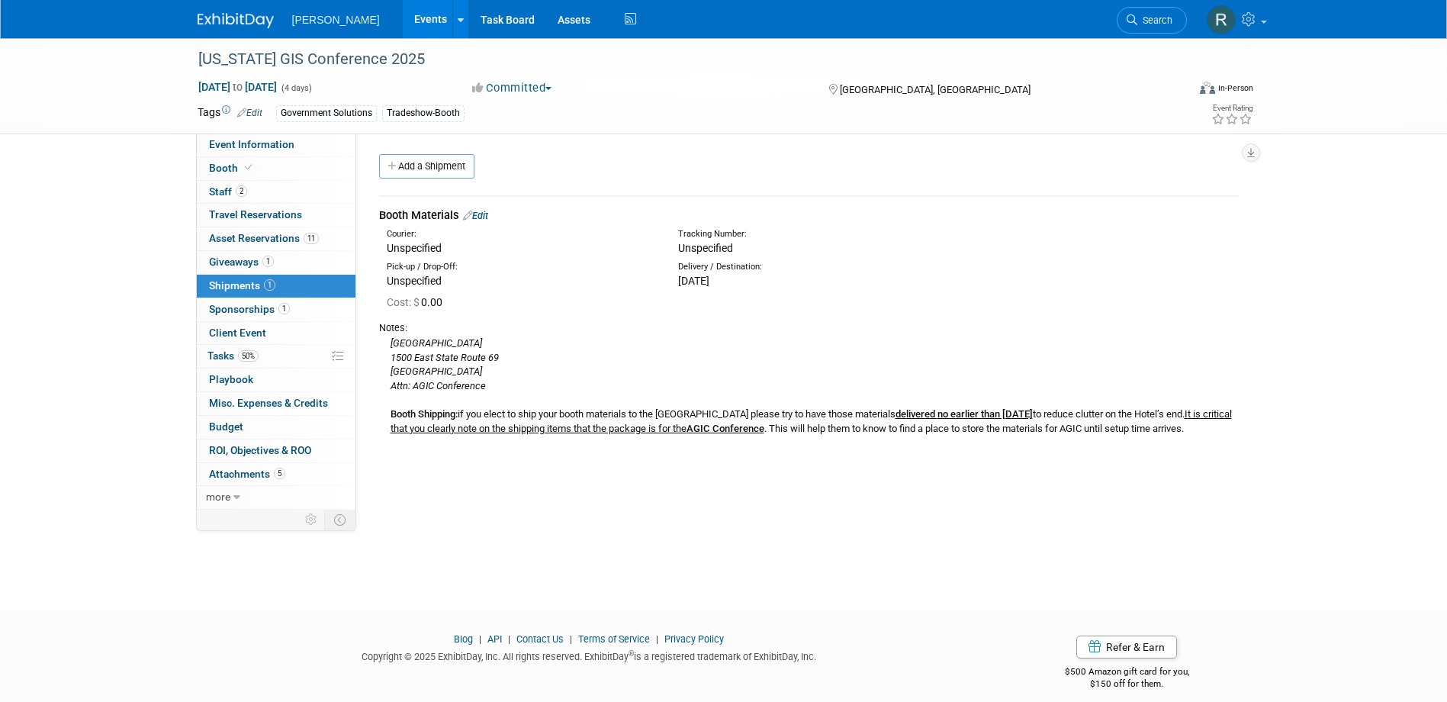
click at [246, 283] on span "Shipments 1" at bounding box center [242, 285] width 66 height 12
click at [251, 355] on span "50%" at bounding box center [248, 355] width 21 height 11
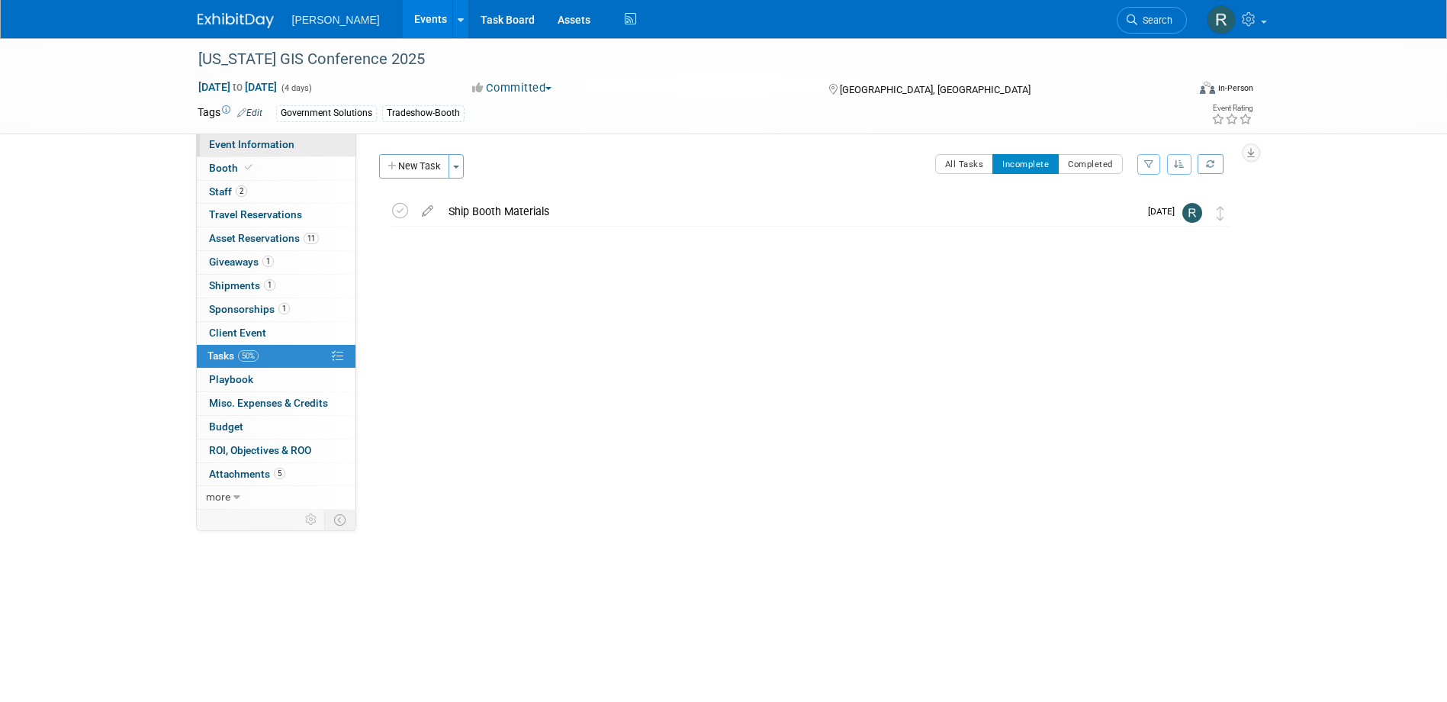
click at [255, 148] on span "Event Information" at bounding box center [251, 144] width 85 height 12
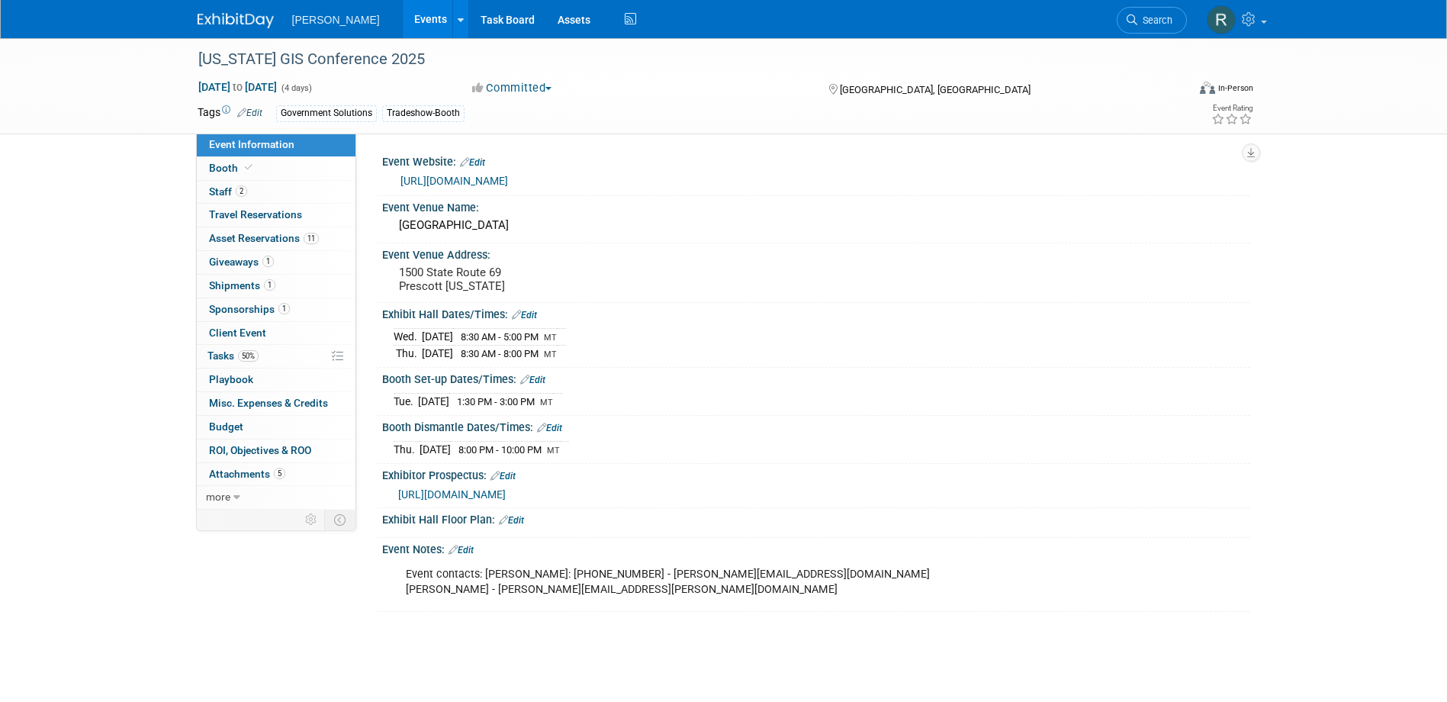
click at [1143, 13] on link "Search" at bounding box center [1152, 20] width 70 height 27
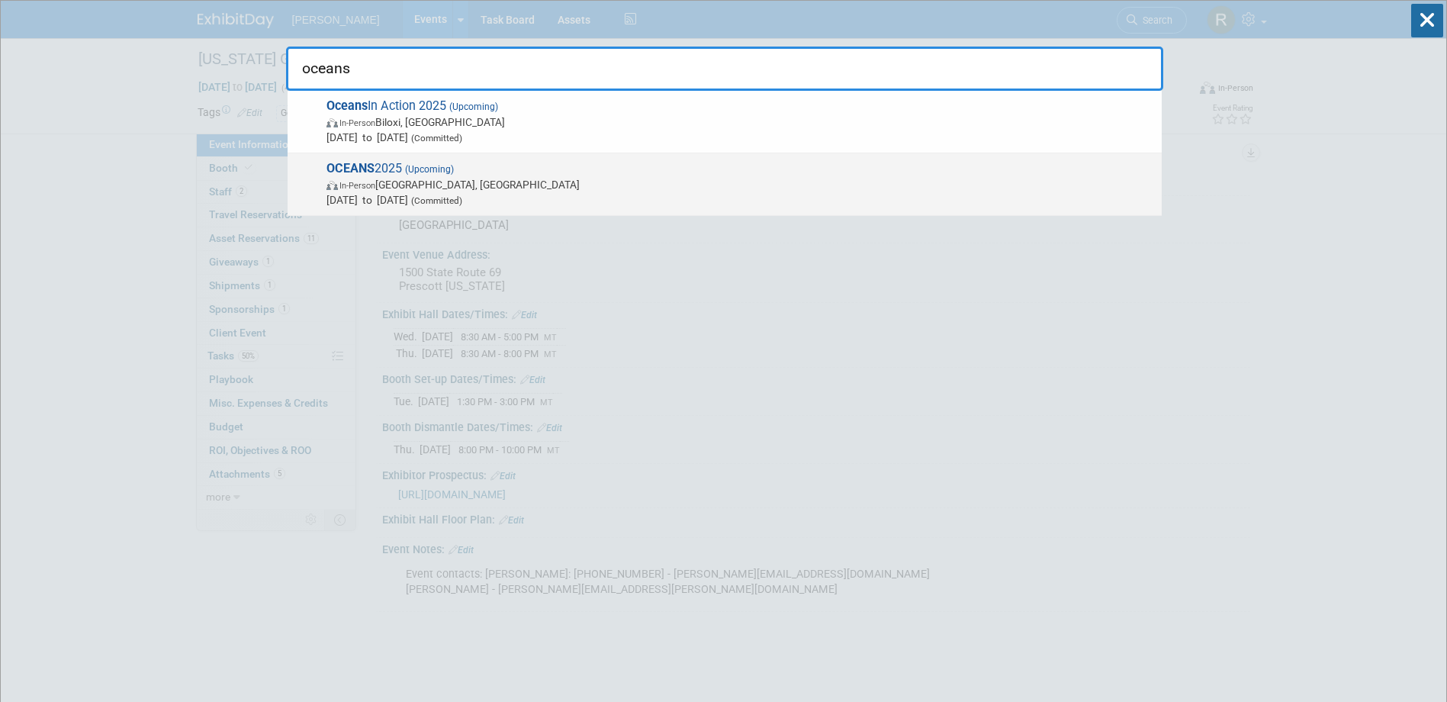
type input "oceans"
click at [423, 178] on span "In-Person Chicago, IL" at bounding box center [740, 184] width 828 height 15
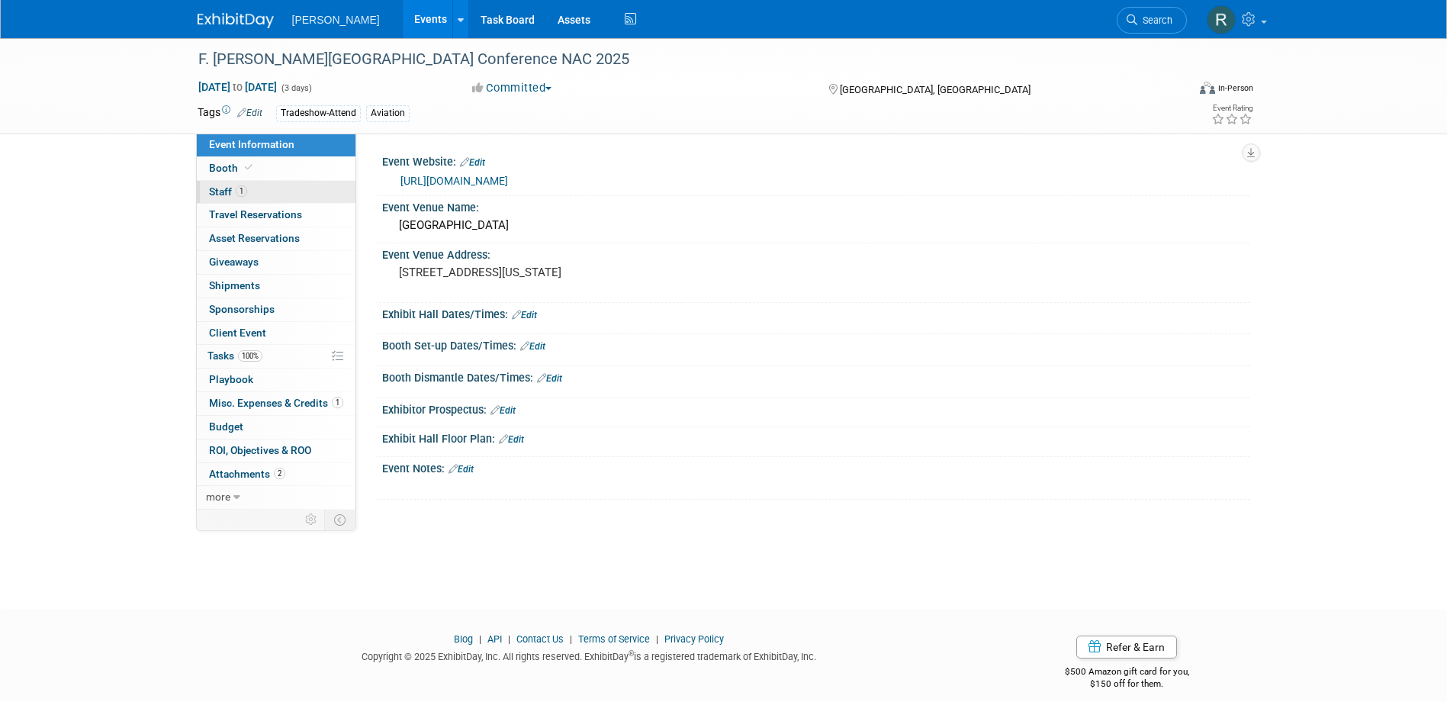
click at [230, 199] on link "1 Staff 1" at bounding box center [276, 192] width 159 height 23
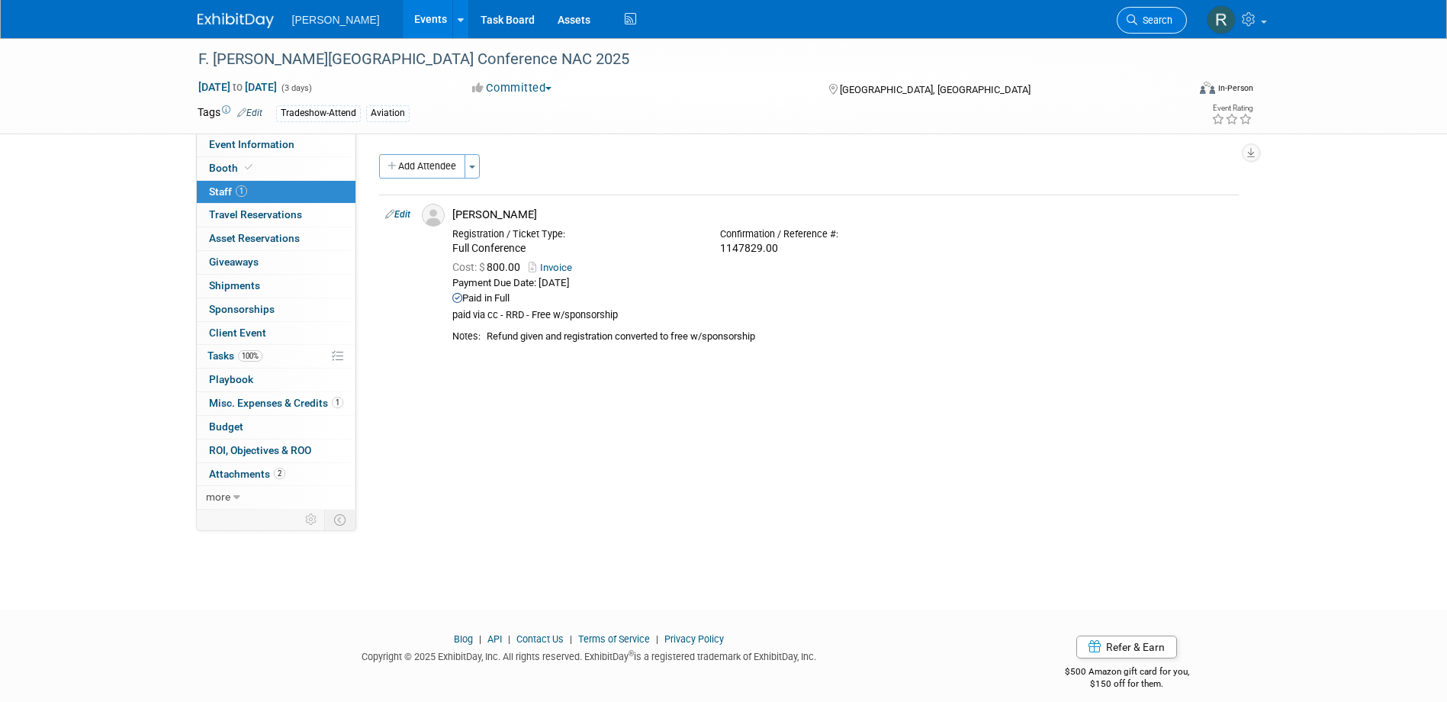
click at [1146, 18] on span "Search" at bounding box center [1154, 19] width 35 height 11
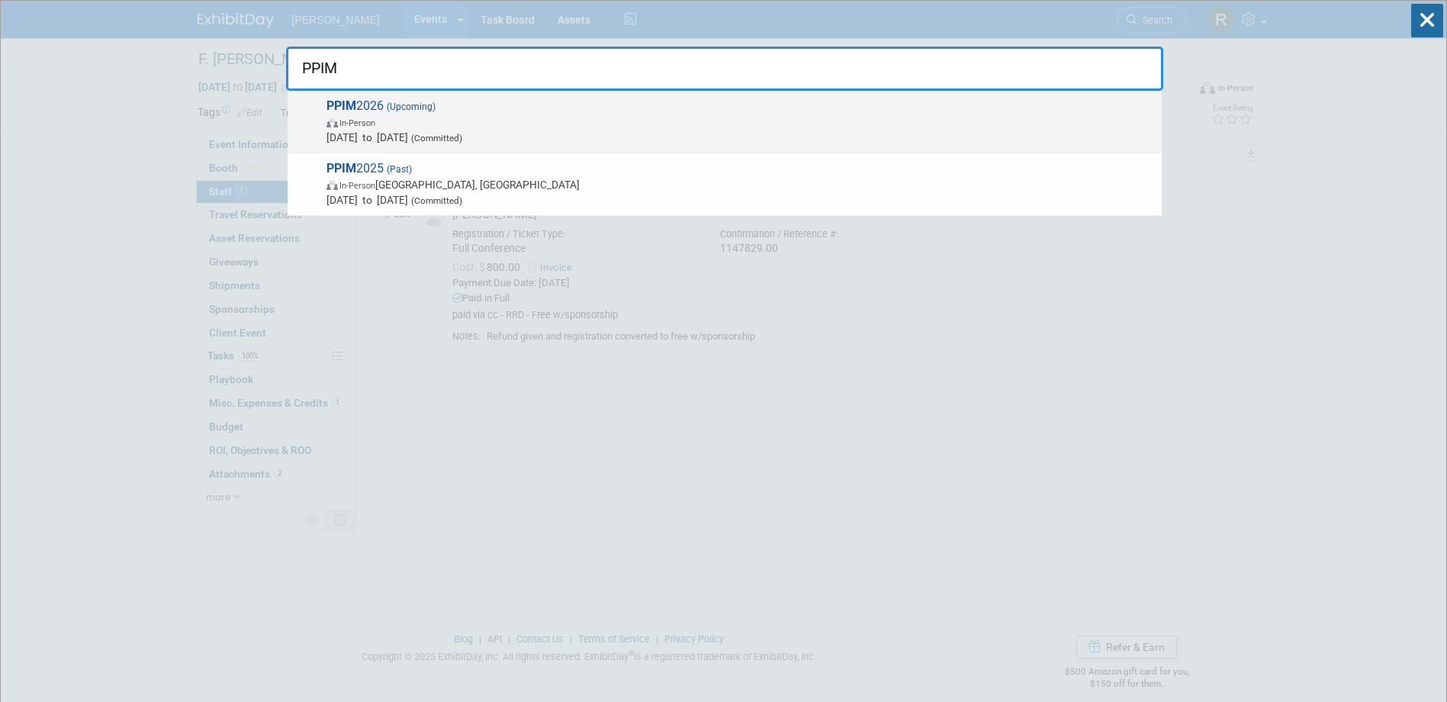
type input "PPIM"
click at [484, 125] on span "In-Person" at bounding box center [740, 121] width 828 height 15
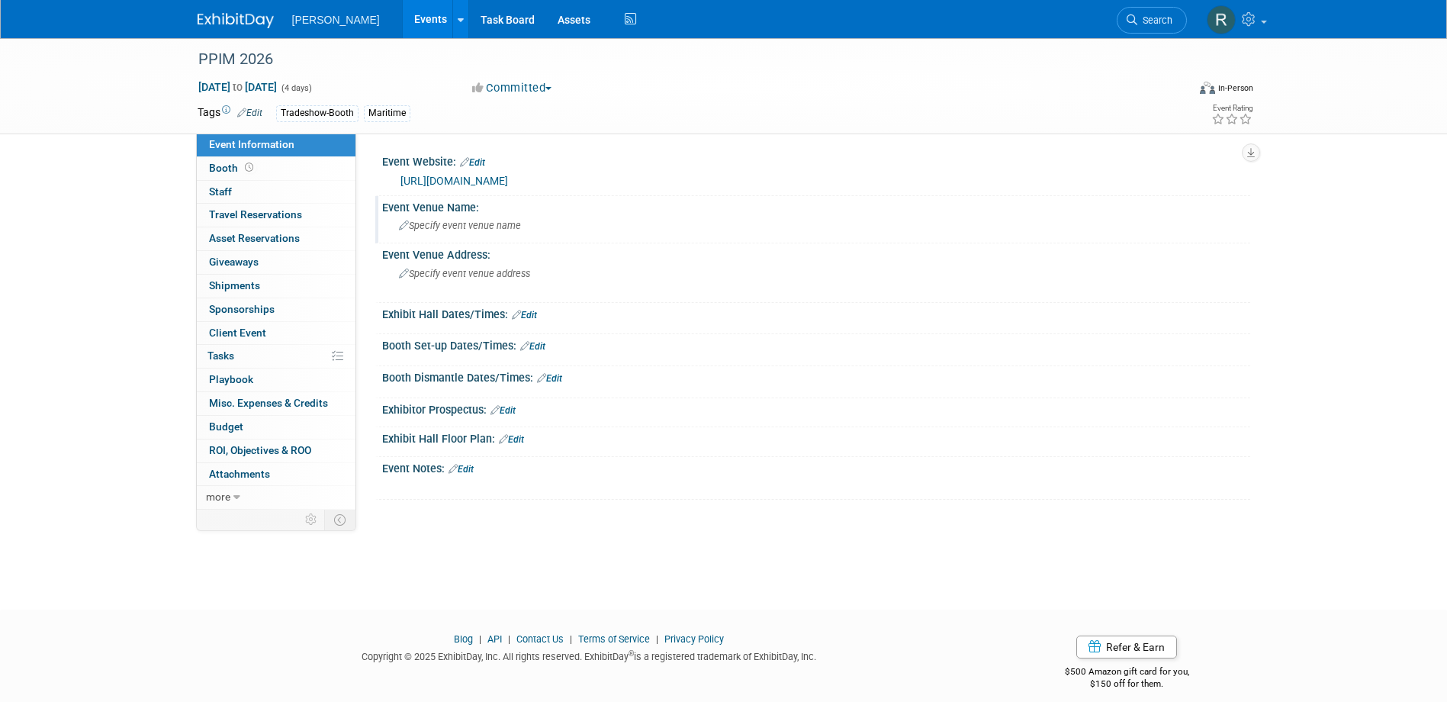
click at [541, 206] on div "Event Venue Name:" at bounding box center [816, 205] width 868 height 19
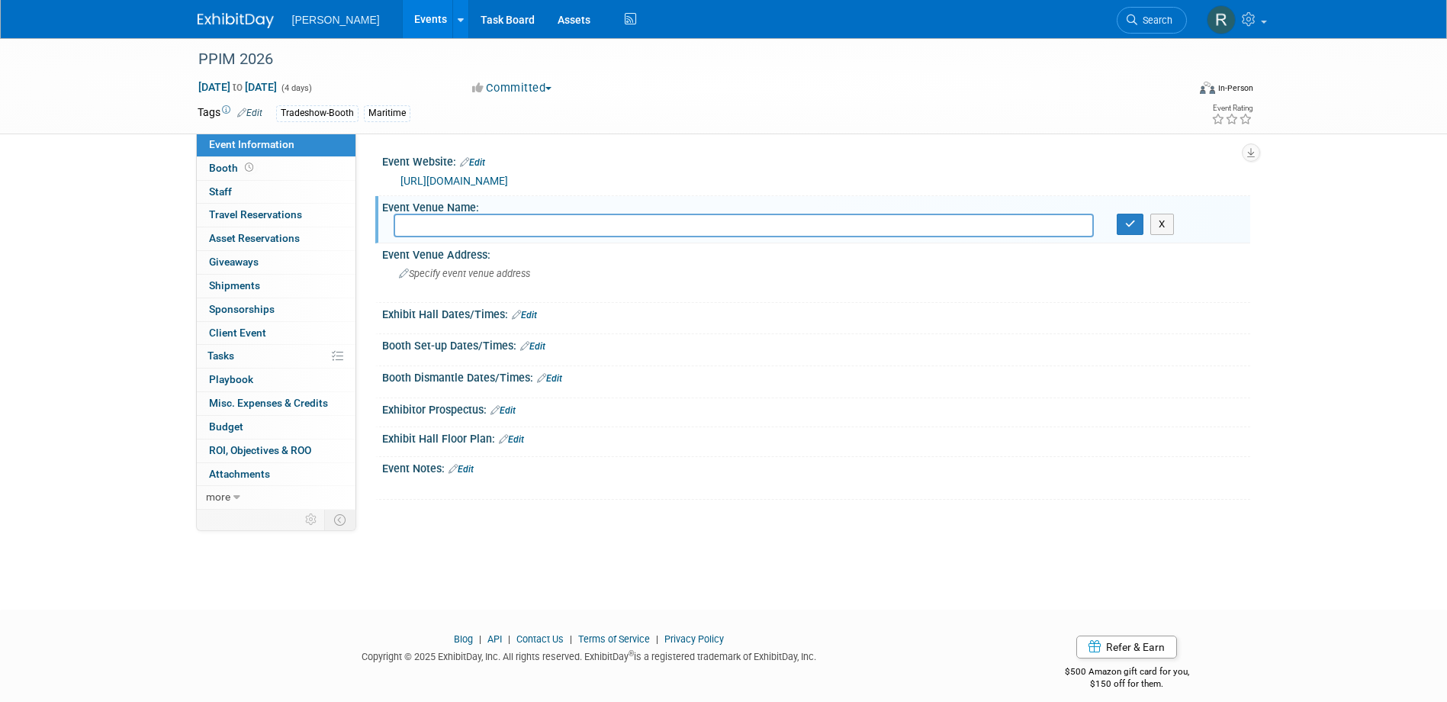
type input "[GEOGRAPHIC_DATA] [STREET_ADDRESS] Attn: AGIC Conference"
click at [475, 218] on input "text" at bounding box center [744, 226] width 700 height 24
paste input "[PERSON_NAME][GEOGRAPHIC_DATA]"
type input "[PERSON_NAME][GEOGRAPHIC_DATA]"
click at [1117, 222] on button "button" at bounding box center [1130, 224] width 27 height 21
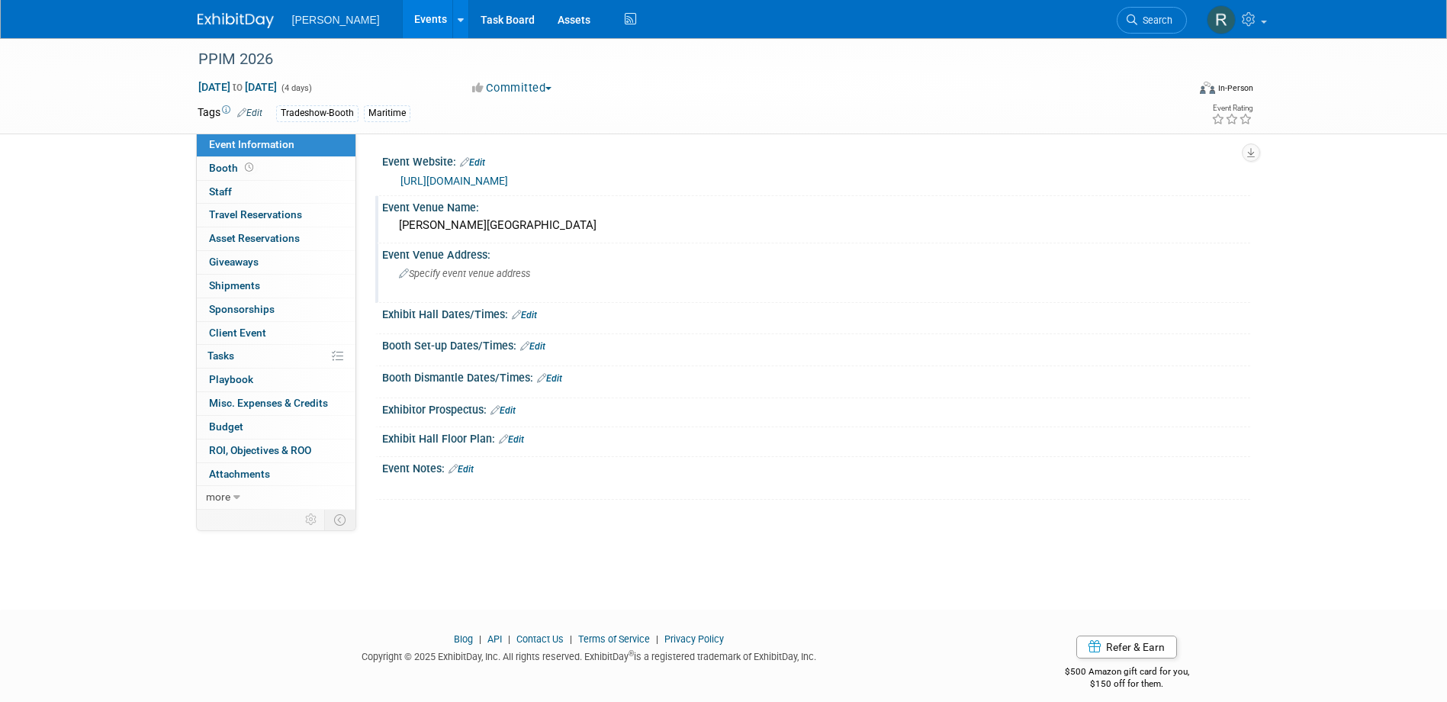
click at [496, 274] on span "Specify event venue address" at bounding box center [464, 273] width 131 height 11
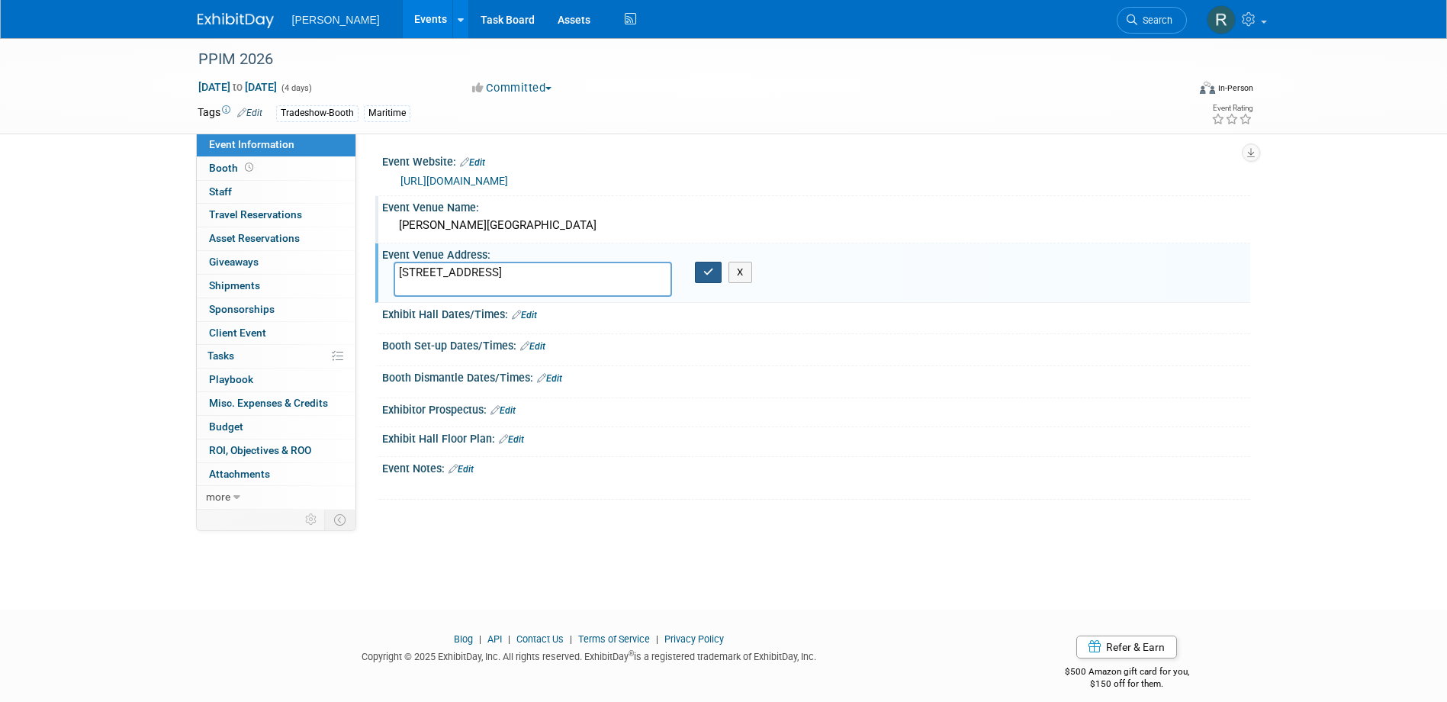
type textarea "1001 Avenida de Las Americas, Houston, TX 77010"
click at [708, 273] on icon "button" at bounding box center [708, 272] width 11 height 10
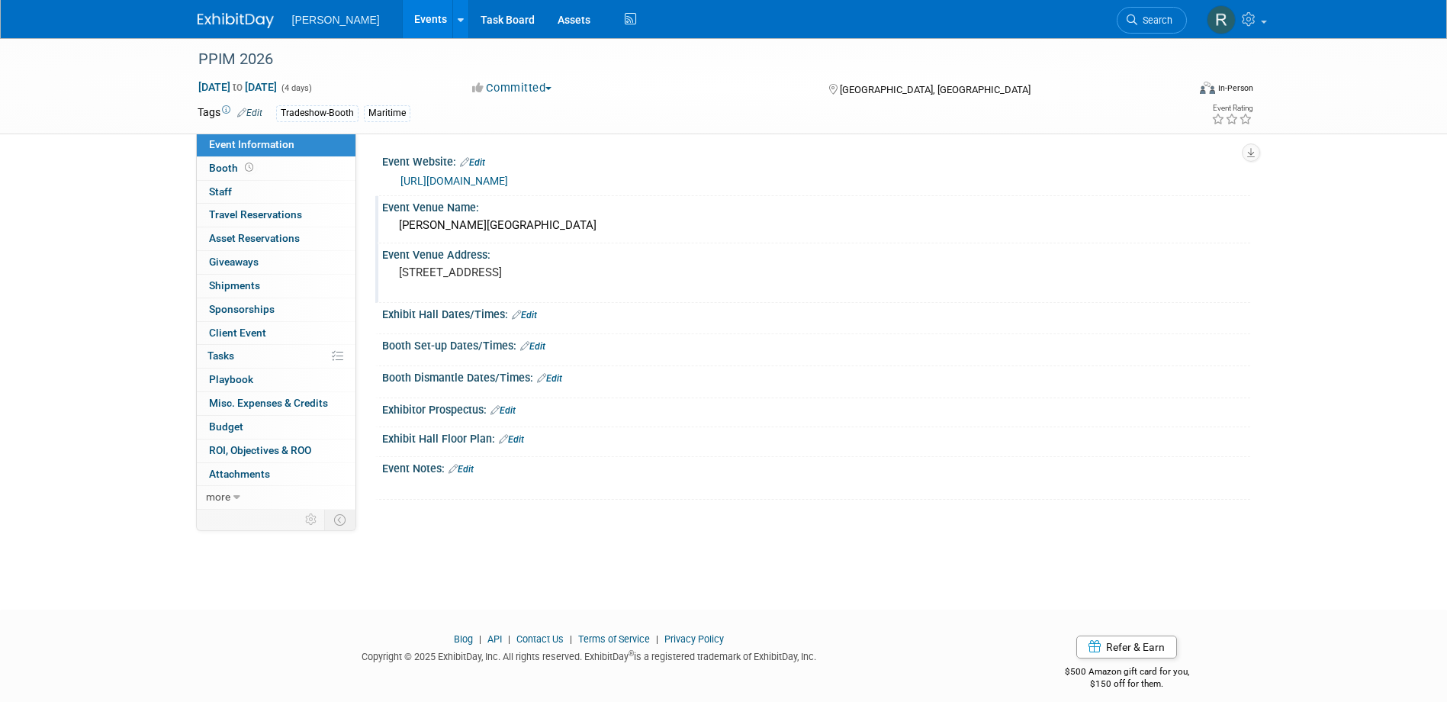
click at [515, 438] on link "Edit" at bounding box center [511, 439] width 25 height 11
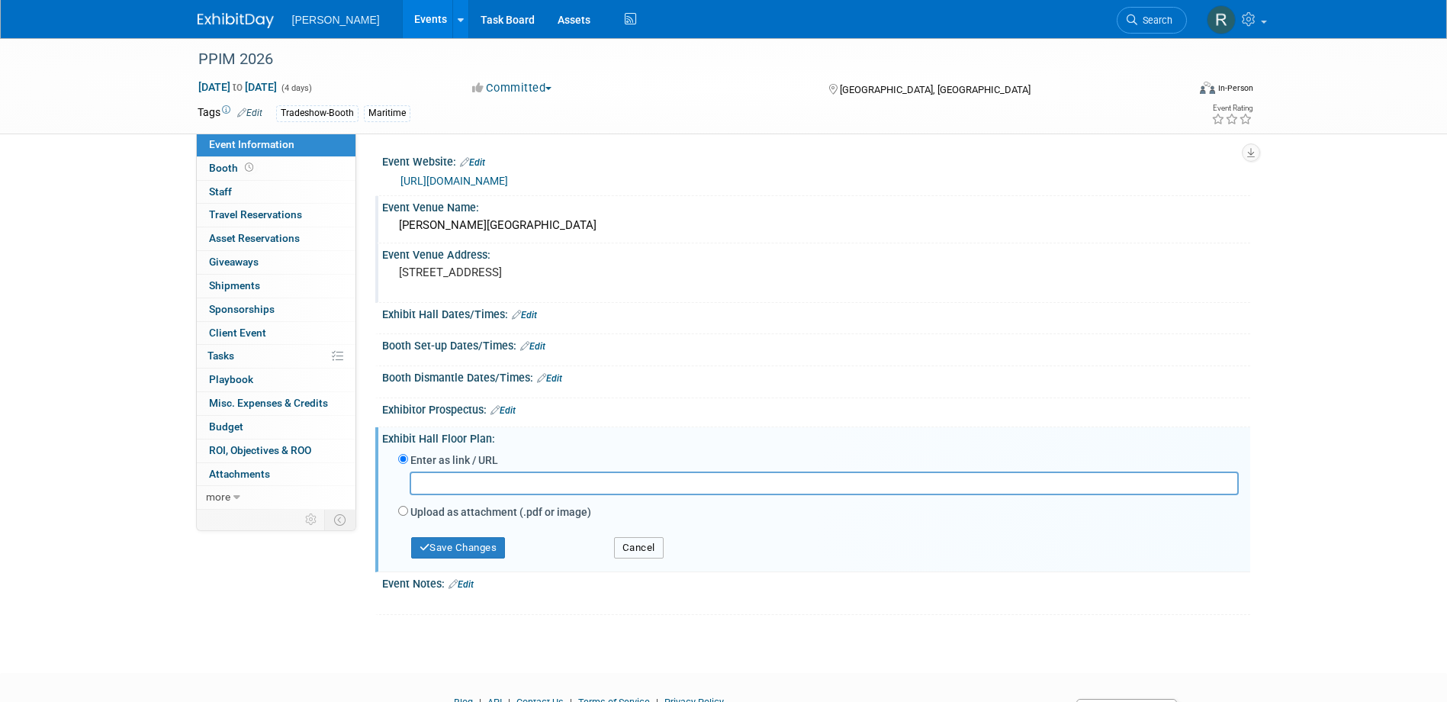
drag, startPoint x: 645, startPoint y: 549, endPoint x: 590, endPoint y: 558, distance: 56.4
click at [645, 548] on button "Cancel" at bounding box center [639, 547] width 50 height 21
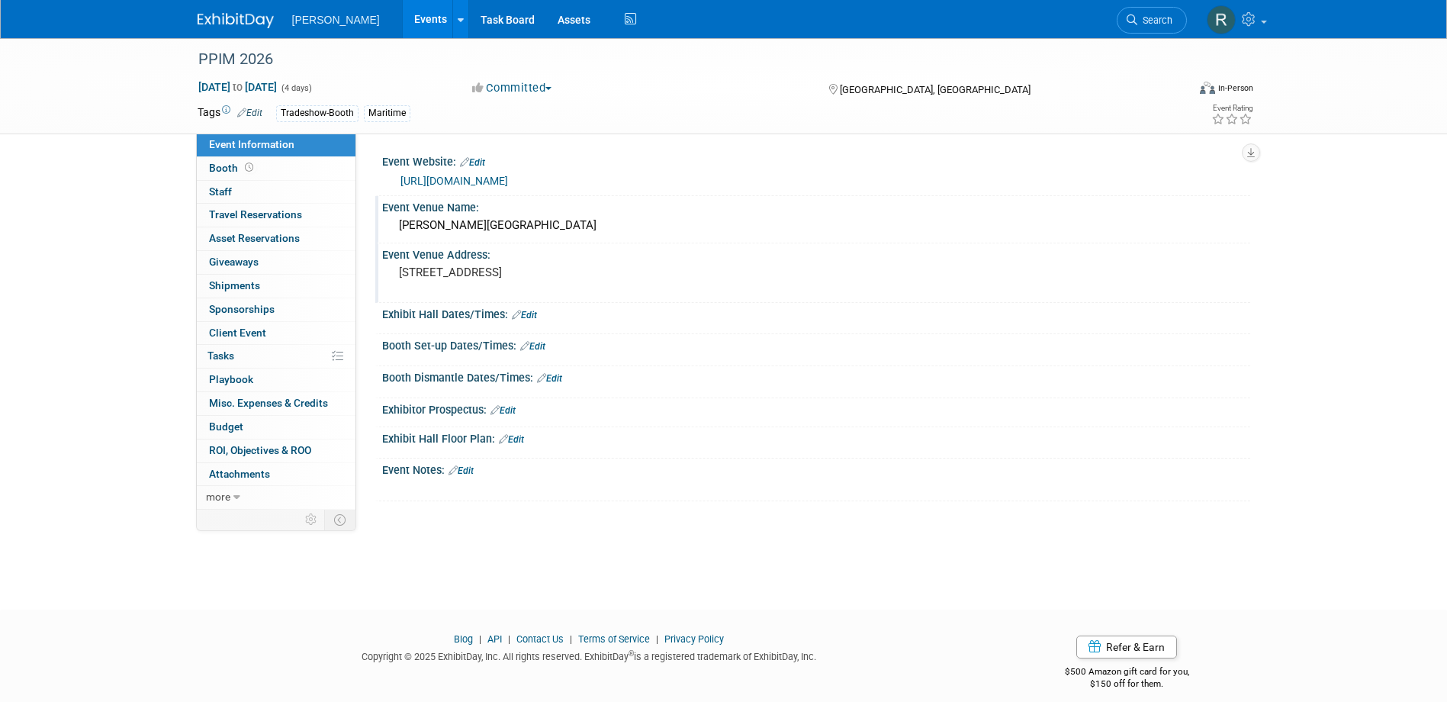
drag, startPoint x: 471, startPoint y: 472, endPoint x: 471, endPoint y: 486, distance: 13.8
click at [471, 472] on link "Edit" at bounding box center [461, 470] width 25 height 11
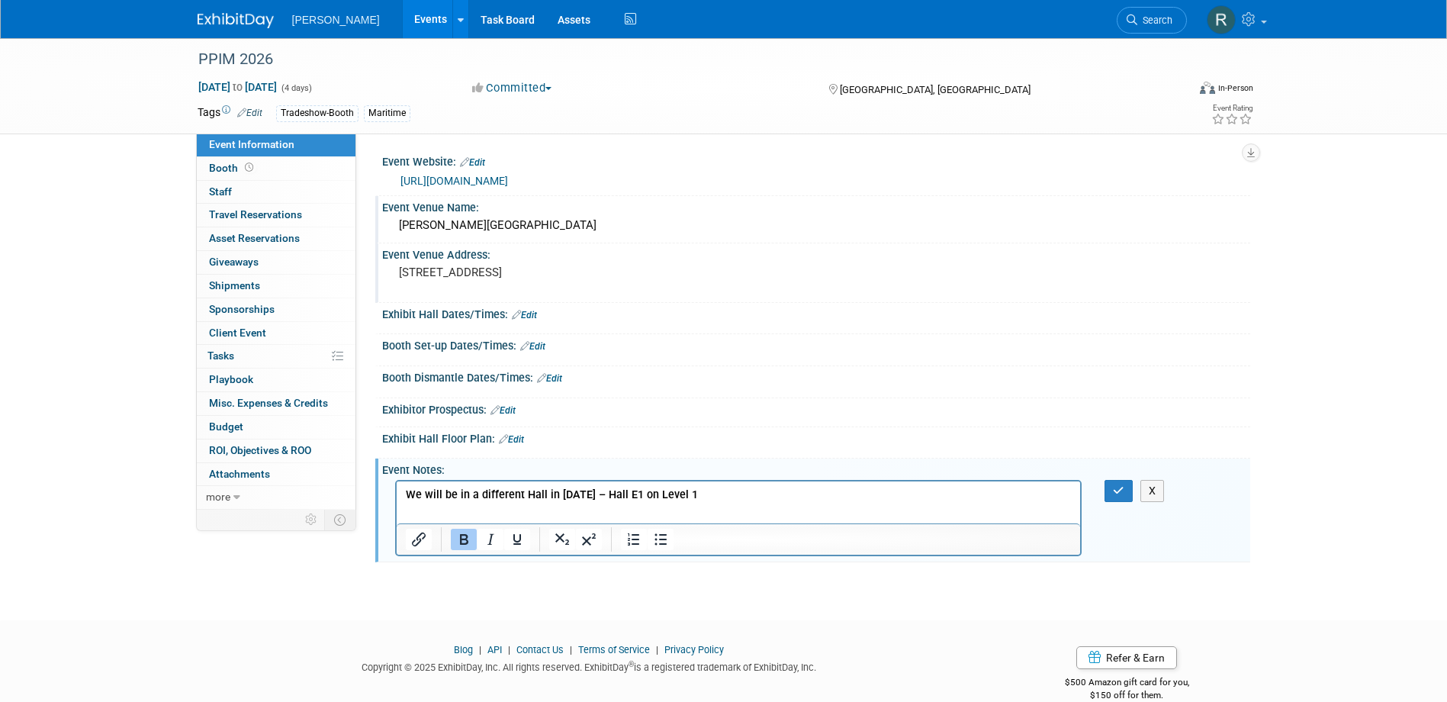
drag, startPoint x: 1114, startPoint y: 489, endPoint x: 1092, endPoint y: 479, distance: 24.2
click at [1113, 487] on icon "button" at bounding box center [1118, 490] width 11 height 11
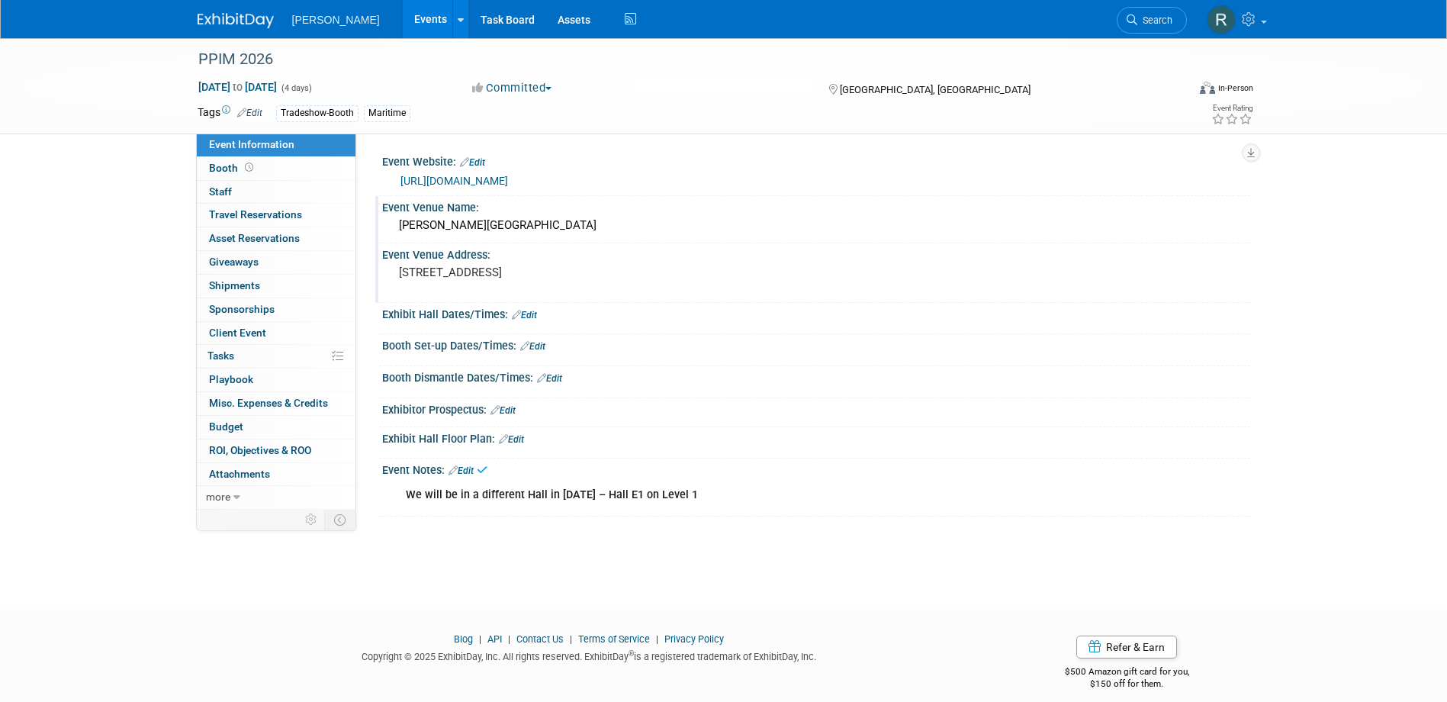
click at [511, 405] on link "Edit" at bounding box center [502, 410] width 25 height 11
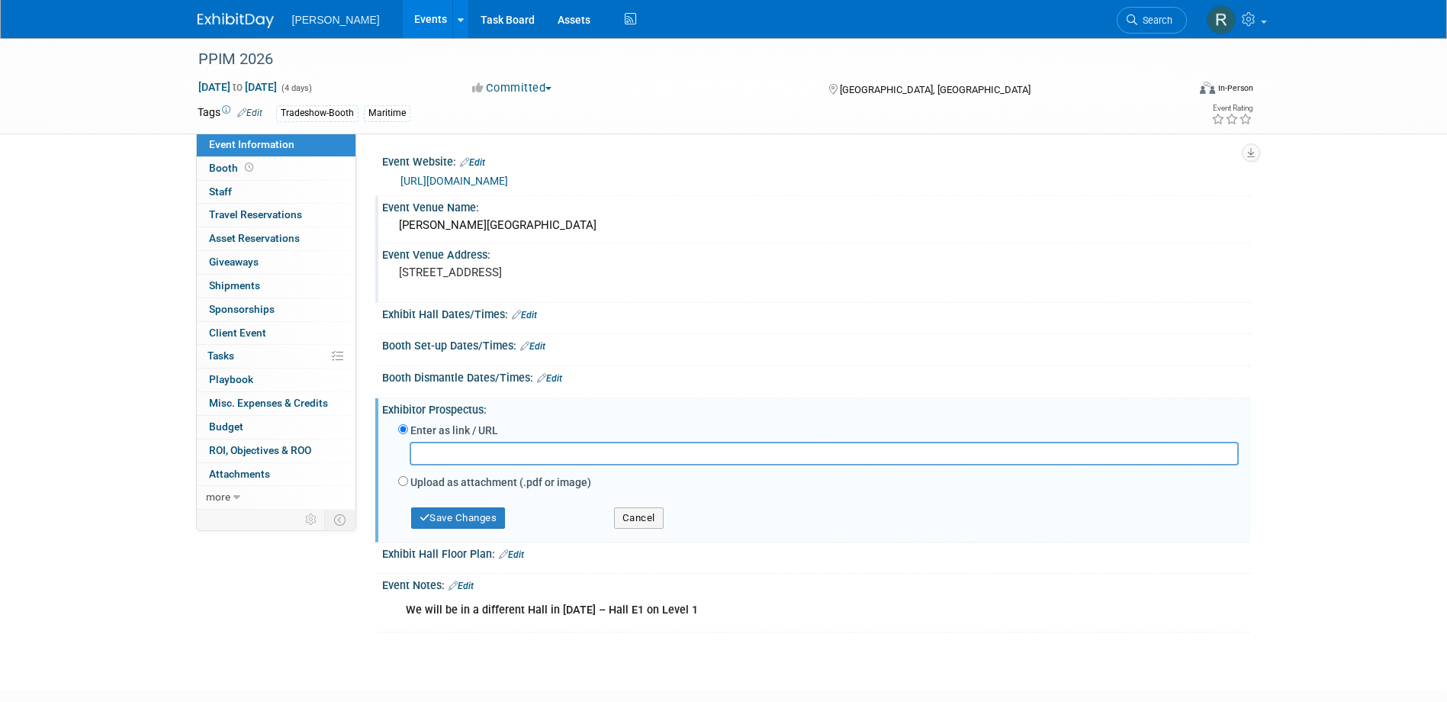
click at [483, 452] on input "text" at bounding box center [824, 454] width 829 height 24
type input "https://ppimconference.com/pdfviewer/ppim-2026-exhibition-prospectus/?auto_view…"
click at [457, 519] on button "Save Changes" at bounding box center [458, 517] width 95 height 21
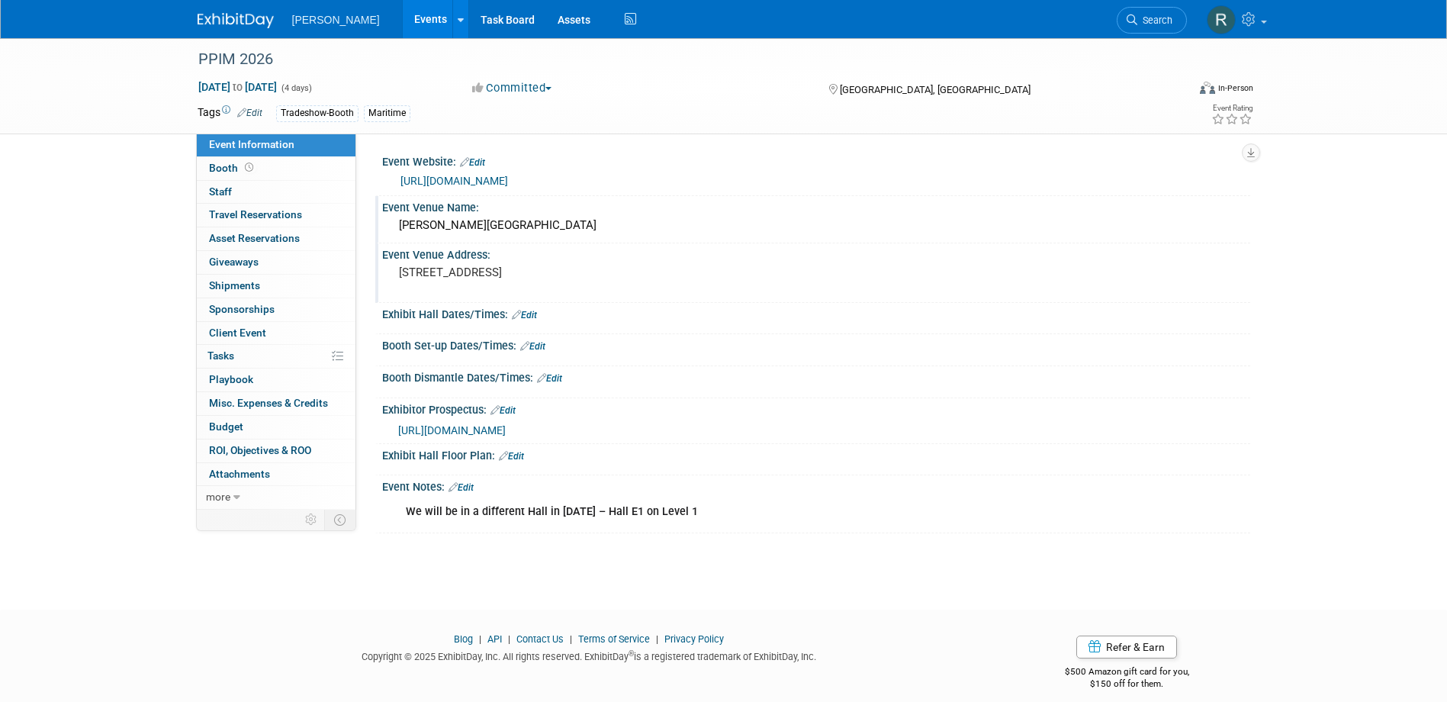
click at [517, 456] on link "Edit" at bounding box center [511, 456] width 25 height 11
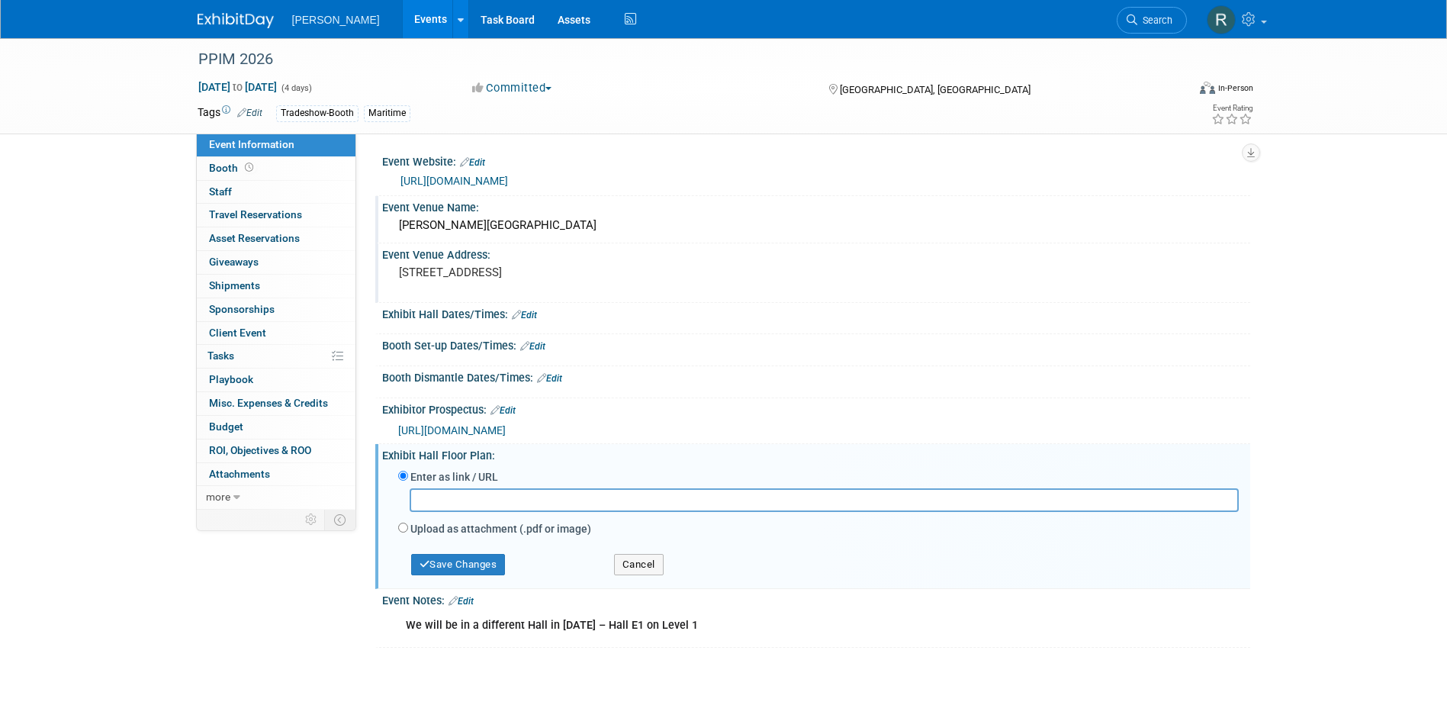
click at [510, 503] on input "text" at bounding box center [824, 500] width 829 height 24
type input "https://ppimconference.com/2026-floorplan/"
click at [478, 564] on button "Save Changes" at bounding box center [458, 564] width 95 height 21
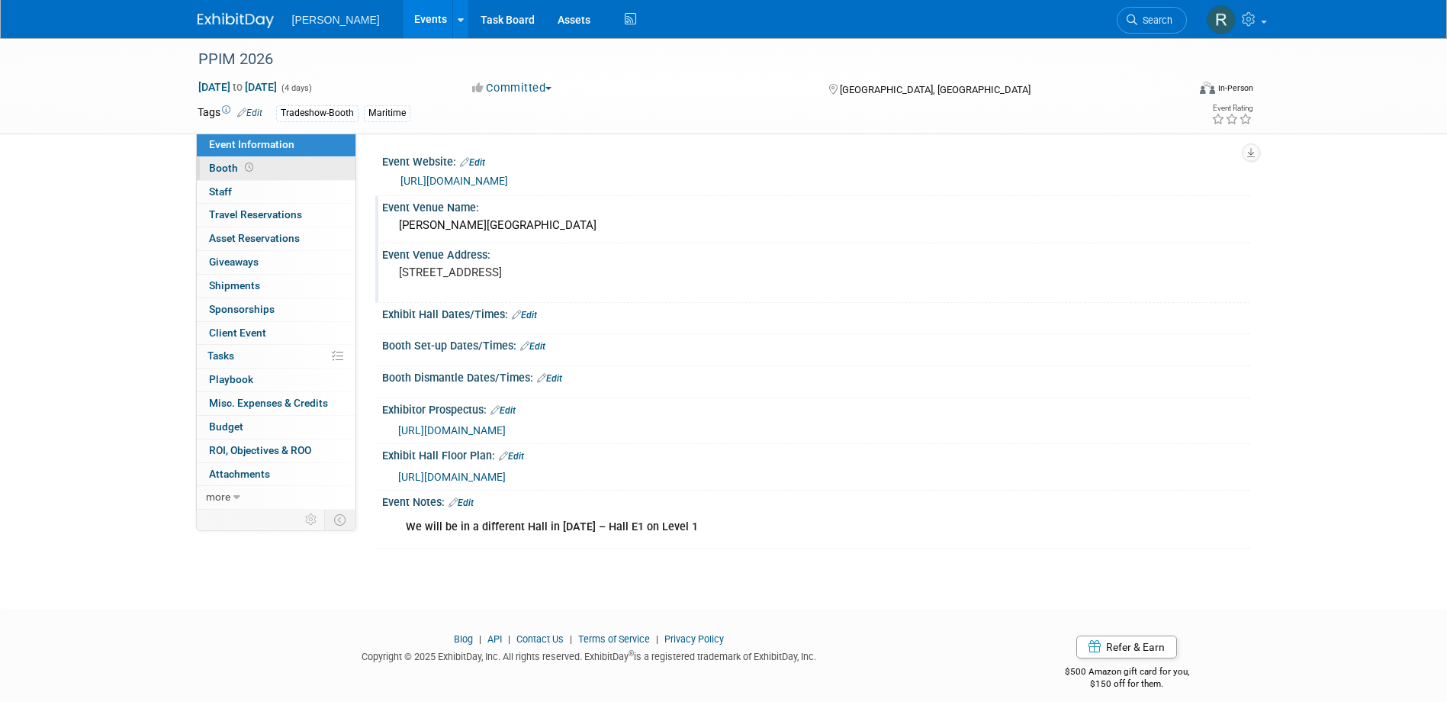
click at [231, 168] on span "Booth" at bounding box center [232, 168] width 47 height 12
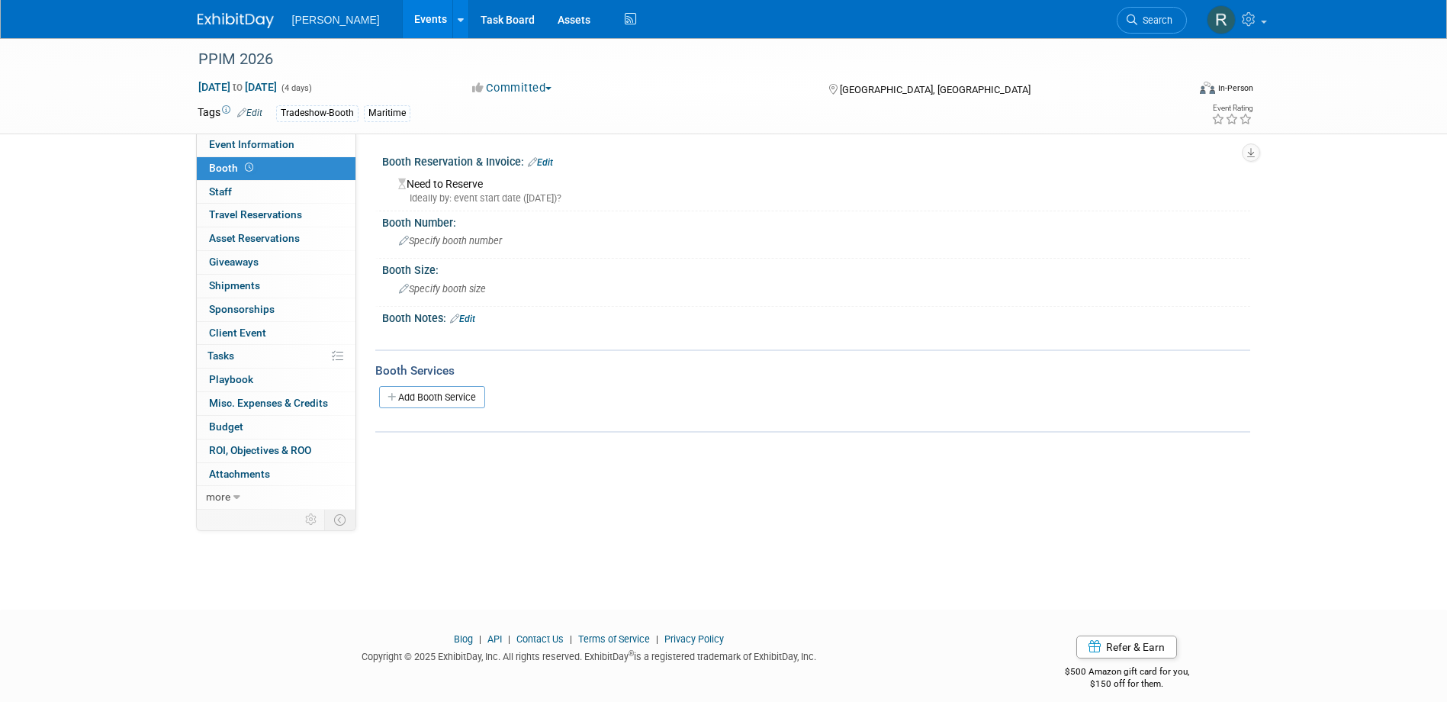
click at [548, 161] on link "Edit" at bounding box center [540, 162] width 25 height 11
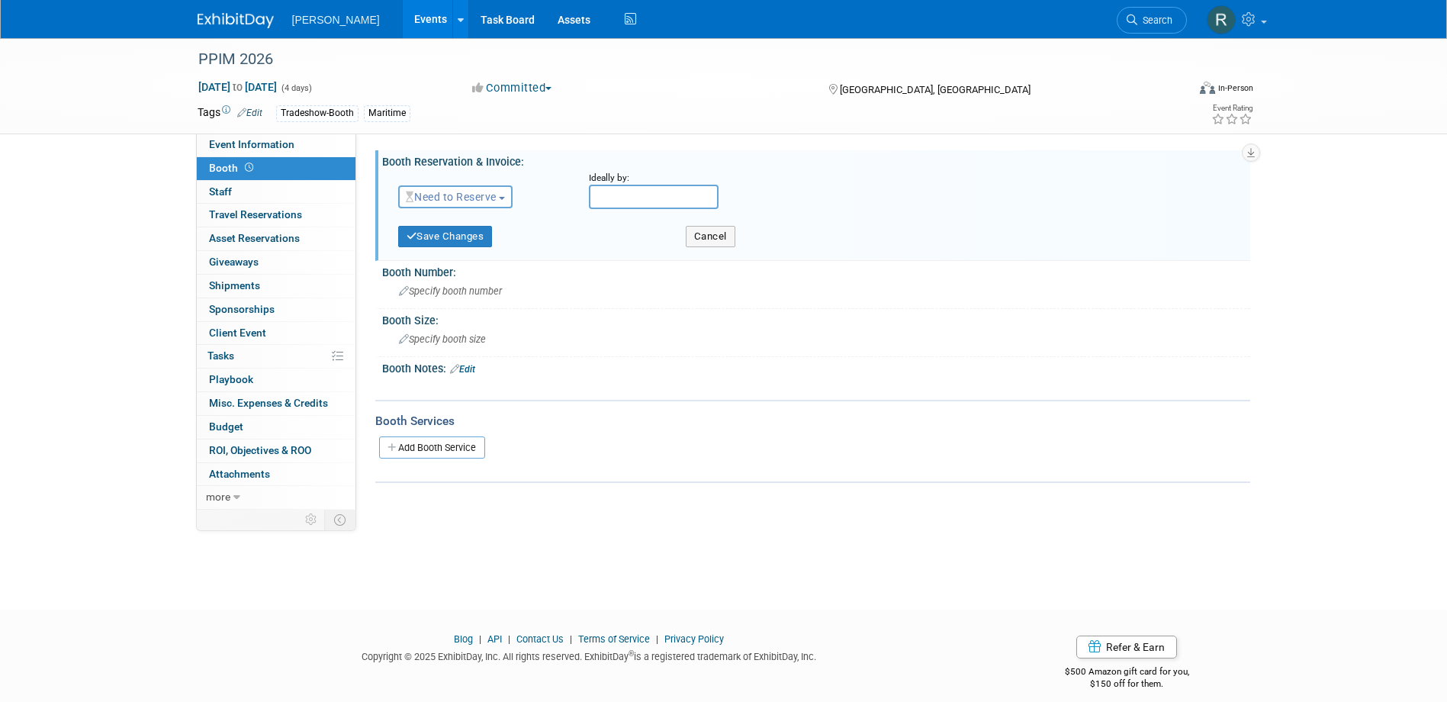
click at [473, 371] on link "Edit" at bounding box center [462, 369] width 25 height 11
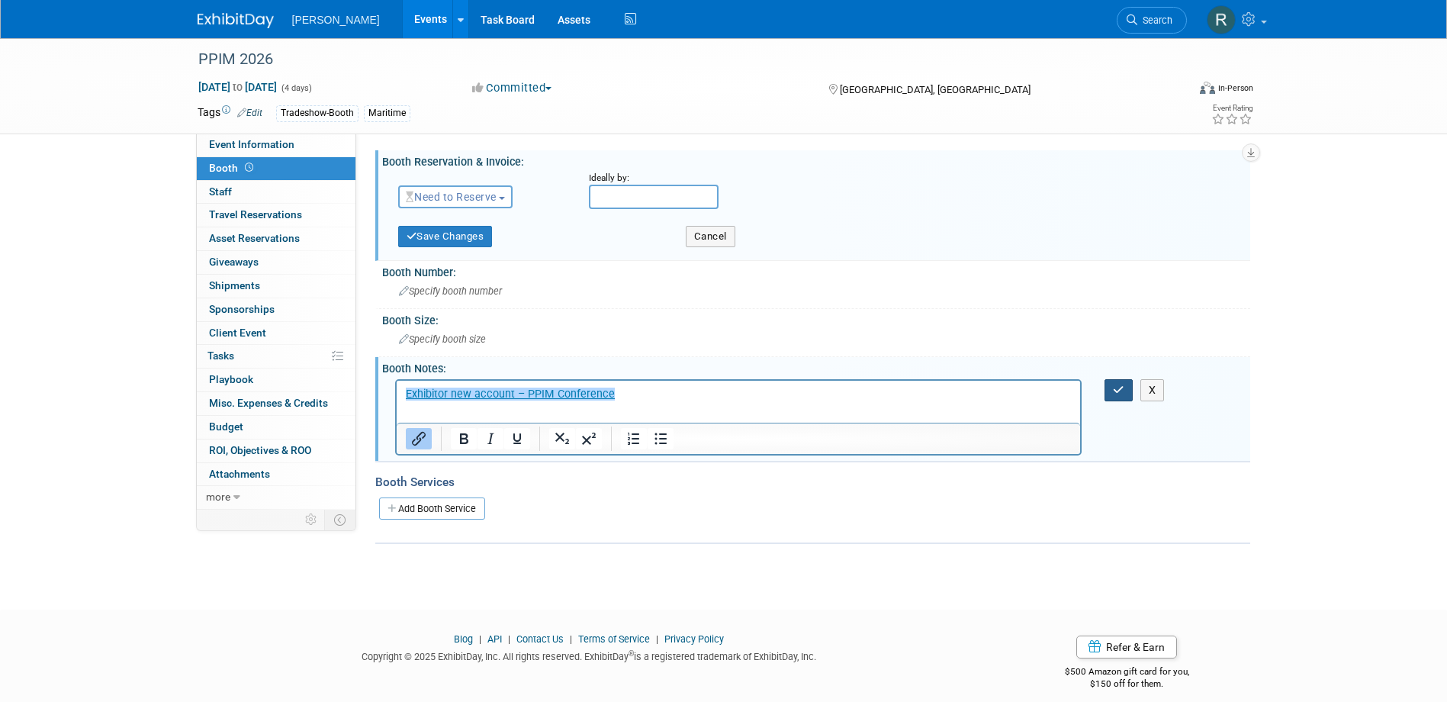
click at [1125, 387] on button "button" at bounding box center [1119, 390] width 28 height 22
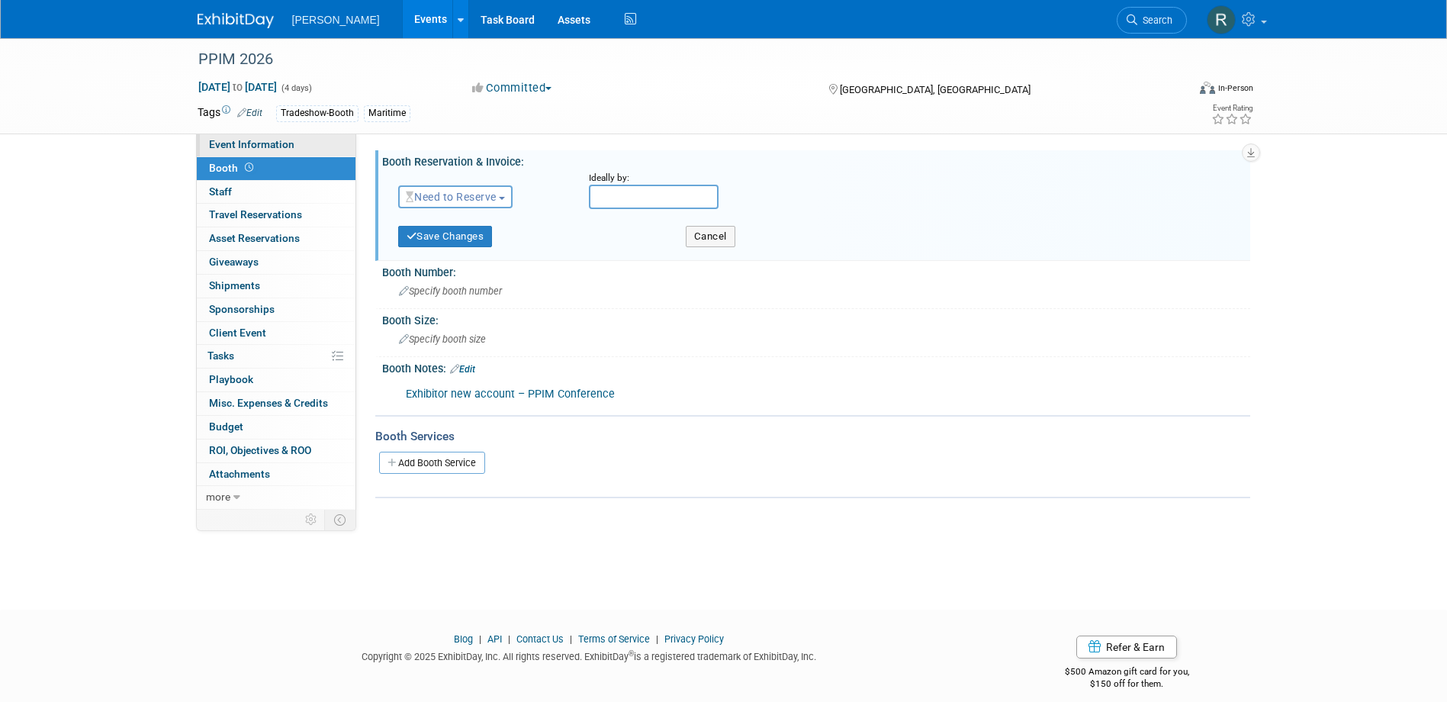
click at [272, 145] on span "Event Information" at bounding box center [251, 144] width 85 height 12
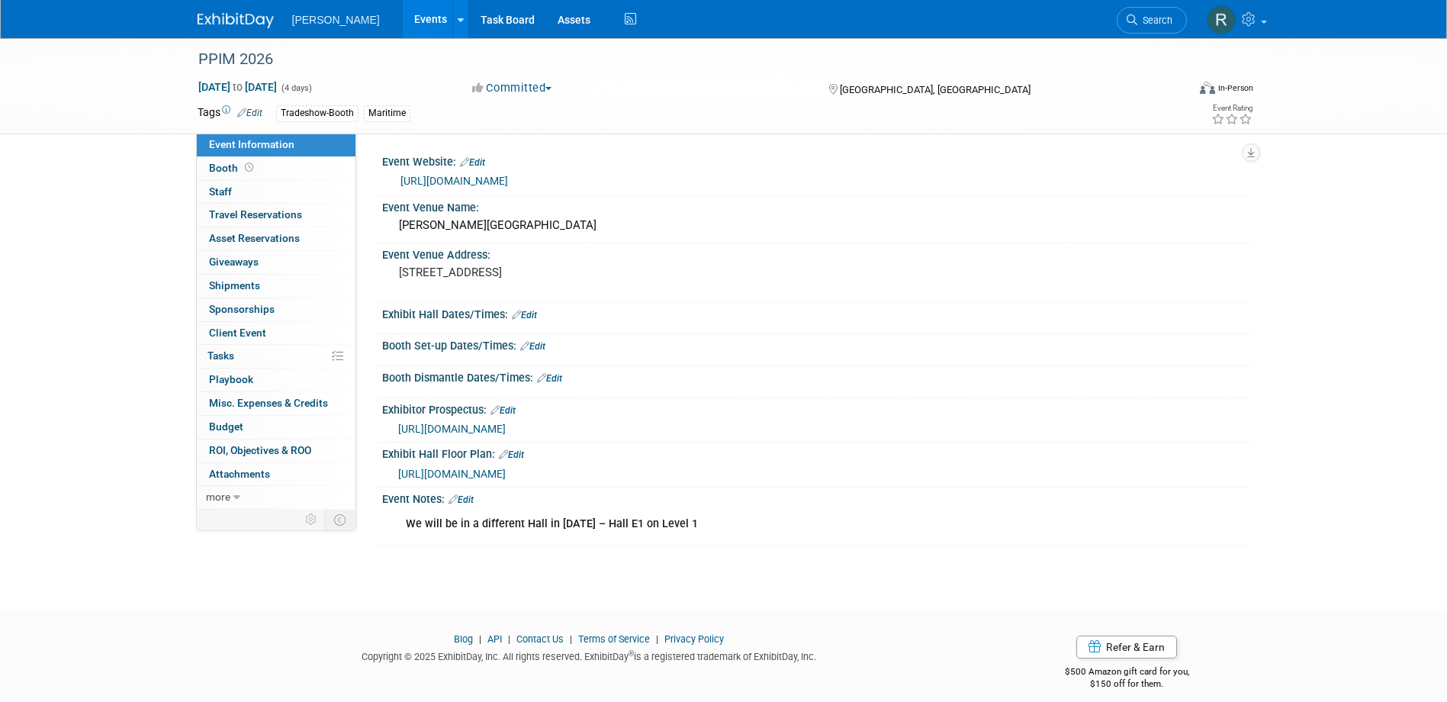
click at [533, 315] on link "Edit" at bounding box center [524, 315] width 25 height 11
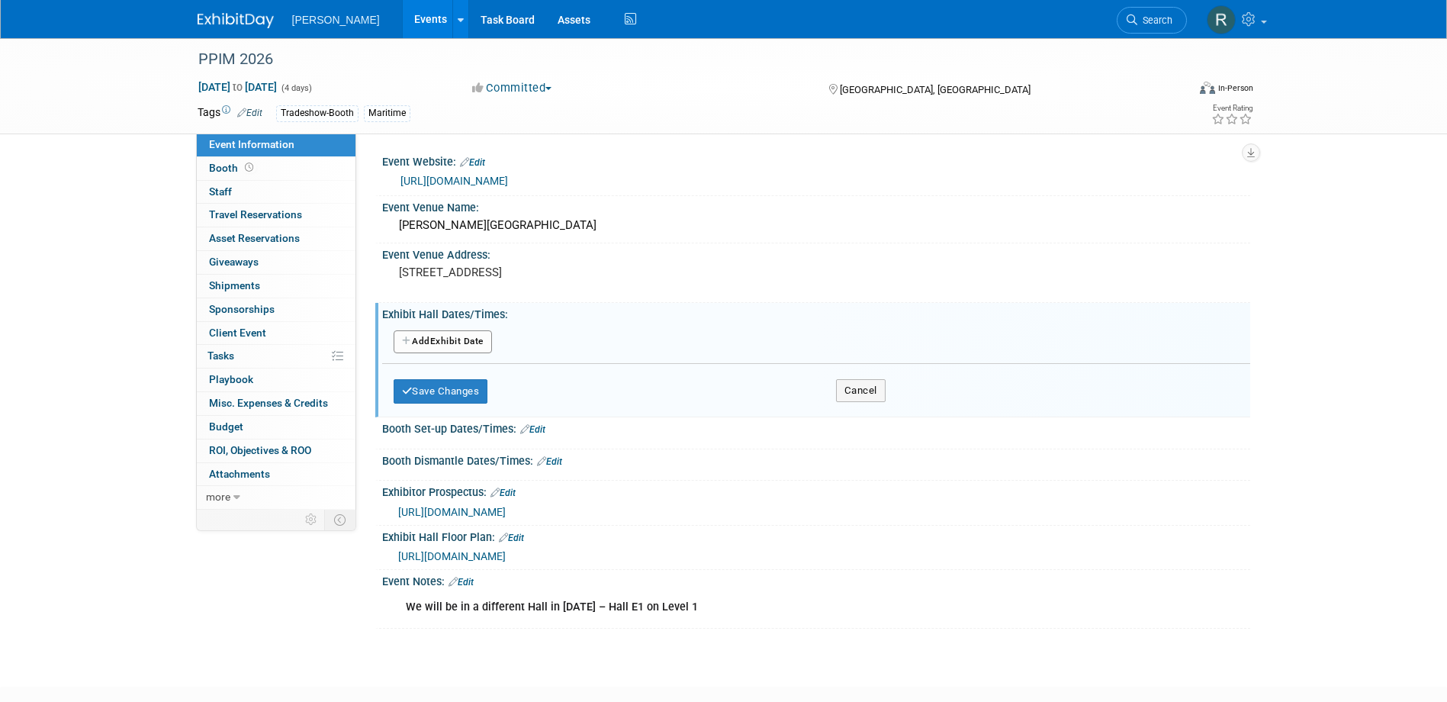
click at [474, 342] on button "Add Another Exhibit Date" at bounding box center [443, 341] width 98 height 23
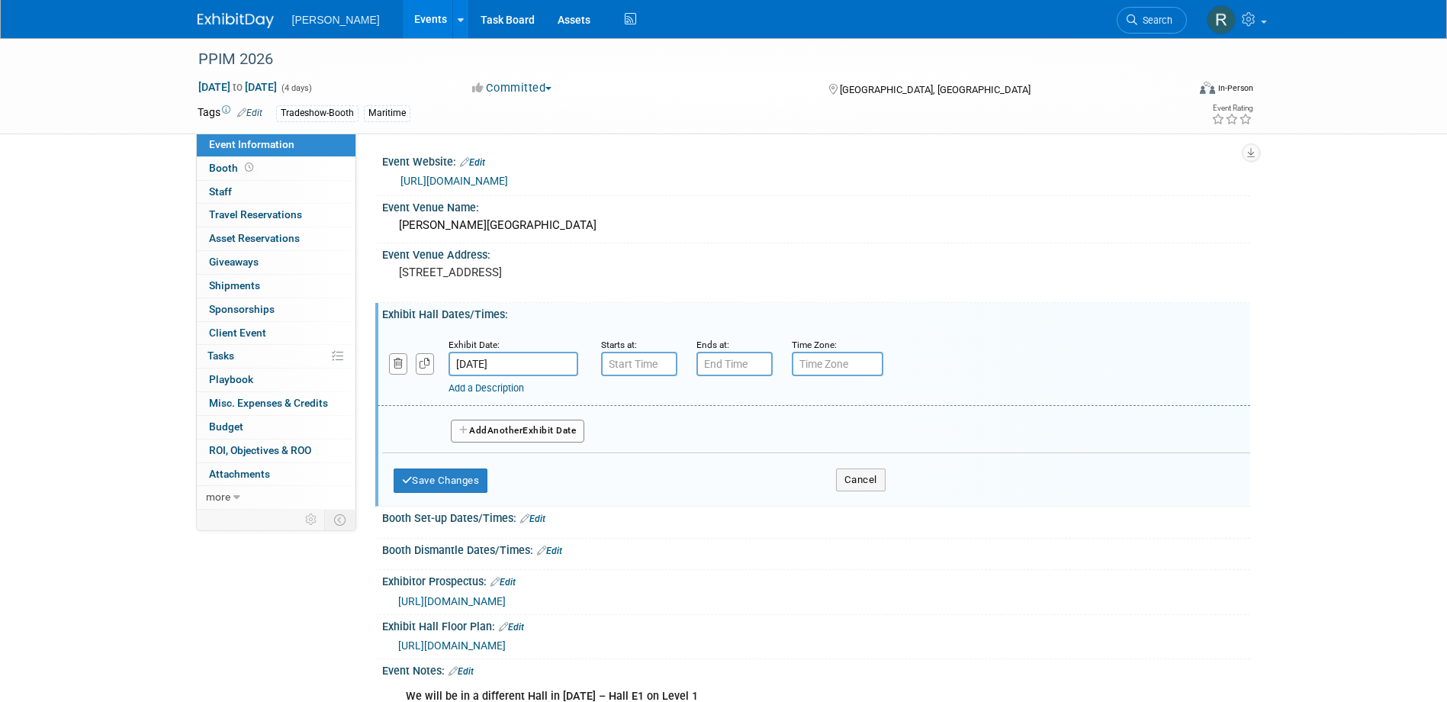
click at [489, 429] on button "Add Another Exhibit Date" at bounding box center [518, 431] width 134 height 23
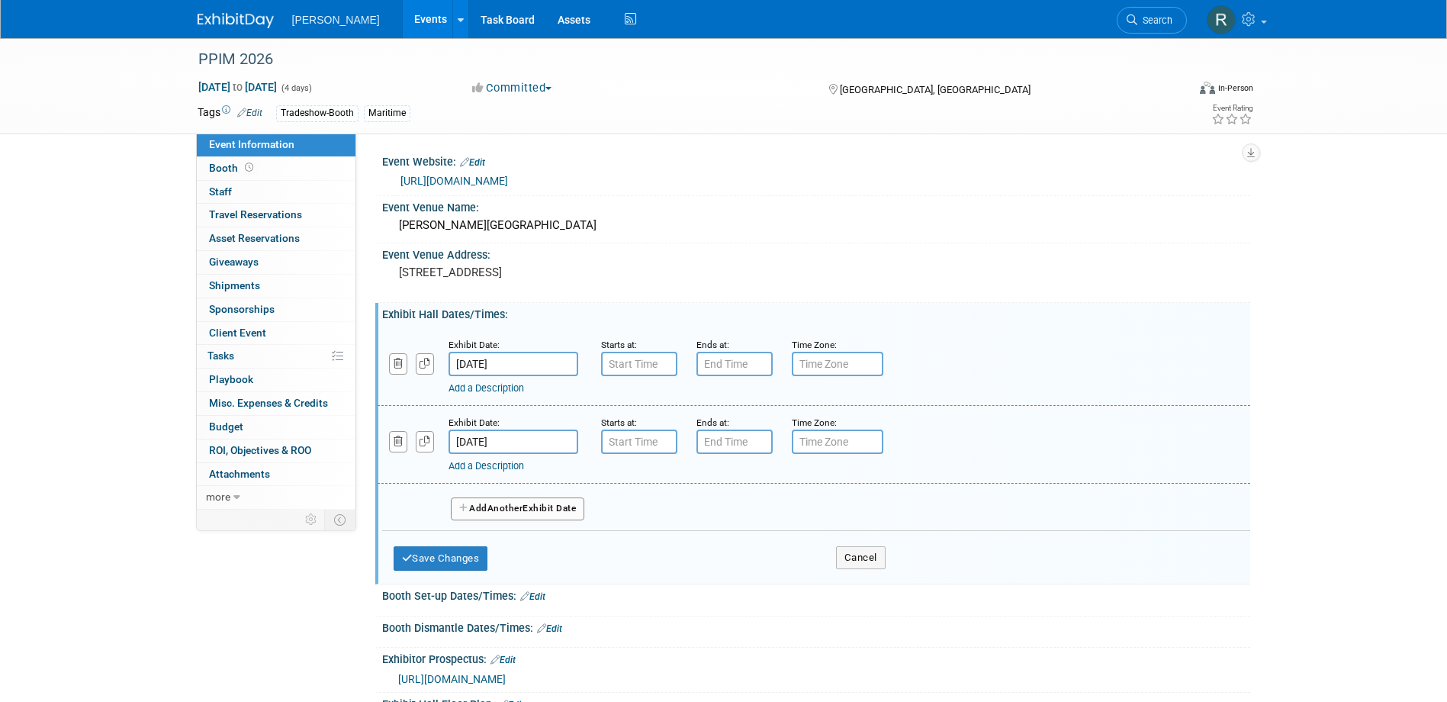
click at [494, 506] on span "Another" at bounding box center [505, 508] width 36 height 11
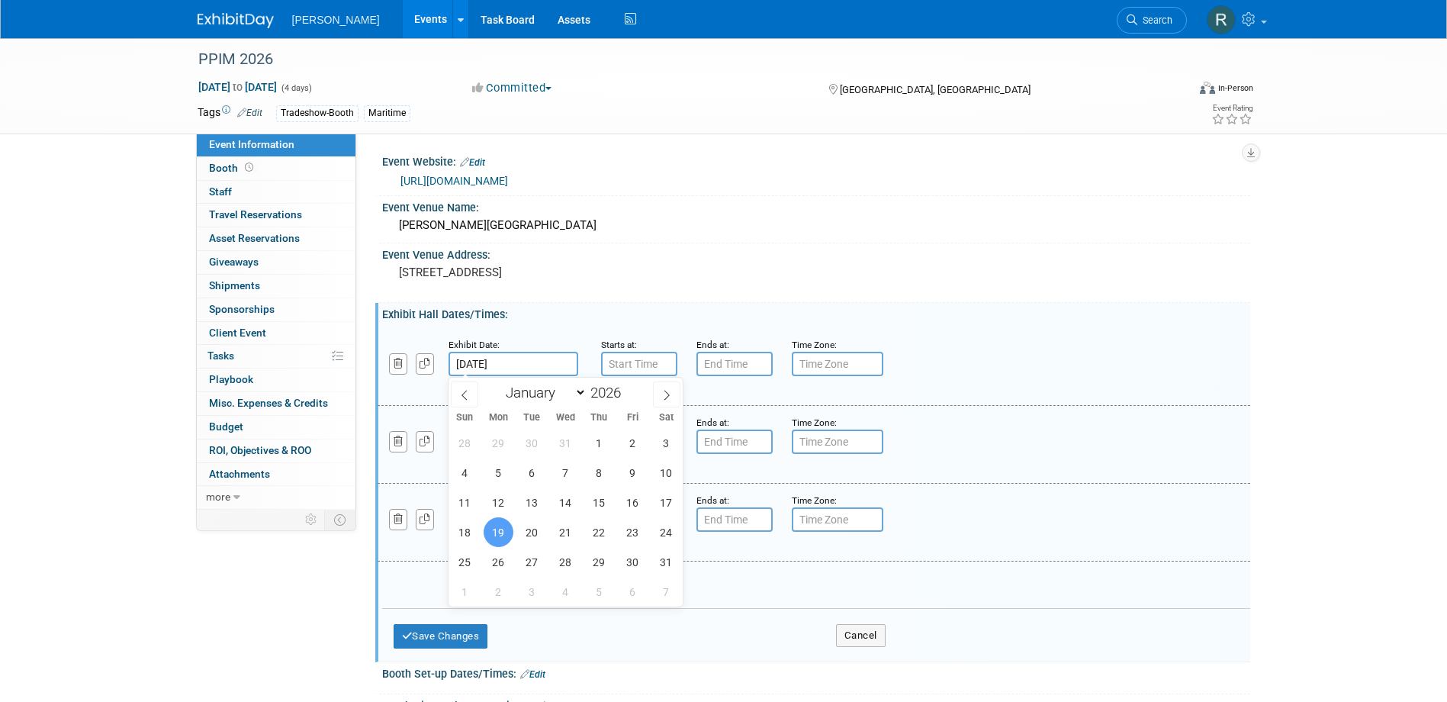
click at [534, 366] on input "Jan 19, 2026" at bounding box center [514, 364] width 130 height 24
click at [563, 531] on span "21" at bounding box center [566, 532] width 30 height 30
type input "Jan 21, 2026"
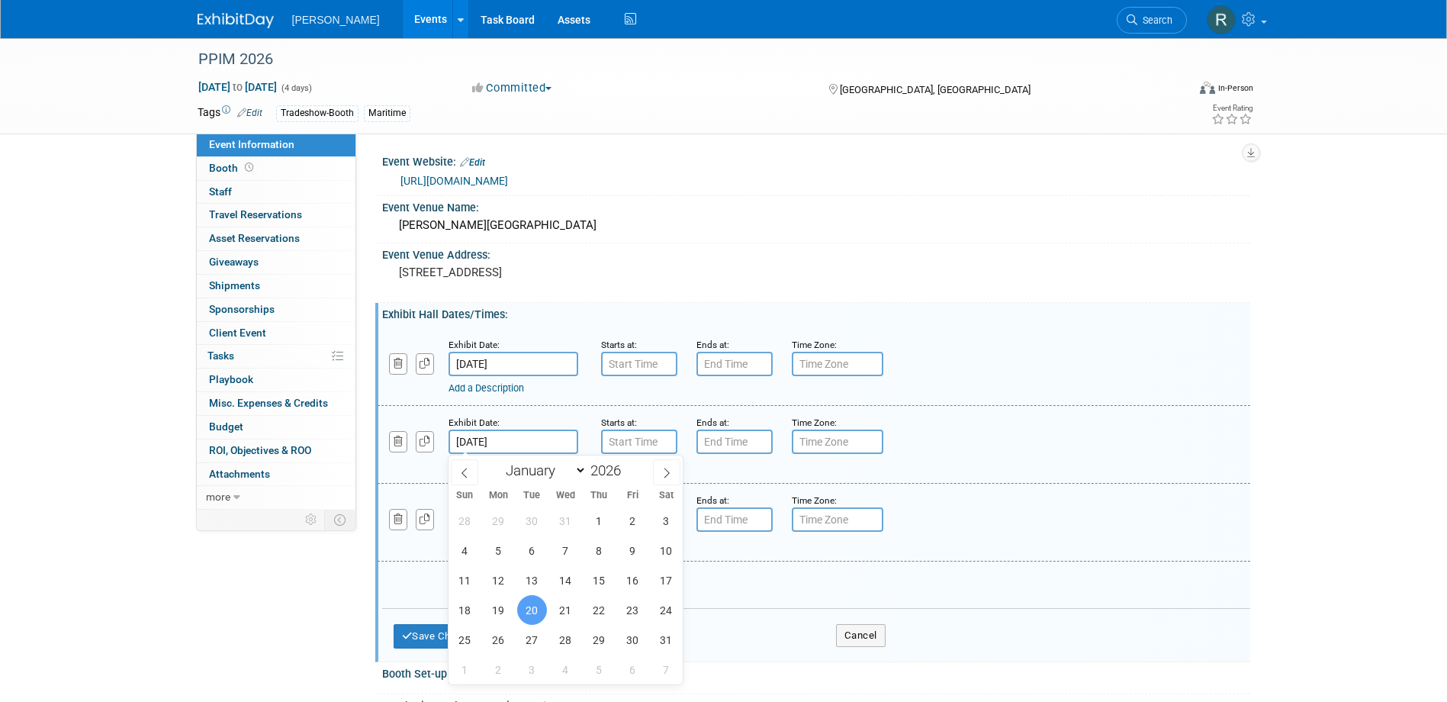
click at [547, 442] on input "Jan 20, 2026" at bounding box center [514, 441] width 130 height 24
drag, startPoint x: 570, startPoint y: 609, endPoint x: 596, endPoint y: 611, distance: 26.8
click at [596, 611] on div "28 29 30 31 1 2 3 4 5 6 7 8 9 10 11 12 13 14 15 16 17 18 19 20 21 22 23 24 25 2…" at bounding box center [566, 595] width 235 height 178
click at [596, 611] on span "22" at bounding box center [599, 610] width 30 height 30
type input "Jan 22, 2026"
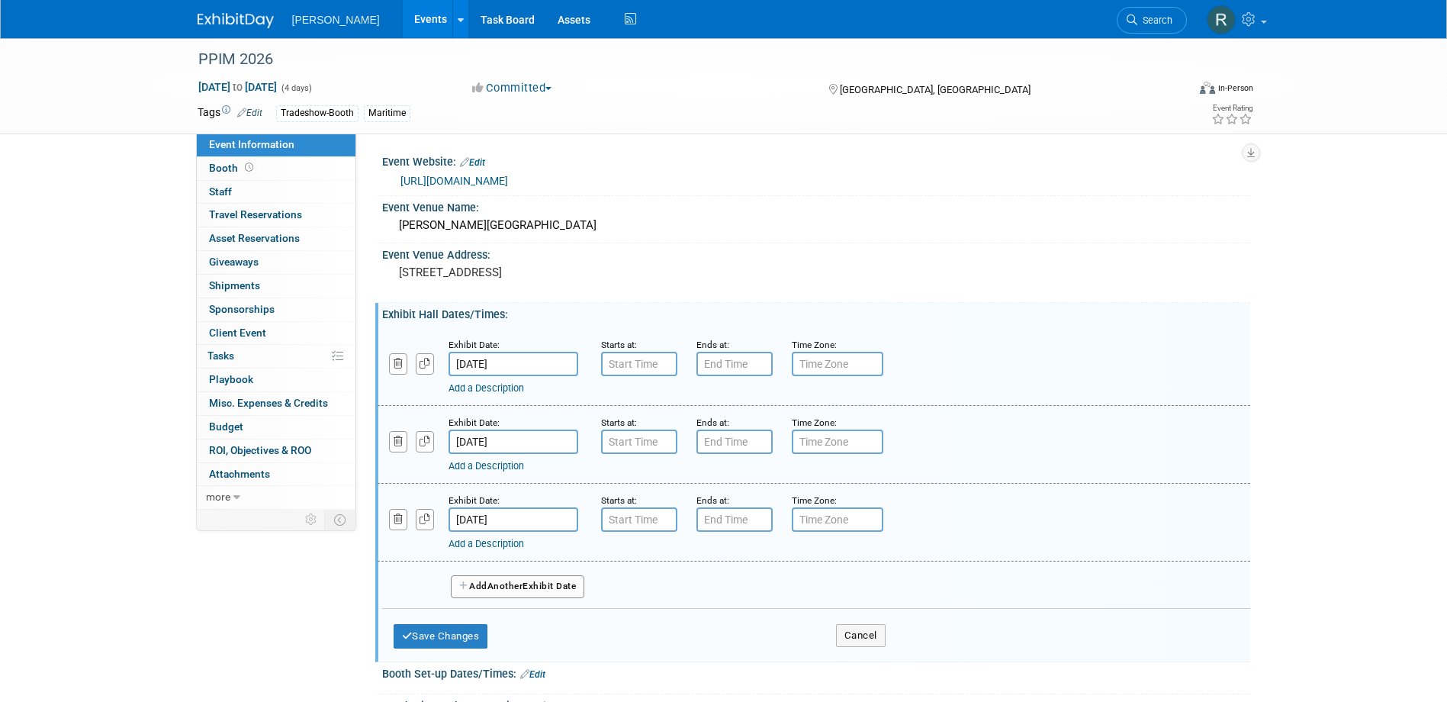
click at [539, 524] on input "Jan 21, 2026" at bounding box center [514, 519] width 130 height 24
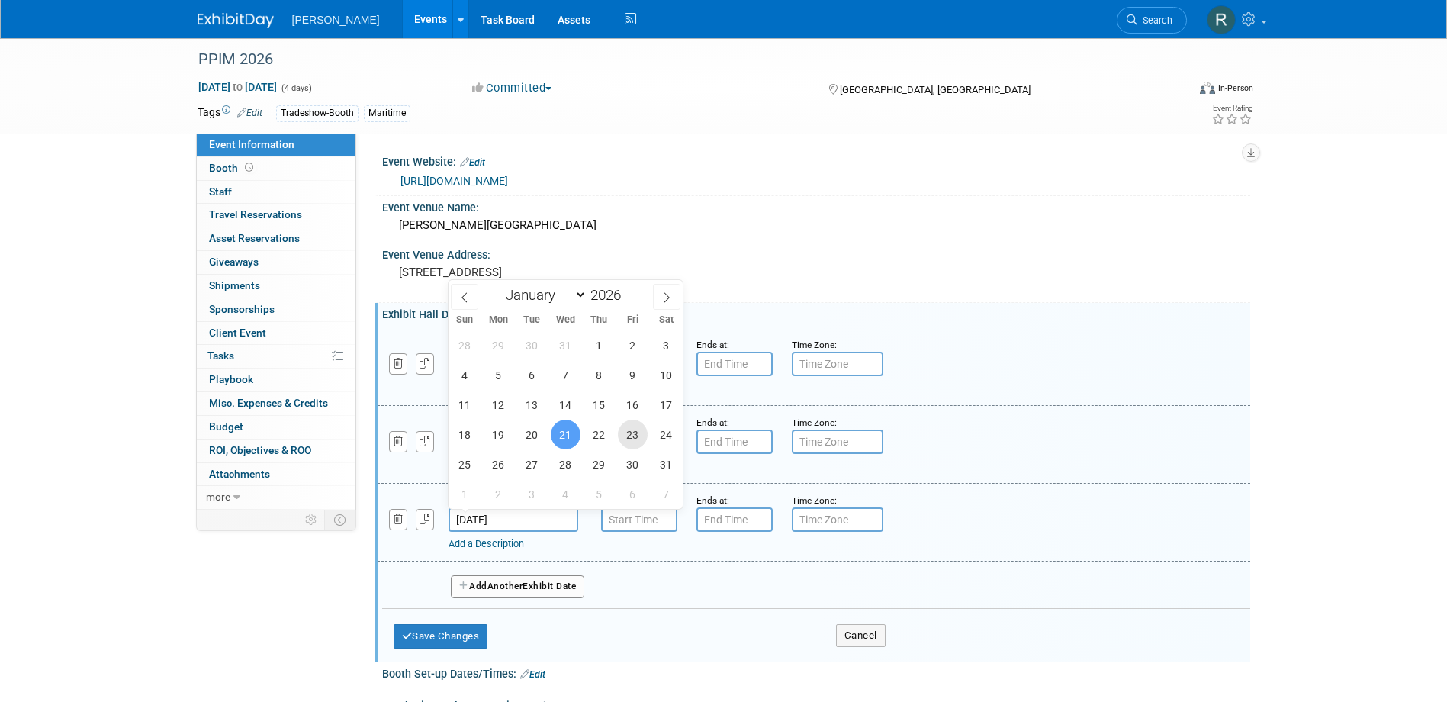
click at [635, 435] on span "23" at bounding box center [633, 435] width 30 height 30
type input "Jan 23, 2026"
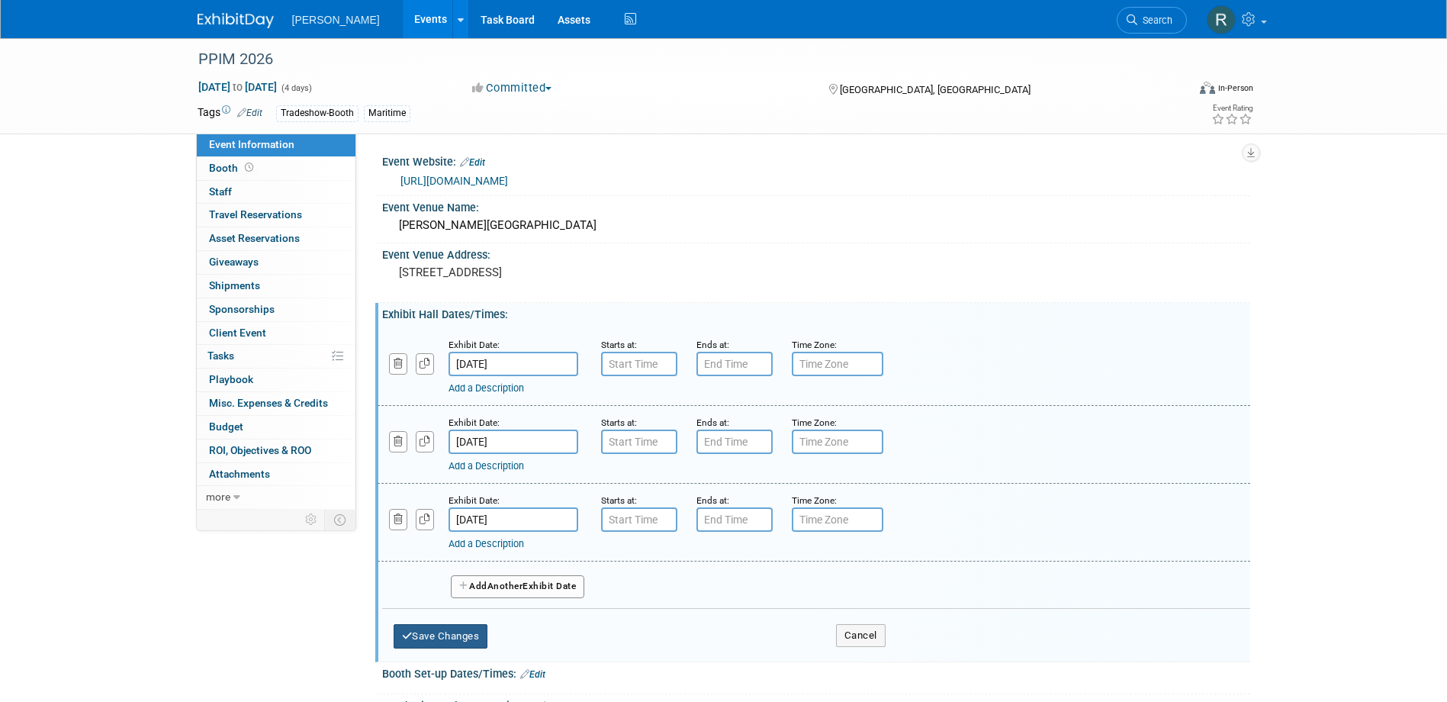
click at [439, 637] on button "Save Changes" at bounding box center [441, 636] width 95 height 24
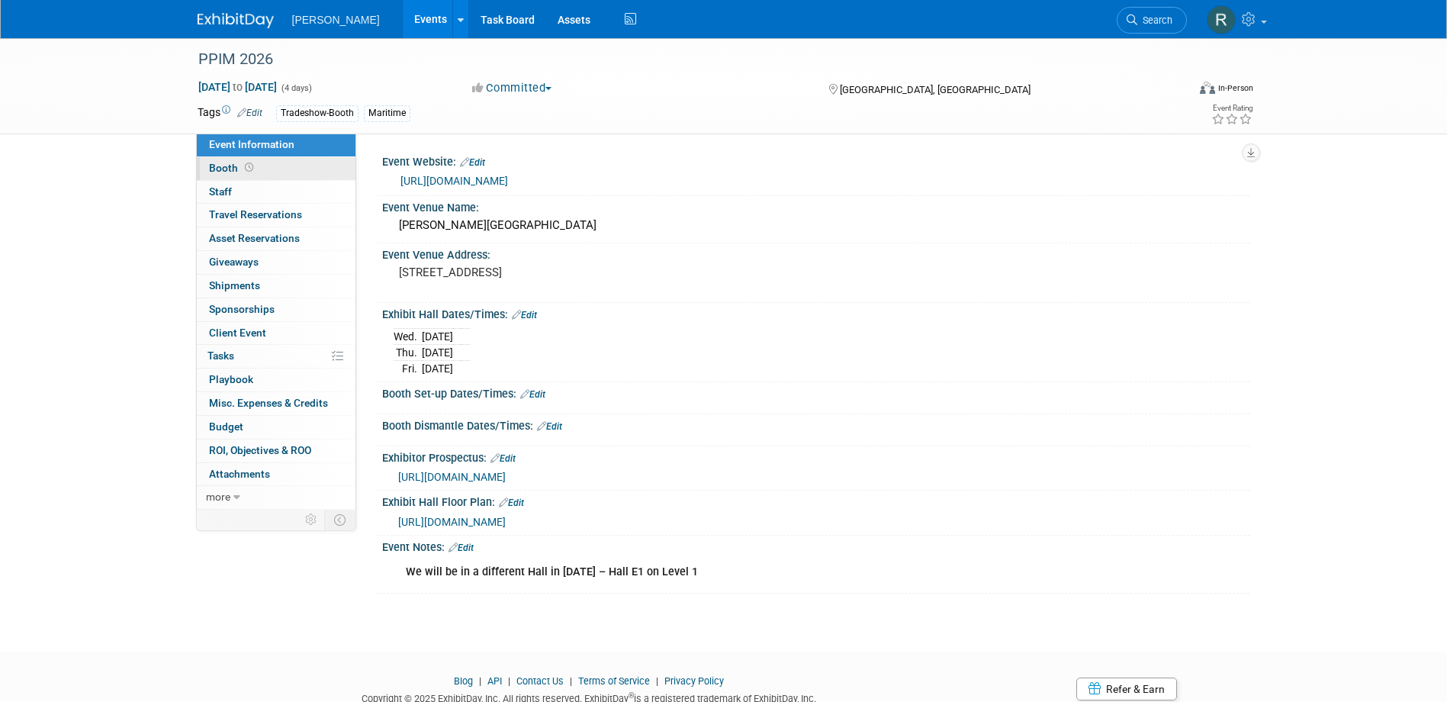
click at [246, 169] on icon at bounding box center [249, 167] width 8 height 8
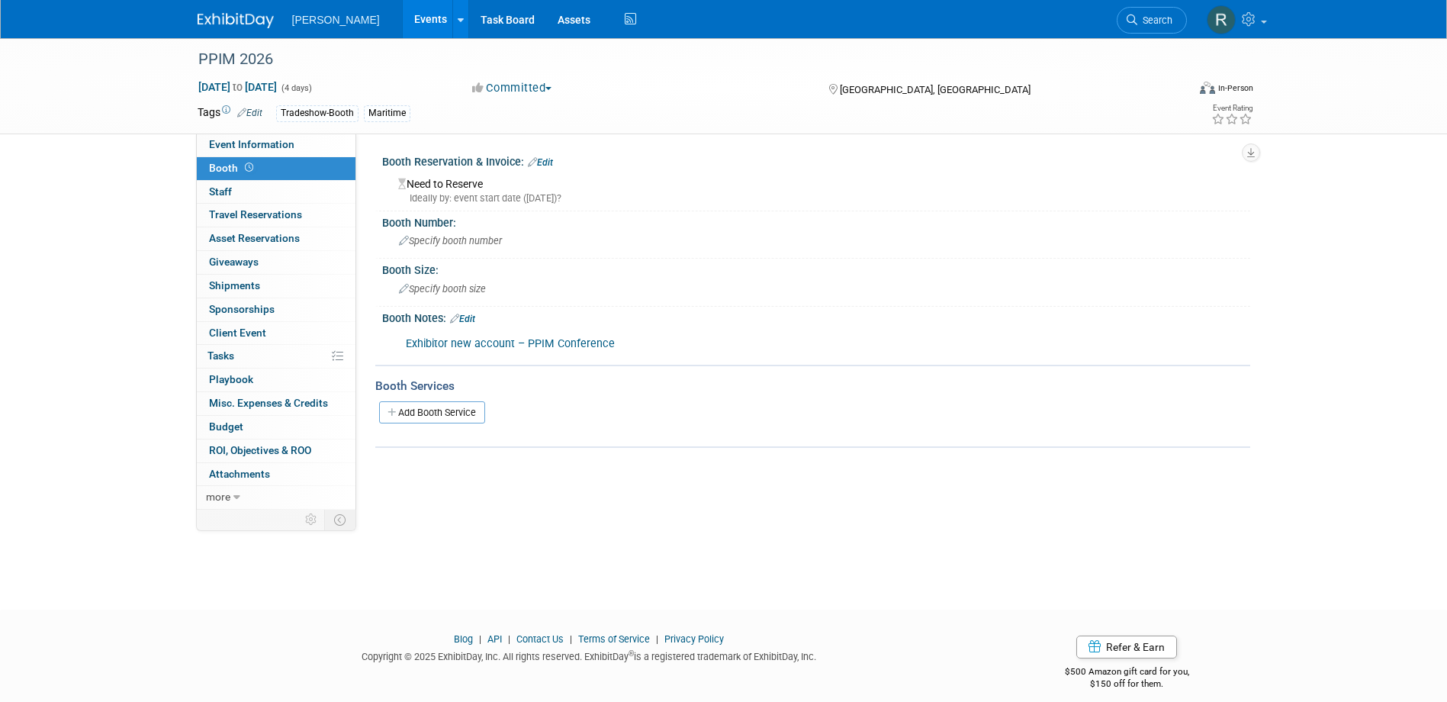
click at [544, 163] on link "Edit" at bounding box center [540, 162] width 25 height 11
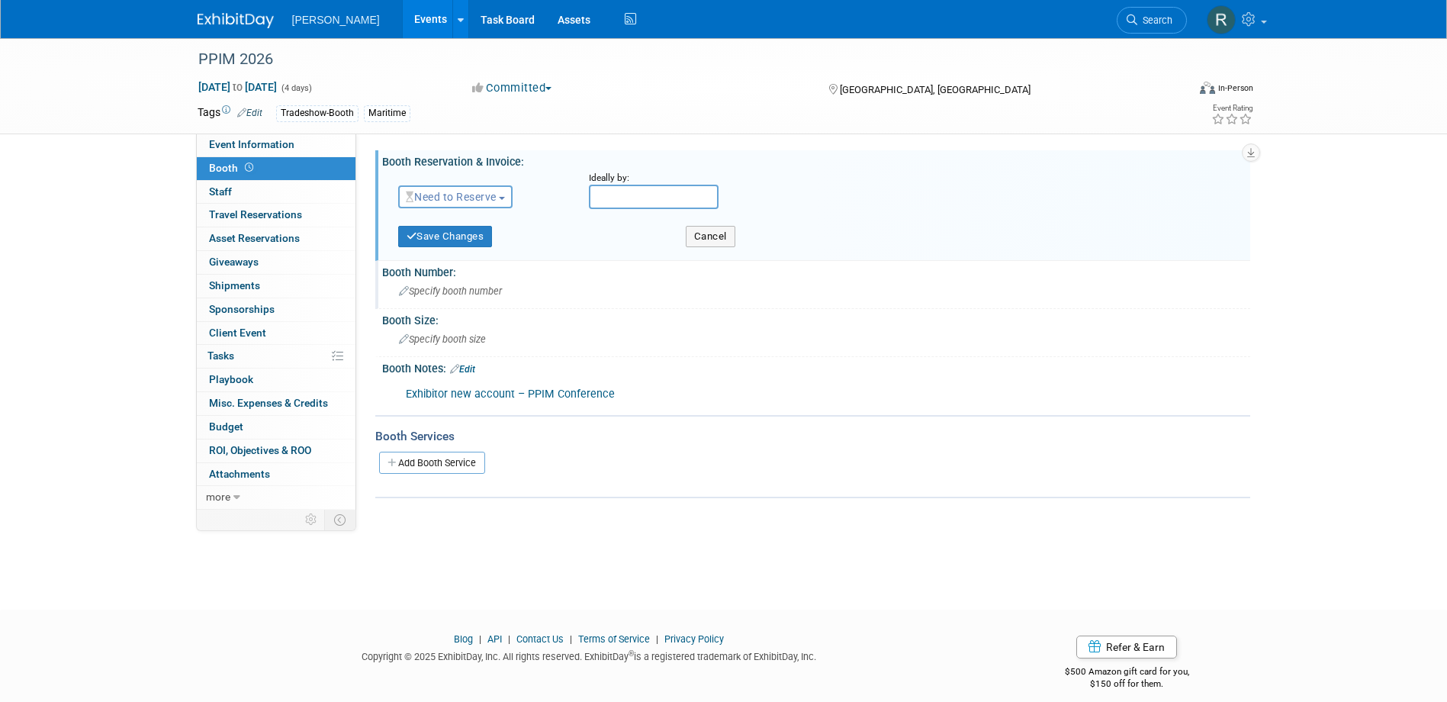
click at [444, 295] on span "Specify booth number" at bounding box center [450, 290] width 103 height 11
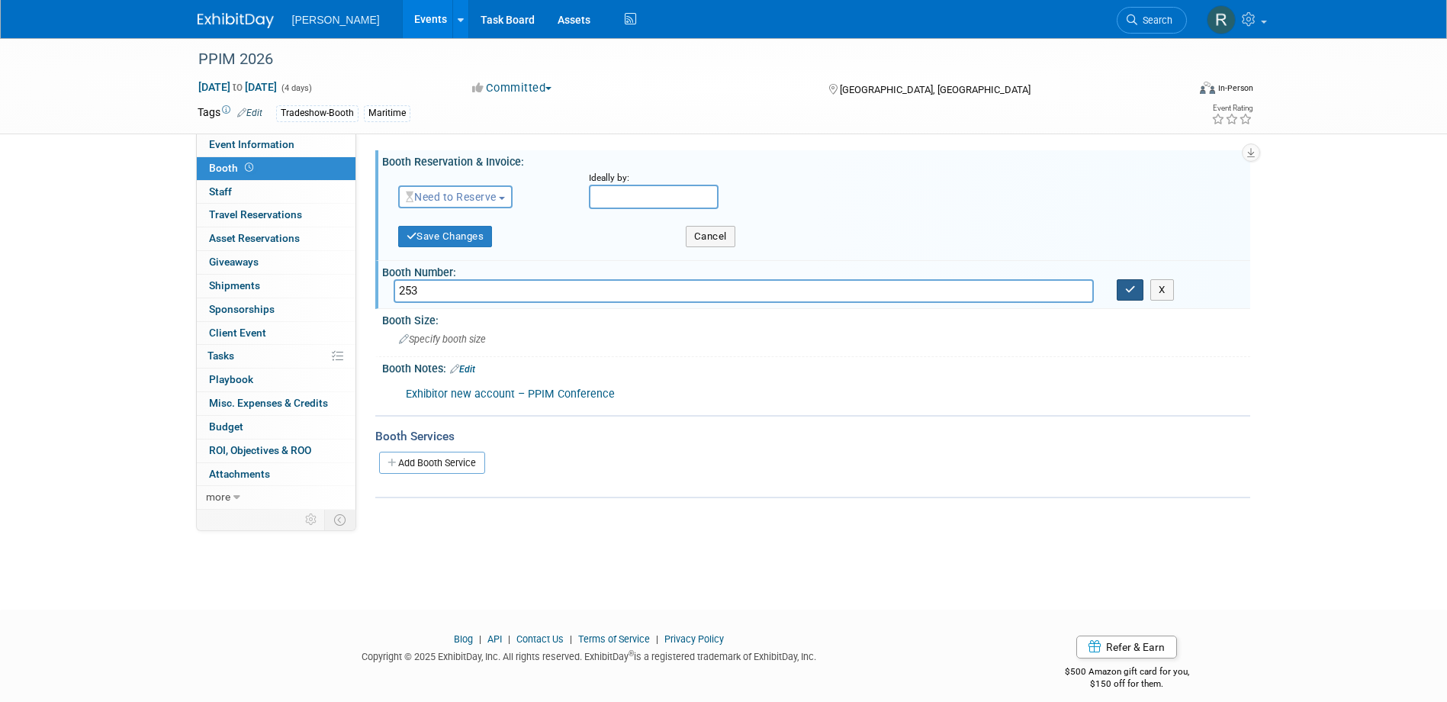
type input "253"
click at [1127, 294] on icon "button" at bounding box center [1130, 290] width 11 height 10
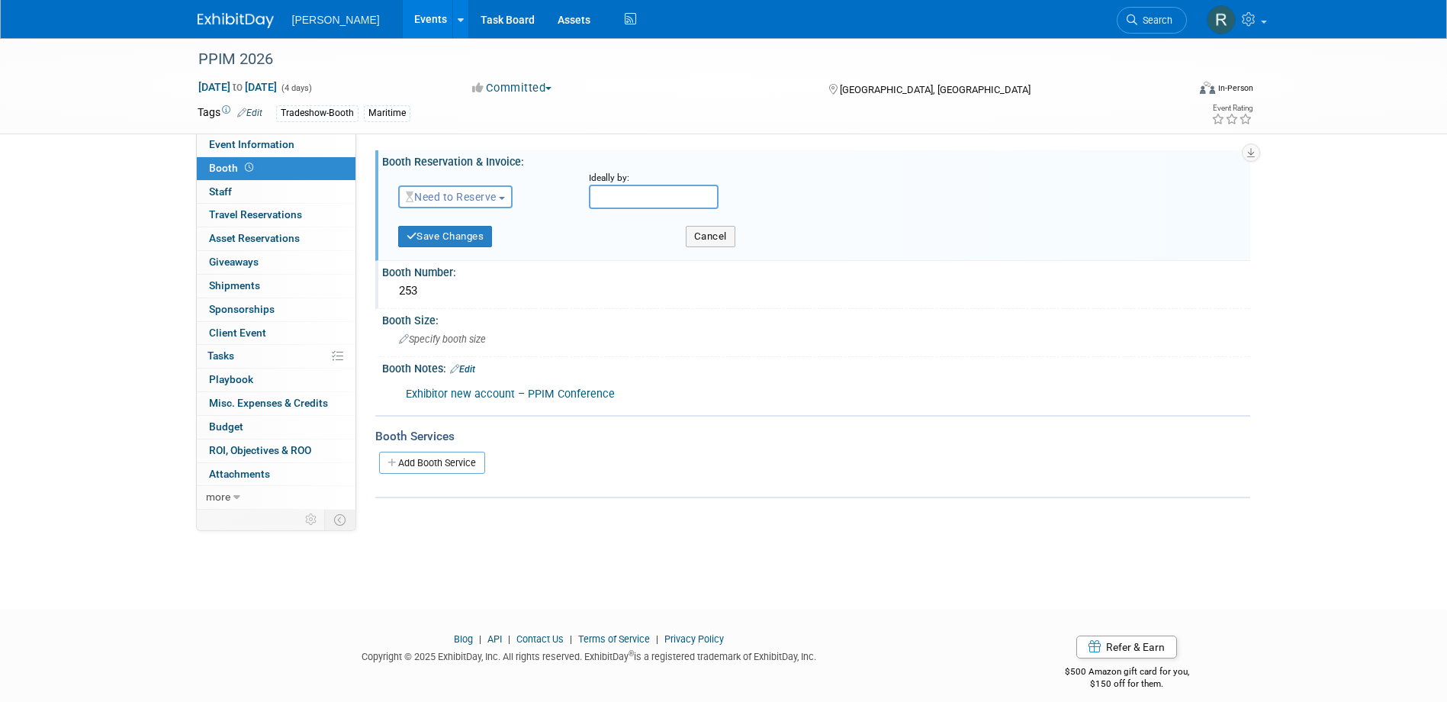
click at [473, 370] on link "Edit" at bounding box center [462, 369] width 25 height 11
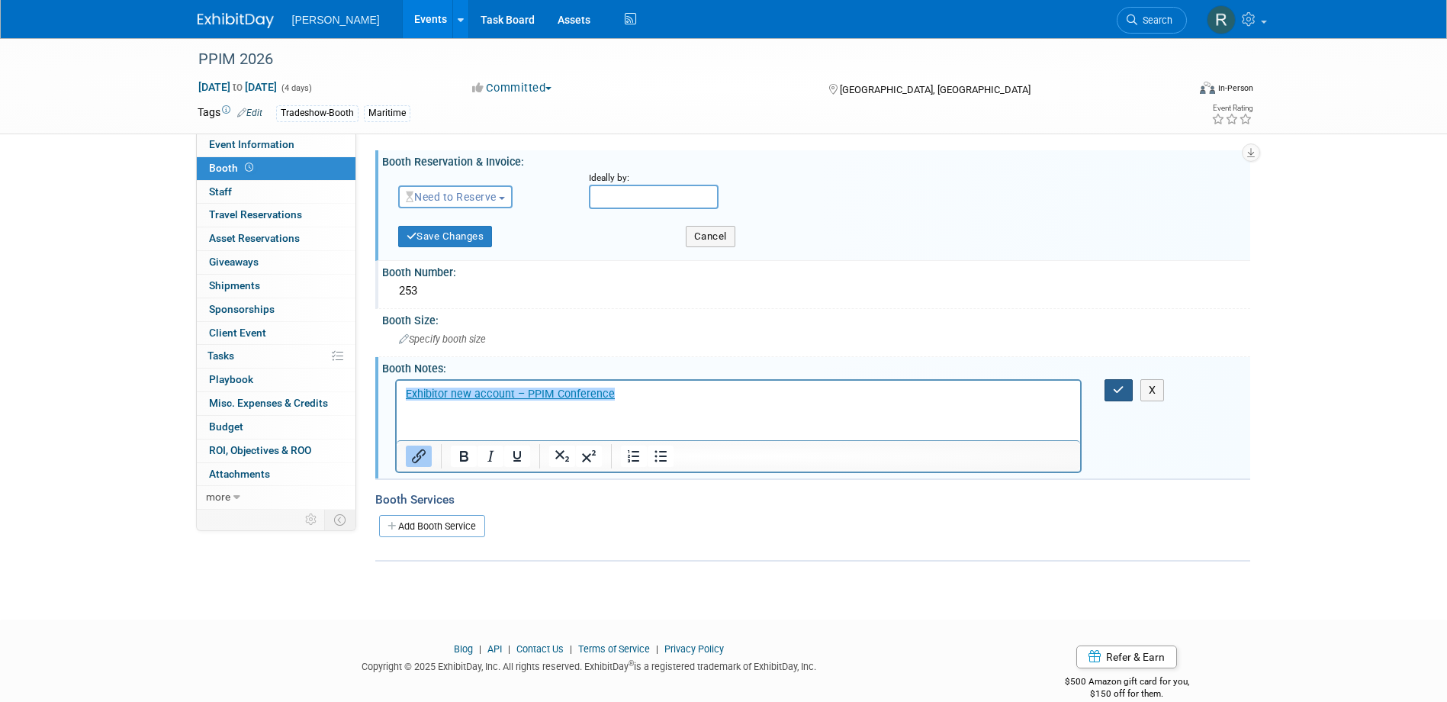
click at [1113, 387] on icon "button" at bounding box center [1118, 389] width 11 height 11
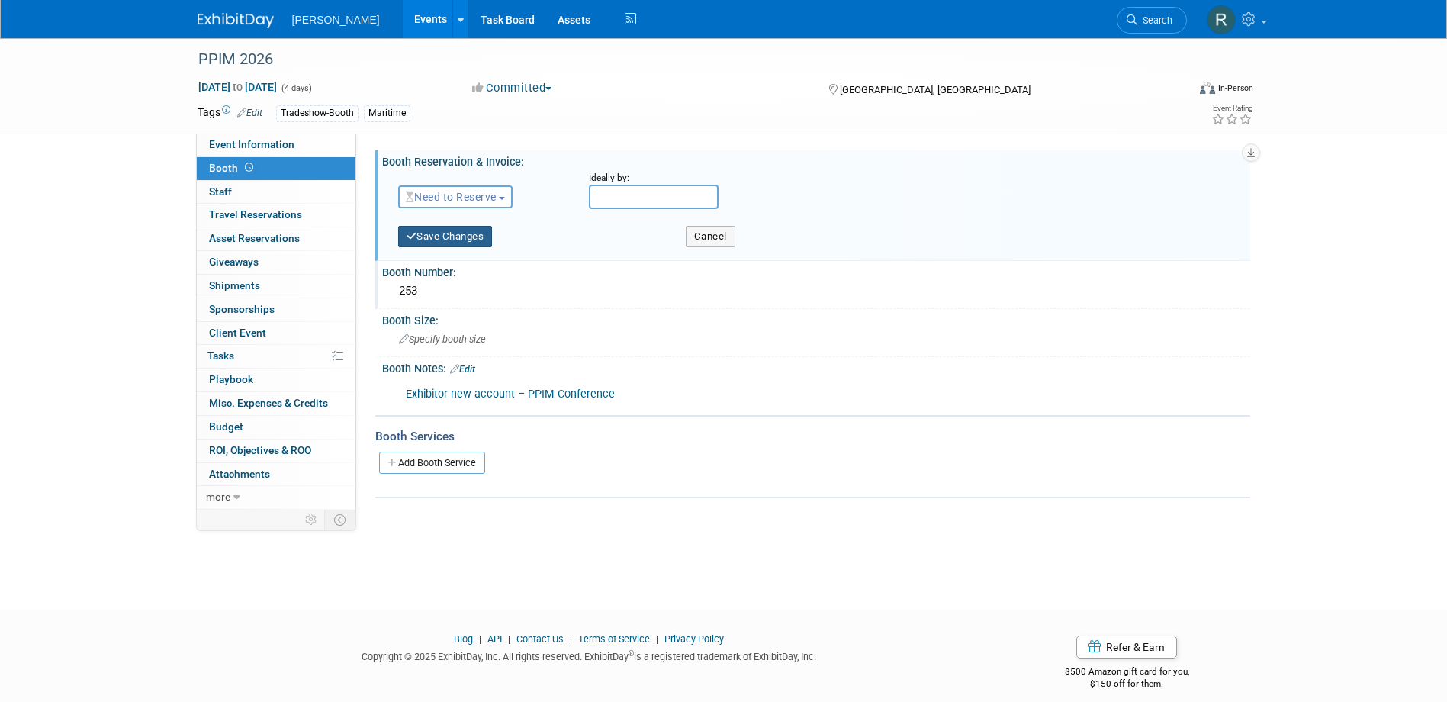
click at [481, 237] on button "Save Changes" at bounding box center [445, 236] width 95 height 21
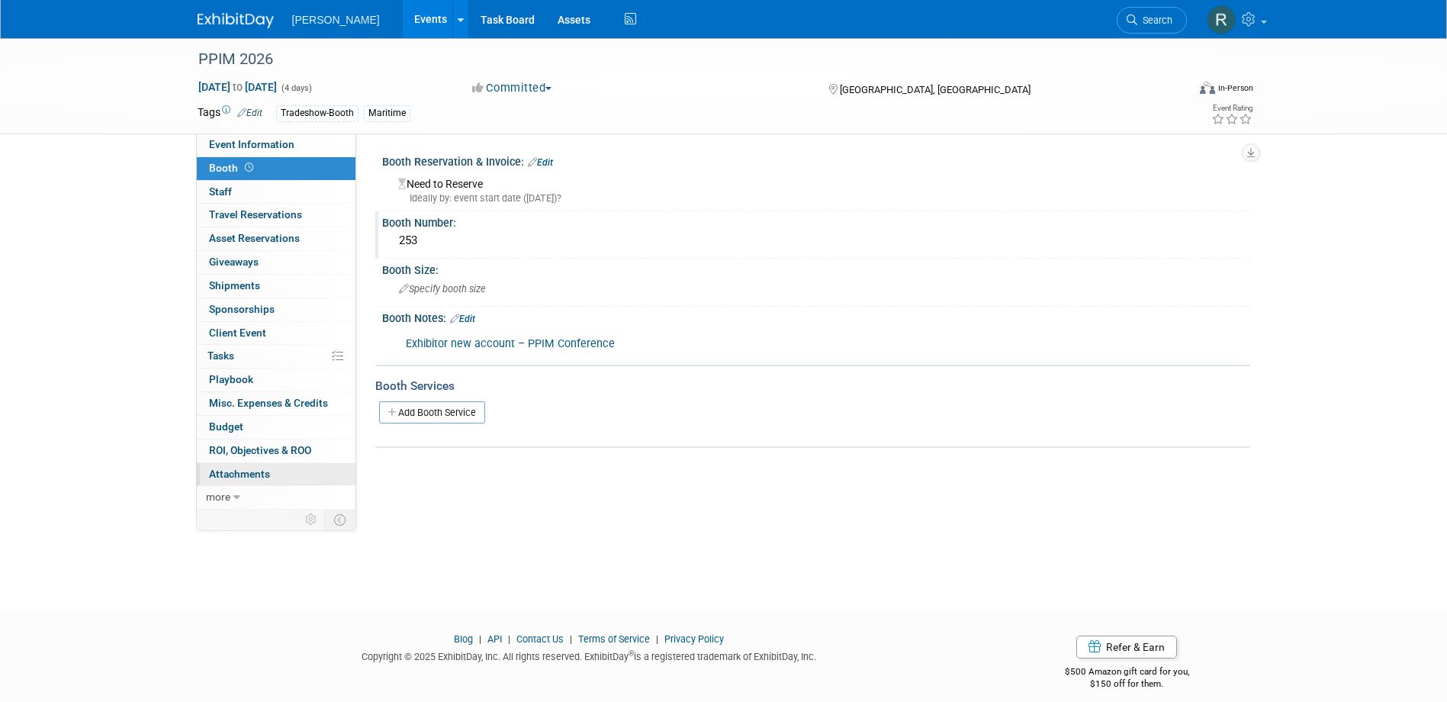
click at [233, 475] on span "Attachments 0" at bounding box center [239, 474] width 61 height 12
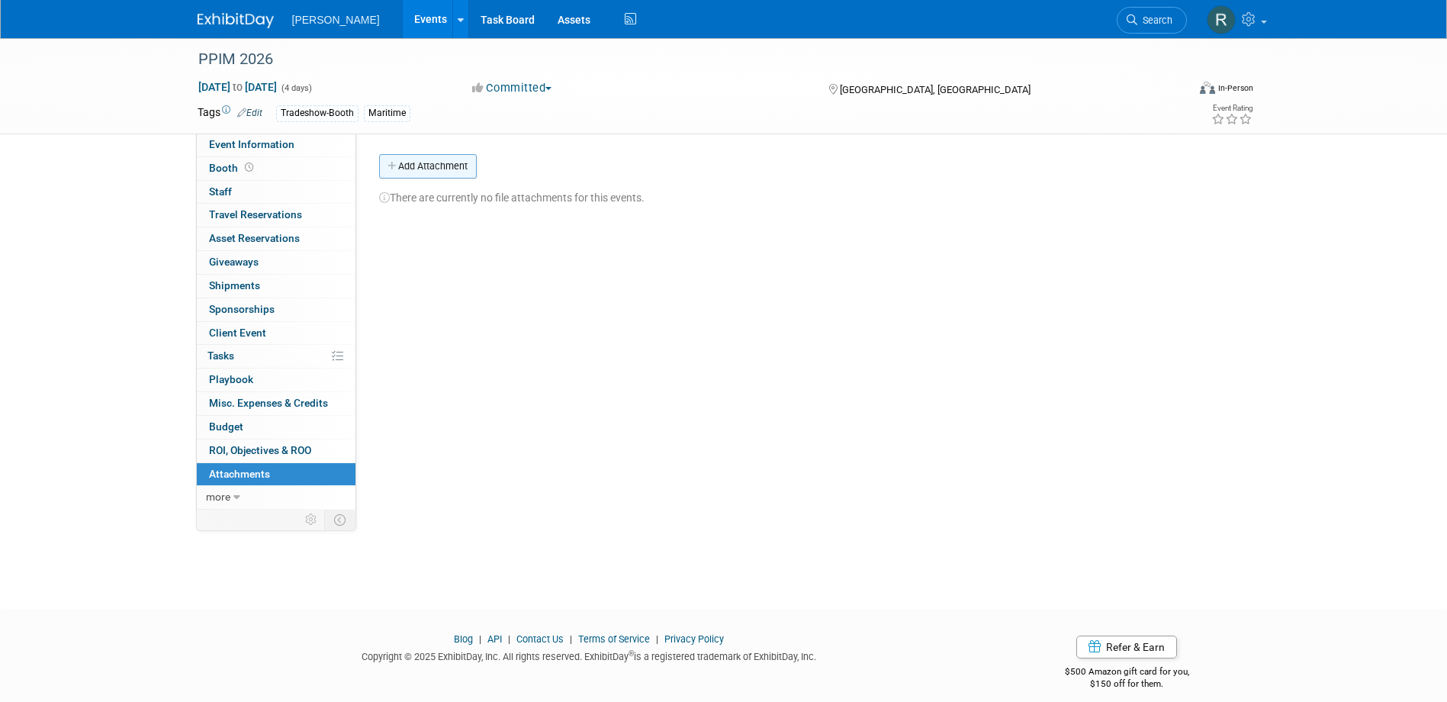
click at [430, 161] on button "Add Attachment" at bounding box center [428, 166] width 98 height 24
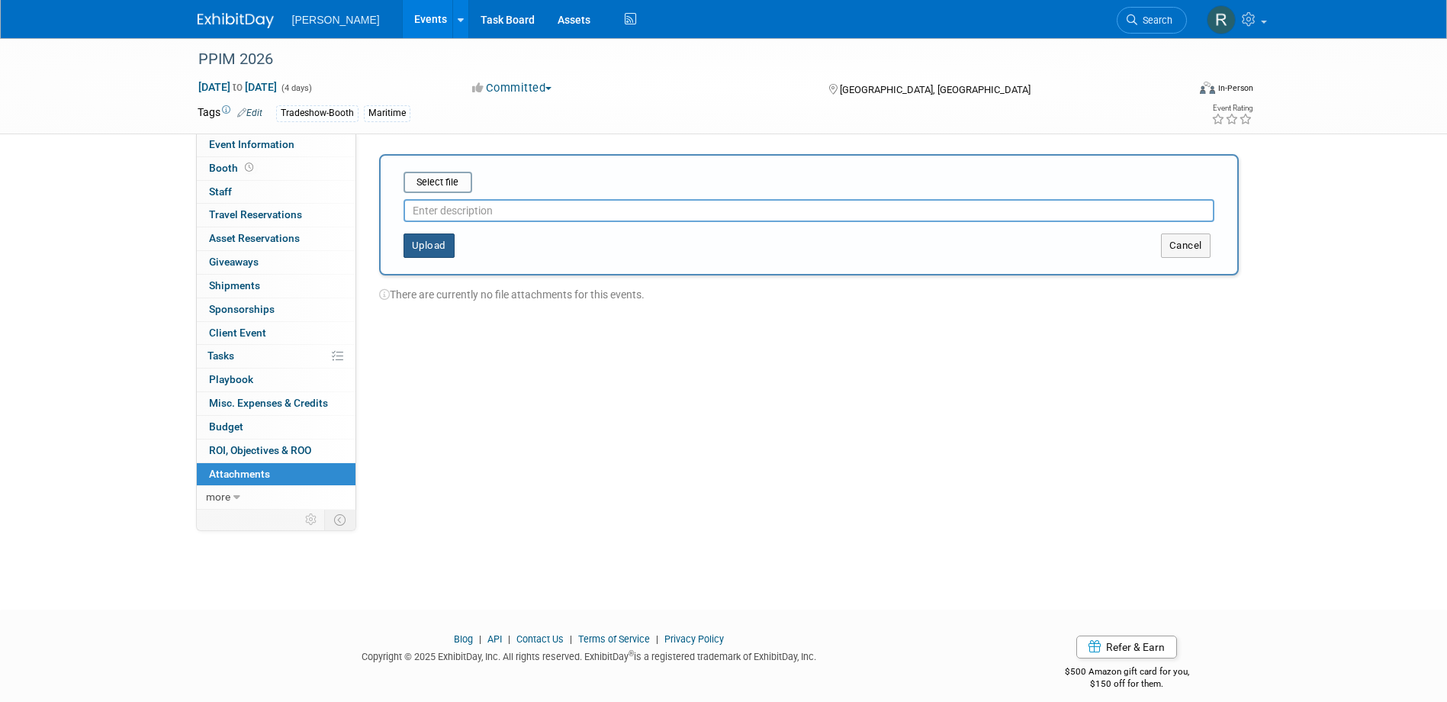
click at [431, 248] on button "Upload" at bounding box center [429, 245] width 51 height 24
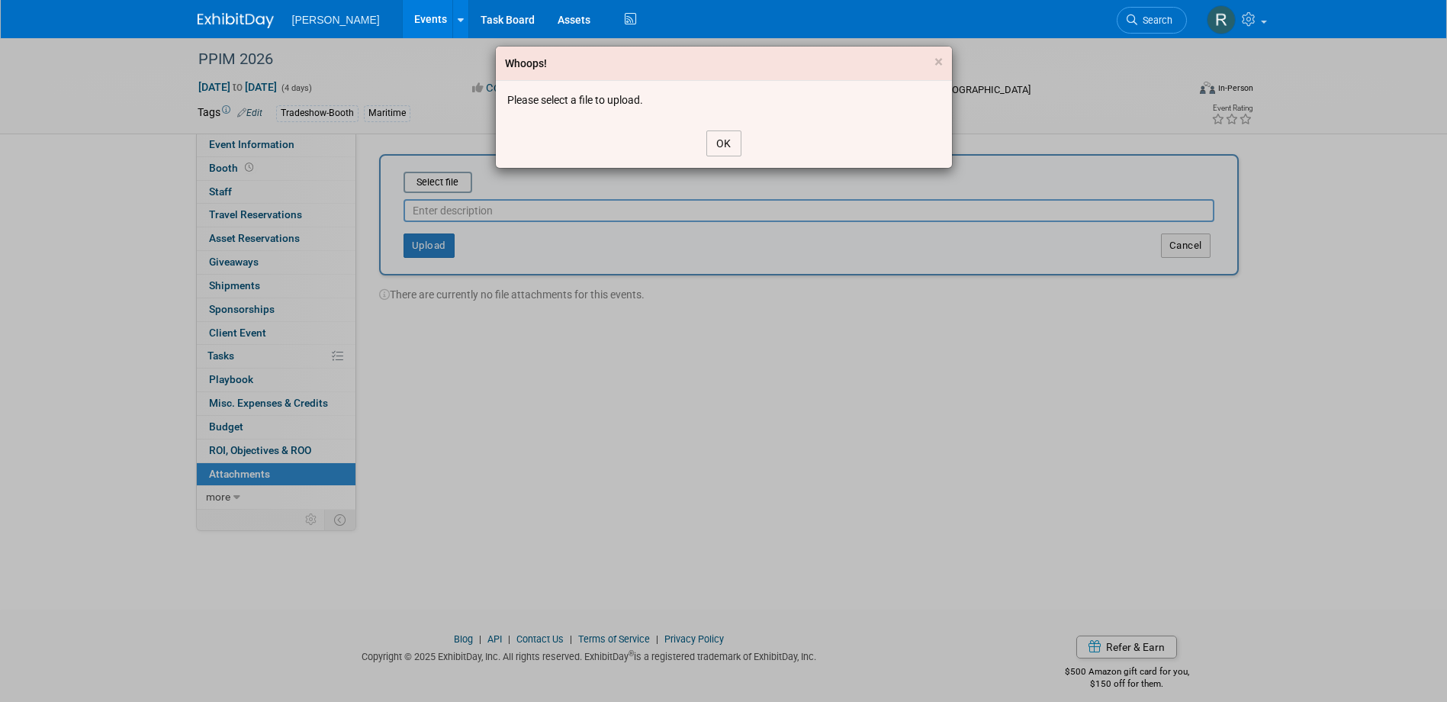
drag, startPoint x: 721, startPoint y: 142, endPoint x: 530, endPoint y: 177, distance: 193.9
click at [713, 143] on button "OK" at bounding box center [723, 143] width 35 height 26
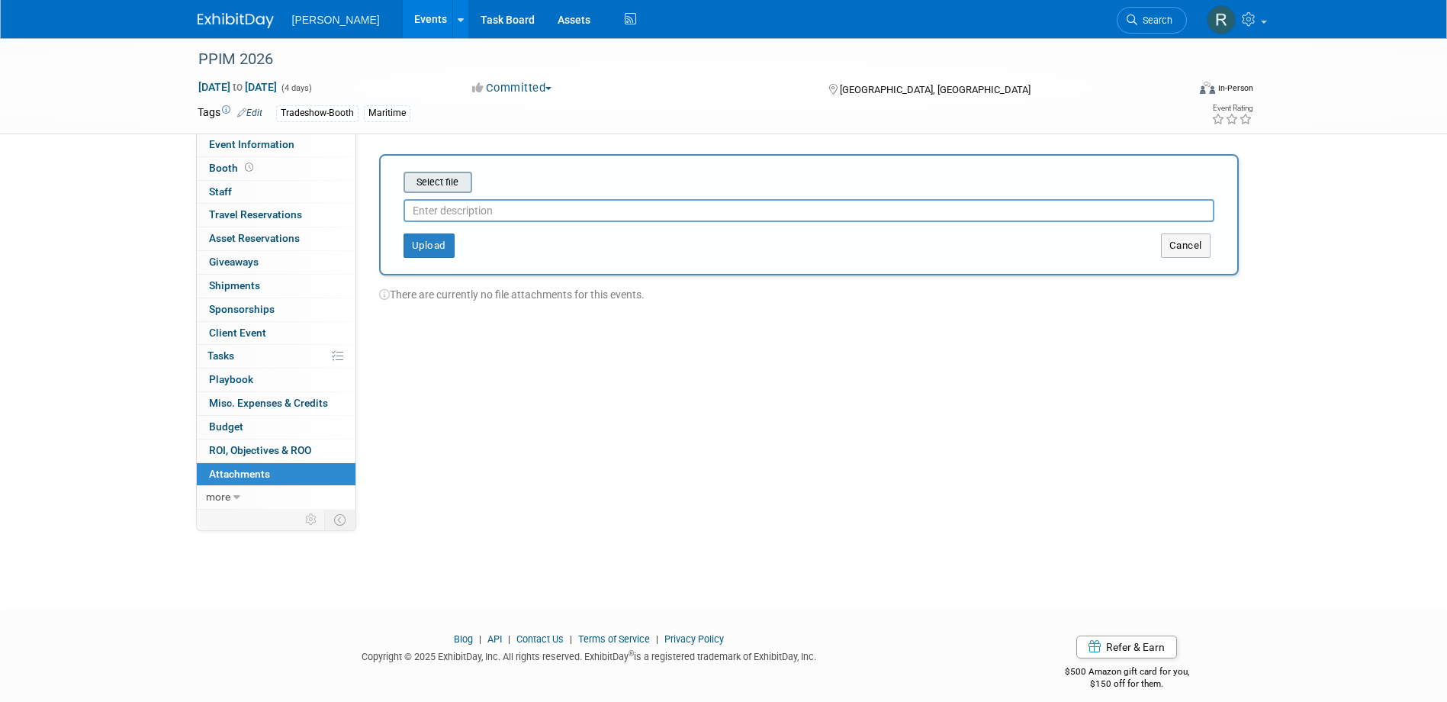
click at [454, 185] on input "file" at bounding box center [380, 182] width 182 height 18
click at [439, 250] on button "Upload" at bounding box center [429, 239] width 51 height 24
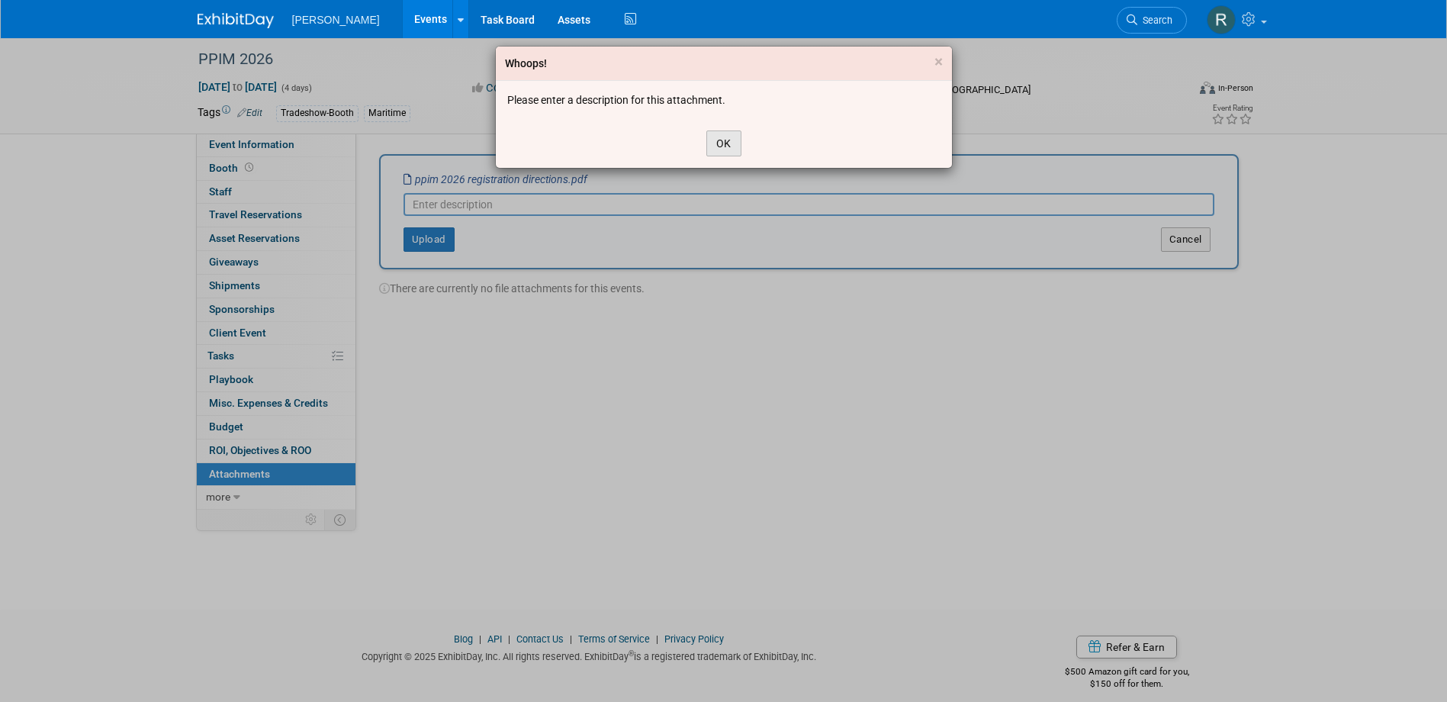
drag, startPoint x: 718, startPoint y: 141, endPoint x: 572, endPoint y: 200, distance: 157.1
click at [718, 142] on button "OK" at bounding box center [723, 143] width 35 height 26
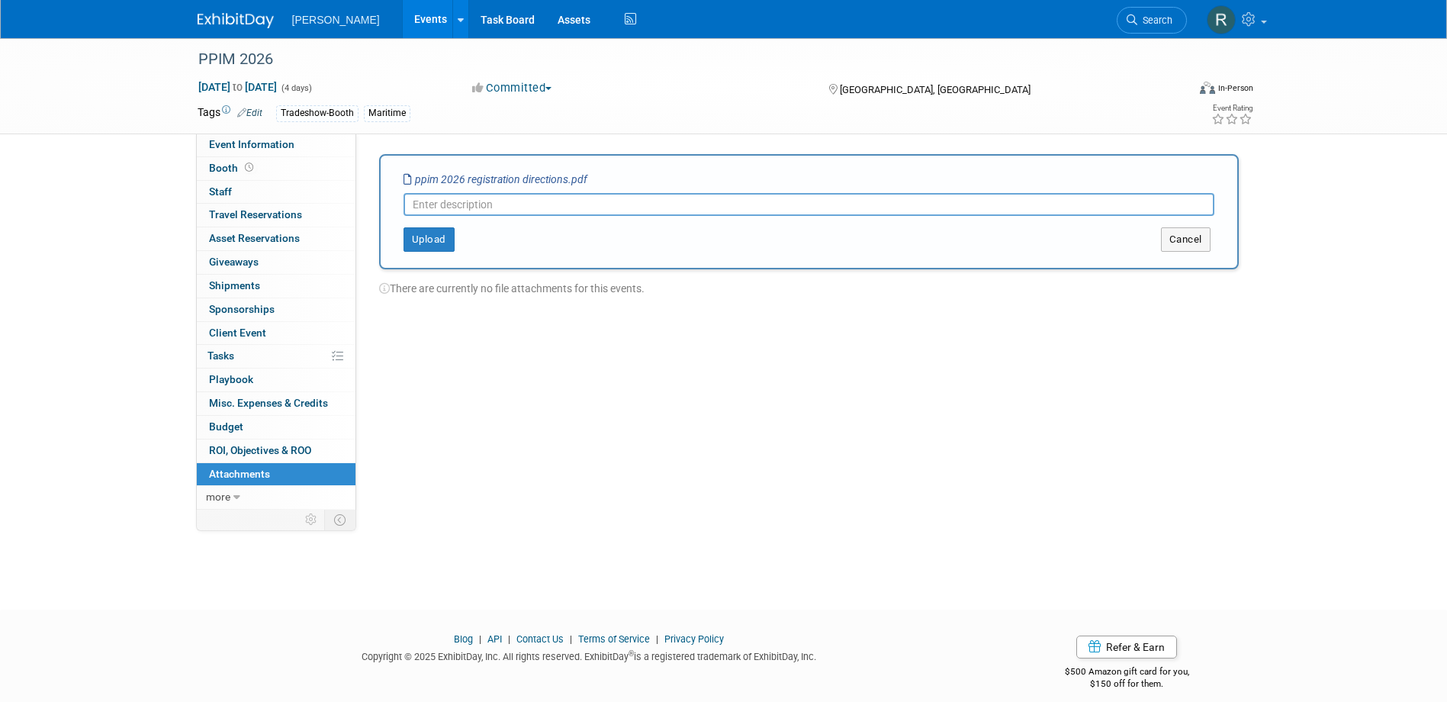
click at [568, 204] on input "text" at bounding box center [809, 204] width 811 height 23
type input "Directions"
click at [424, 243] on button "Upload" at bounding box center [429, 239] width 51 height 24
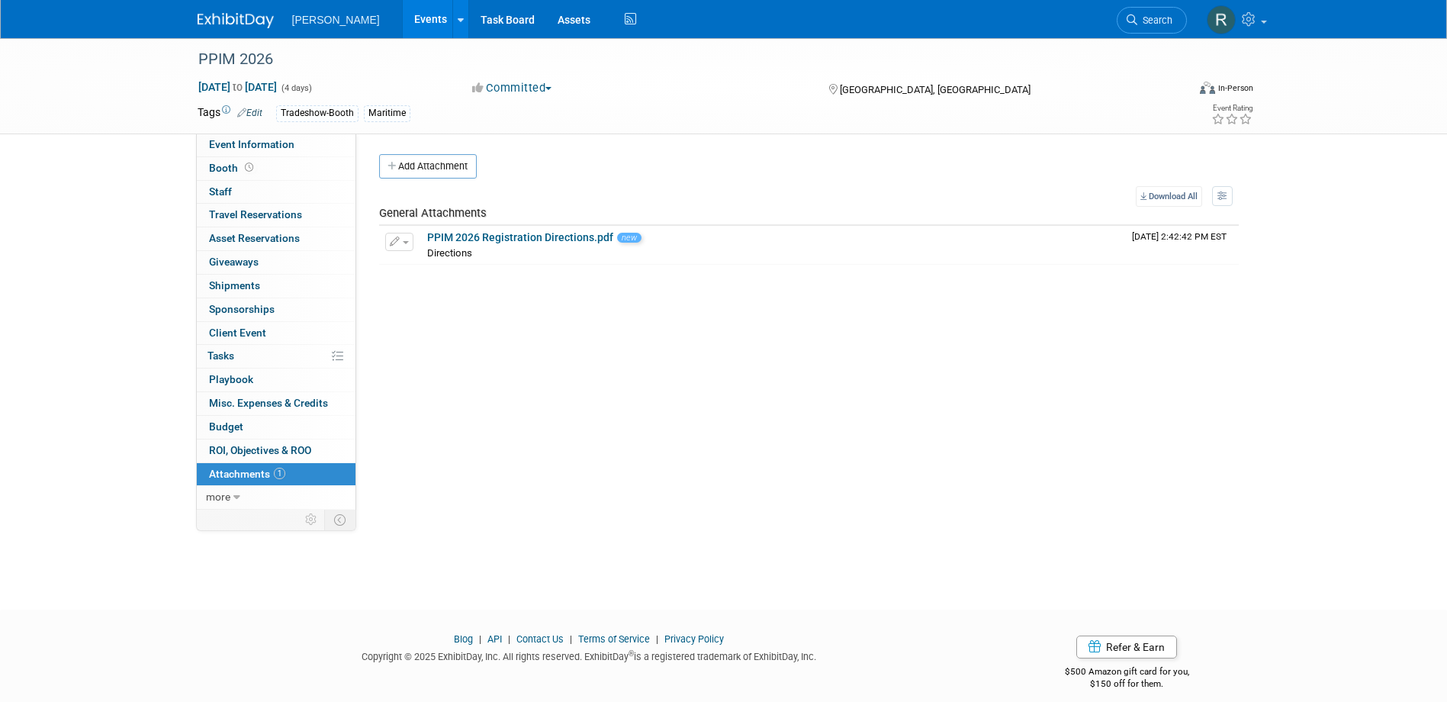
click at [522, 382] on div "Event Website: Edit https://ppimconference.com/ppim-2026/ Event Venue Name: Geo…" at bounding box center [803, 321] width 894 height 376
click at [261, 142] on span "Event Information" at bounding box center [251, 144] width 85 height 12
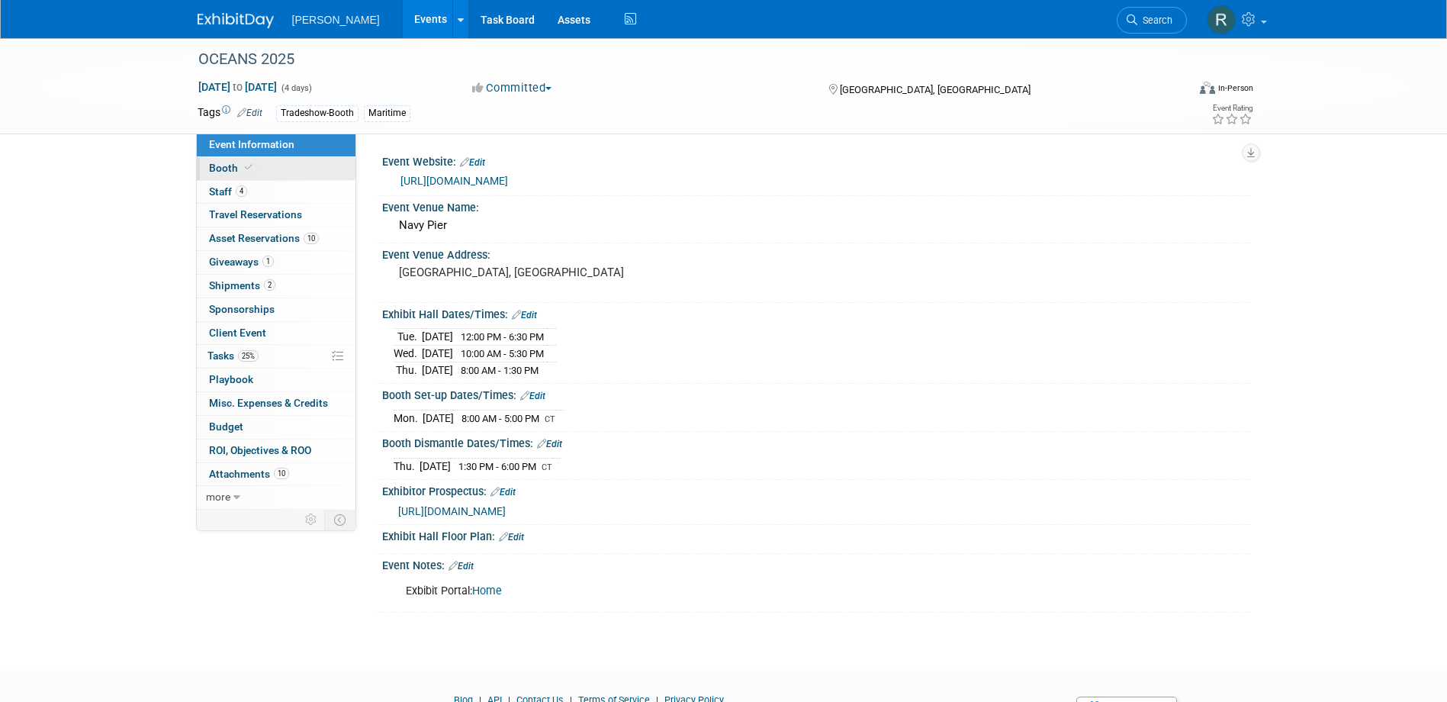
click at [247, 168] on icon at bounding box center [249, 167] width 8 height 8
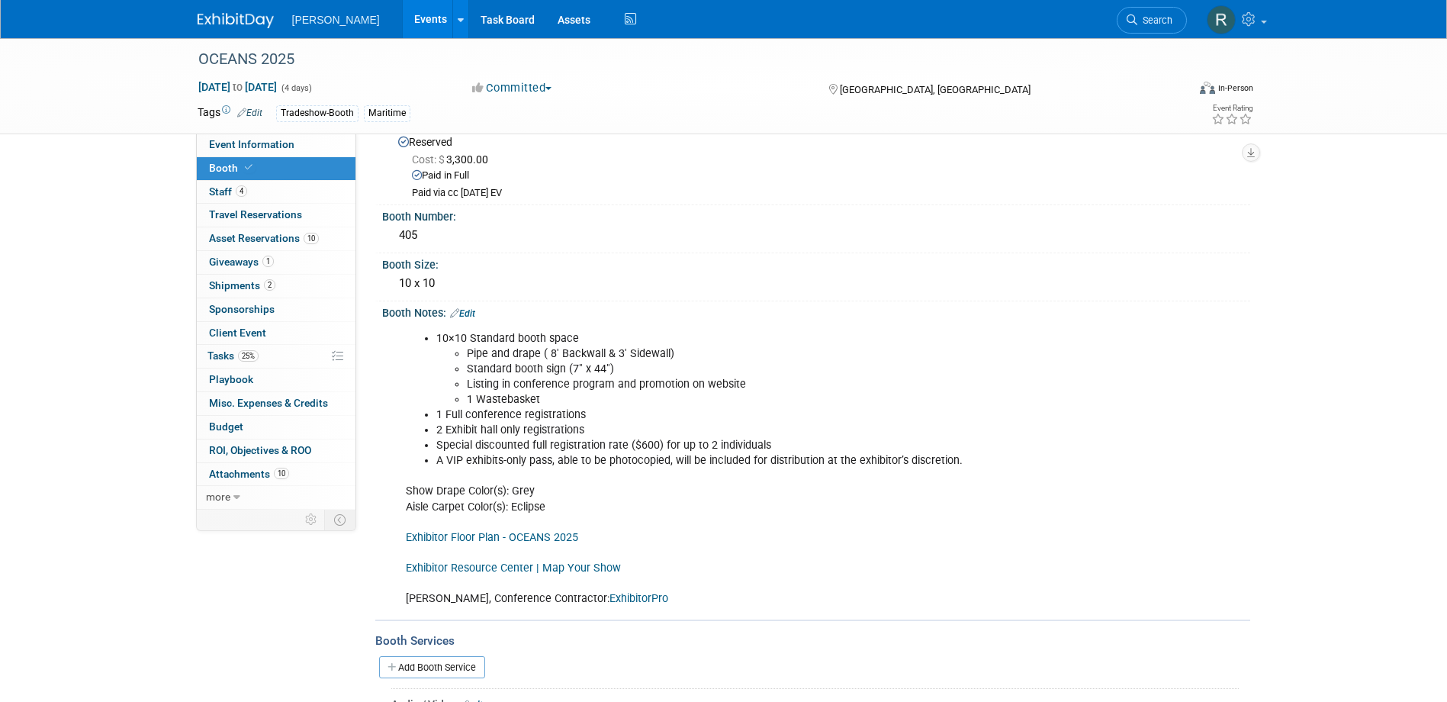
scroll to position [76, 0]
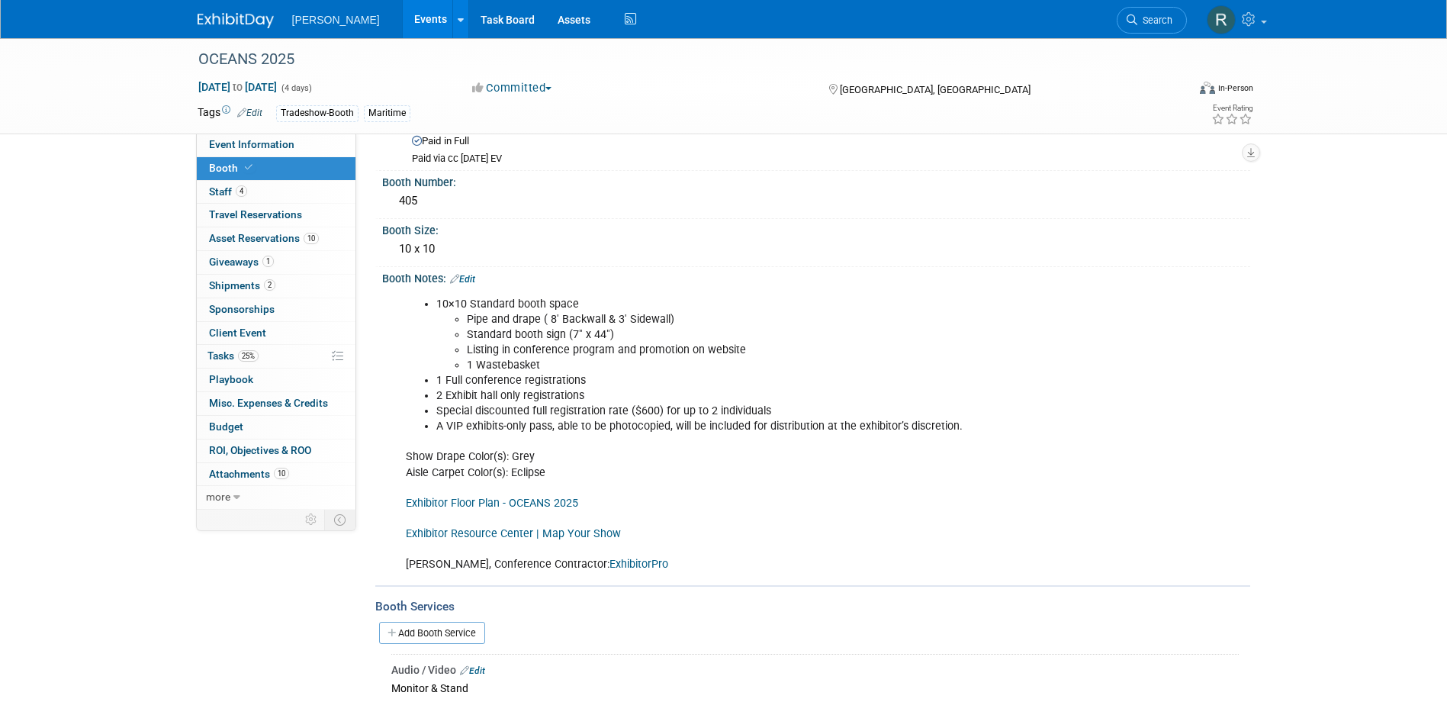
click at [516, 532] on link "Exhibitor Resource Center | Map Your Show" at bounding box center [513, 533] width 215 height 13
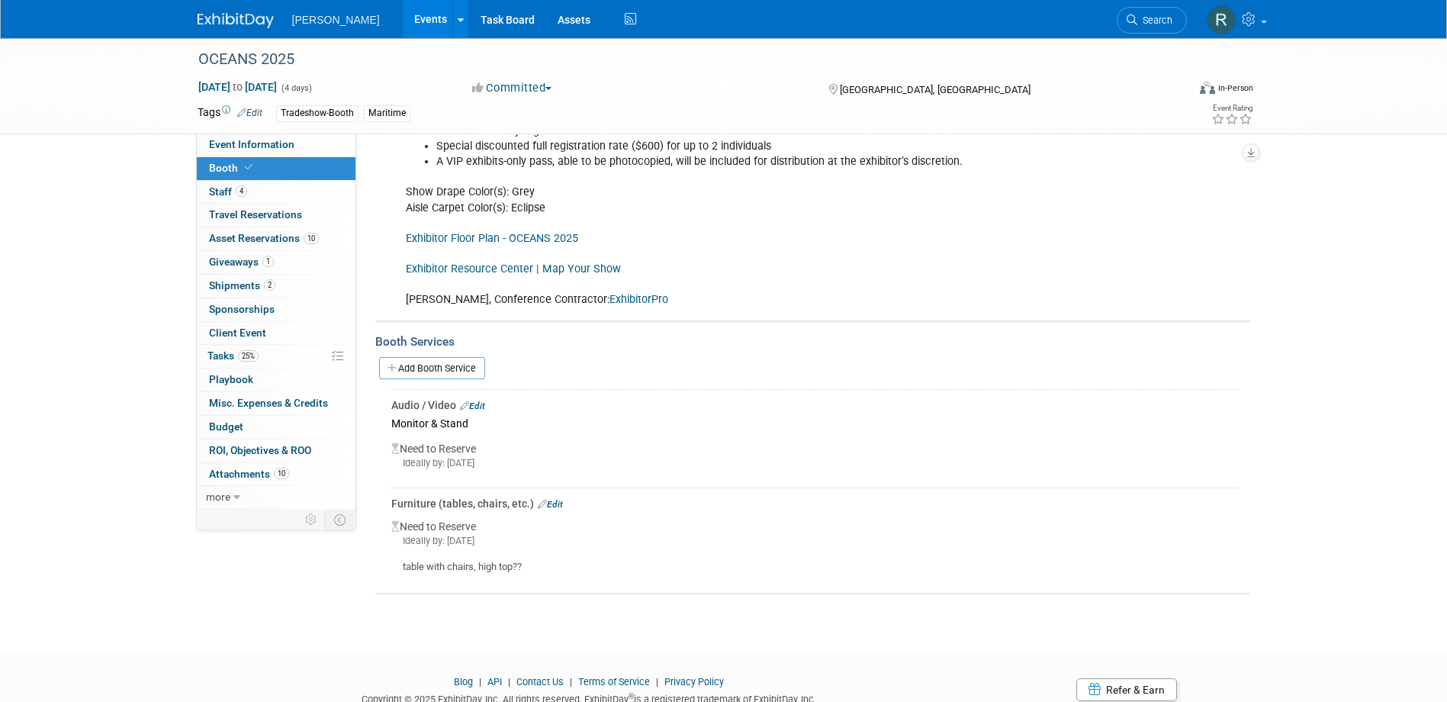
scroll to position [305, 0]
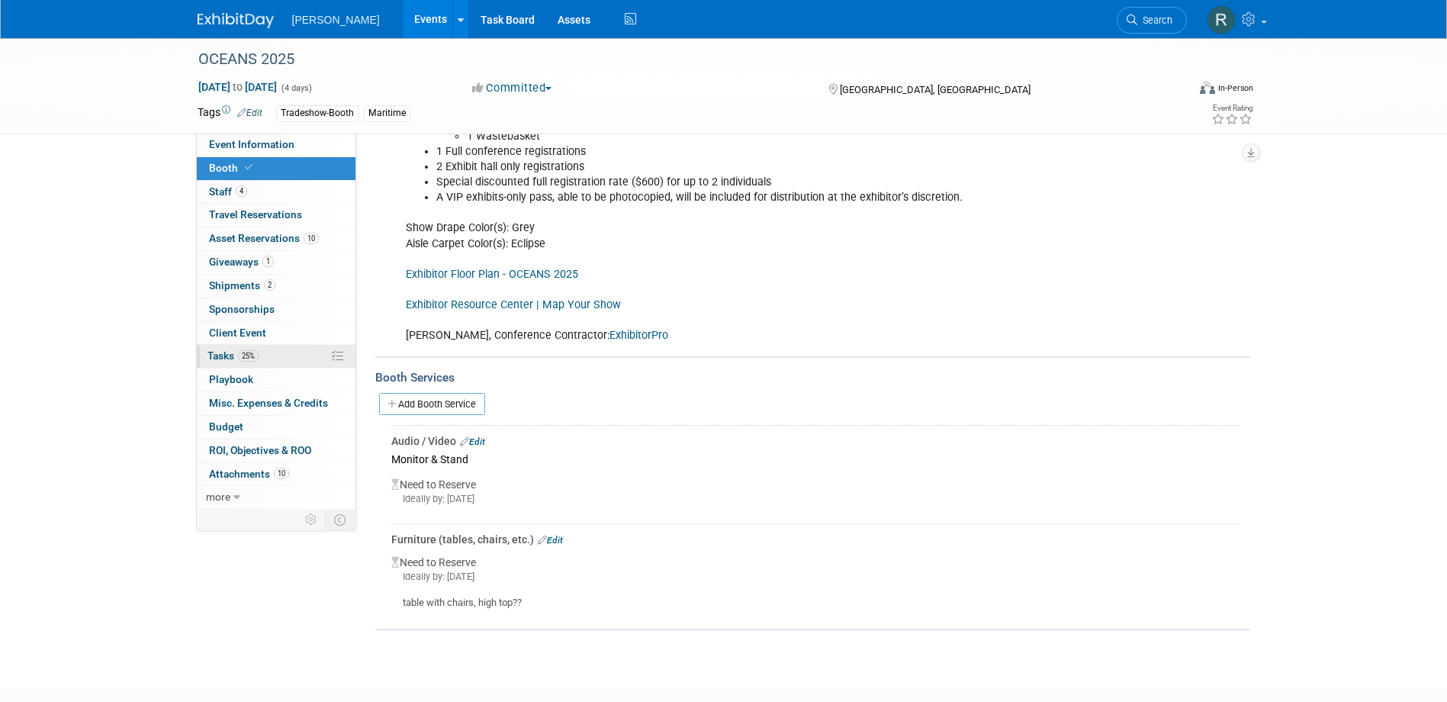
click at [228, 352] on span "Tasks 25%" at bounding box center [232, 355] width 51 height 12
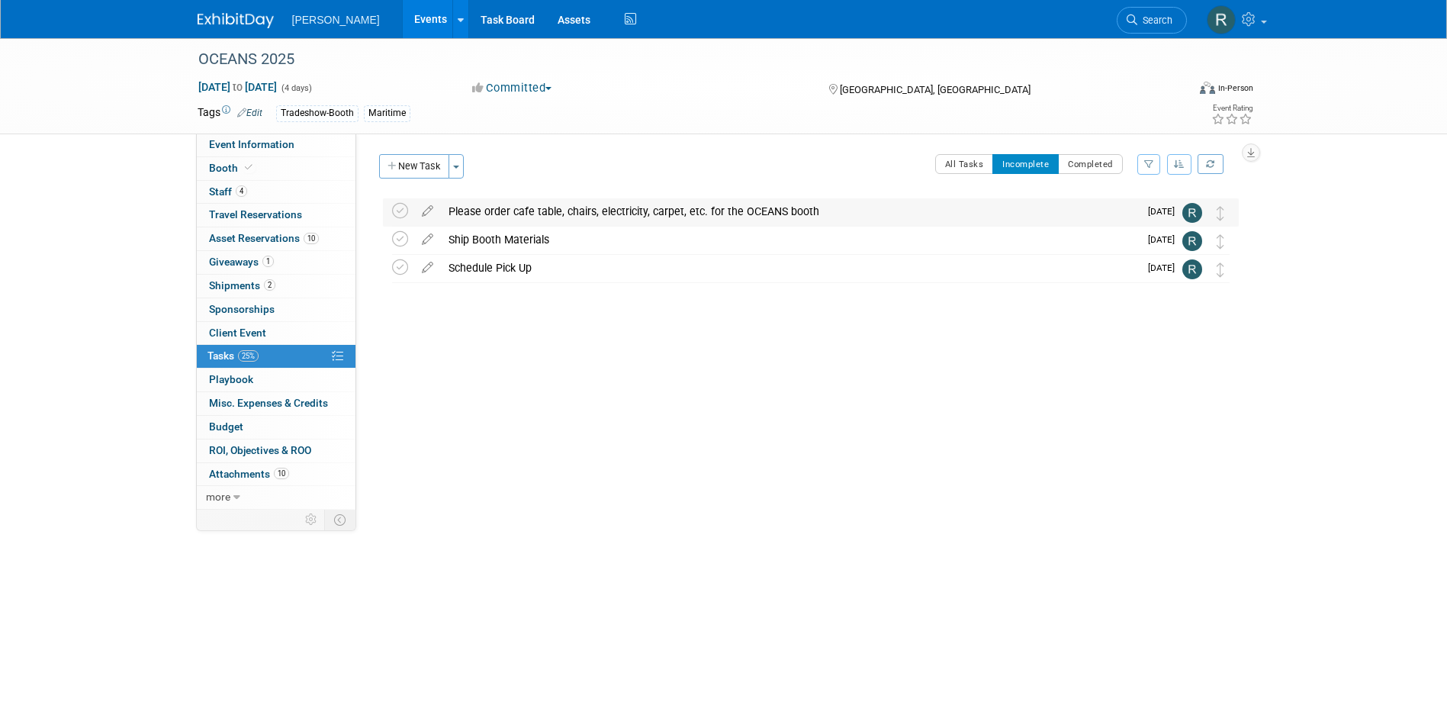
click at [584, 211] on div "Please order cafe table, chairs, electricity, carpet, etc. for the OCEANS booth" at bounding box center [790, 211] width 698 height 26
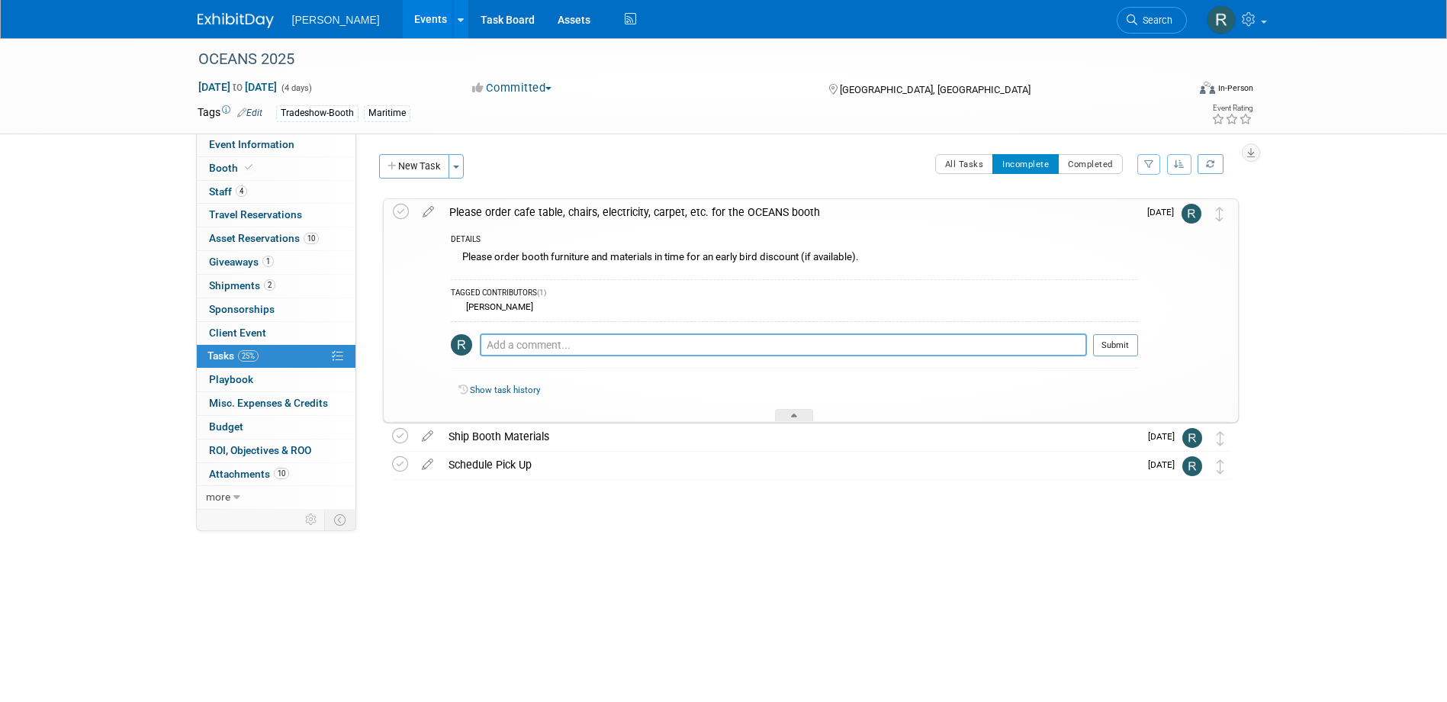
click at [616, 346] on textarea at bounding box center [783, 344] width 607 height 23
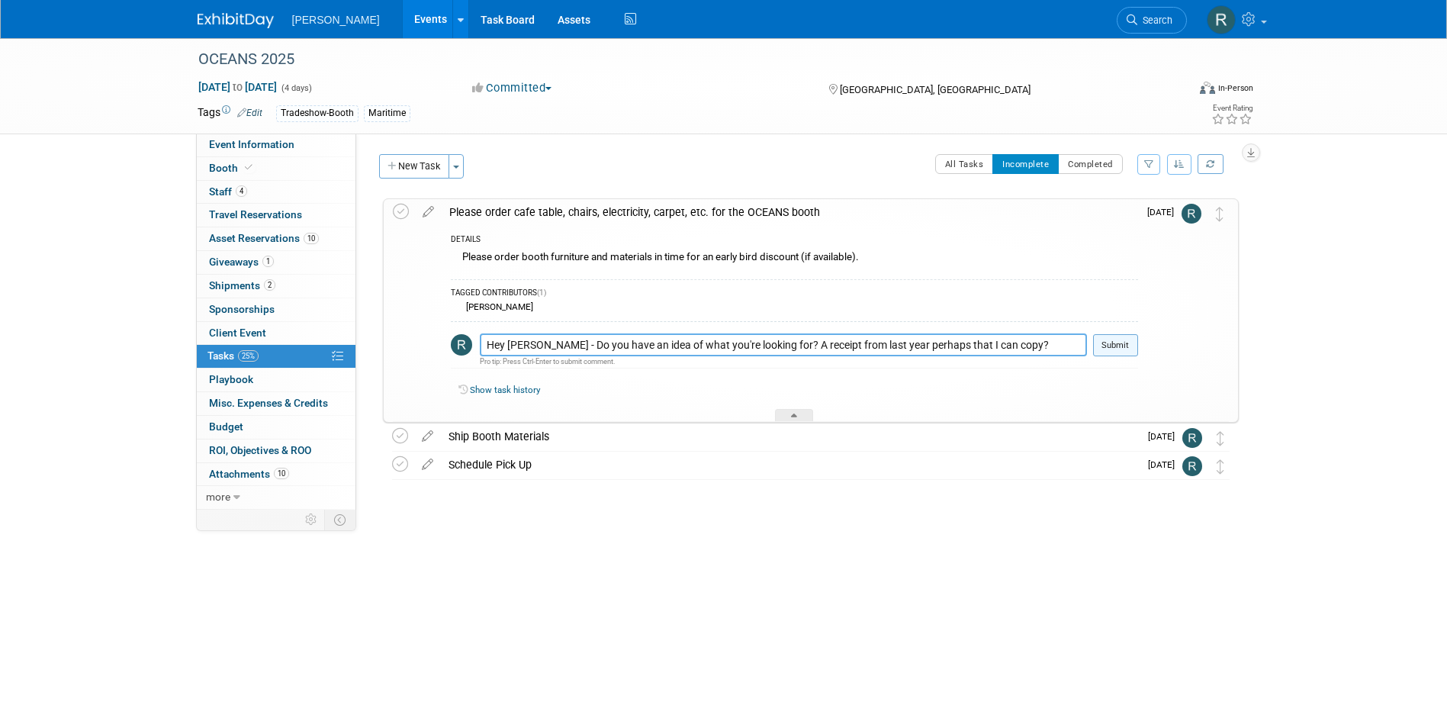
type textarea "Hey [PERSON_NAME] - Do you have an idea of what you're looking for? A receipt f…"
click at [1104, 346] on button "Submit" at bounding box center [1115, 345] width 45 height 23
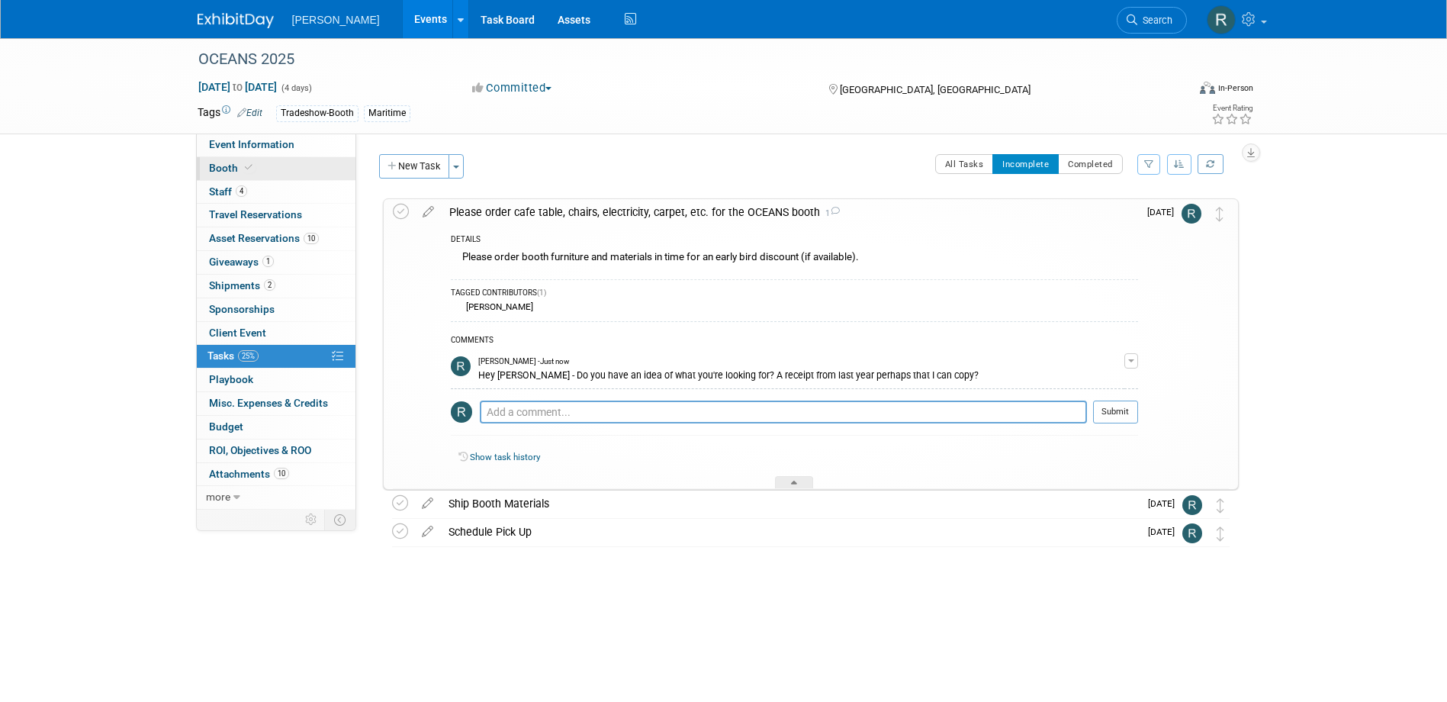
click at [249, 169] on icon at bounding box center [249, 167] width 8 height 8
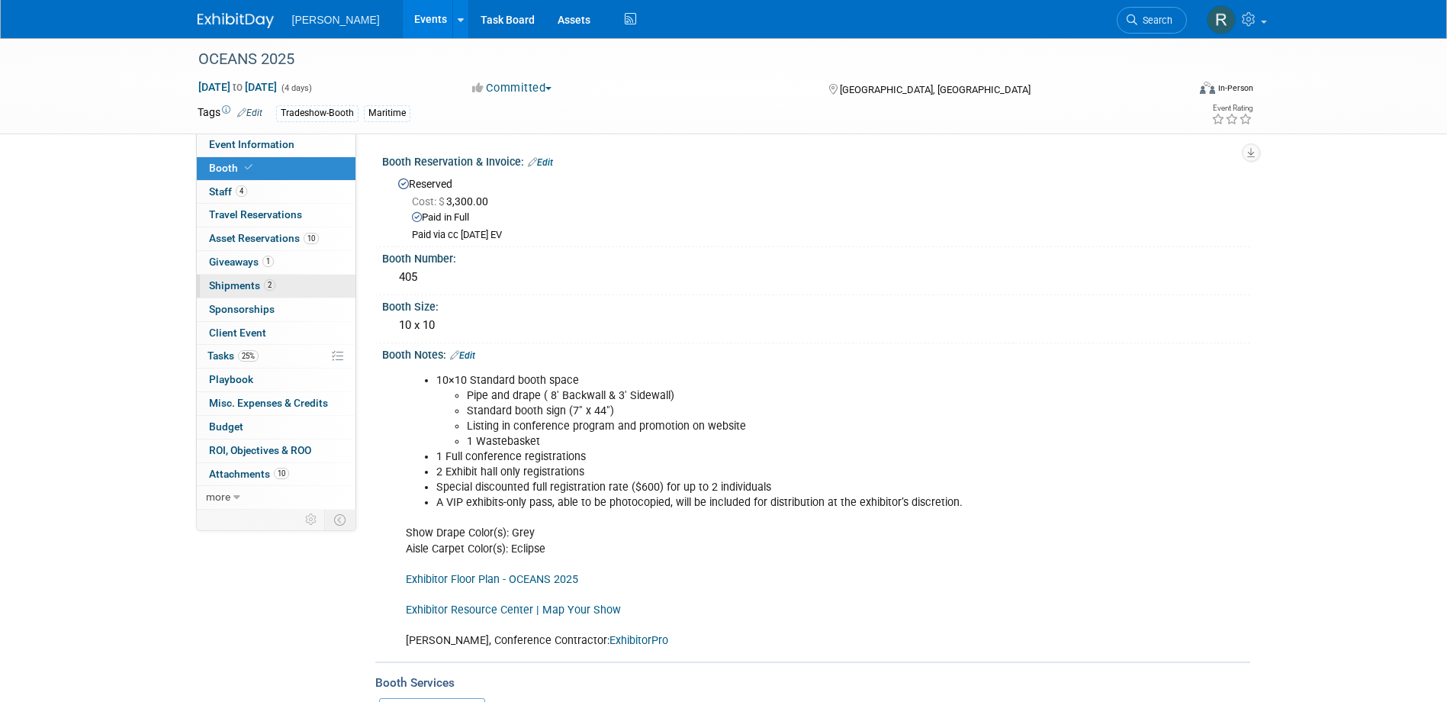
click at [254, 284] on span "Shipments 2" at bounding box center [242, 285] width 66 height 12
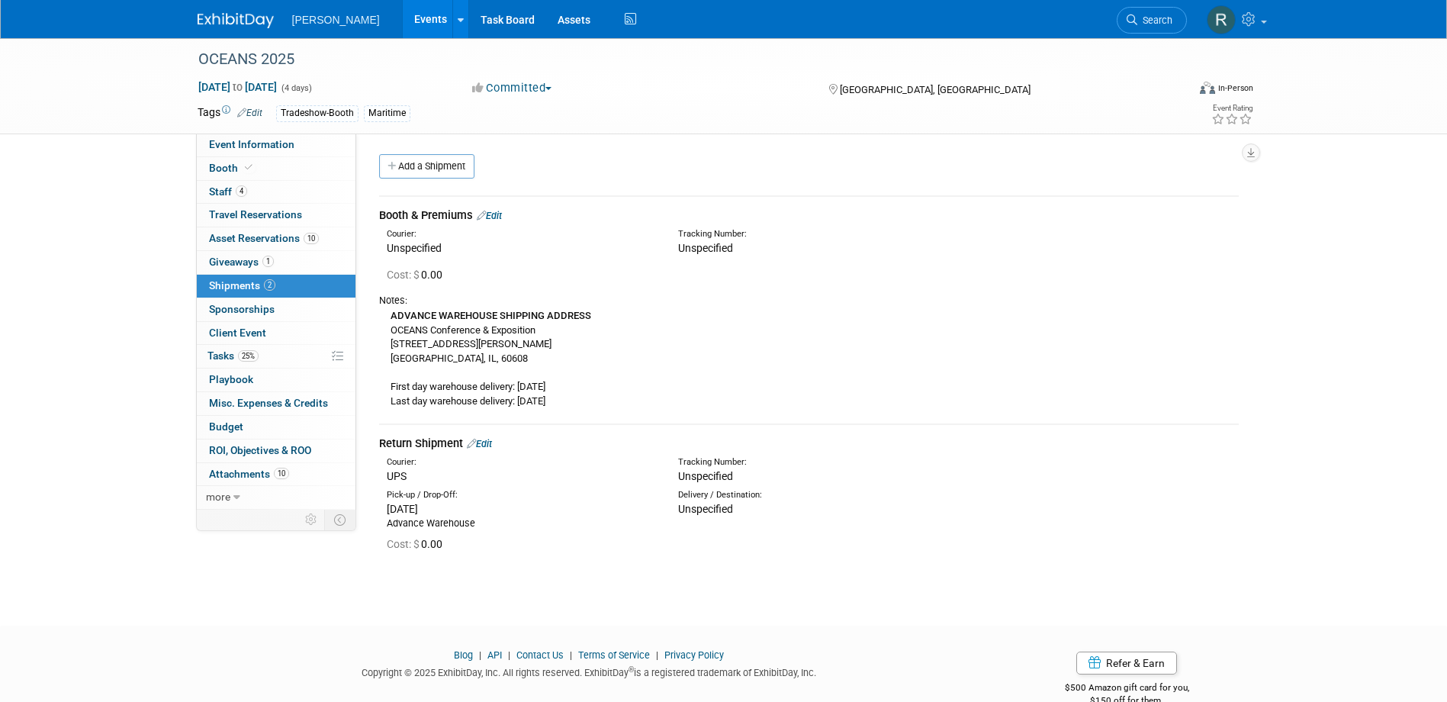
click at [498, 209] on div "Booth & Premiums Edit" at bounding box center [809, 215] width 860 height 16
click at [498, 213] on link "Edit" at bounding box center [489, 215] width 25 height 11
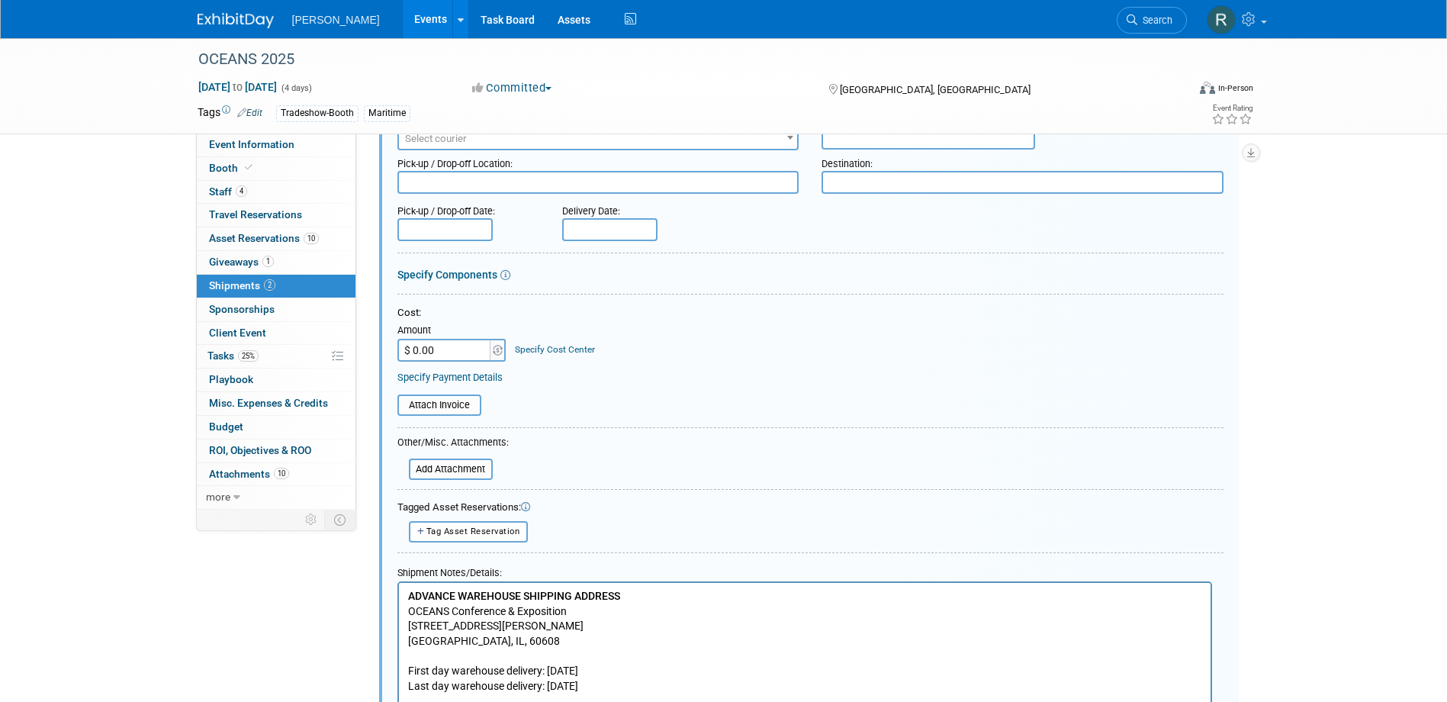
scroll to position [404, 0]
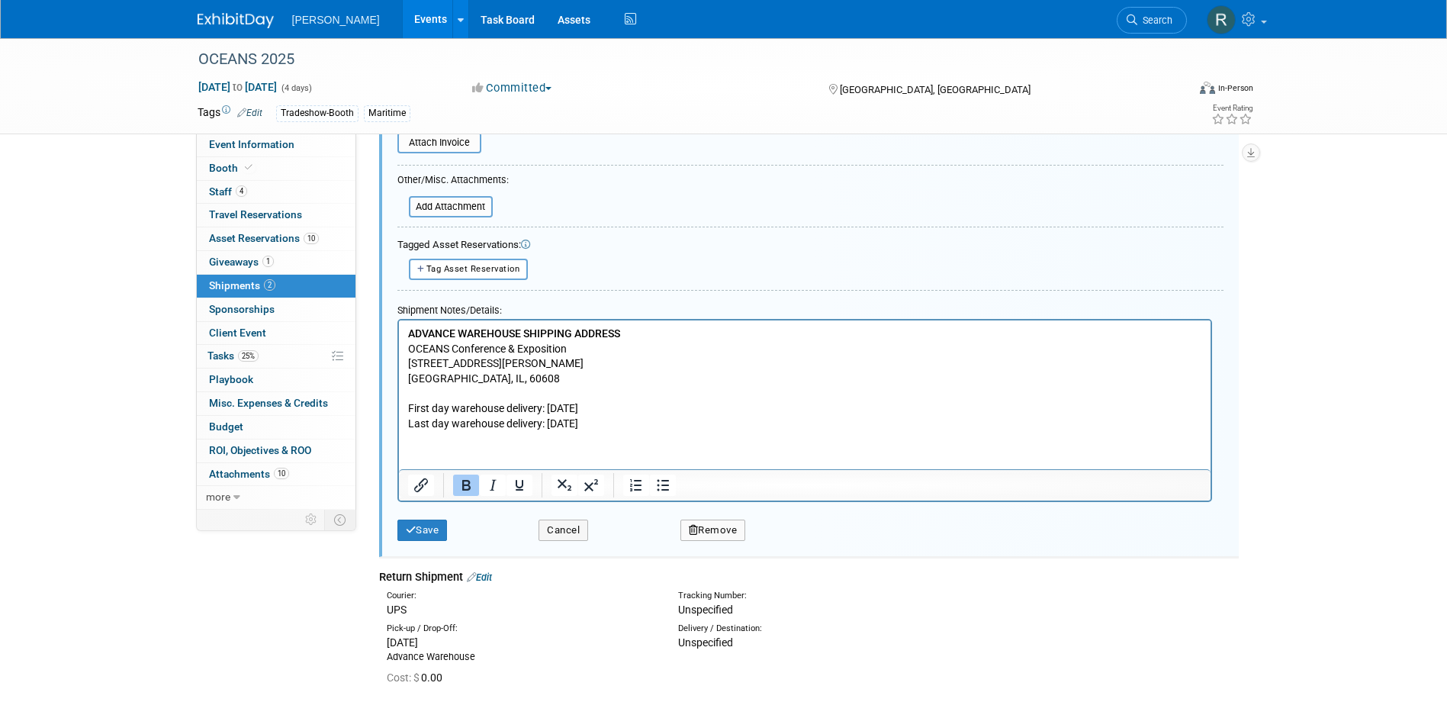
click at [596, 426] on p "ADVANCE WAREHOUSE SHIPPING ADDRESS OCEANS Conference & Exposition [STREET_ADDRE…" at bounding box center [804, 378] width 794 height 105
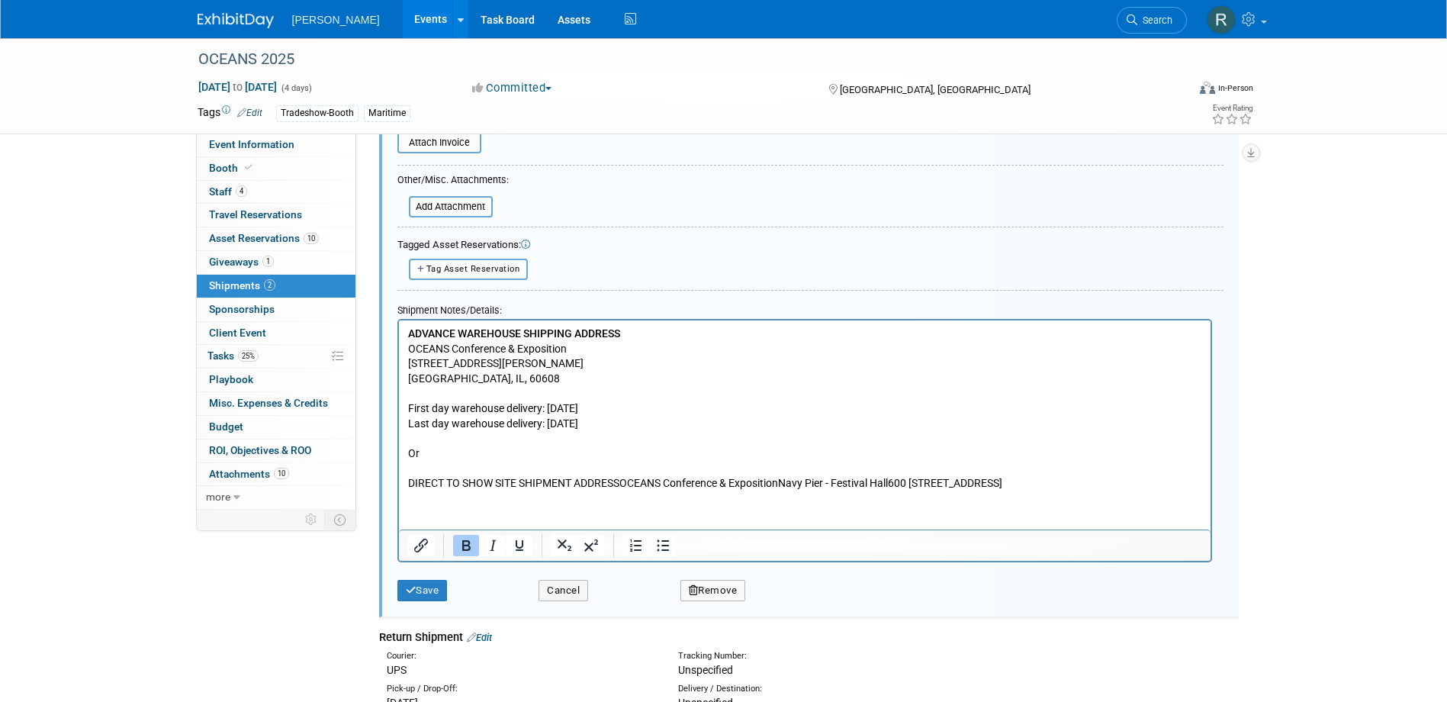
click at [622, 480] on p "DIRECT TO SHOW SITE SHIPMENT ADDRESSOCEANS Conference & ExpositionNavy Pier - F…" at bounding box center [804, 482] width 794 height 15
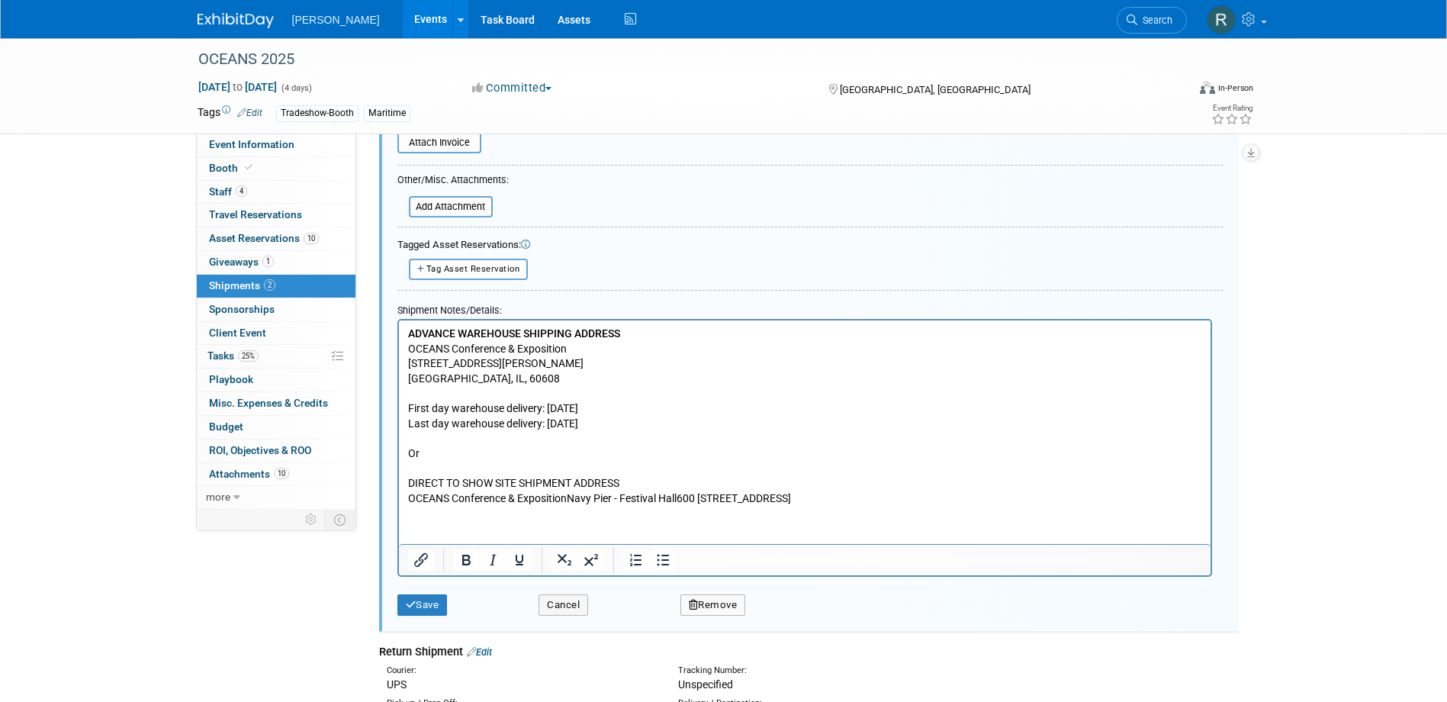
drag, startPoint x: 678, startPoint y: 494, endPoint x: 717, endPoint y: 517, distance: 45.1
click at [678, 495] on p "OCEANS Conference & ExpositionNavy Pier - Festival Hall600 [STREET_ADDRESS]" at bounding box center [804, 497] width 794 height 15
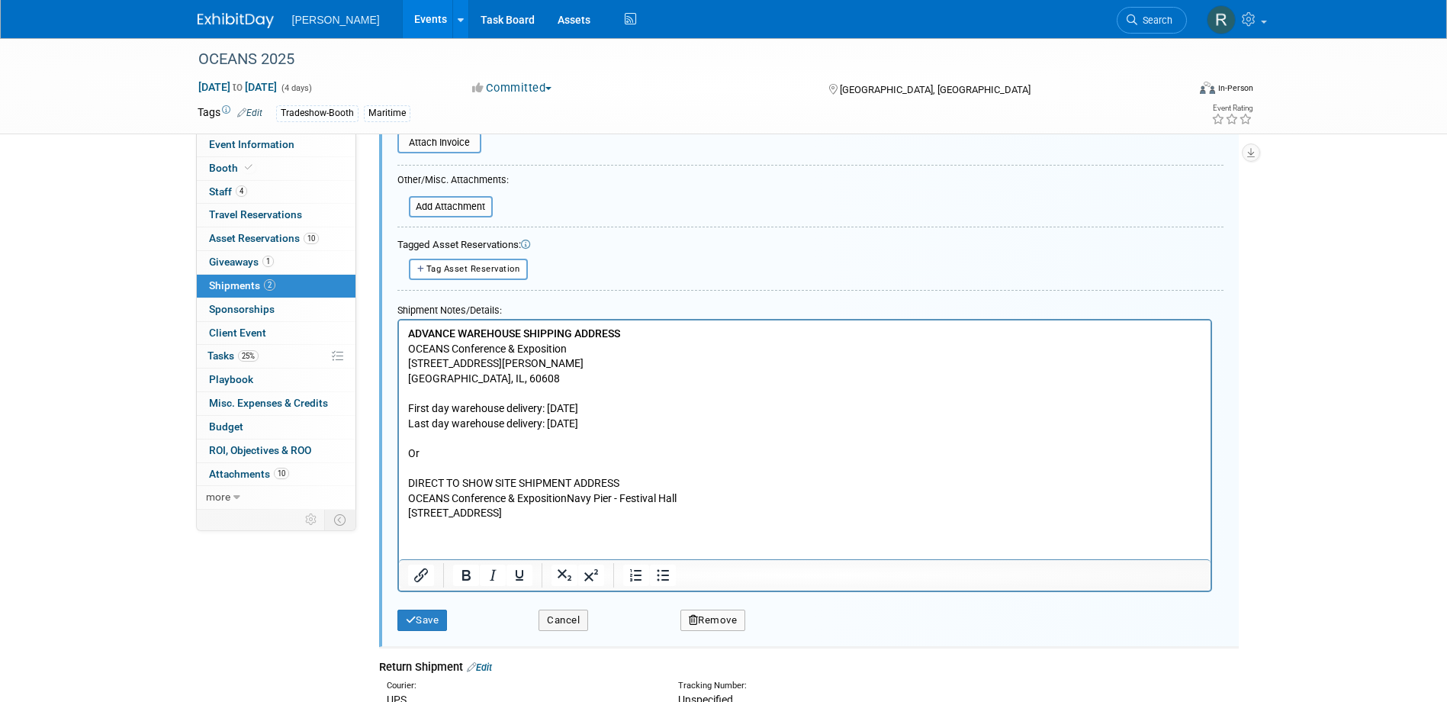
click at [487, 510] on p "[STREET_ADDRESS]" at bounding box center [804, 512] width 794 height 15
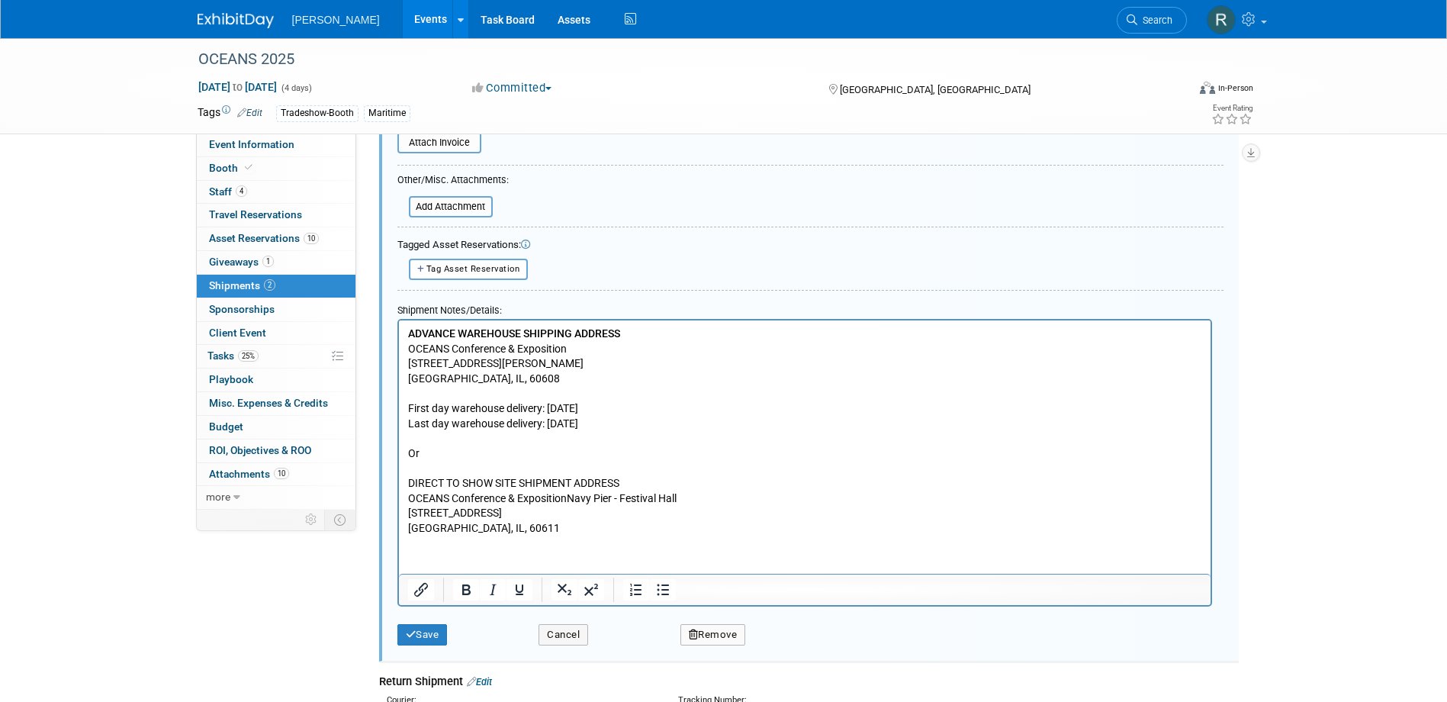
click at [500, 524] on p "[GEOGRAPHIC_DATA], IL, 60611" at bounding box center [804, 527] width 794 height 15
click at [440, 629] on button "Save" at bounding box center [422, 634] width 50 height 21
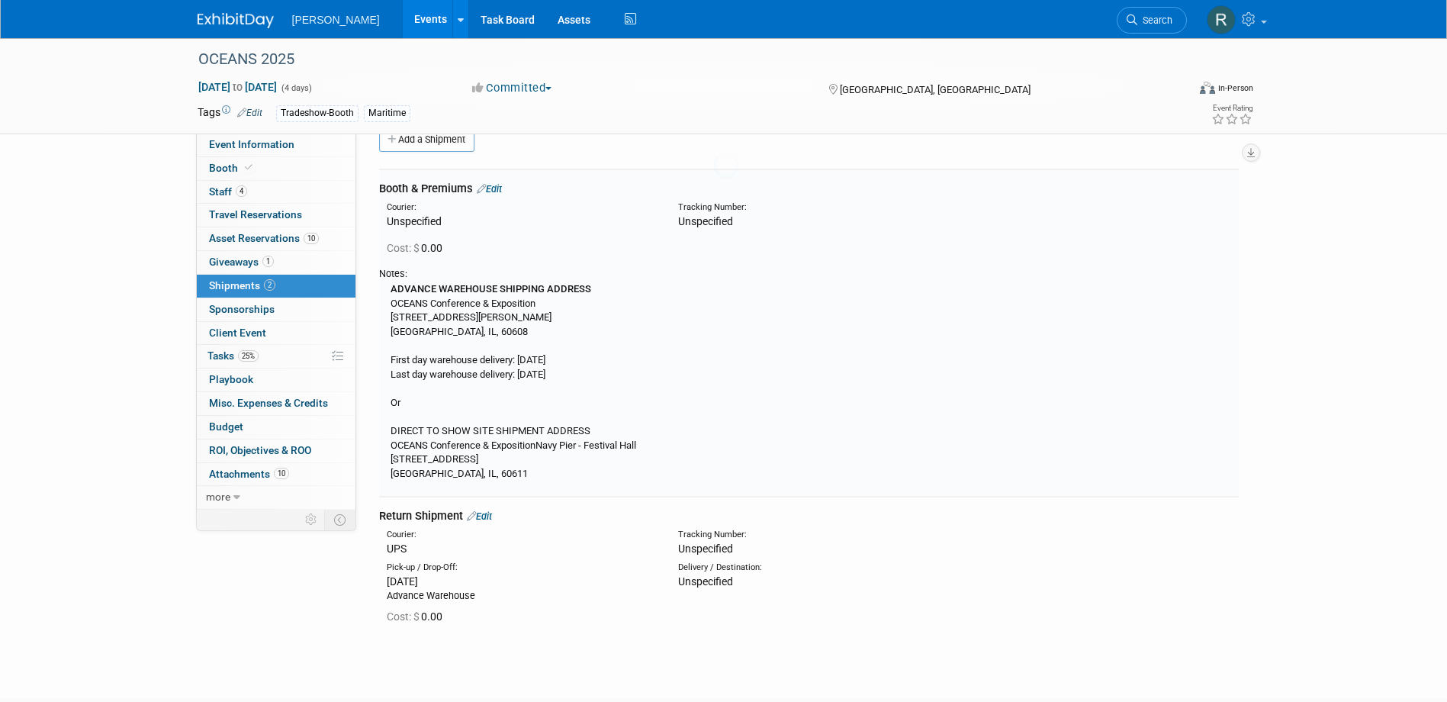
scroll to position [23, 0]
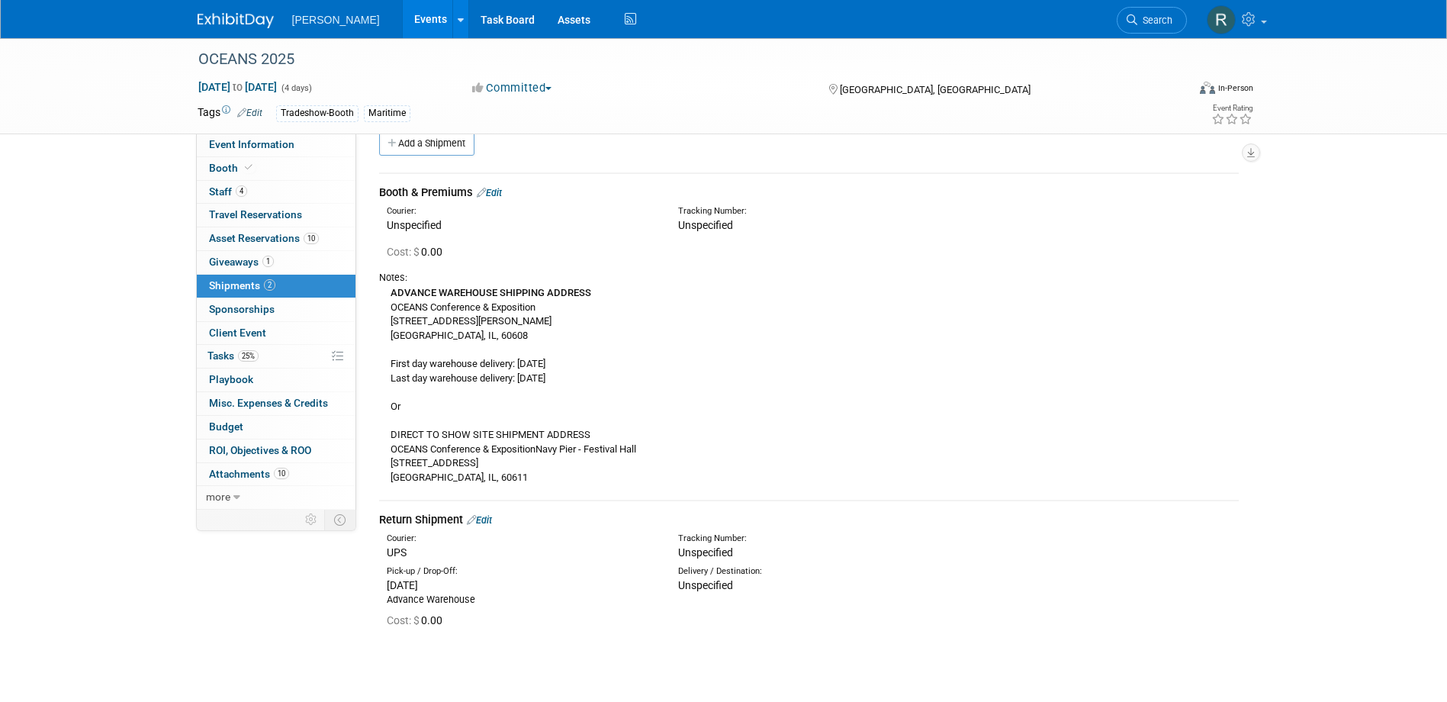
click at [497, 194] on link "Edit" at bounding box center [489, 192] width 25 height 11
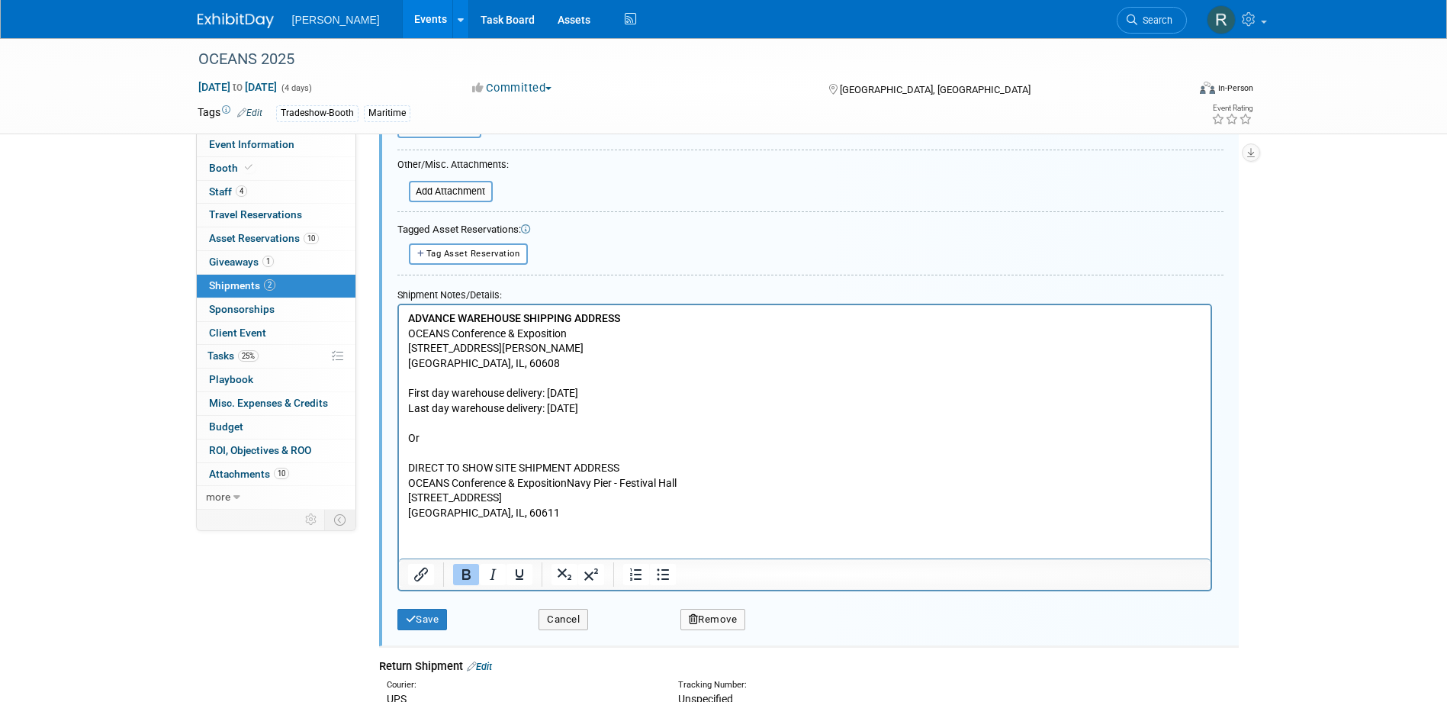
scroll to position [557, 0]
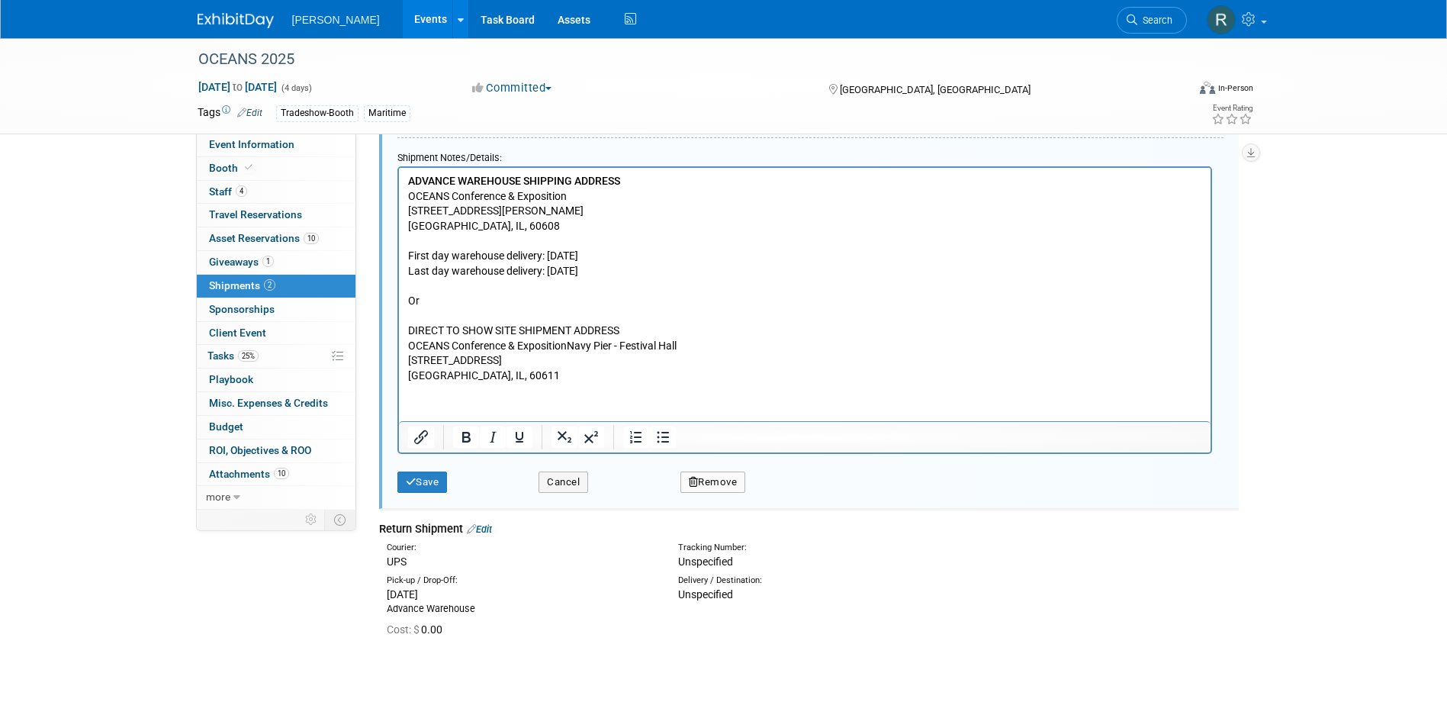
click at [512, 372] on p "ADVANCE WAREHOUSE SHIPPING ADDRESS OCEANS Conference & Exposition [STREET_ADDRE…" at bounding box center [804, 277] width 794 height 209
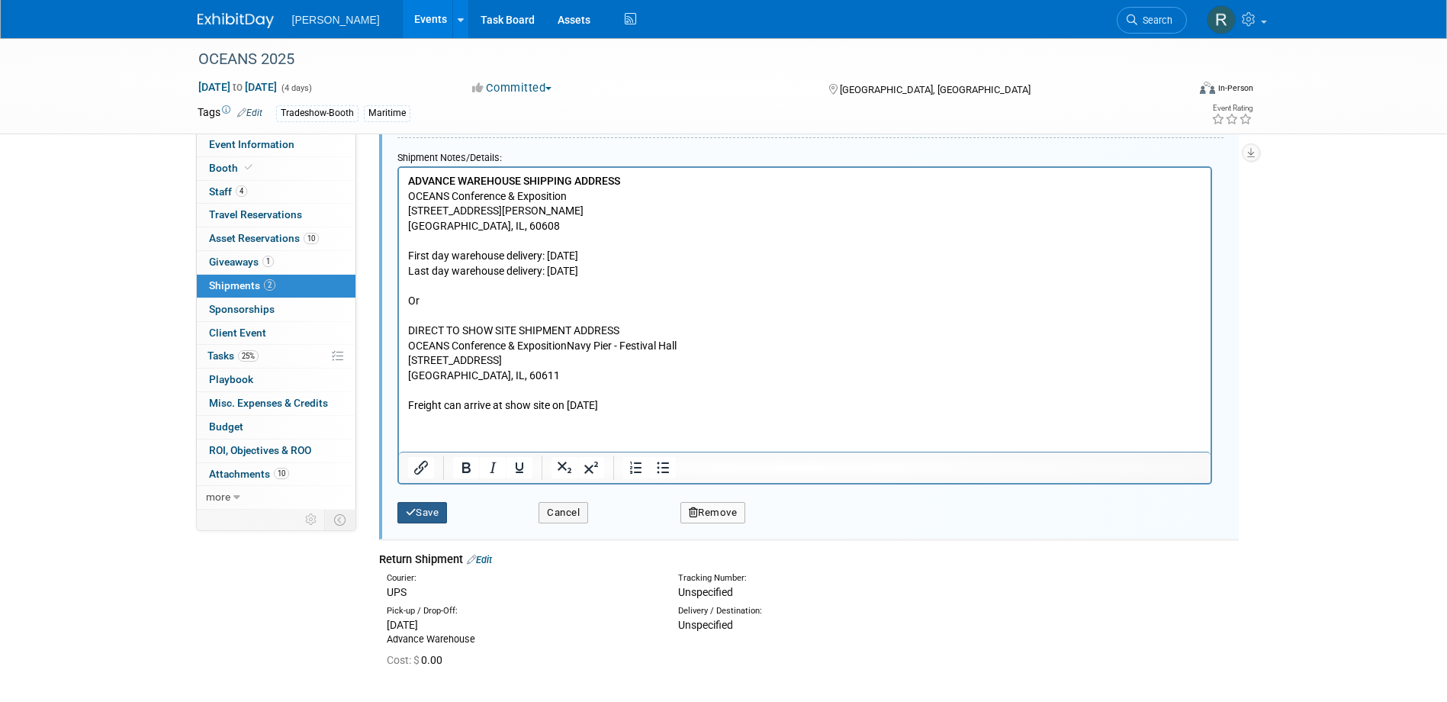
click at [422, 506] on button "Save" at bounding box center [422, 512] width 50 height 21
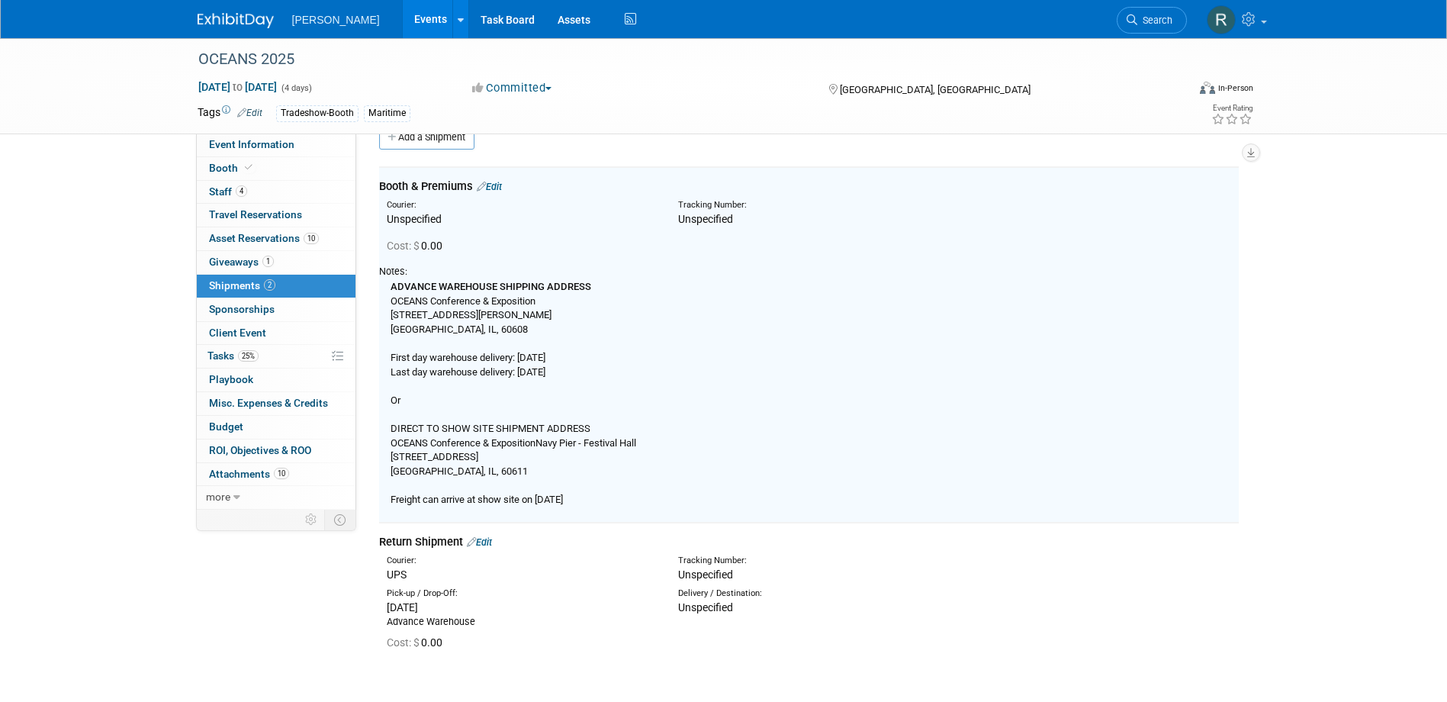
scroll to position [23, 0]
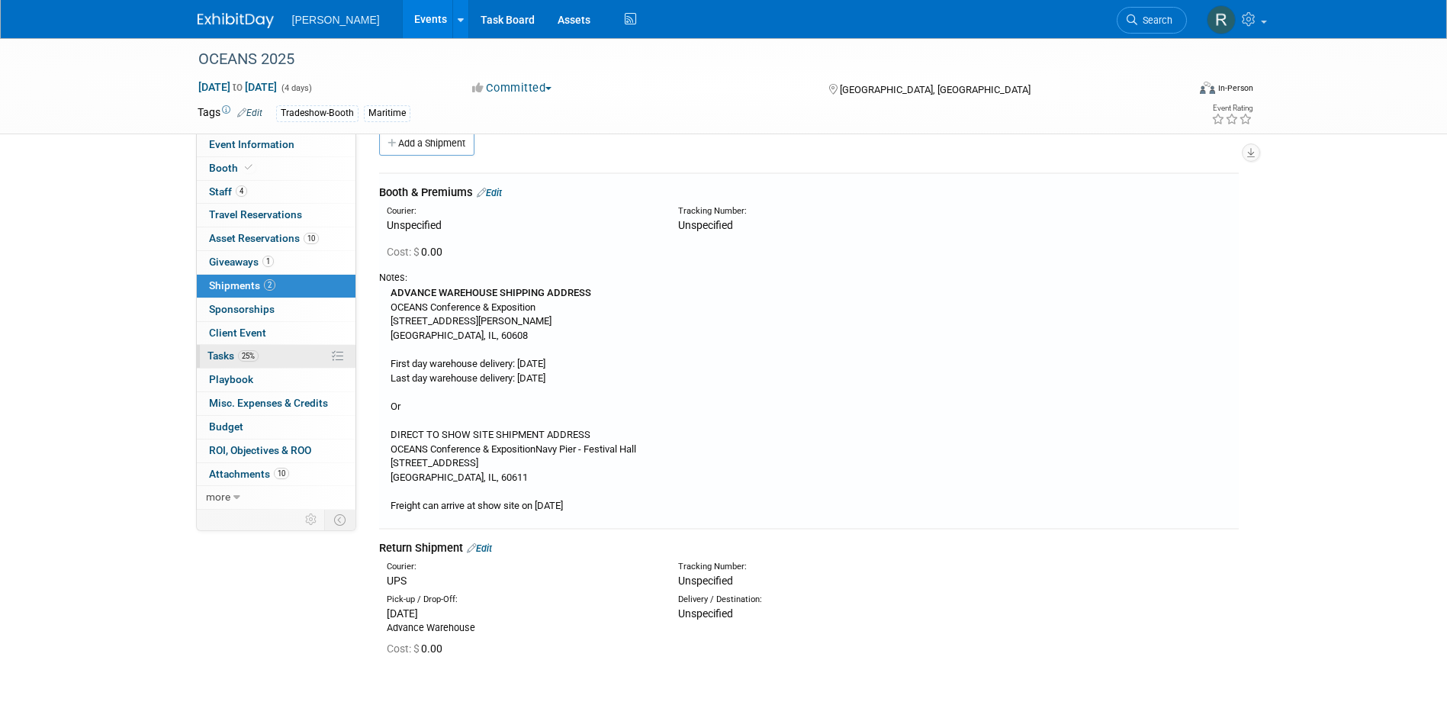
click at [232, 354] on span "Tasks 25%" at bounding box center [232, 355] width 51 height 12
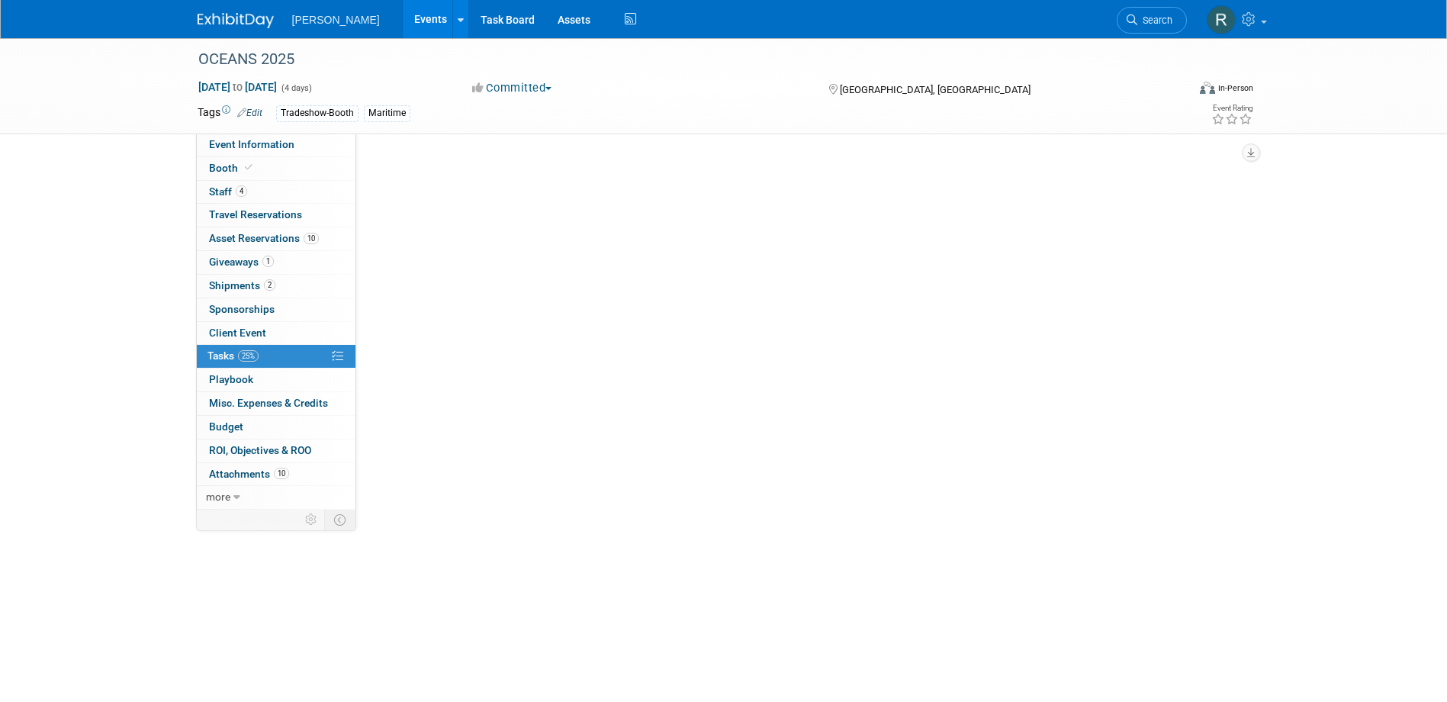
scroll to position [0, 0]
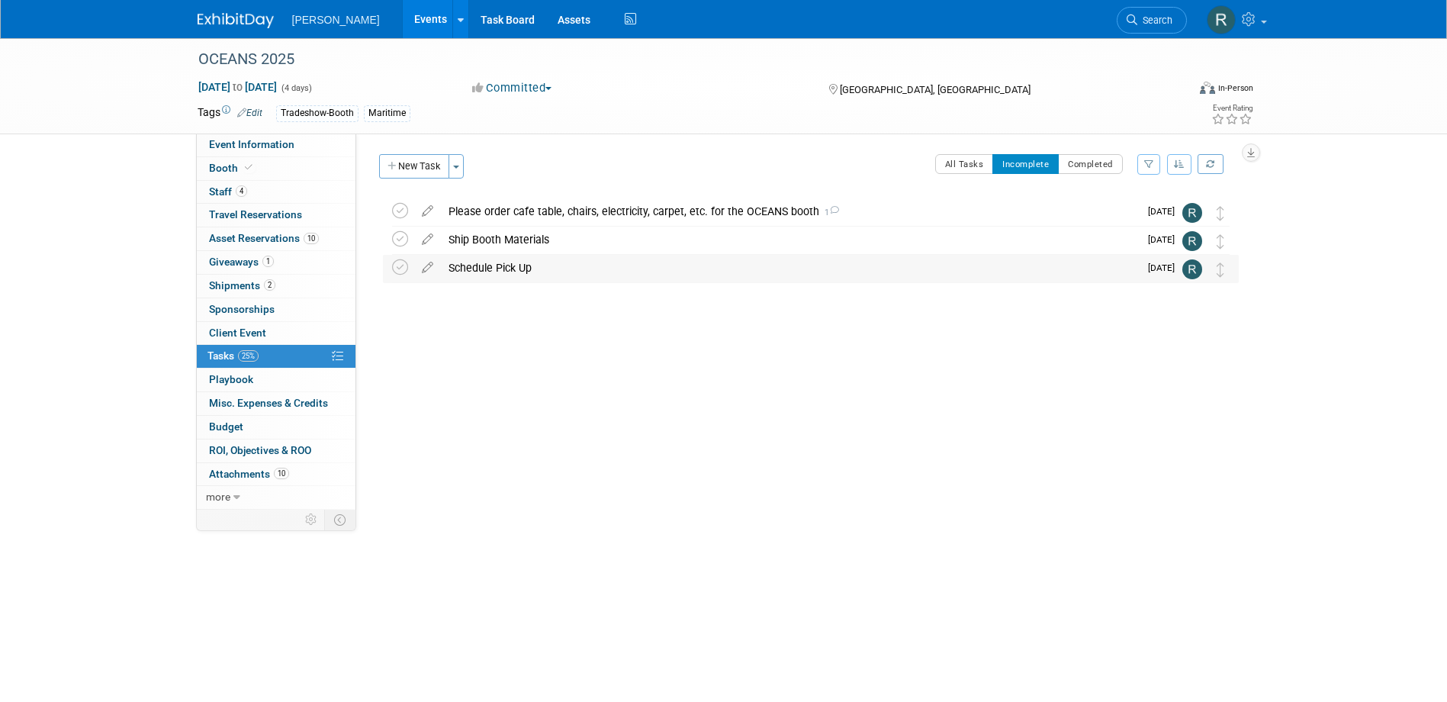
click at [470, 269] on div "Schedule Pick Up" at bounding box center [790, 268] width 698 height 26
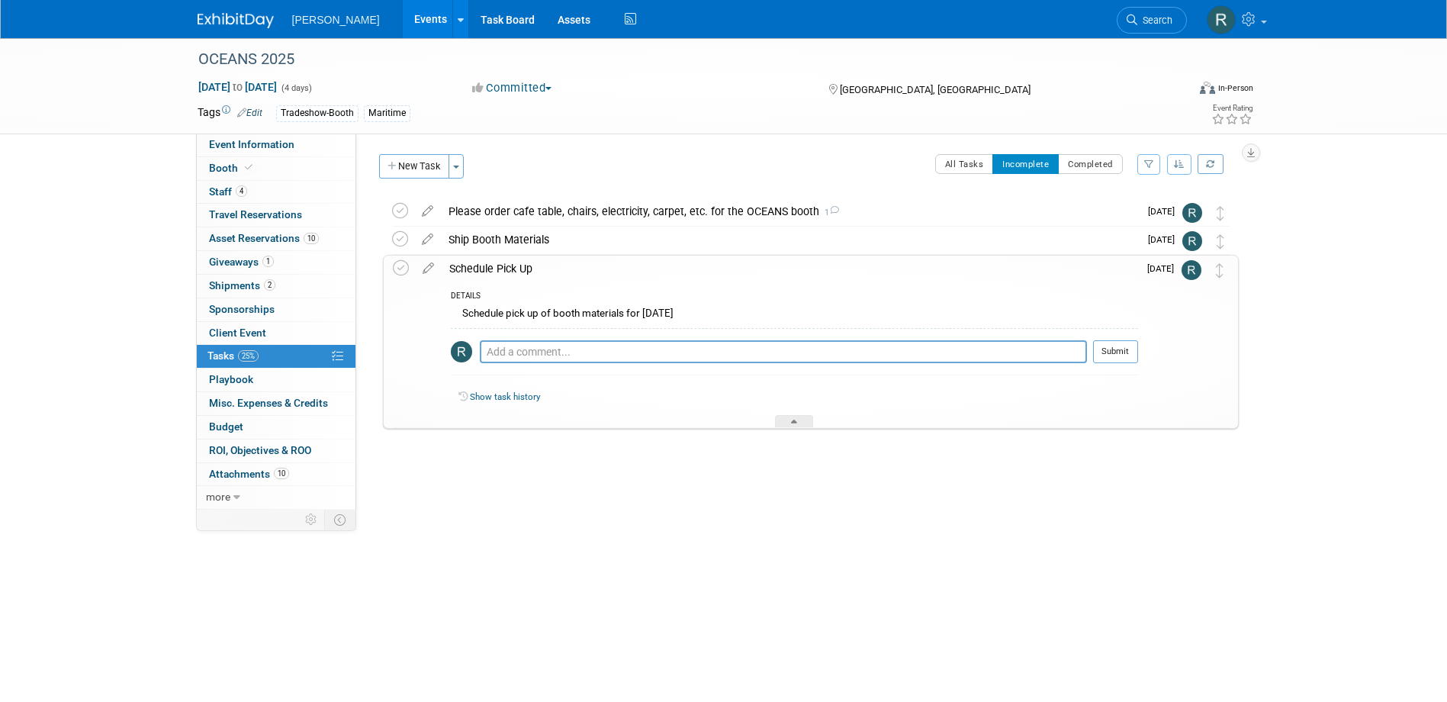
click at [475, 260] on div "Schedule Pick Up" at bounding box center [790, 269] width 696 height 26
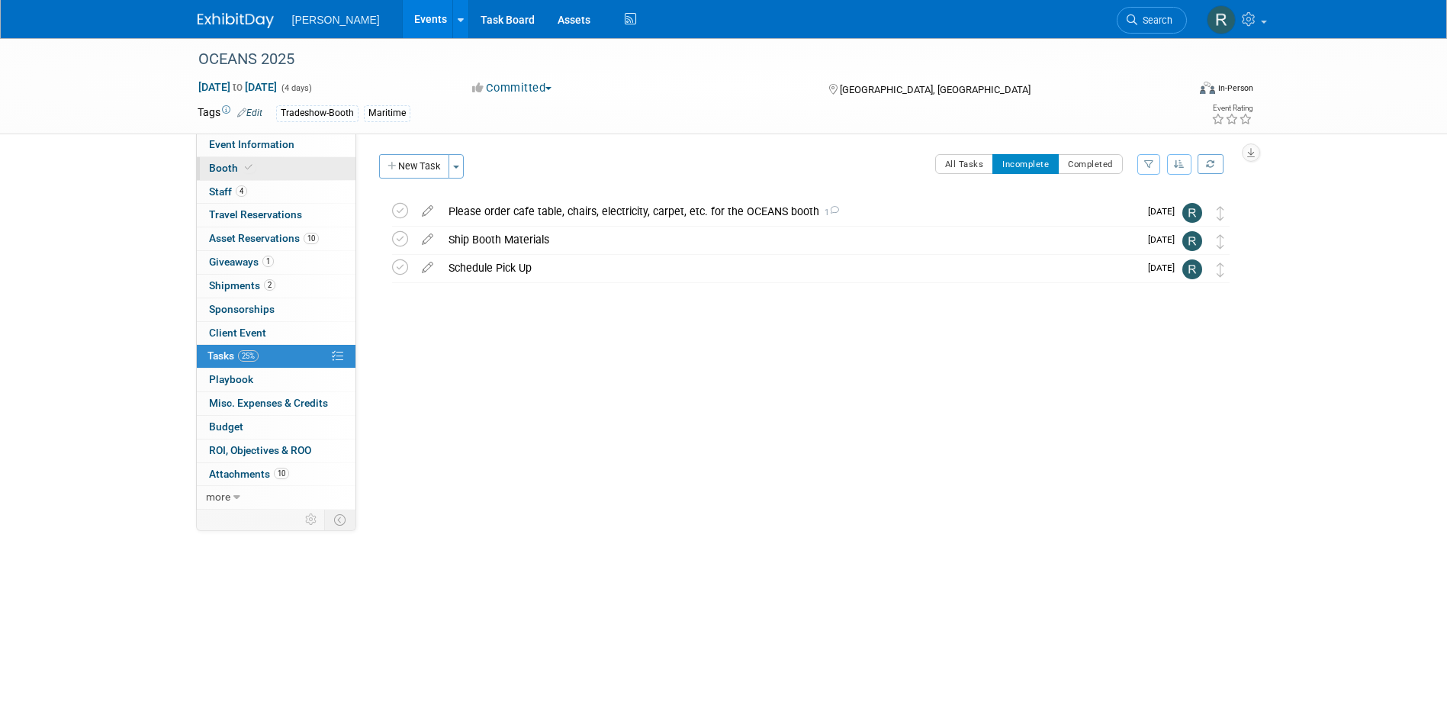
click at [246, 172] on icon at bounding box center [249, 167] width 8 height 8
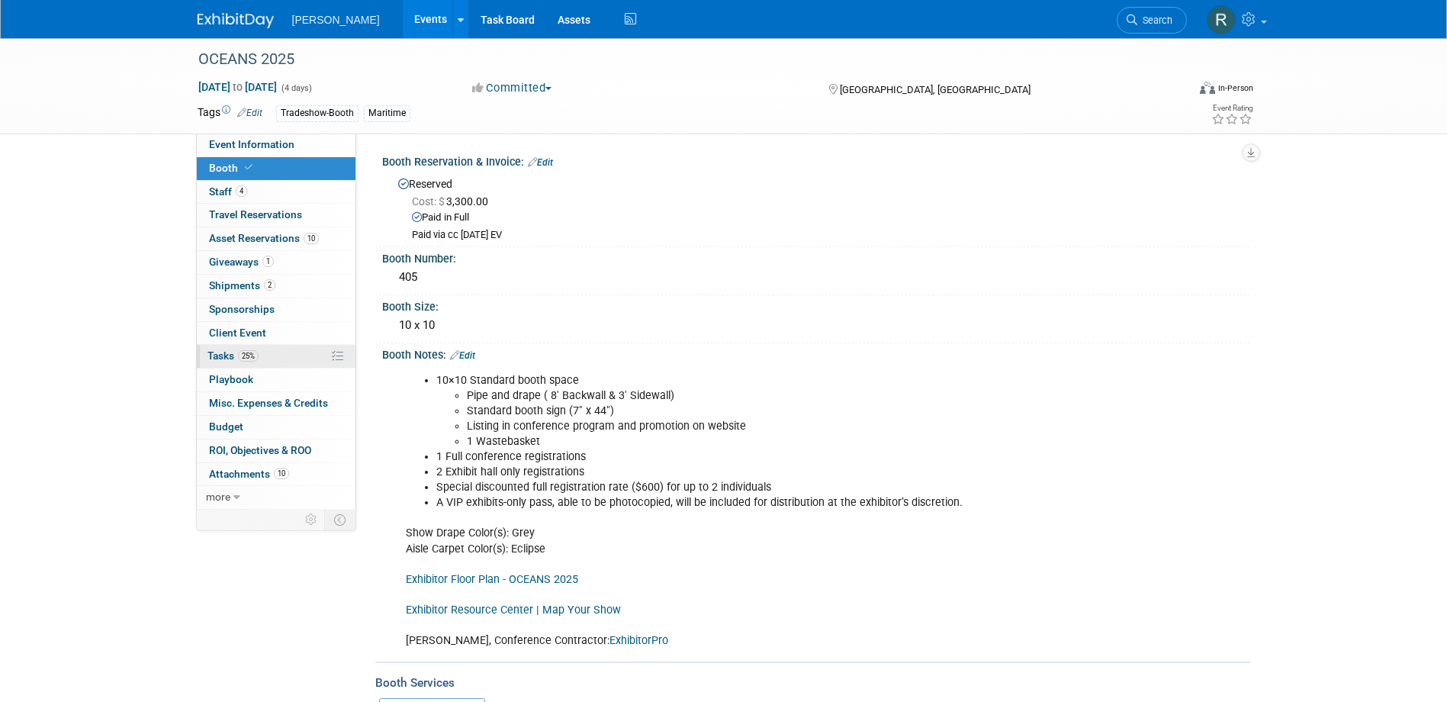
click at [233, 355] on span "Tasks 25%" at bounding box center [232, 355] width 51 height 12
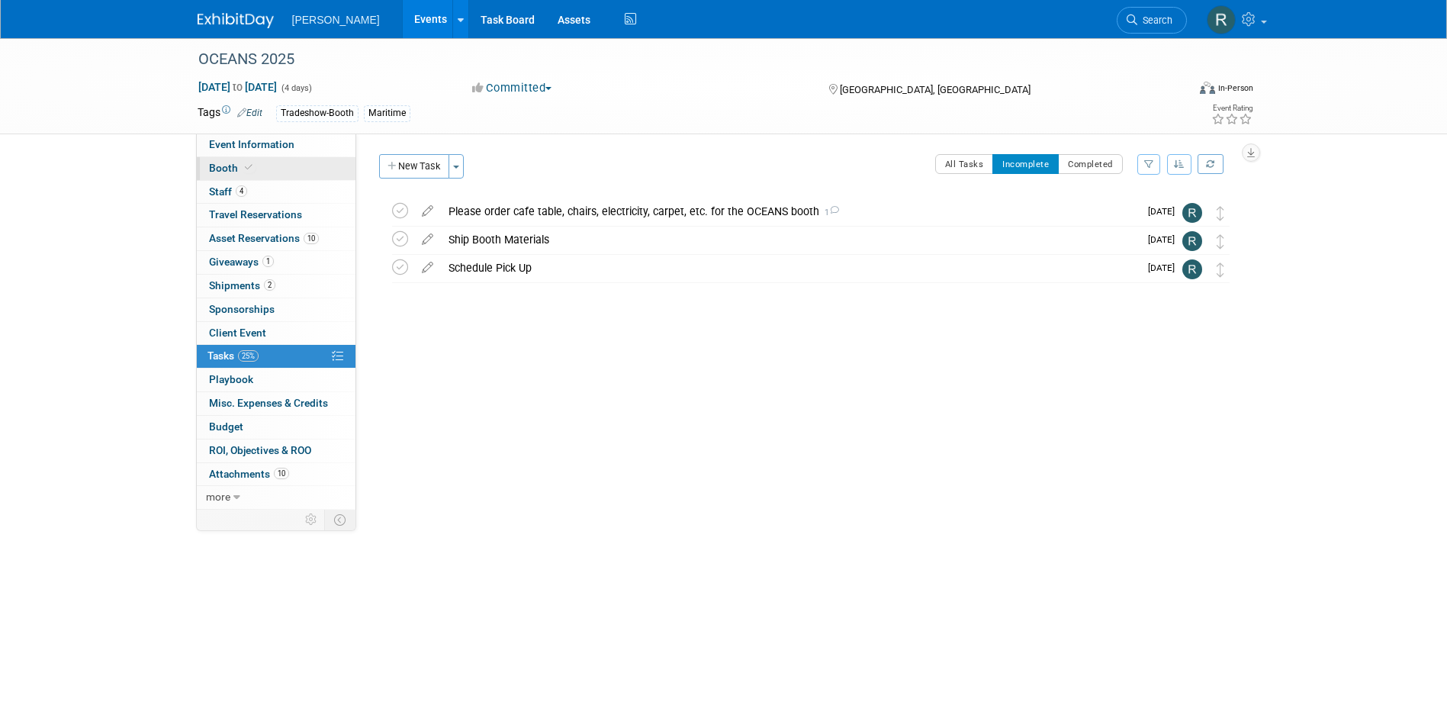
drag, startPoint x: 274, startPoint y: 166, endPoint x: 281, endPoint y: 164, distance: 8.0
click at [274, 166] on link "Booth" at bounding box center [276, 168] width 159 height 23
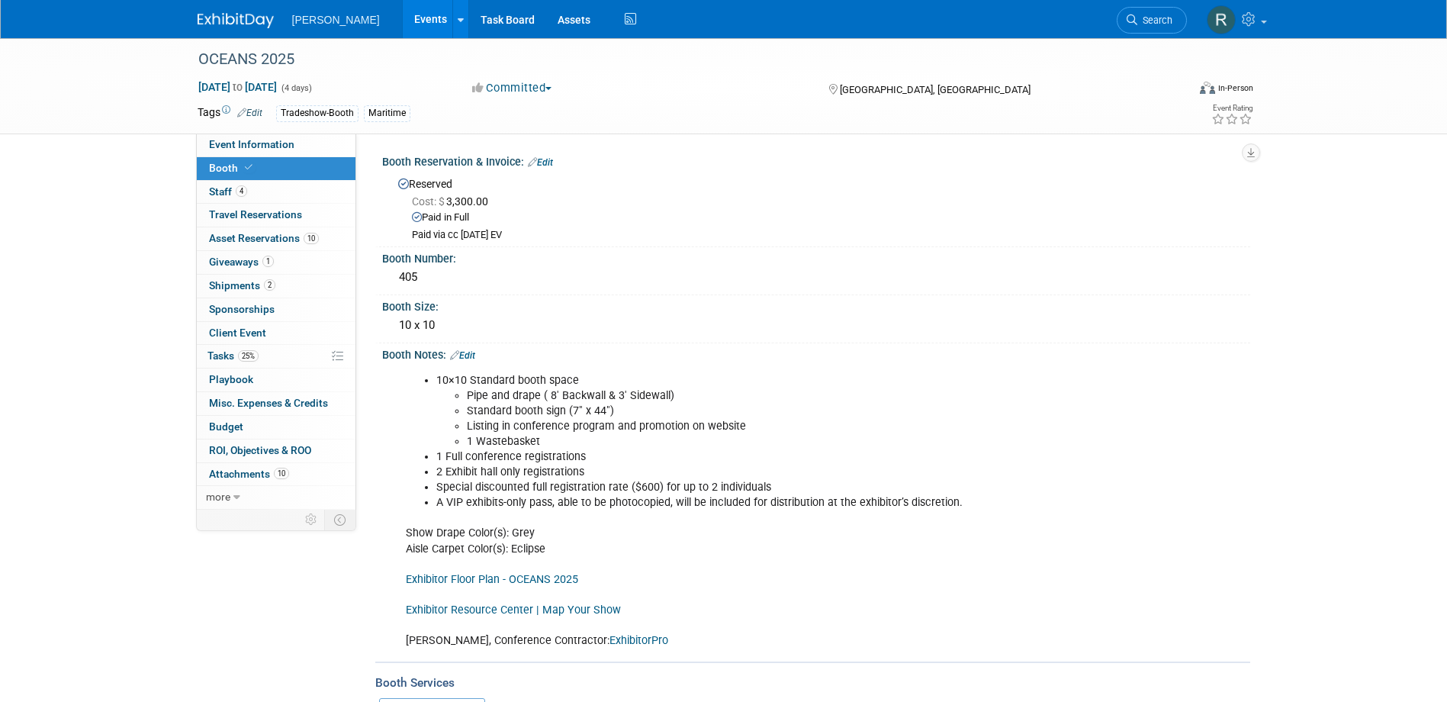
click at [530, 577] on link "Exhibitor Floor Plan - OCEANS 2025" at bounding box center [492, 579] width 172 height 13
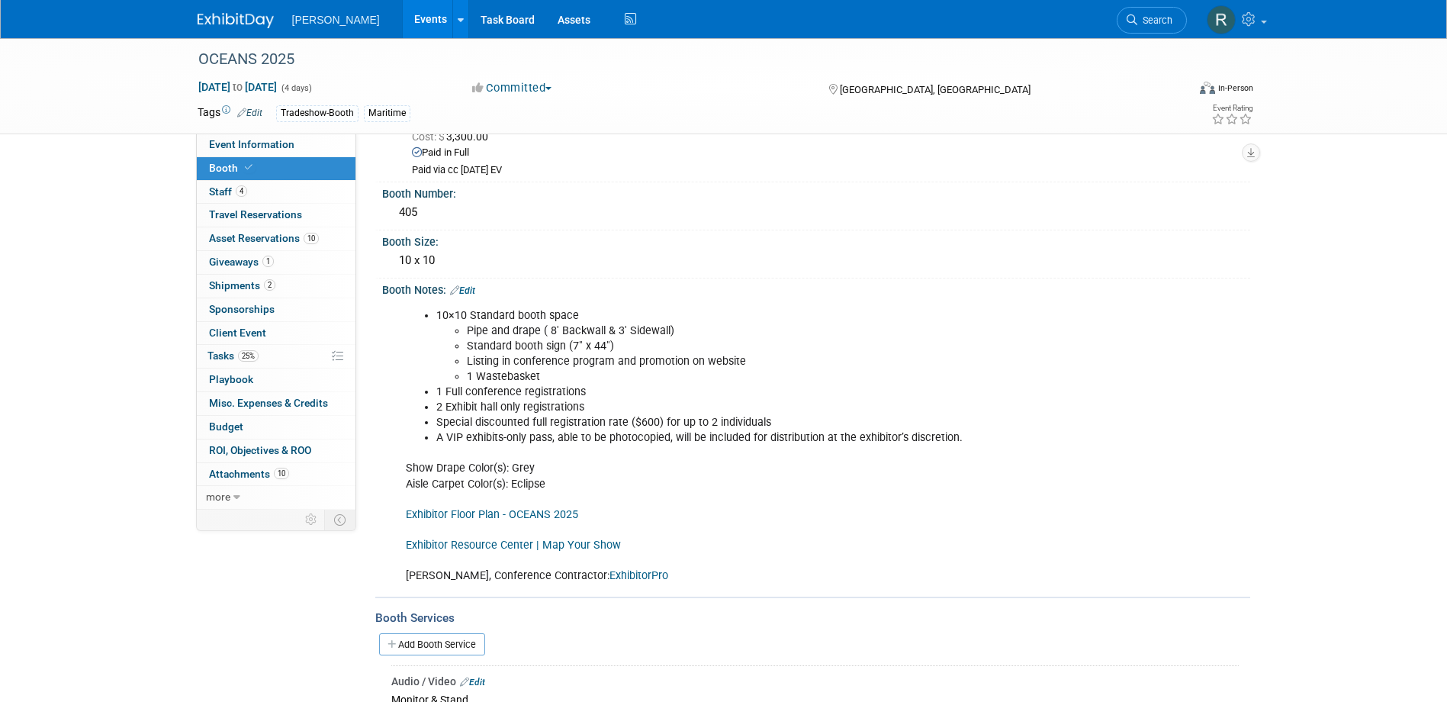
scroll to position [264, 0]
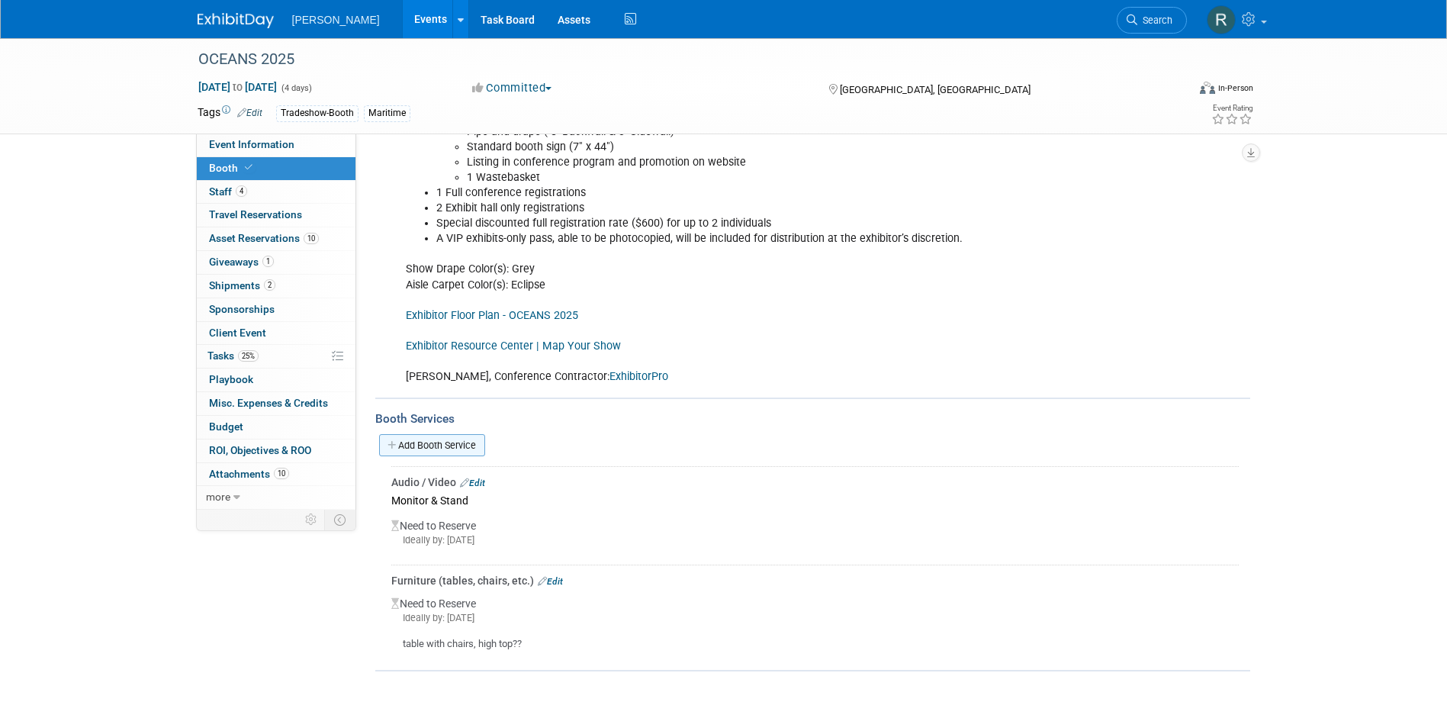
click at [459, 439] on link "Add Booth Service" at bounding box center [432, 445] width 106 height 22
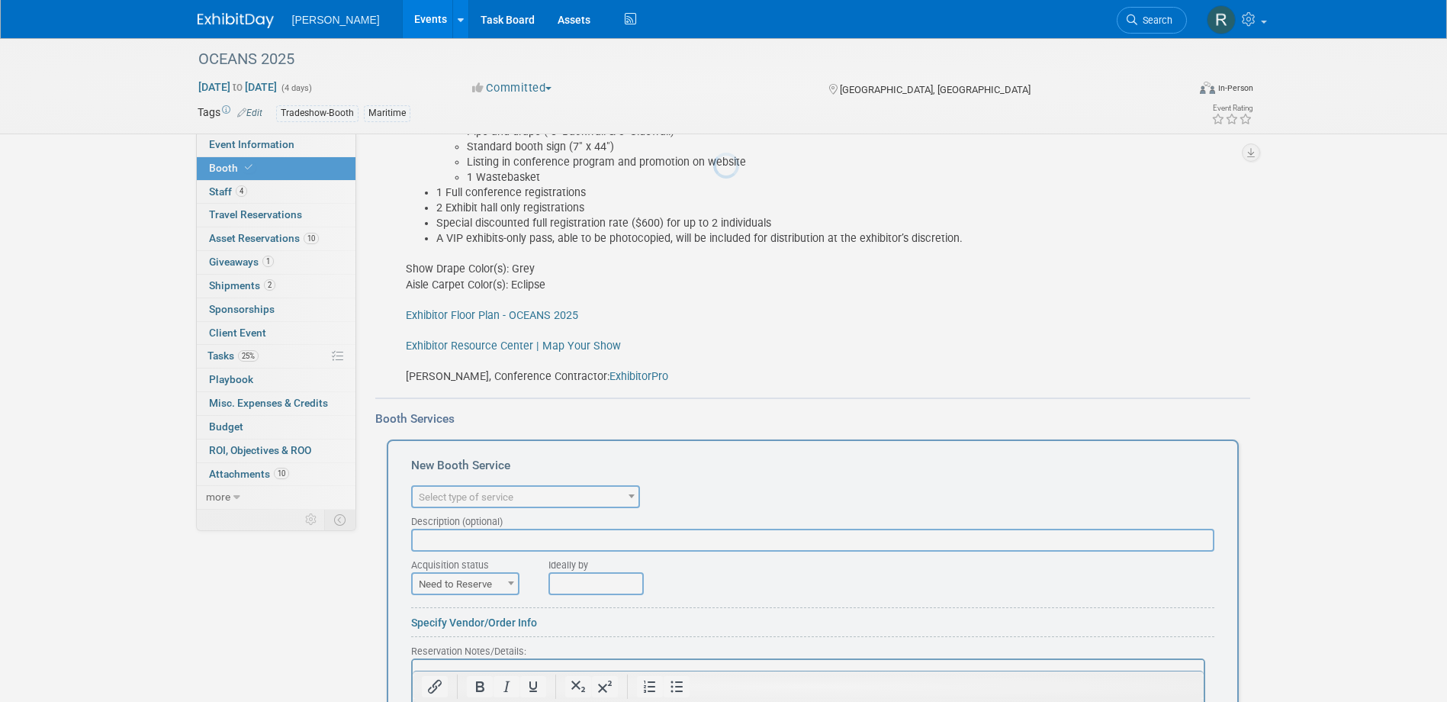
scroll to position [0, 0]
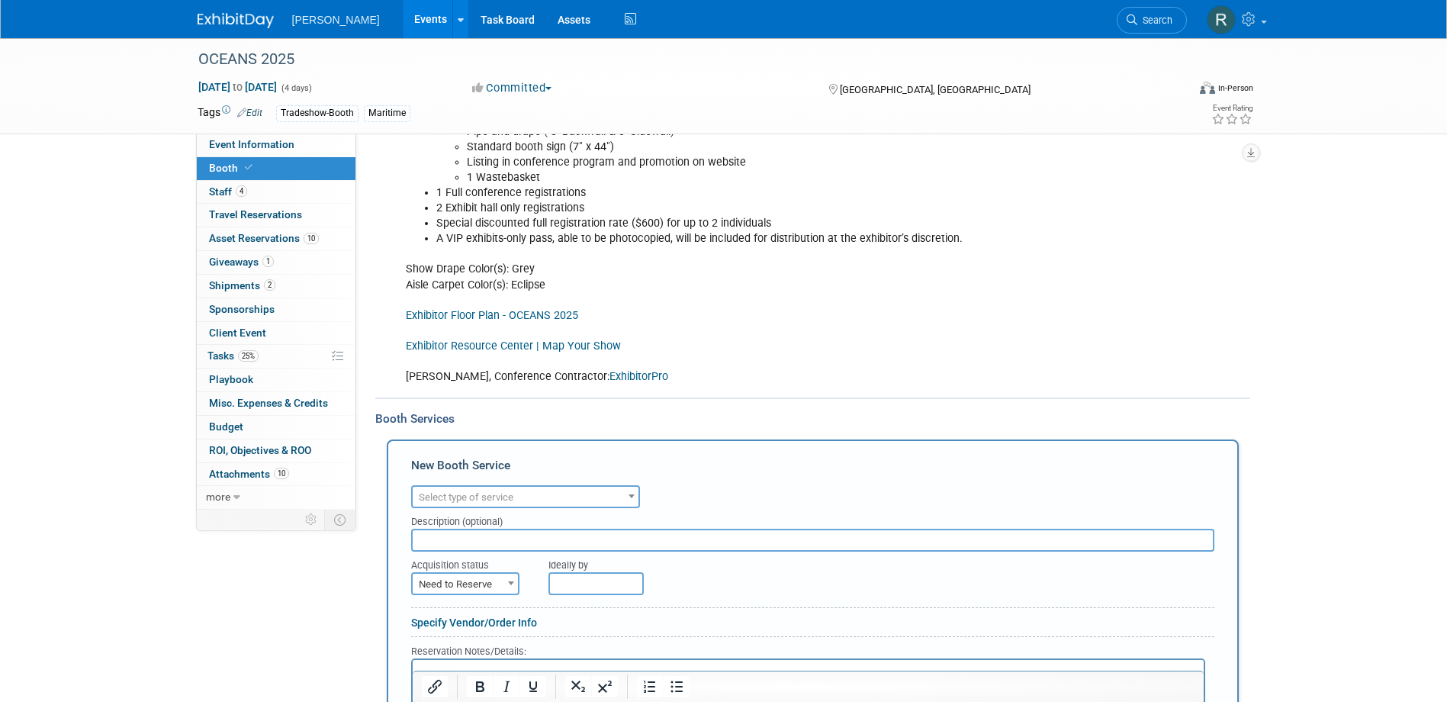
click at [507, 500] on span "Select type of service" at bounding box center [466, 496] width 95 height 11
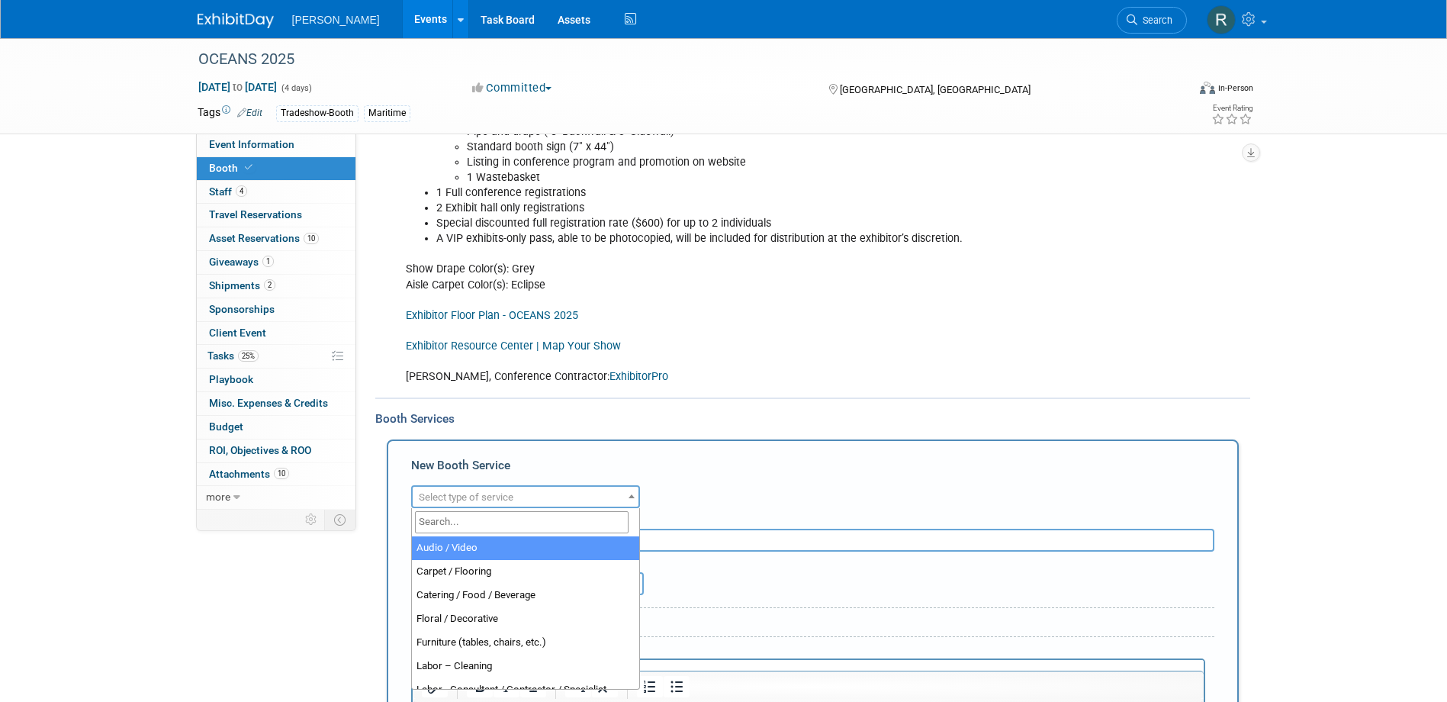
click at [507, 521] on input "search" at bounding box center [522, 522] width 214 height 22
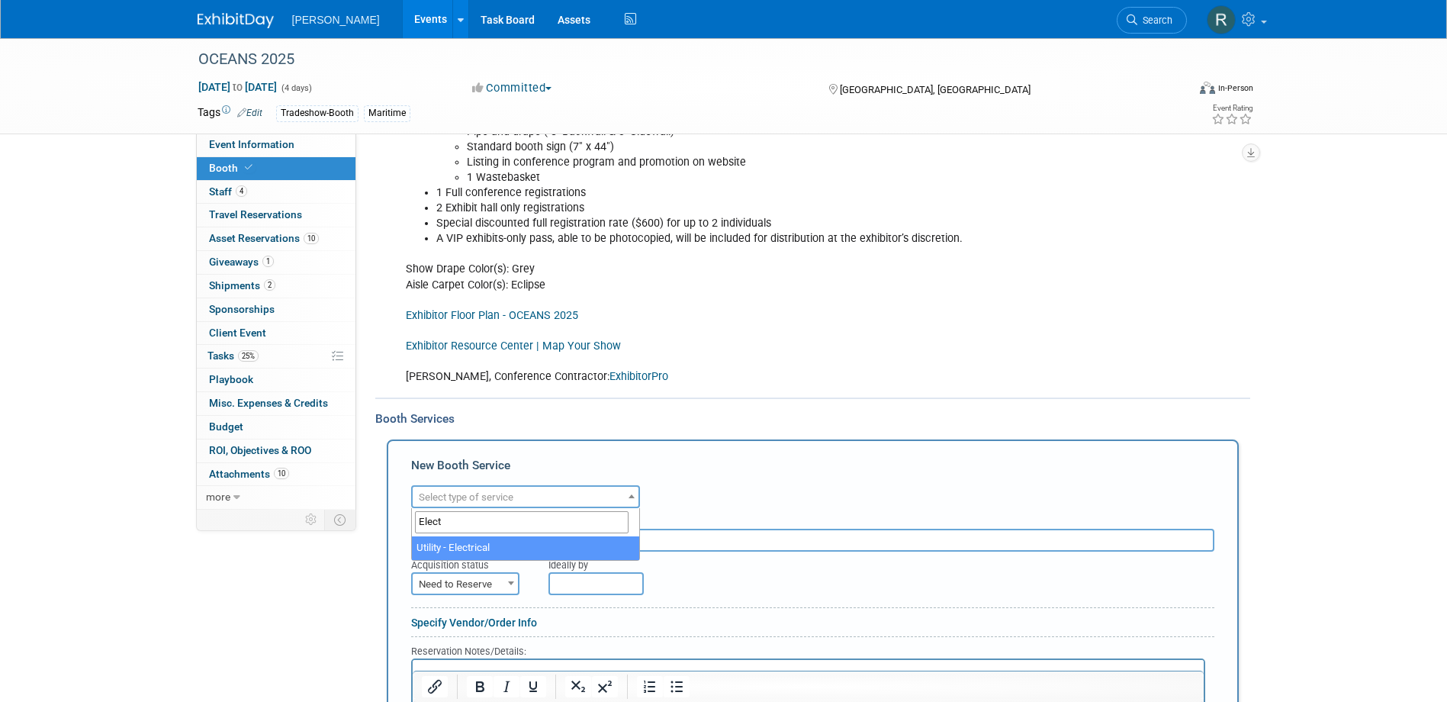
type input "Elect"
select select "8"
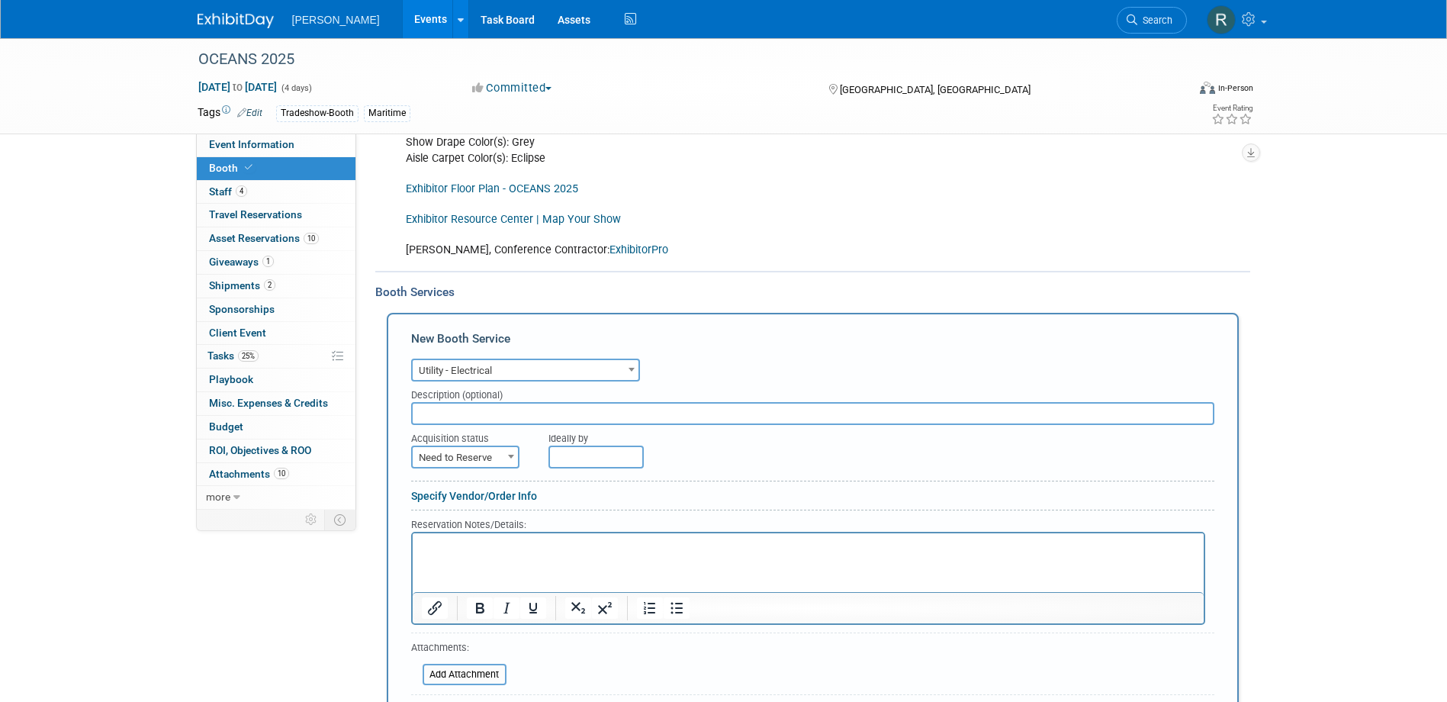
scroll to position [493, 0]
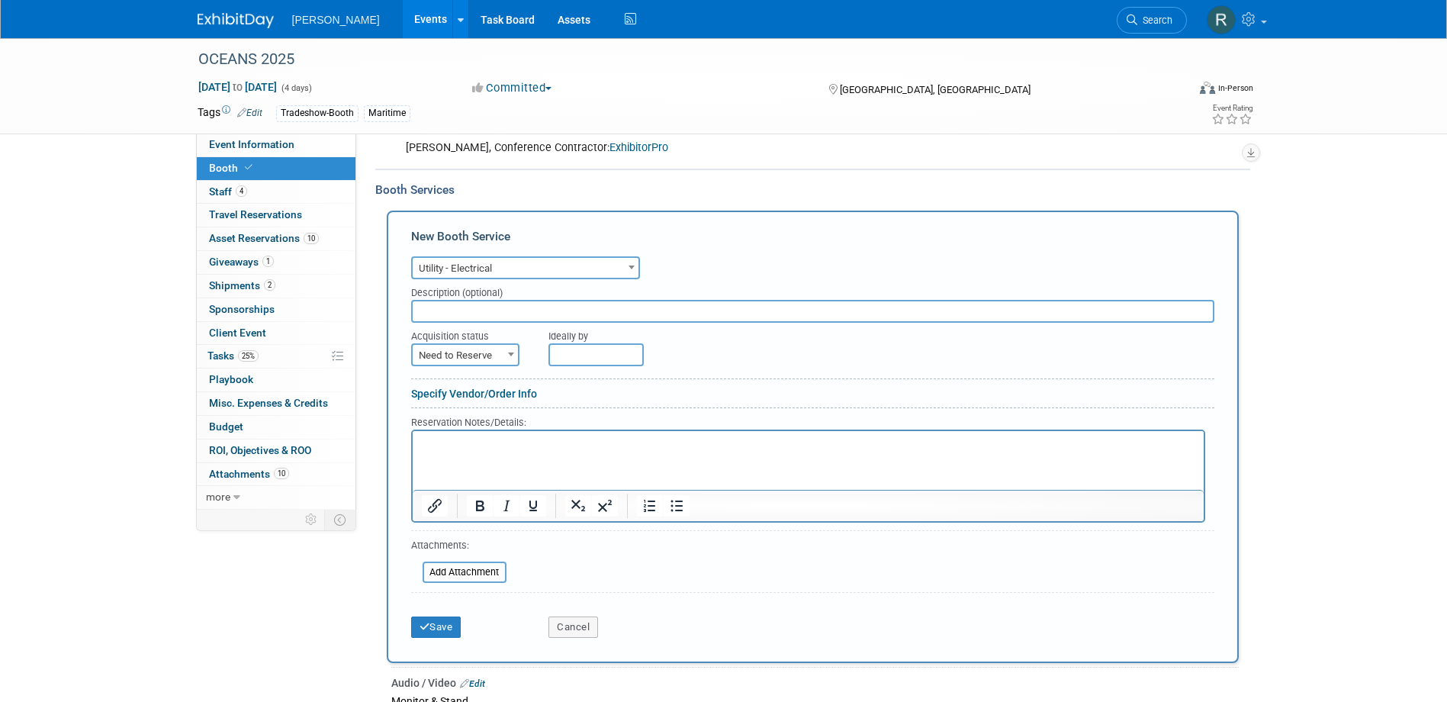
click at [654, 446] on p "Rich Text Area. Press ALT-0 for help." at bounding box center [807, 444] width 773 height 14
click at [425, 623] on icon "submit" at bounding box center [425, 627] width 11 height 10
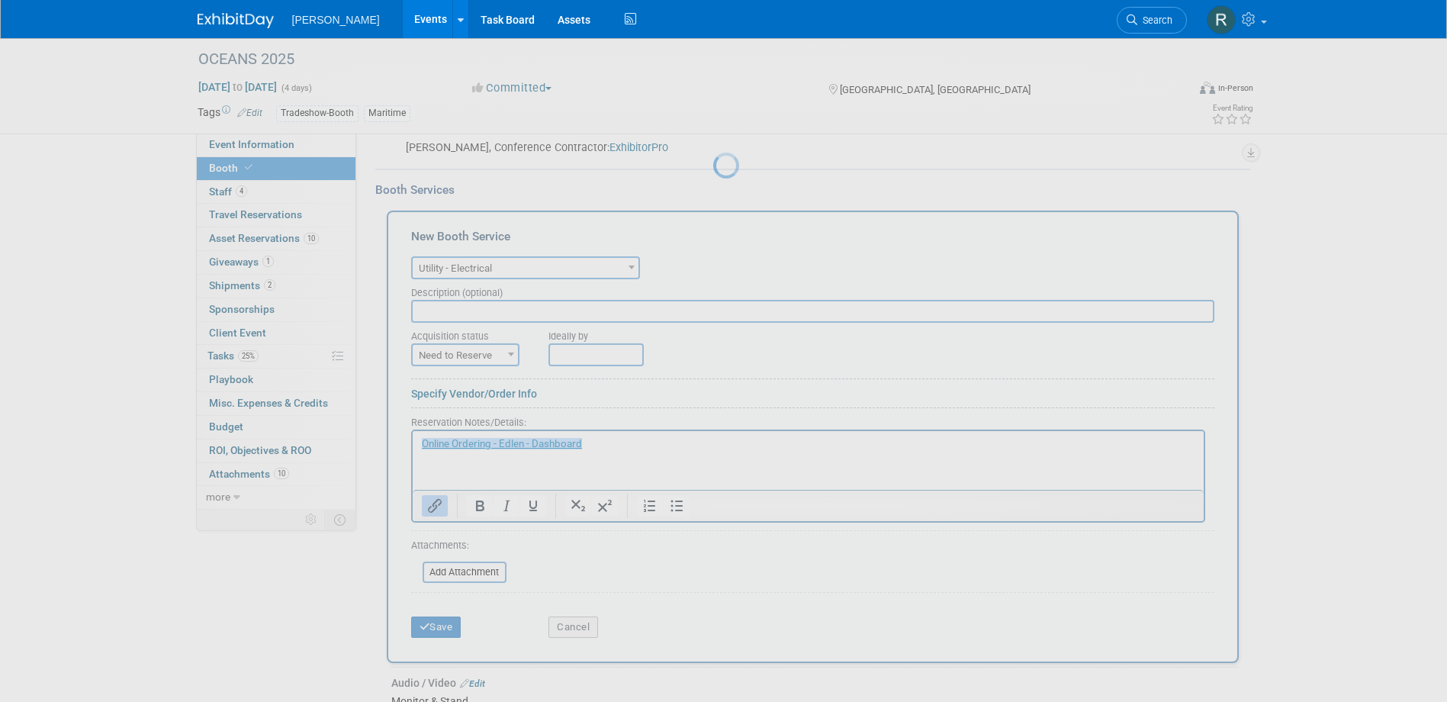
scroll to position [355, 0]
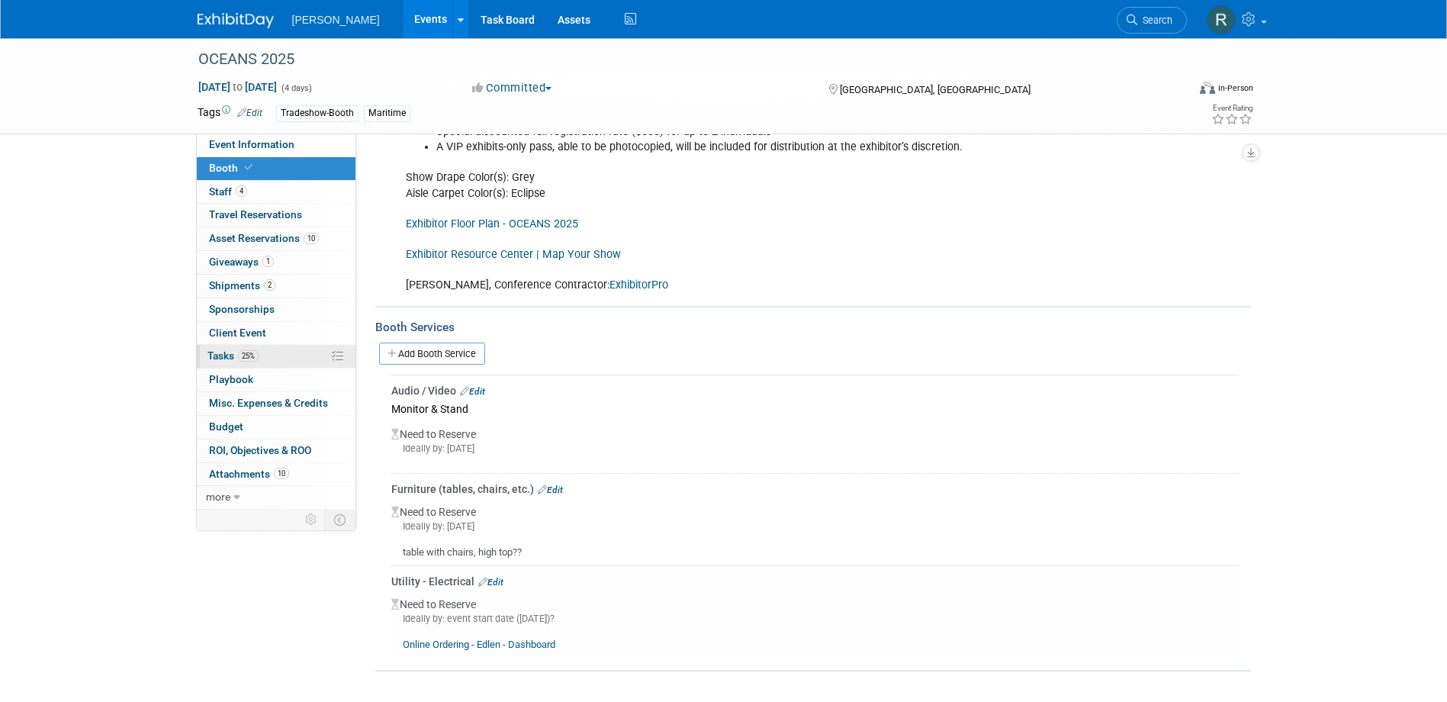
click at [234, 353] on span "Tasks 25%" at bounding box center [232, 355] width 51 height 12
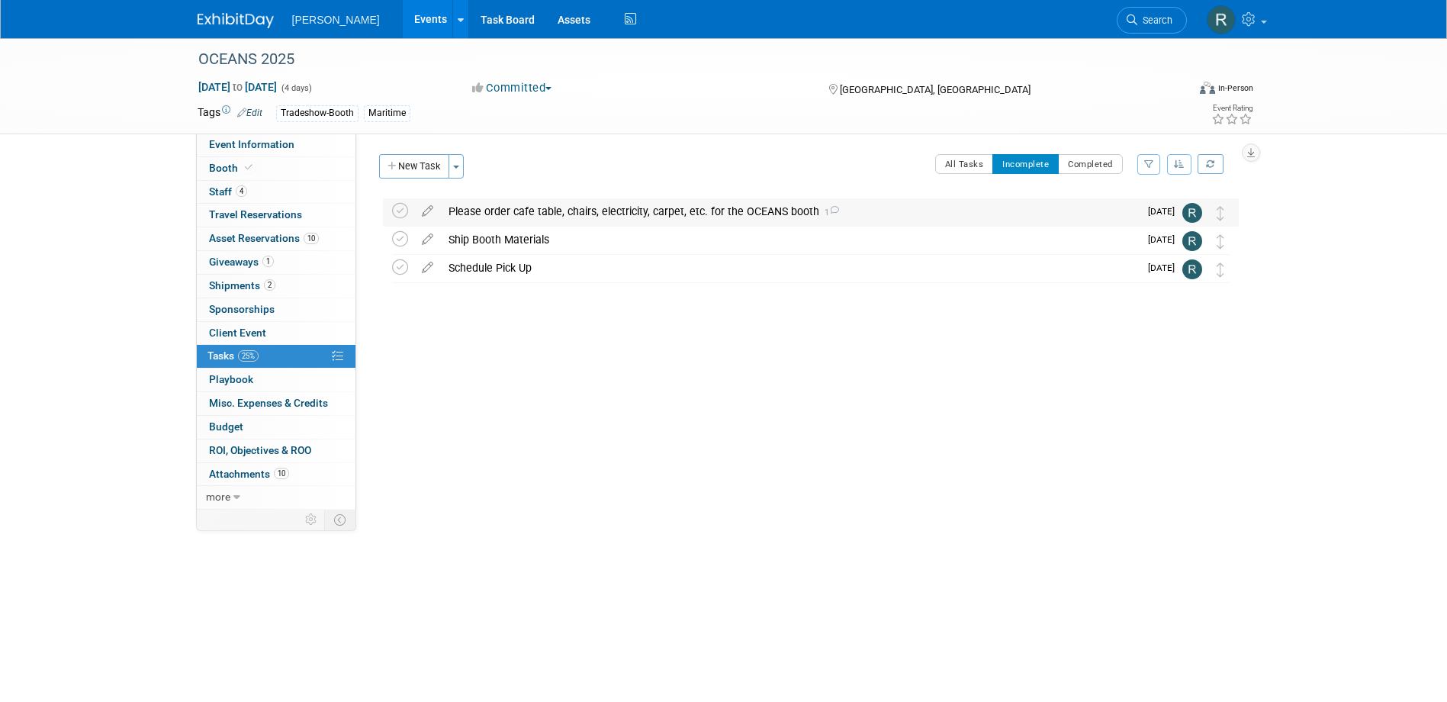
click at [523, 204] on div "Please order cafe table, chairs, electricity, carpet, etc. for the OCEANS booth…" at bounding box center [790, 211] width 698 height 26
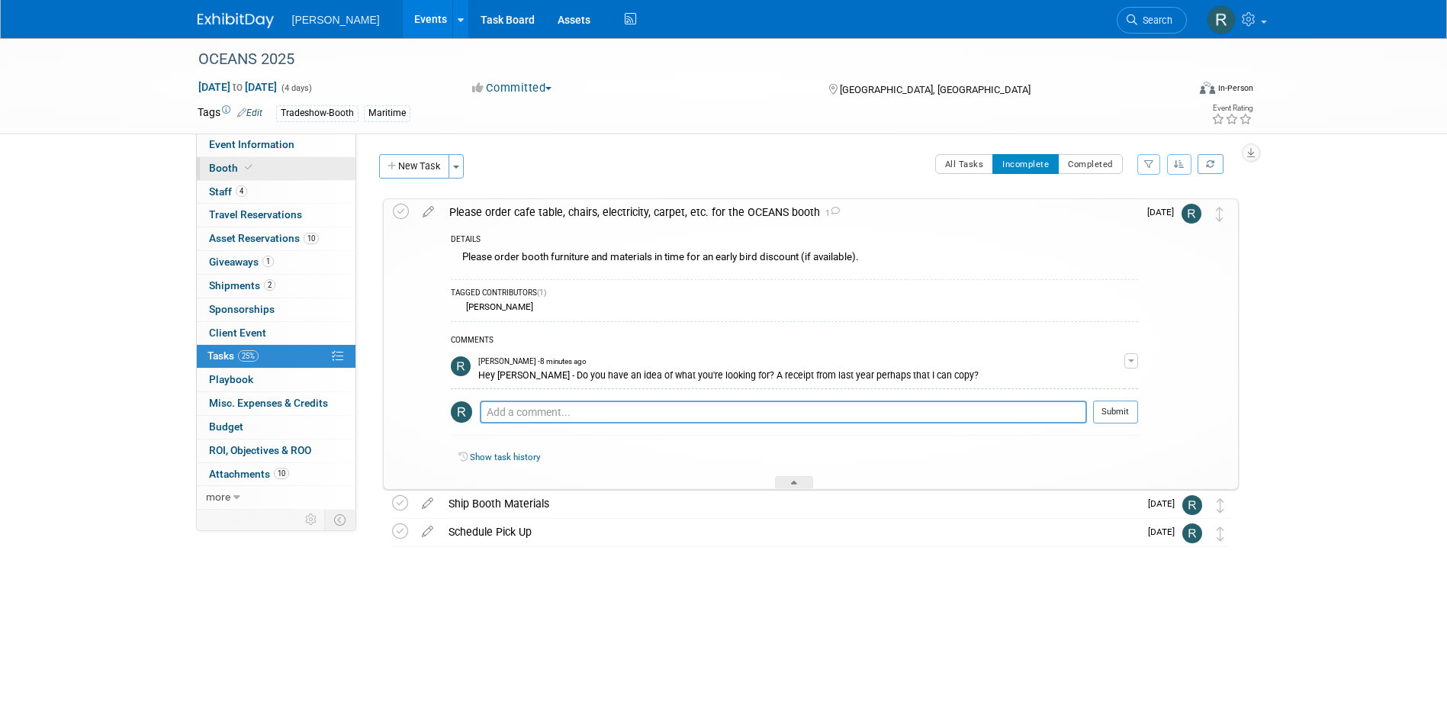
click at [229, 166] on span "Booth" at bounding box center [232, 168] width 47 height 12
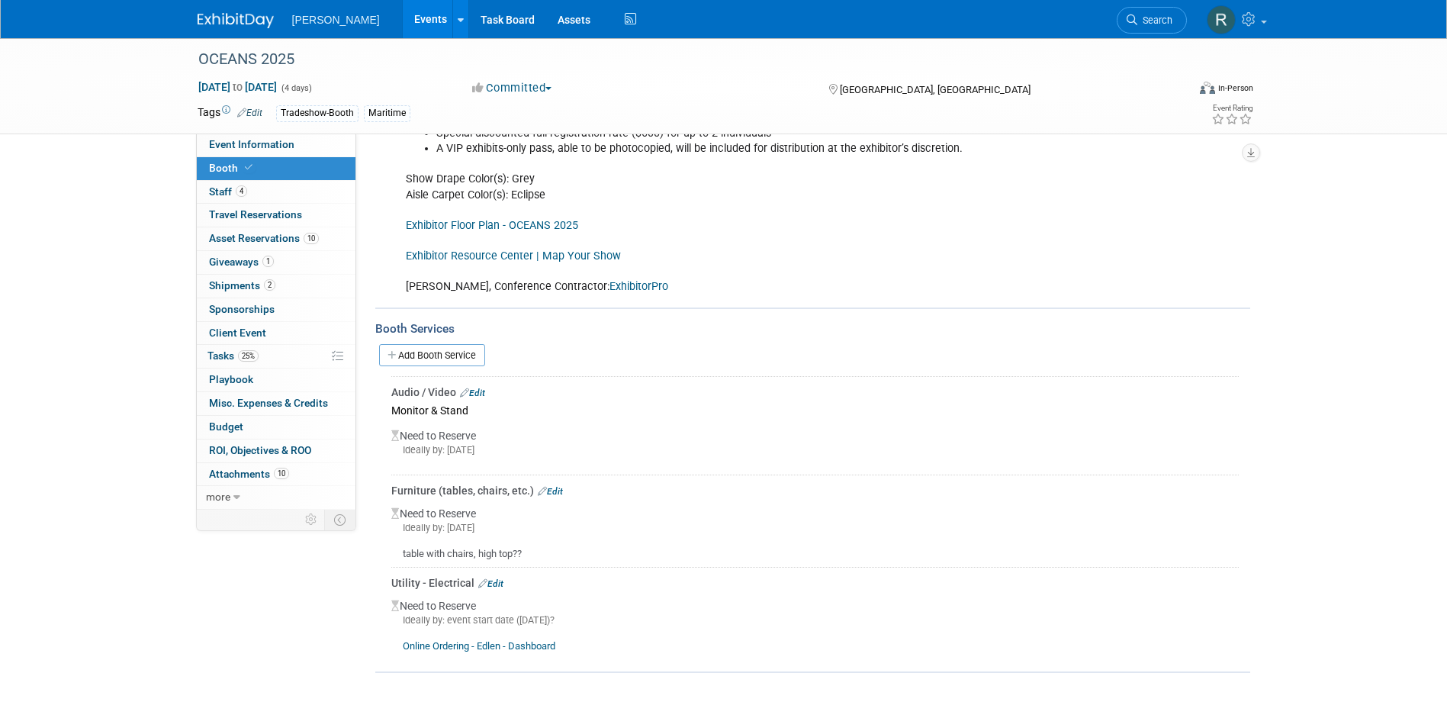
scroll to position [355, 0]
click at [556, 487] on link "Edit" at bounding box center [550, 489] width 25 height 11
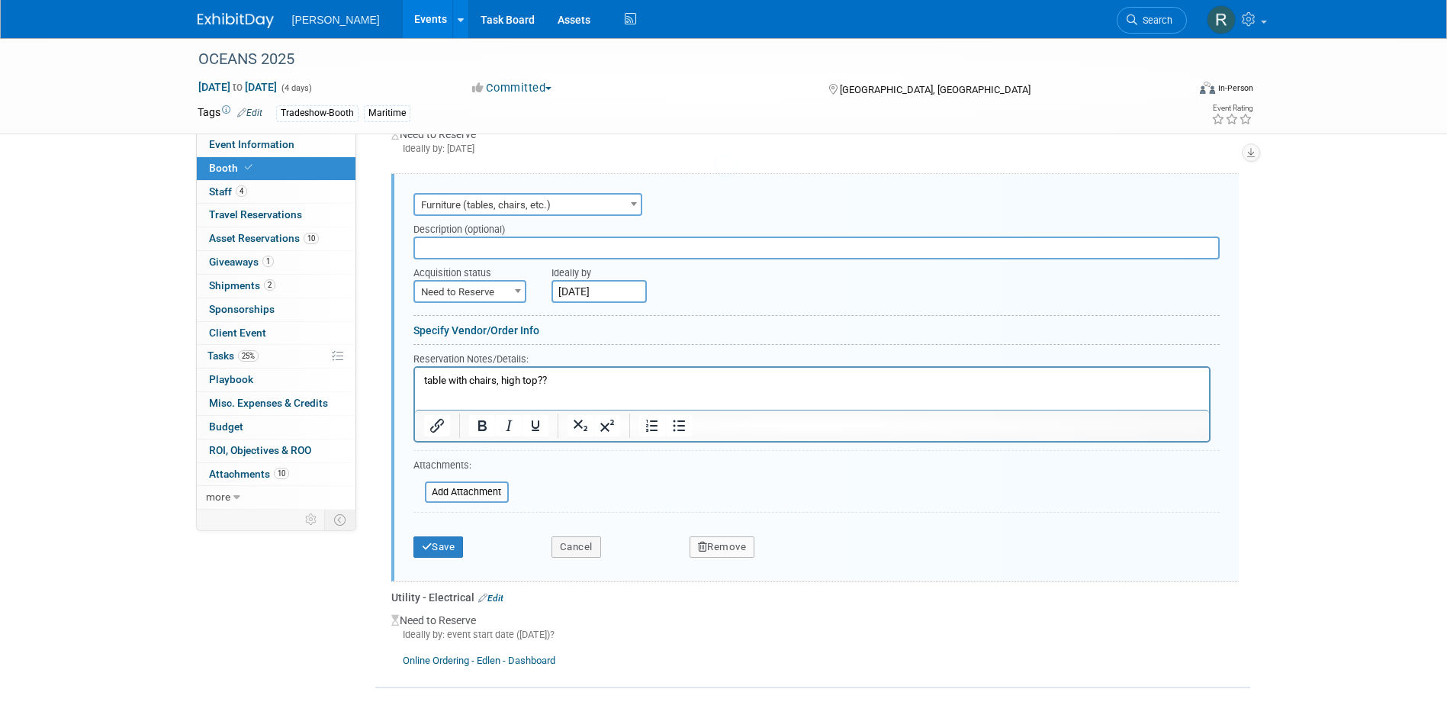
scroll to position [0, 0]
click at [573, 381] on p "table with chairs, high top??" at bounding box center [811, 381] width 777 height 14
click at [451, 545] on button "Save" at bounding box center [438, 546] width 50 height 21
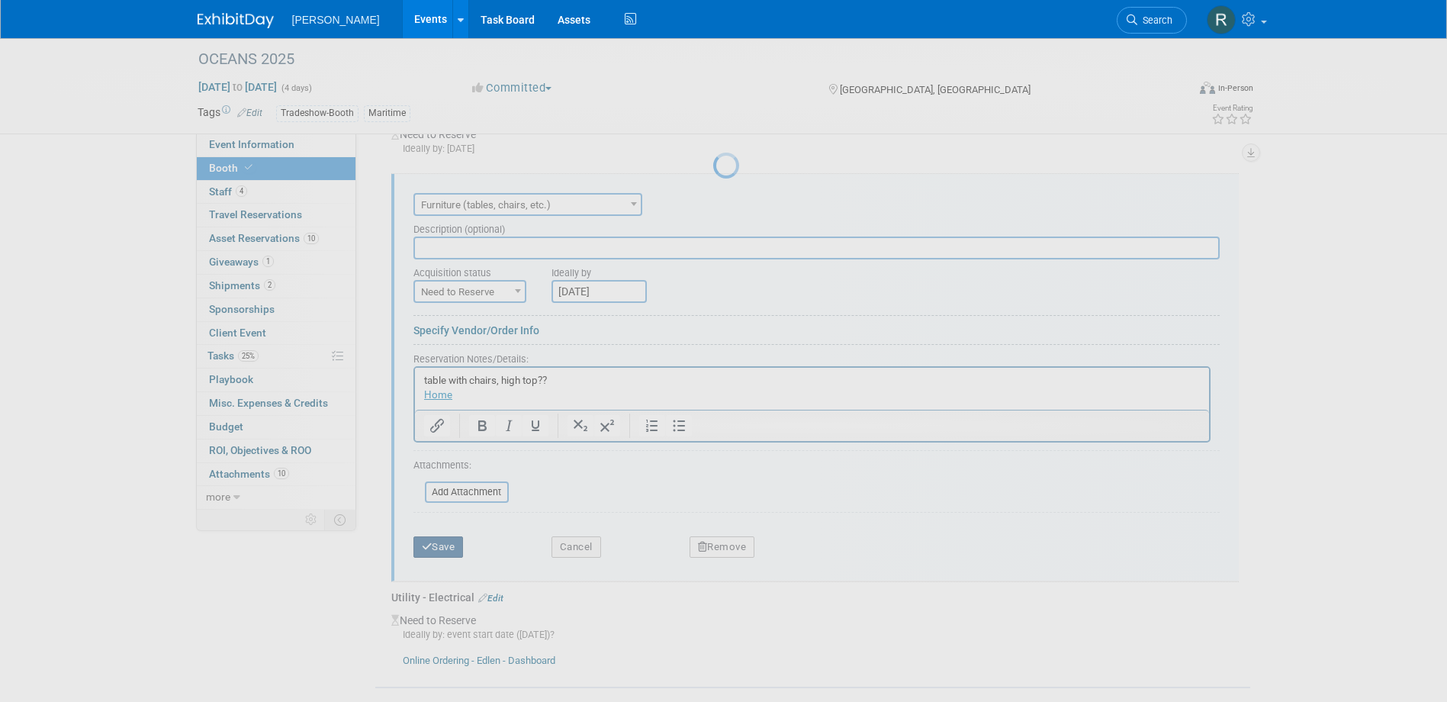
scroll to position [370, 0]
